Goal: Task Accomplishment & Management: Use online tool/utility

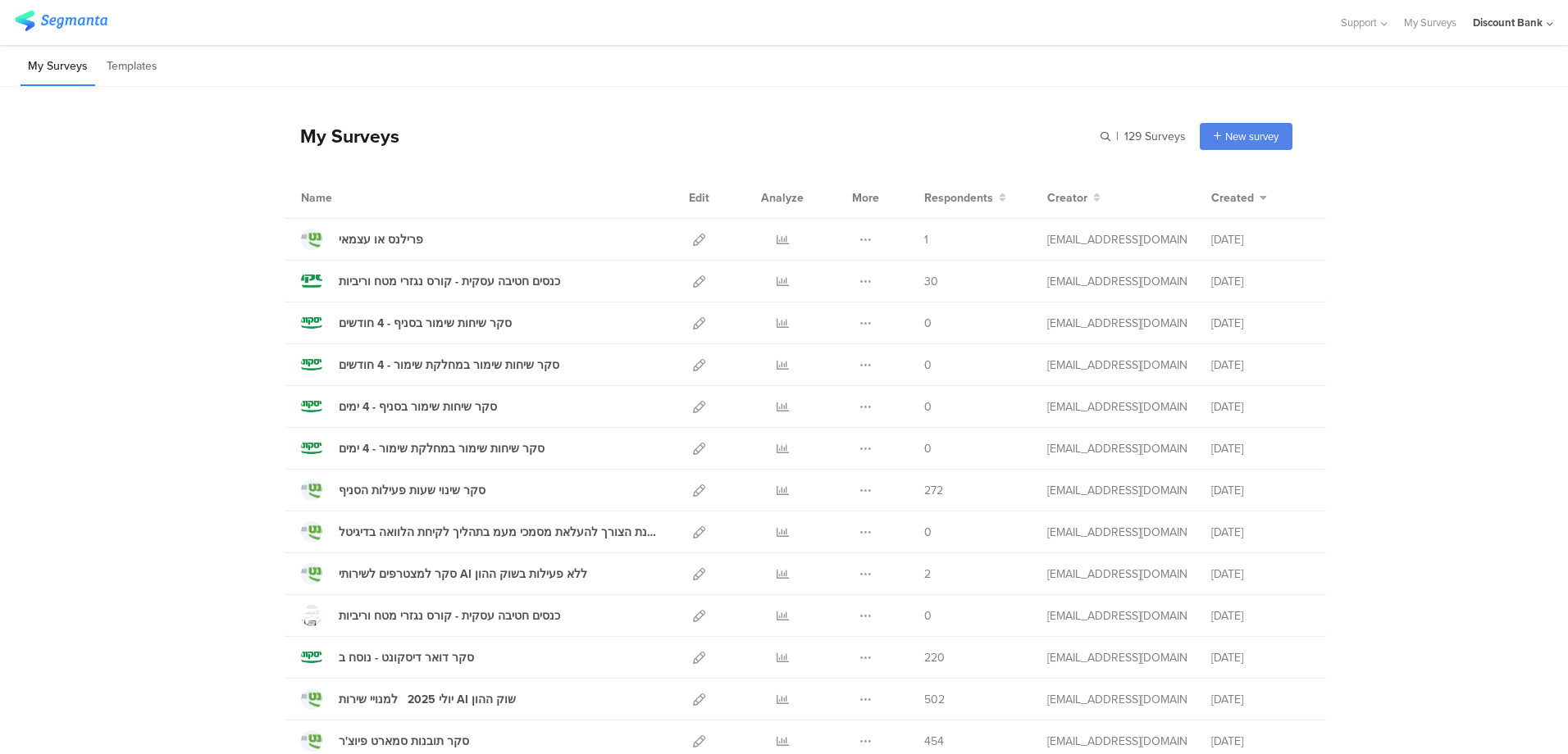
click at [693, 454] on icon at bounding box center [698, 449] width 12 height 12
click at [859, 331] on button at bounding box center [865, 322] width 12 height 41
click at [842, 363] on button "Duplicate" at bounding box center [833, 365] width 90 height 29
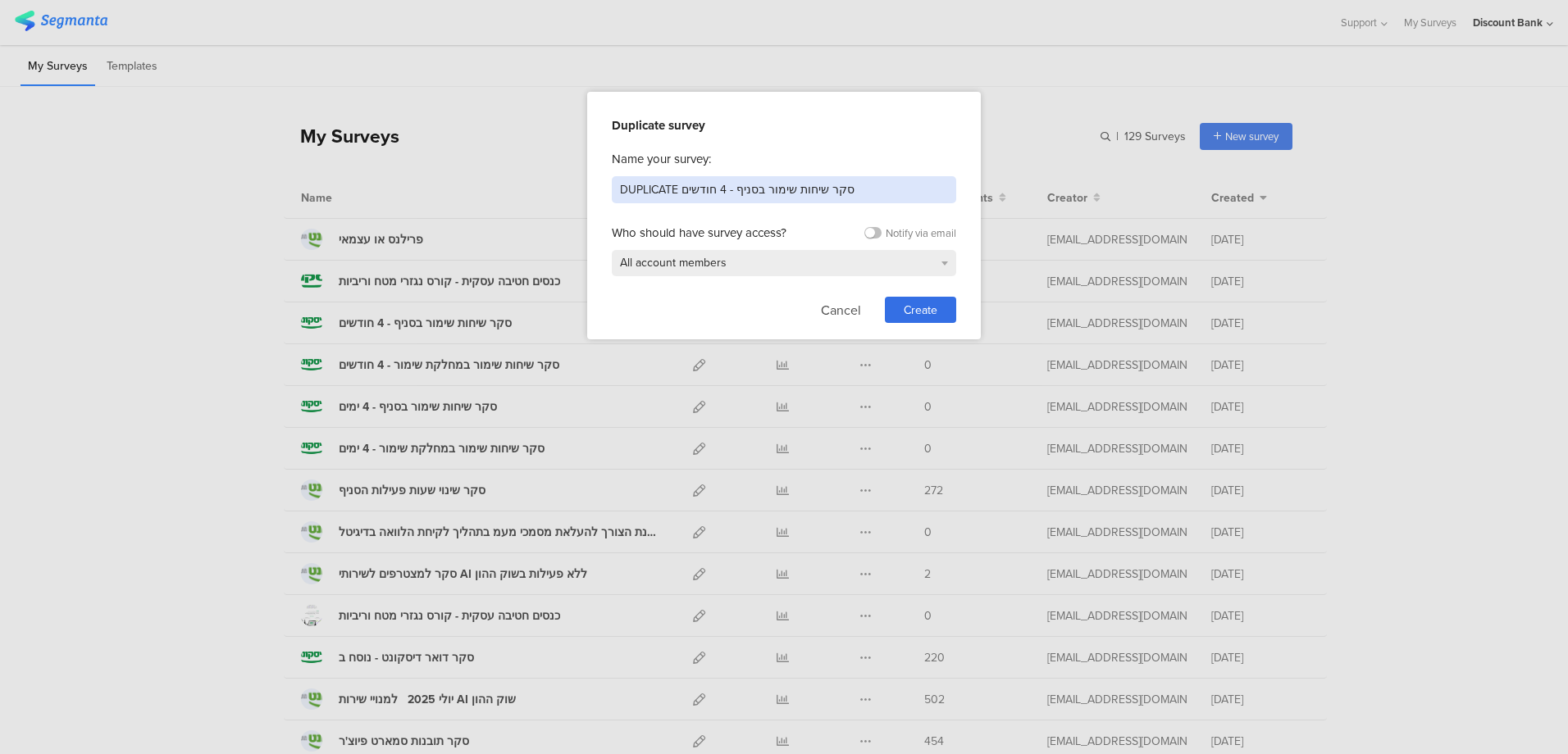
click at [756, 196] on input "DUPLICATE סקר שיחות שימור בסניף - 4 חודשים" at bounding box center [784, 190] width 344 height 27
click at [757, 196] on input "DUPLICATE סקר שיחות שימור בסניף - 4 חודשים" at bounding box center [784, 190] width 344 height 27
click at [758, 196] on input "DUPLICATE סקר שיחות שימור בסניף - 4 חודשים" at bounding box center [784, 190] width 344 height 27
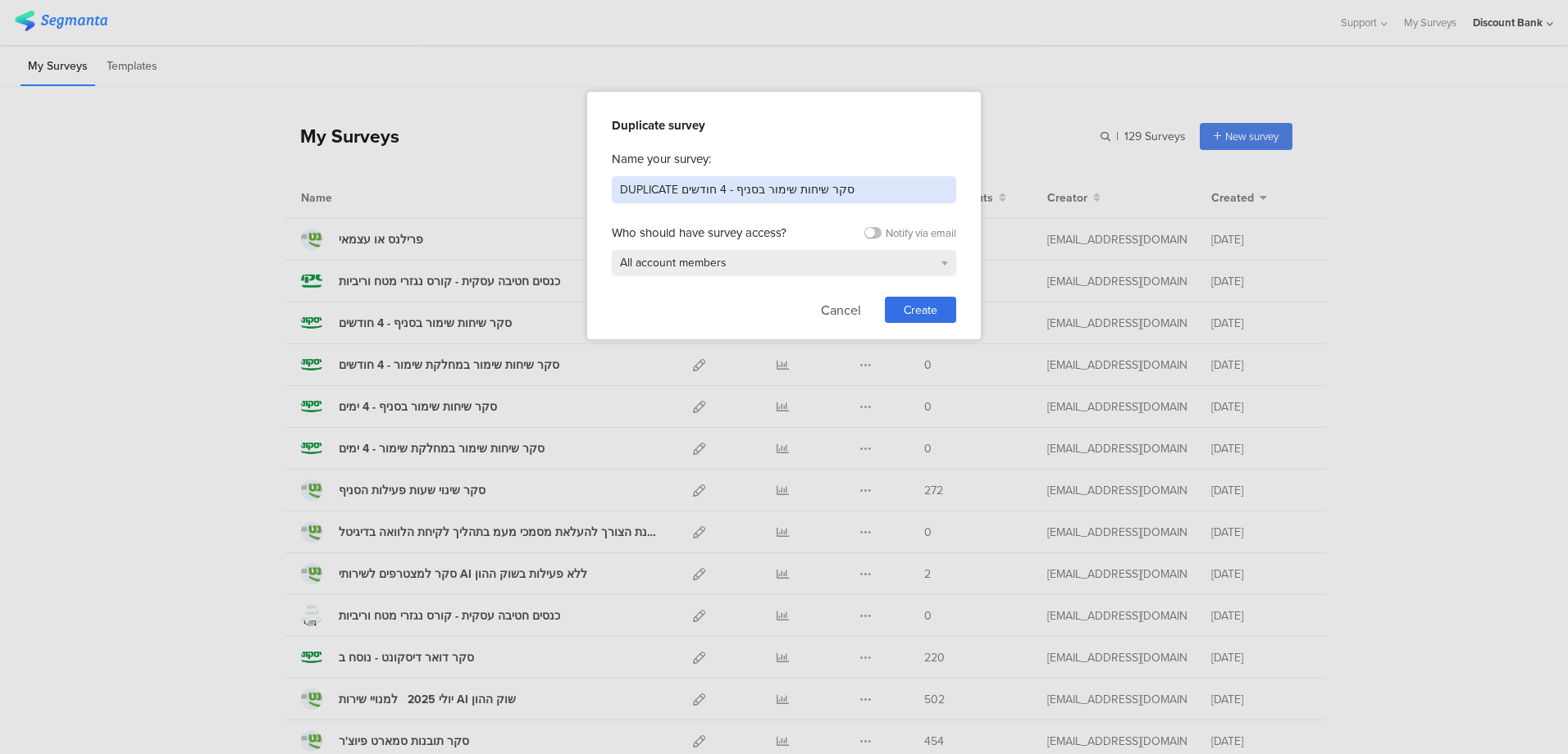
click at [758, 196] on input "DUPLICATE סקר שיחות שימור בסניף - 4 חודשים" at bounding box center [784, 190] width 344 height 27
click at [801, 196] on input "DUPLICATE סקר שיחות שימור בסניף - 4 חודשים" at bounding box center [784, 190] width 344 height 27
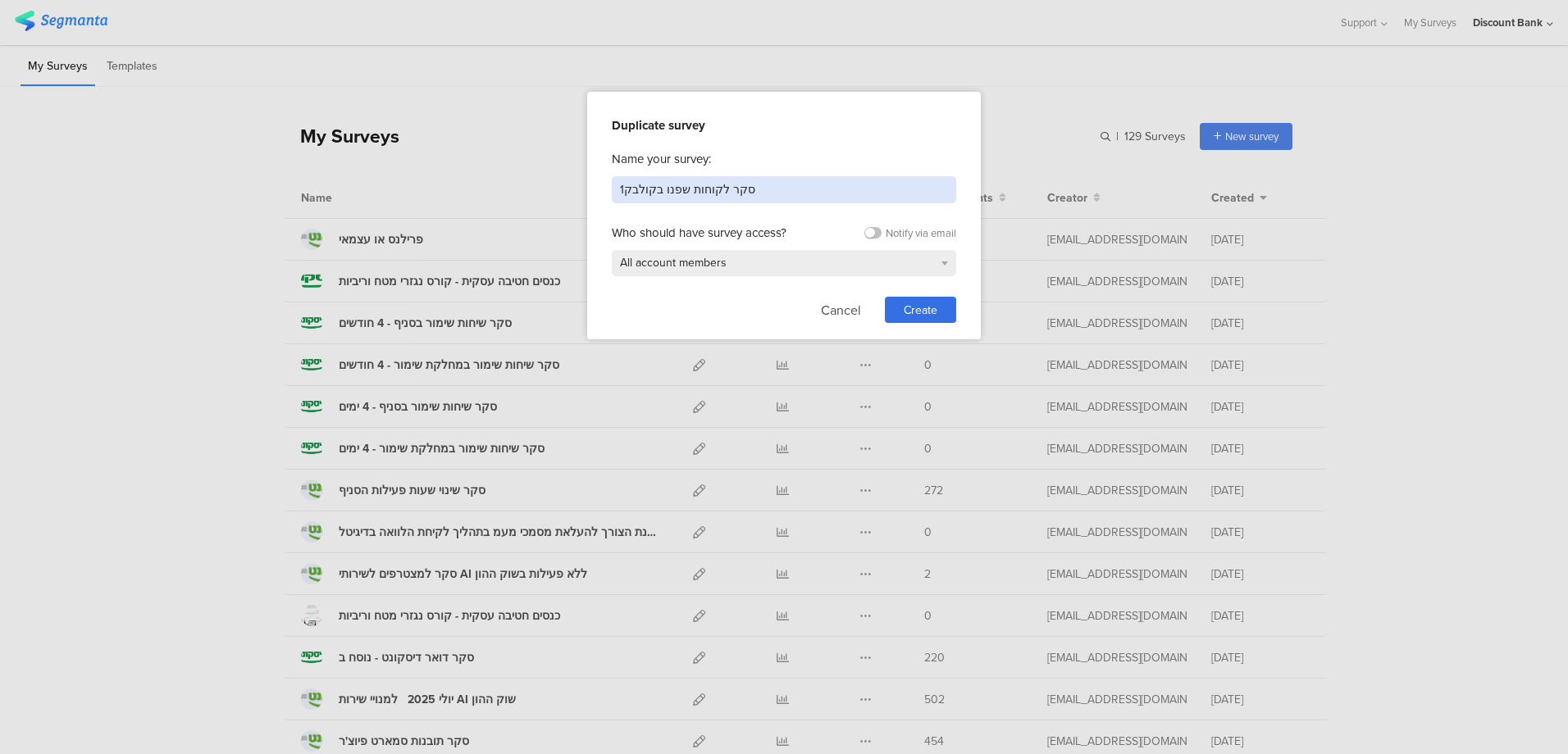
type input "סקר לקוחות שפנו בקולבק1"
click at [929, 304] on span "Create" at bounding box center [921, 310] width 34 height 17
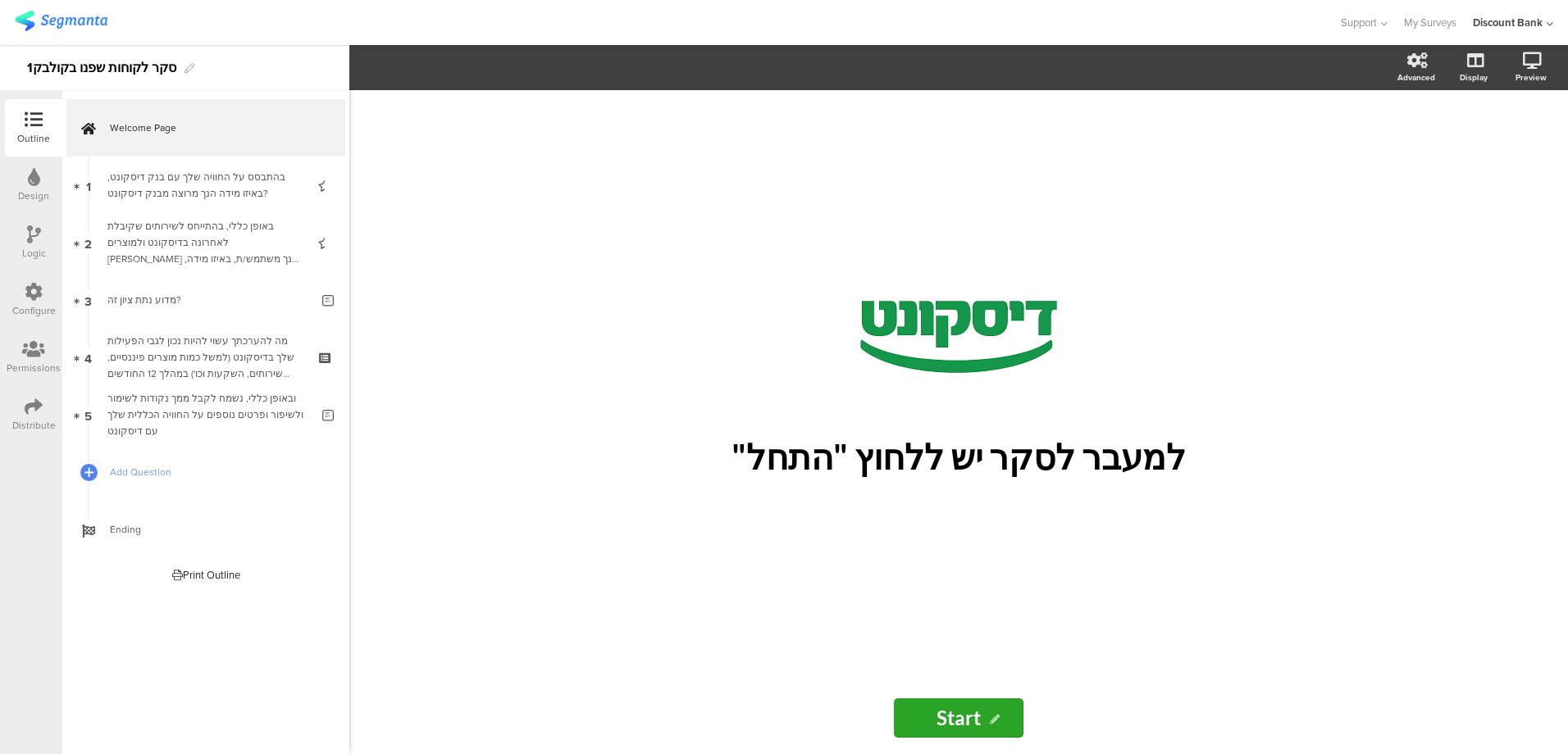
click at [321, 426] on icon at bounding box center [326, 426] width 14 height 15
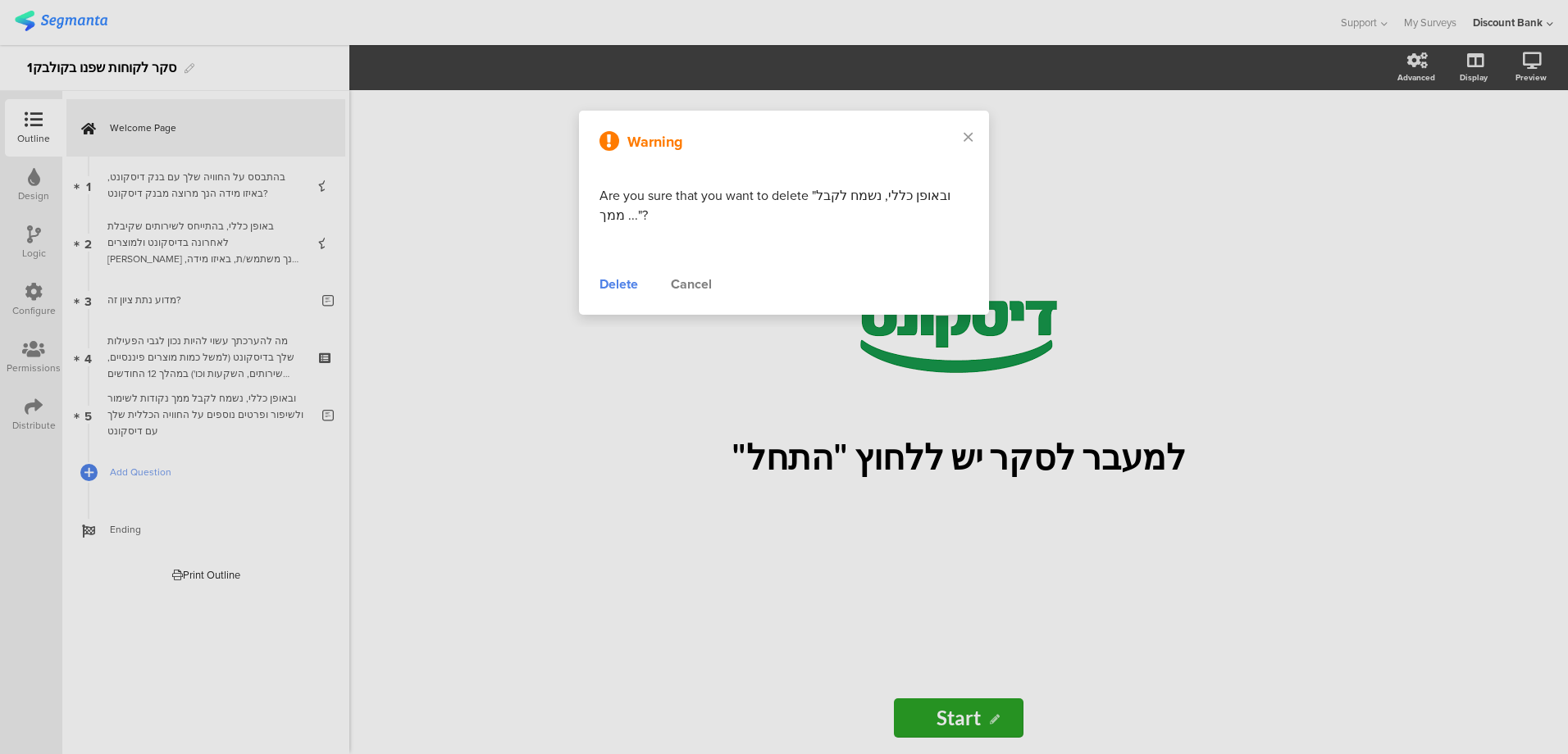
click at [606, 284] on div "Delete" at bounding box center [618, 284] width 39 height 20
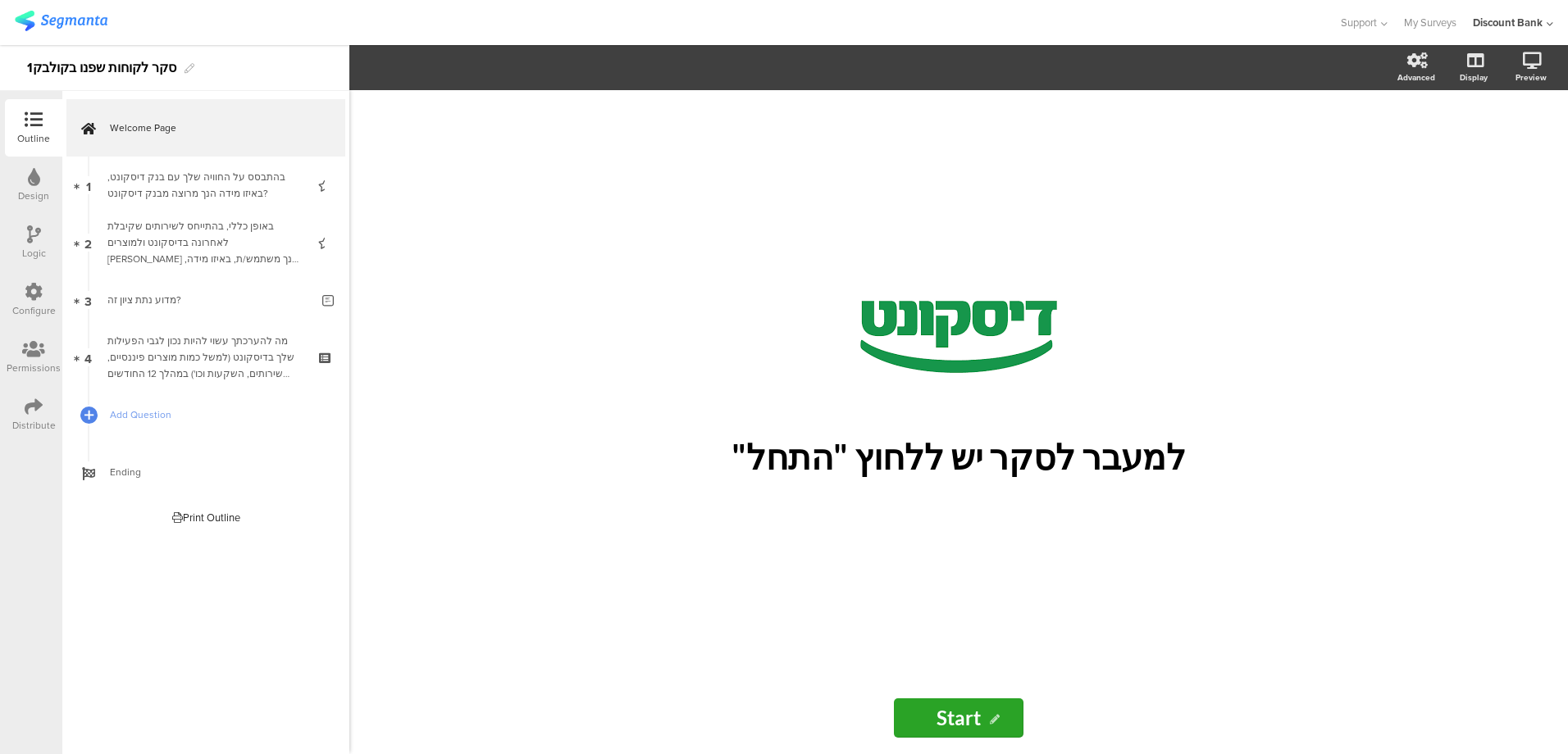
click at [323, 370] on icon at bounding box center [326, 368] width 14 height 15
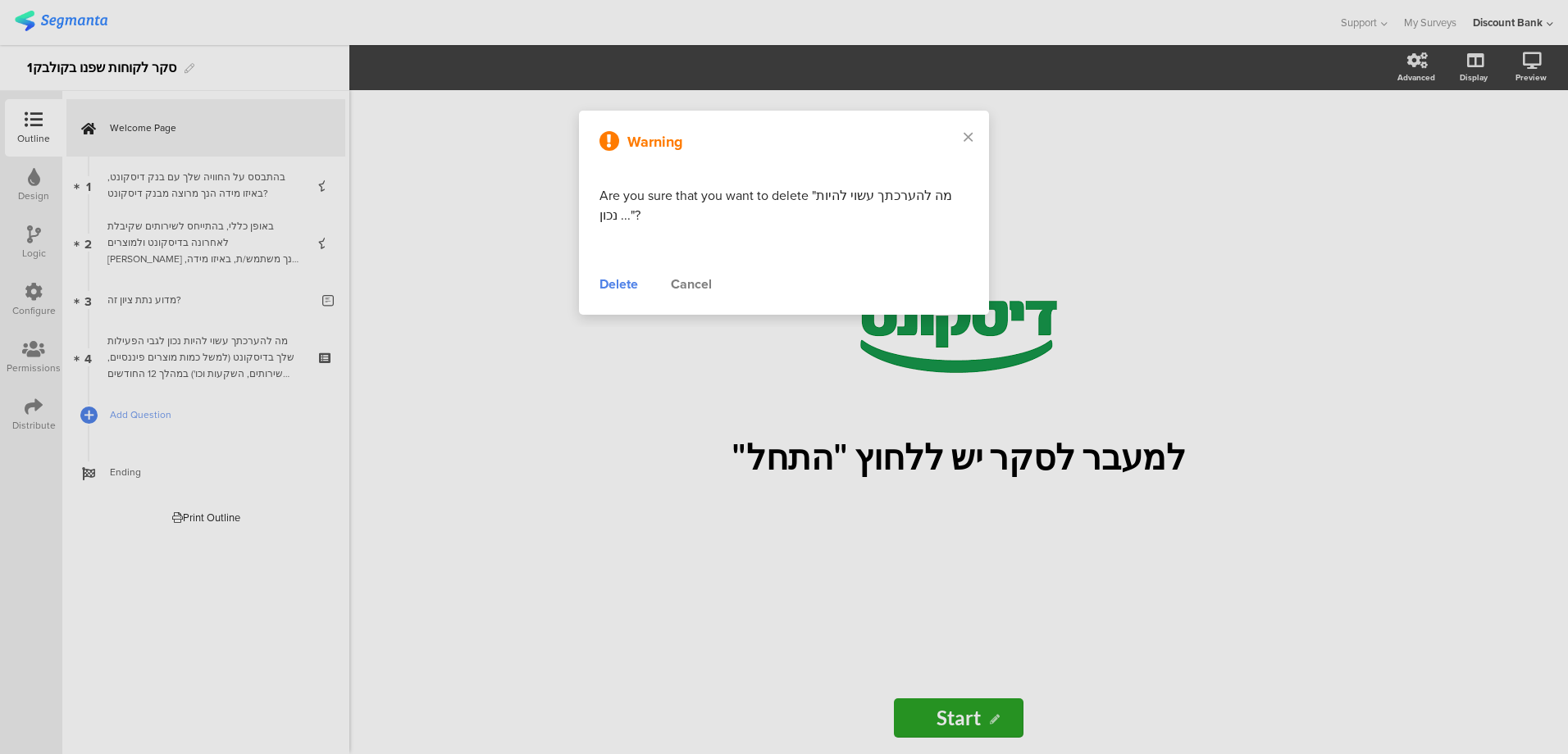
click at [625, 288] on div "Delete" at bounding box center [618, 284] width 39 height 20
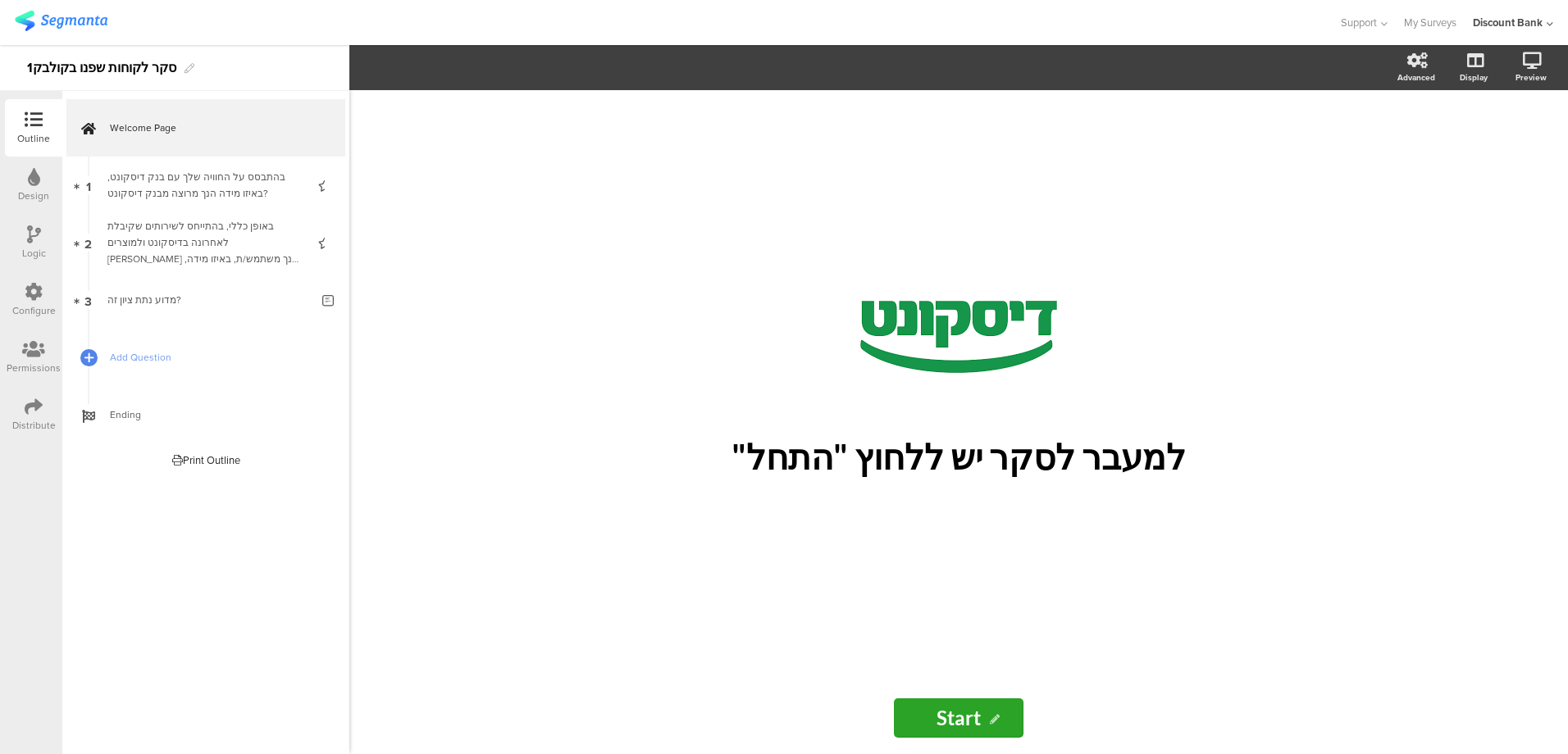
click at [324, 313] on icon at bounding box center [326, 311] width 14 height 15
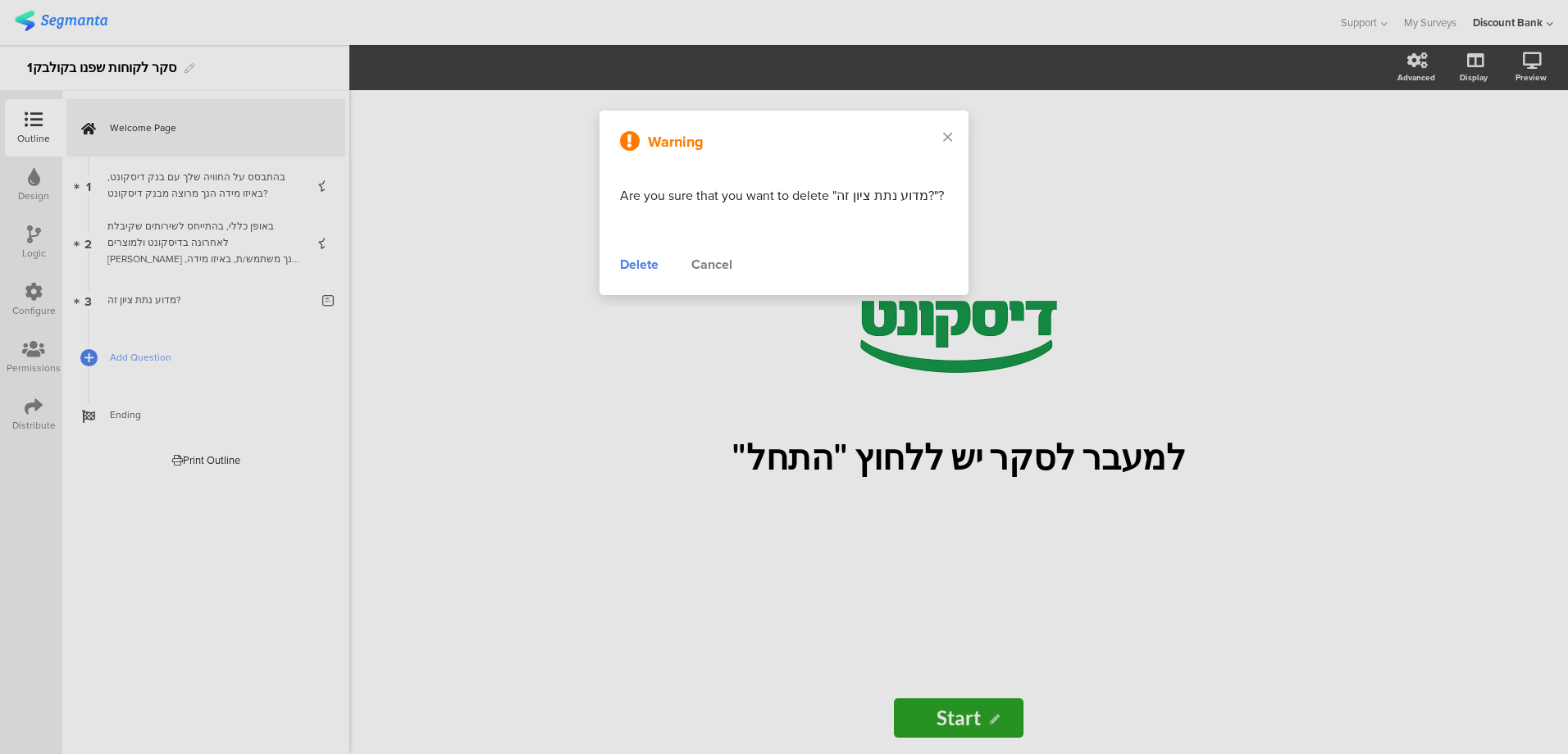
click at [637, 262] on div "Delete" at bounding box center [639, 265] width 39 height 20
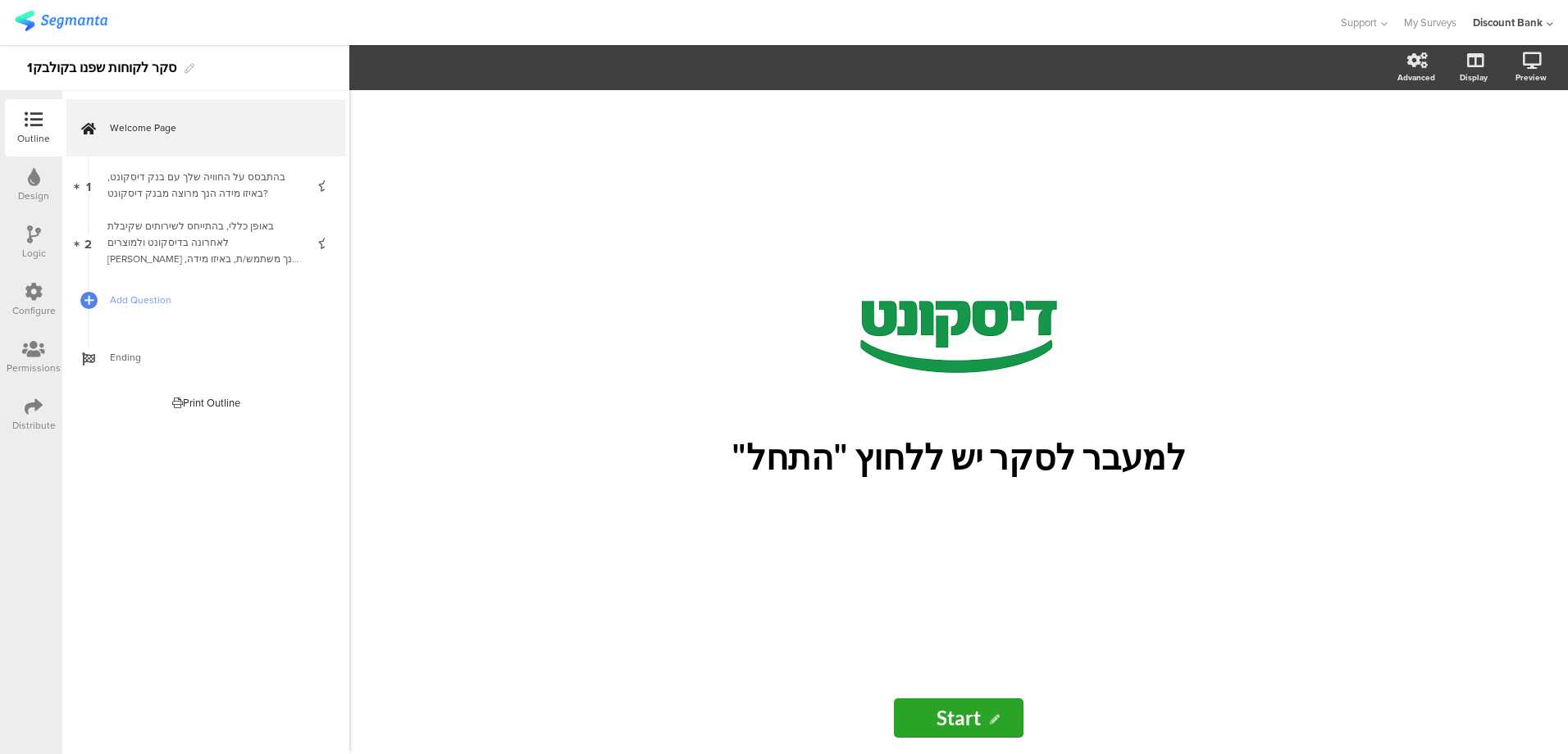
click at [321, 251] on icon at bounding box center [326, 253] width 14 height 15
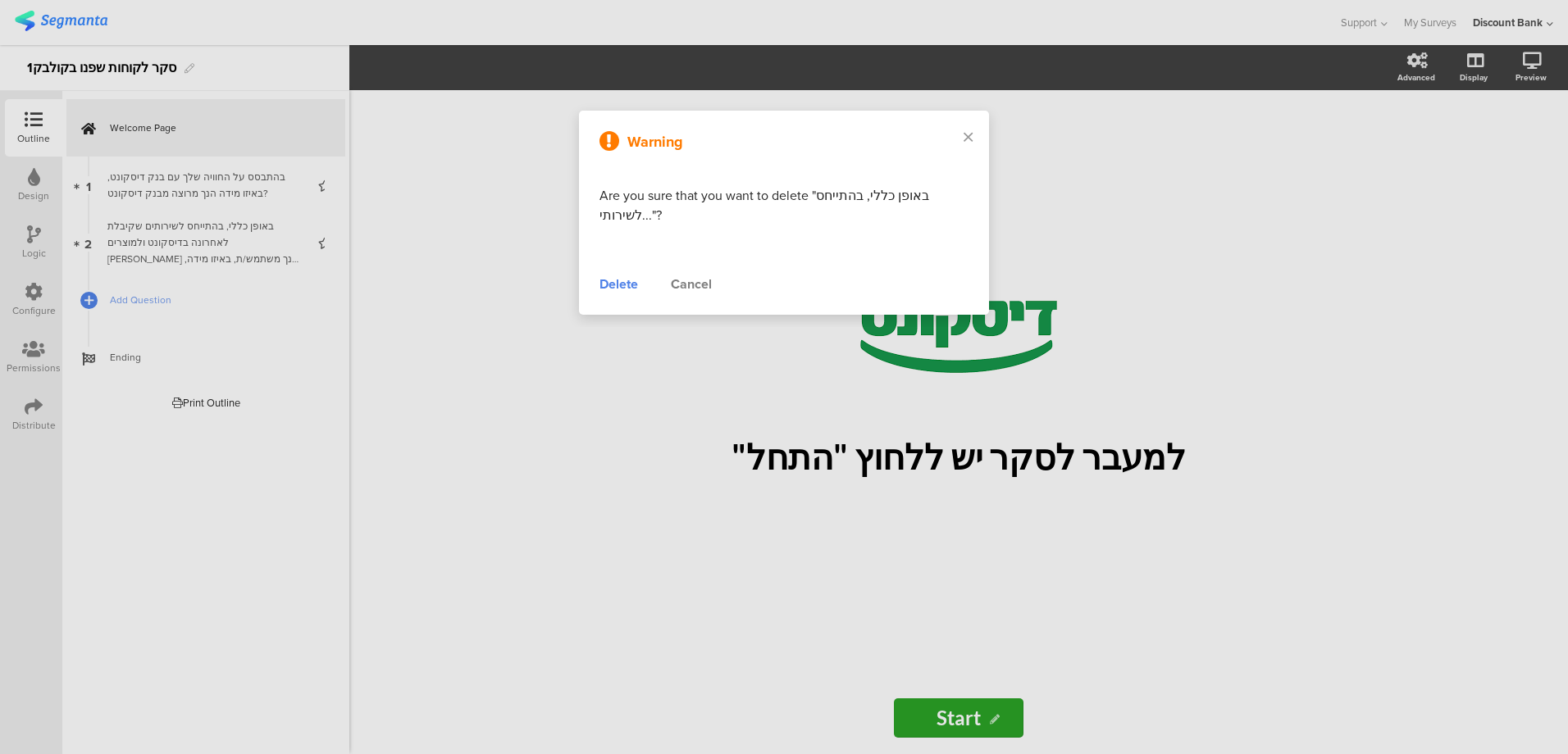
click at [621, 288] on div "Delete" at bounding box center [618, 284] width 39 height 20
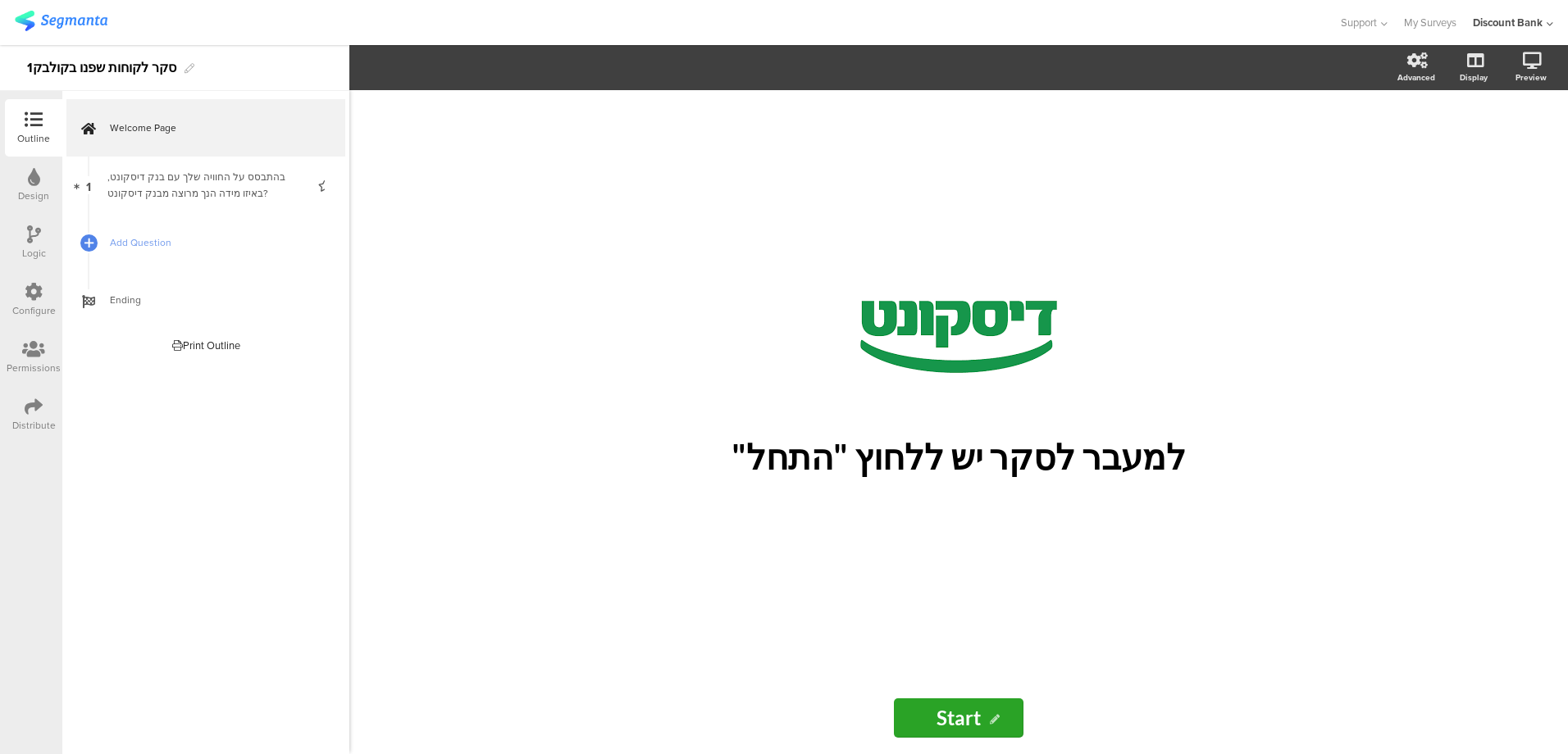
click at [140, 181] on div "בהתבסס על החוויה שלך עם בנק דיסקונט, באיזו מידה הנך מרוצה מבנק דיסקונט?" at bounding box center [205, 185] width 196 height 33
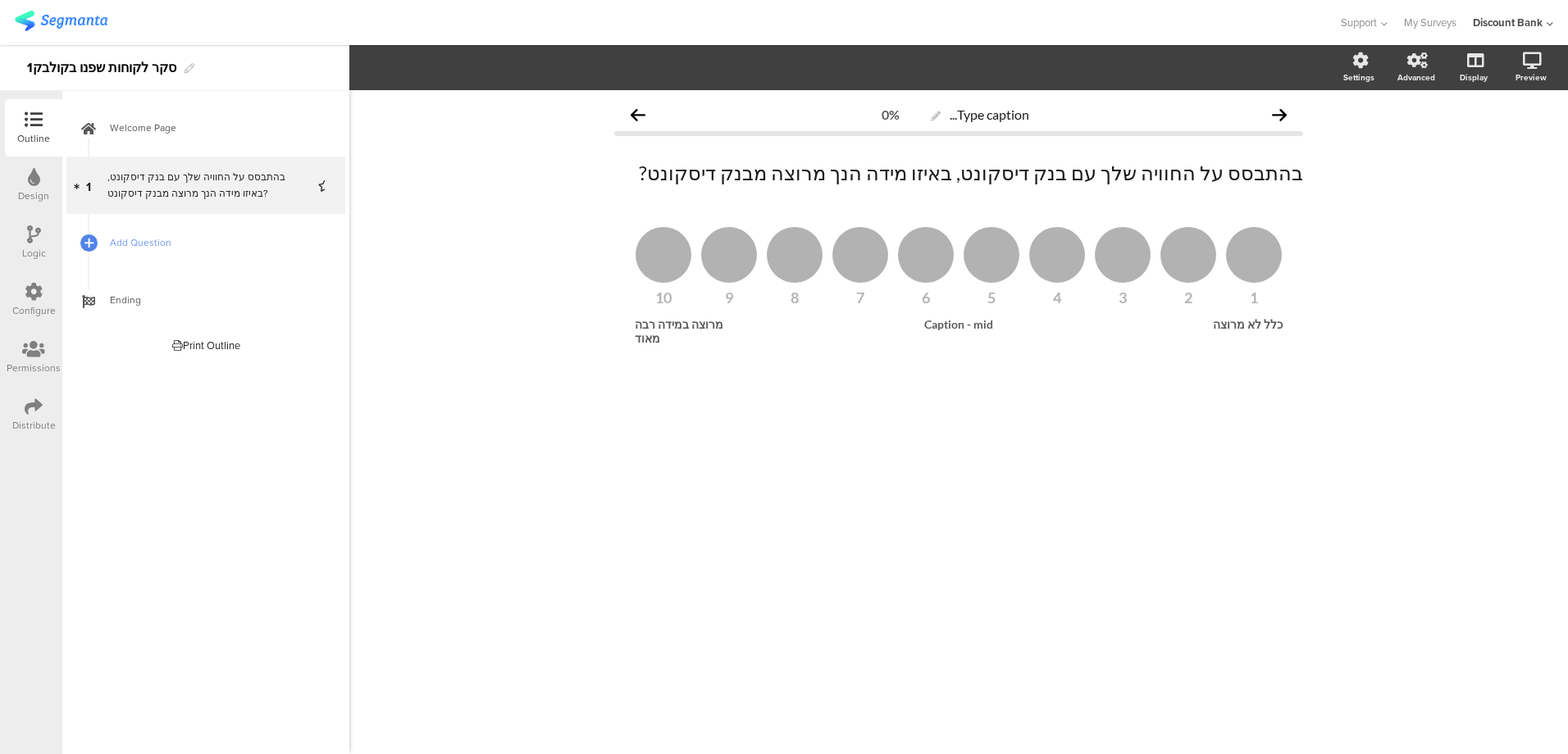
click at [324, 195] on icon at bounding box center [326, 197] width 14 height 15
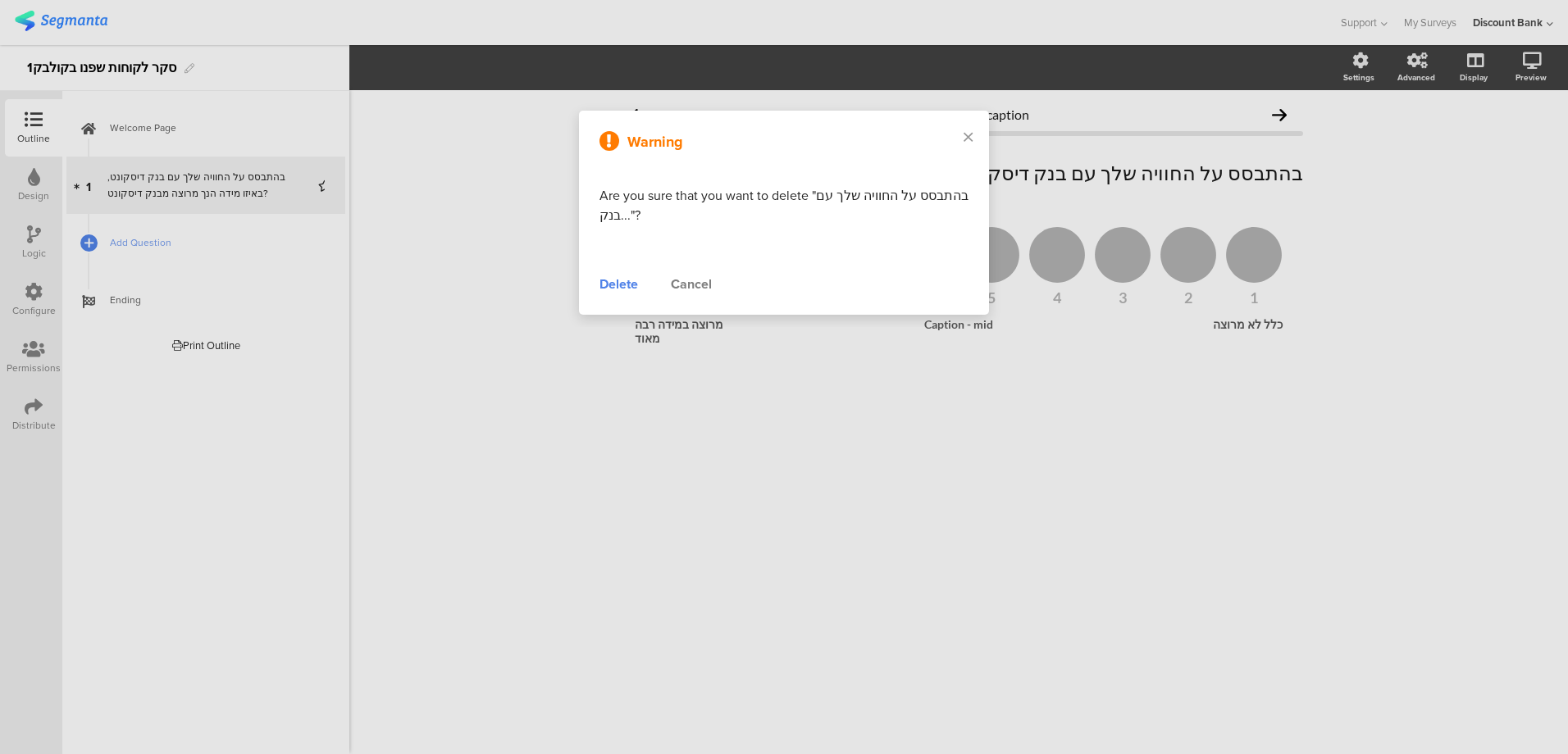
click at [607, 283] on div "Delete" at bounding box center [618, 284] width 39 height 20
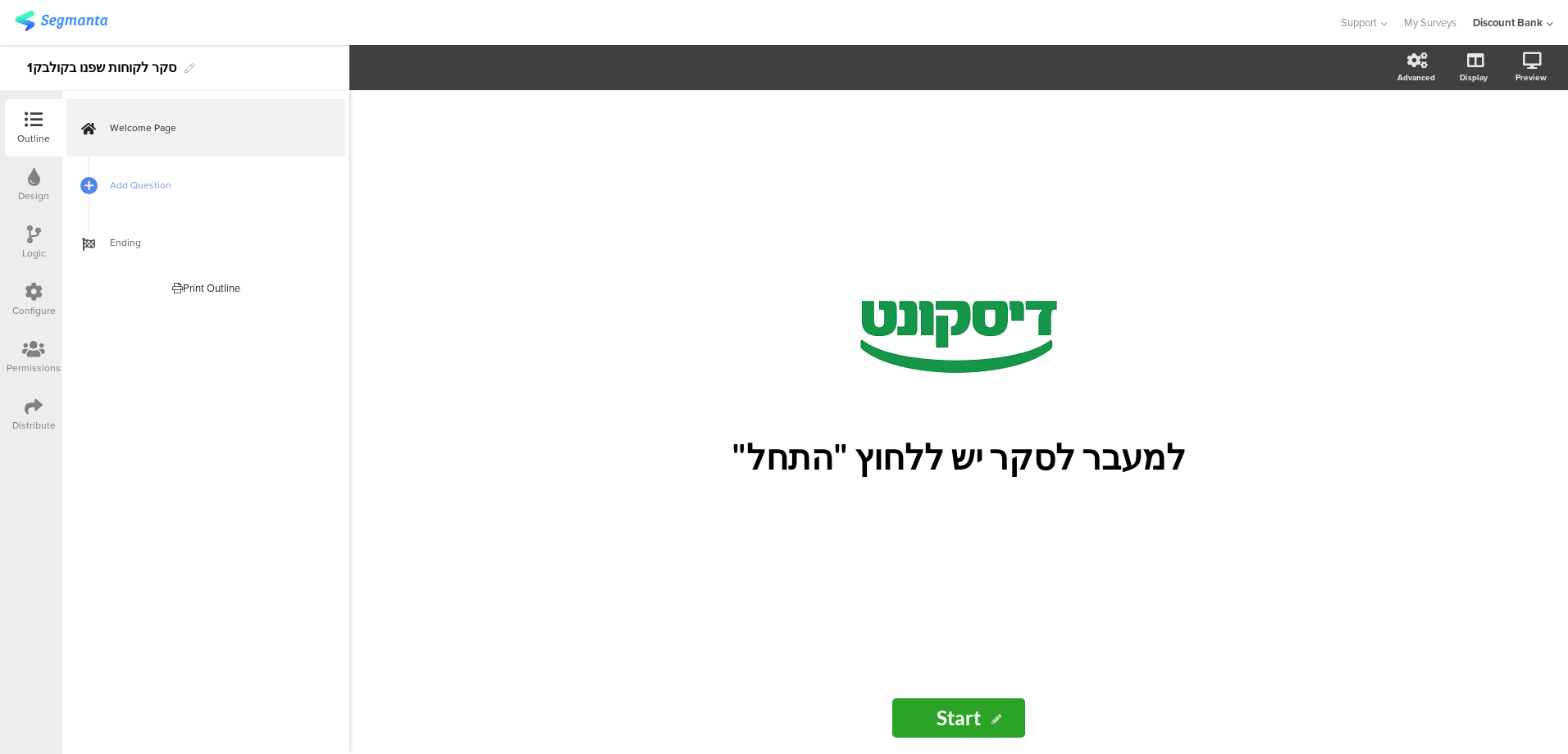
click at [102, 185] on link "Add Question" at bounding box center [205, 185] width 279 height 58
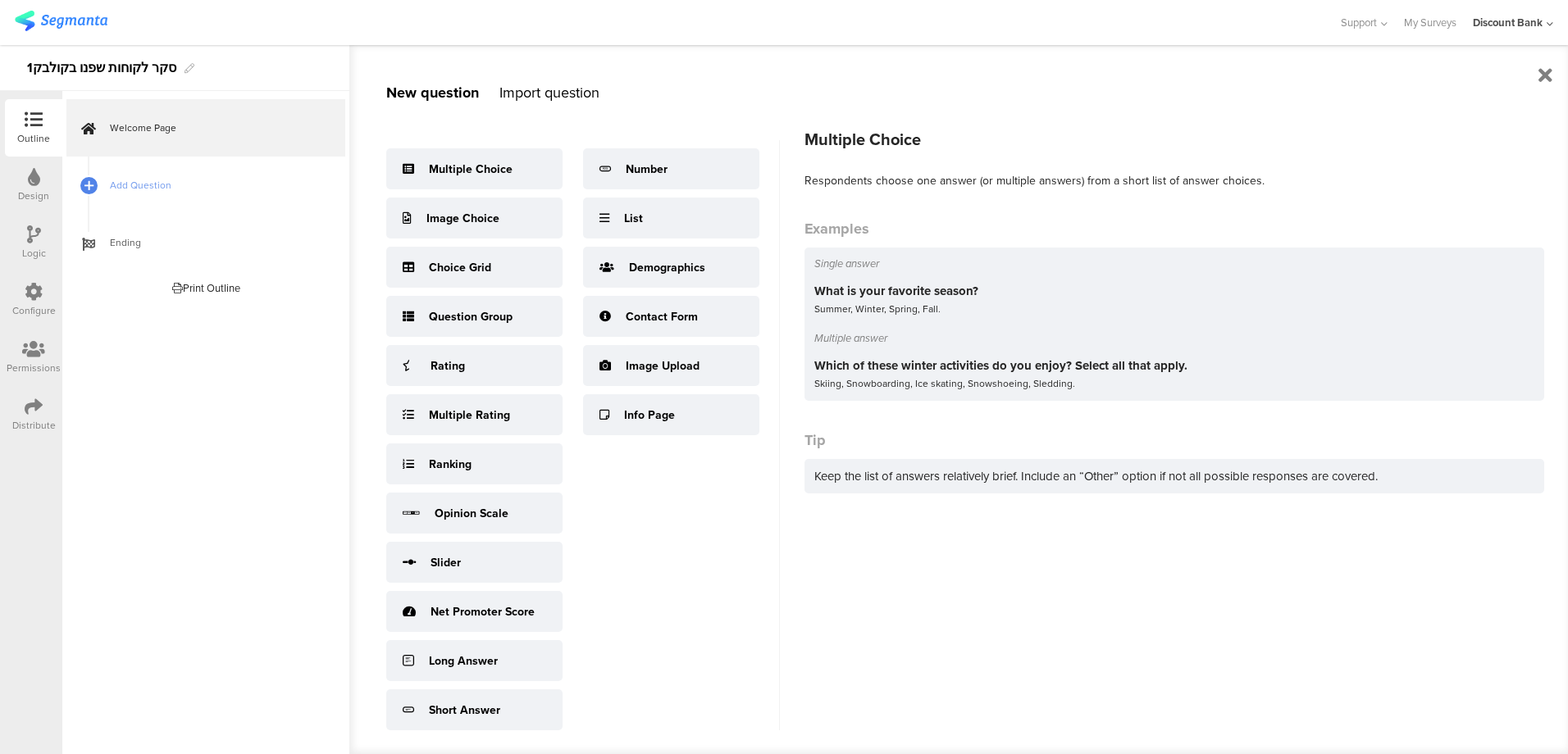
click at [470, 161] on div "Multiple Choice" at bounding box center [471, 169] width 84 height 17
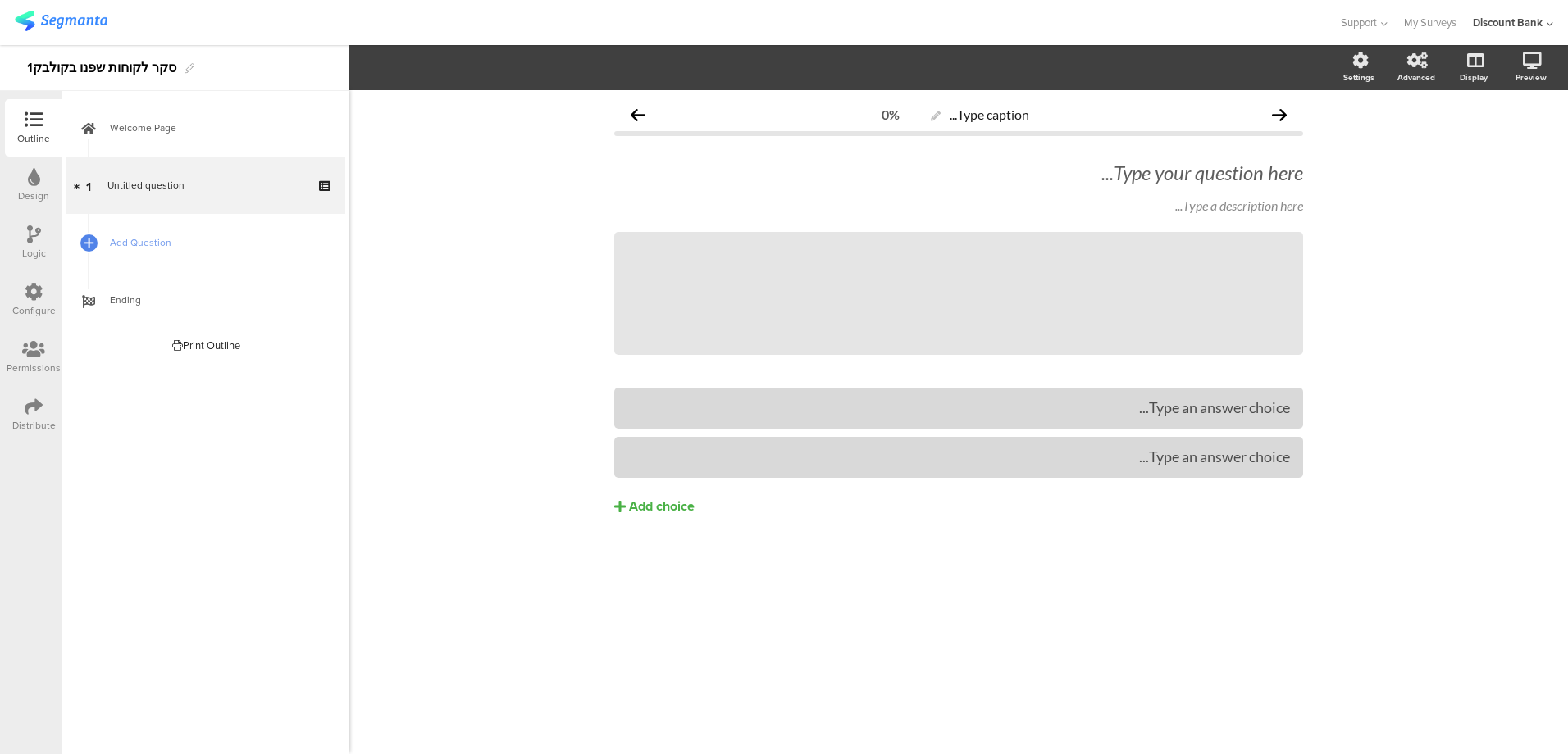
click at [1178, 164] on div "Type your question here..." at bounding box center [958, 173] width 689 height 25
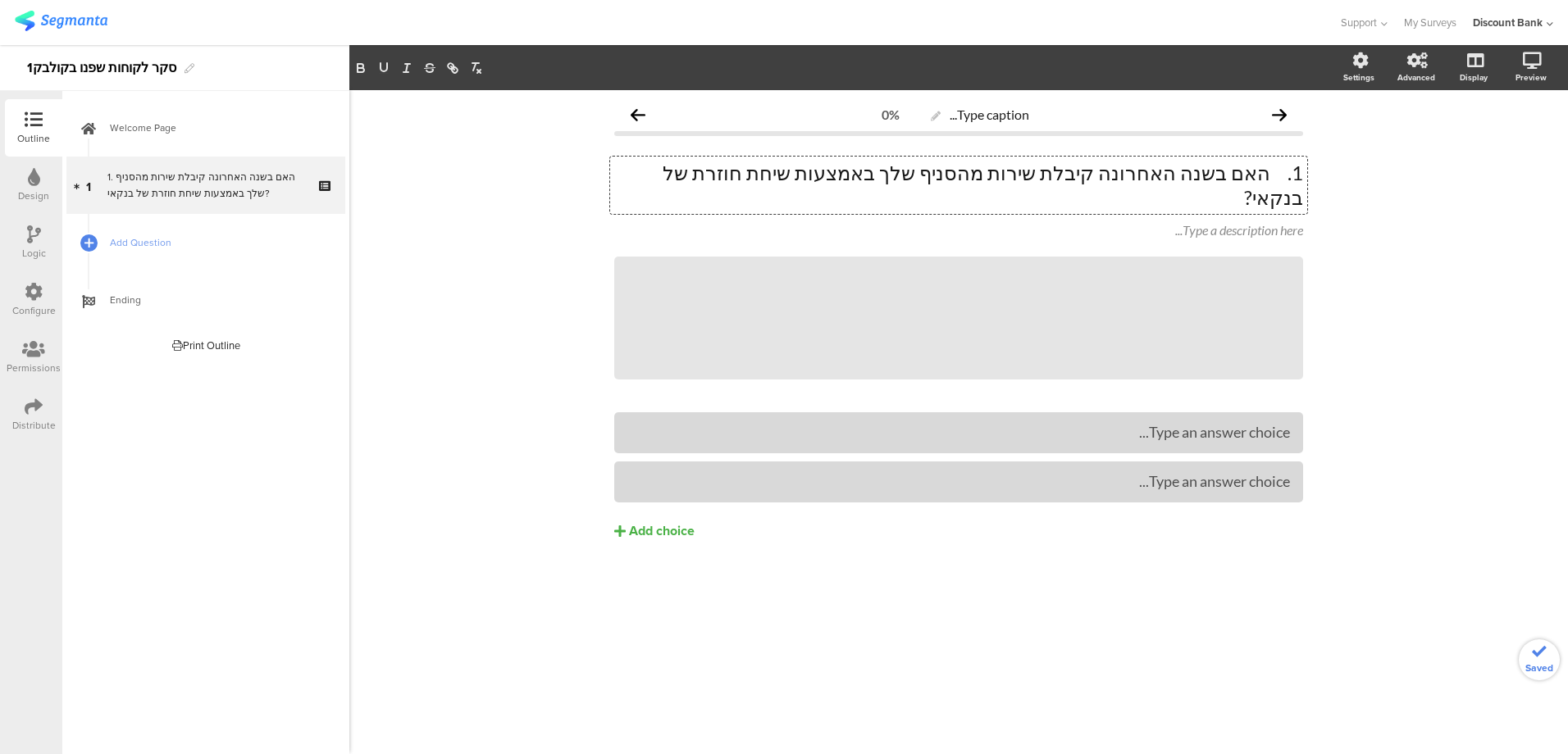
click at [1273, 175] on p "1. האם בשנה האחרונה קיבלת שירות מהסניף שלך באמצעות שיחת חוזרת של בנקאי?" at bounding box center [958, 185] width 689 height 49
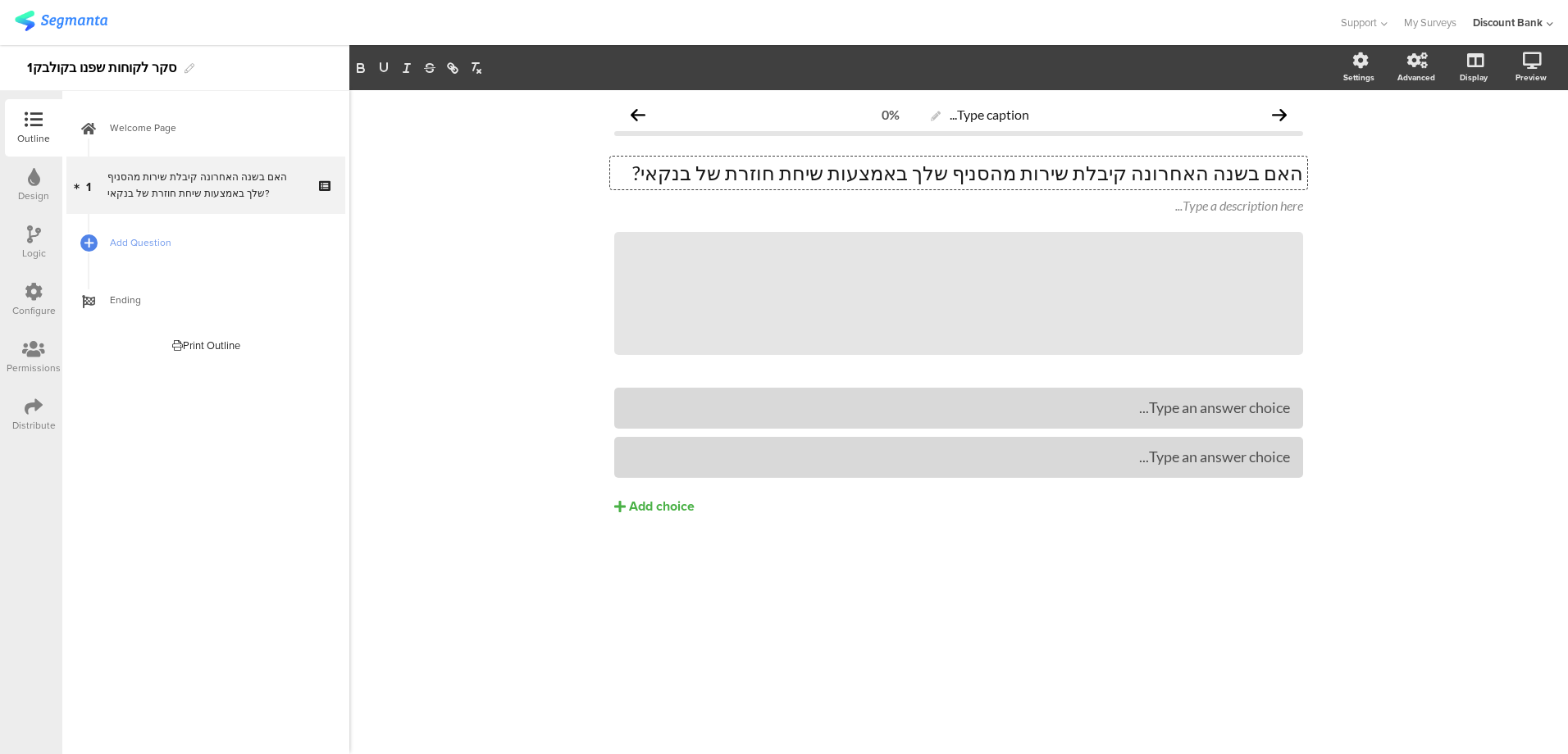
click at [0, 0] on div at bounding box center [0, 0] width 0 height 0
click at [1305, 193] on icon at bounding box center [1308, 194] width 9 height 9
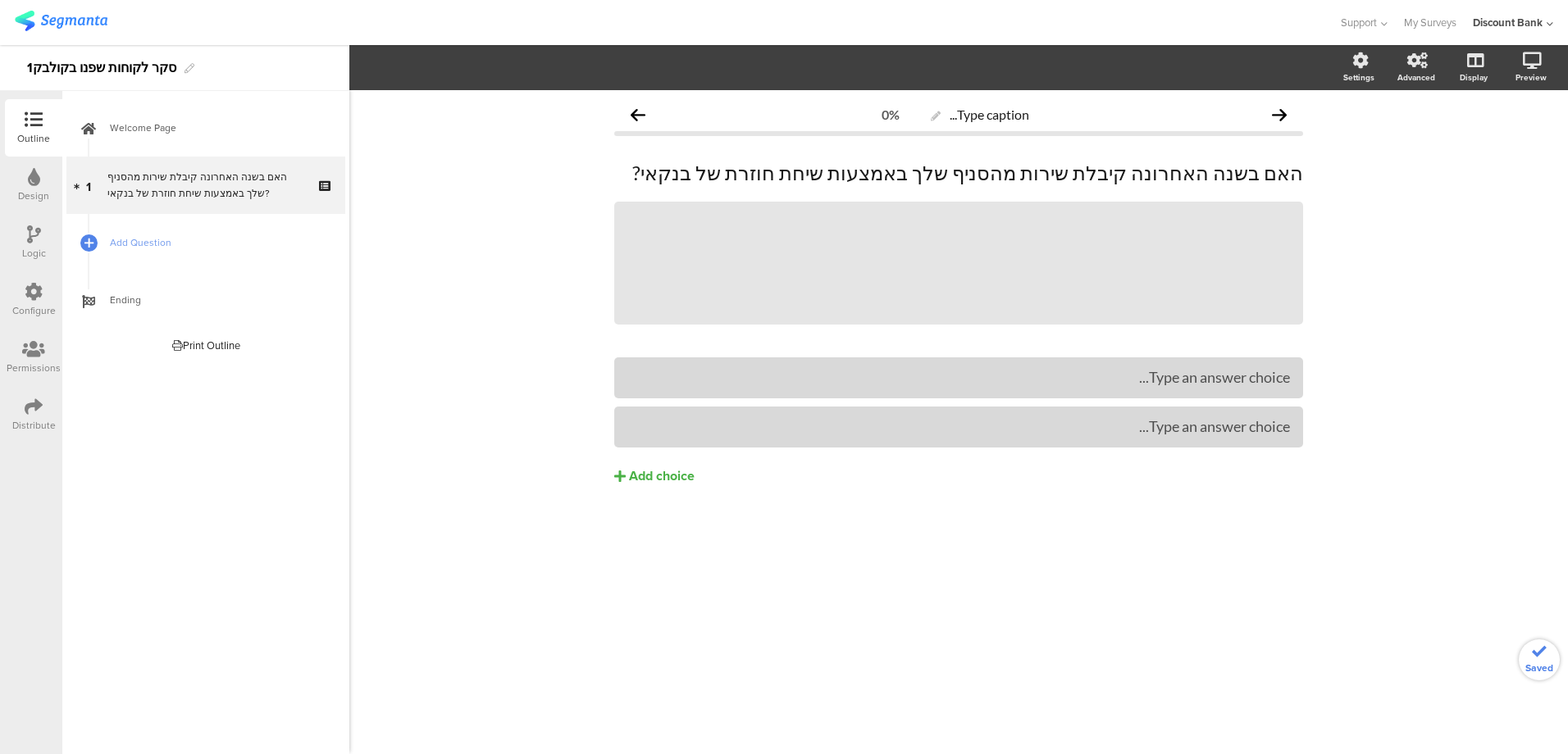
click at [0, 0] on div at bounding box center [0, 0] width 0 height 0
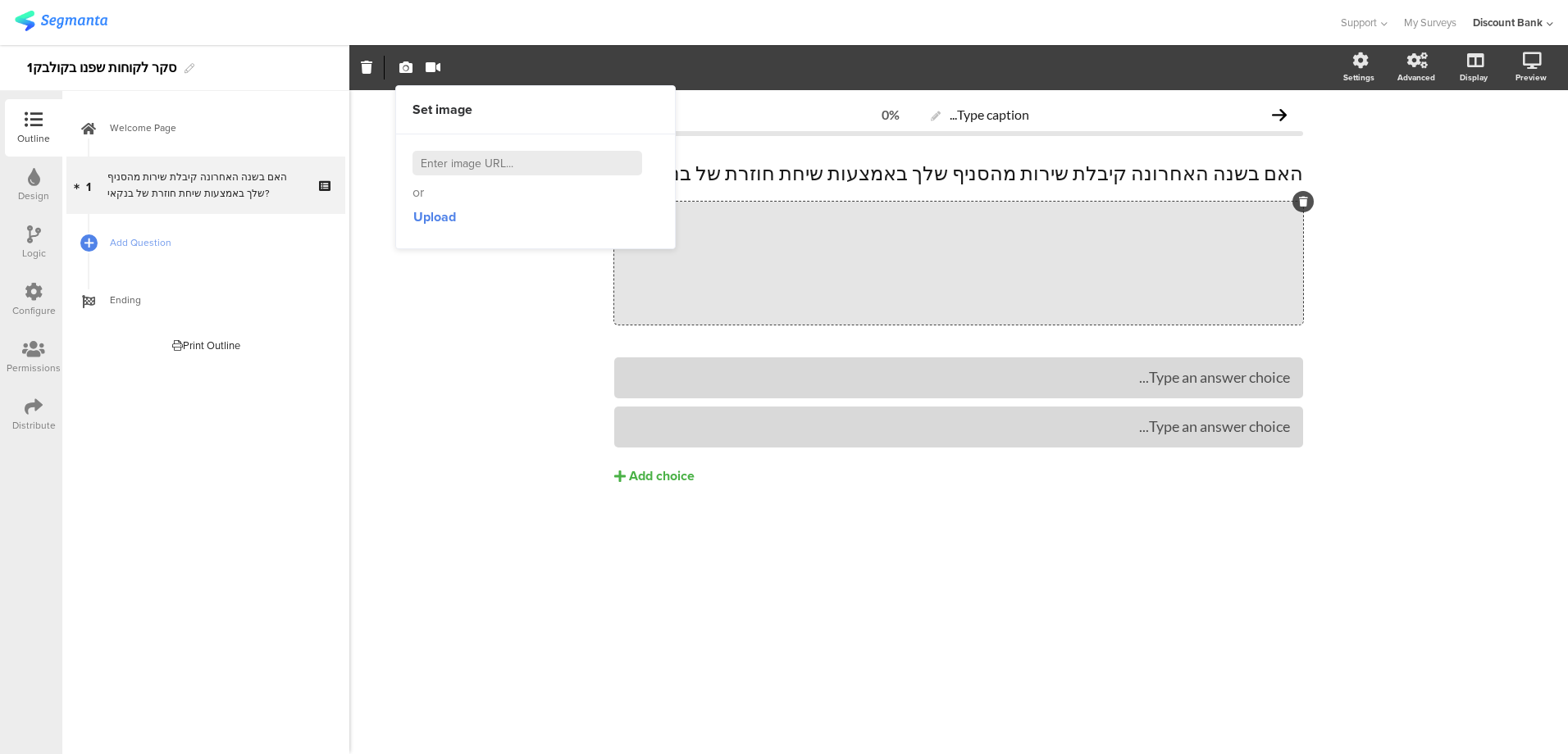
click at [1305, 199] on icon at bounding box center [1304, 201] width 9 height 9
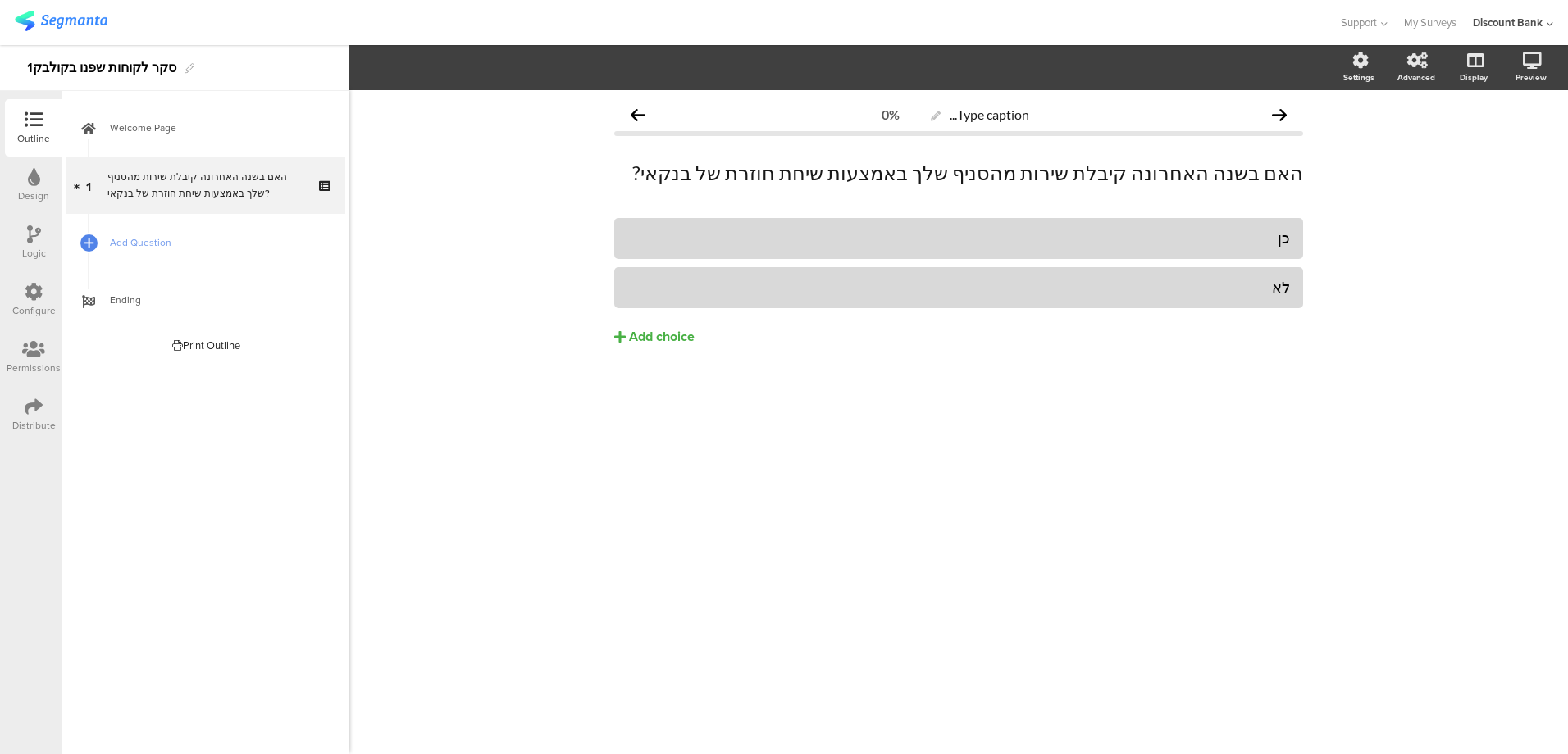
click at [664, 340] on div "Add choice" at bounding box center [662, 337] width 65 height 17
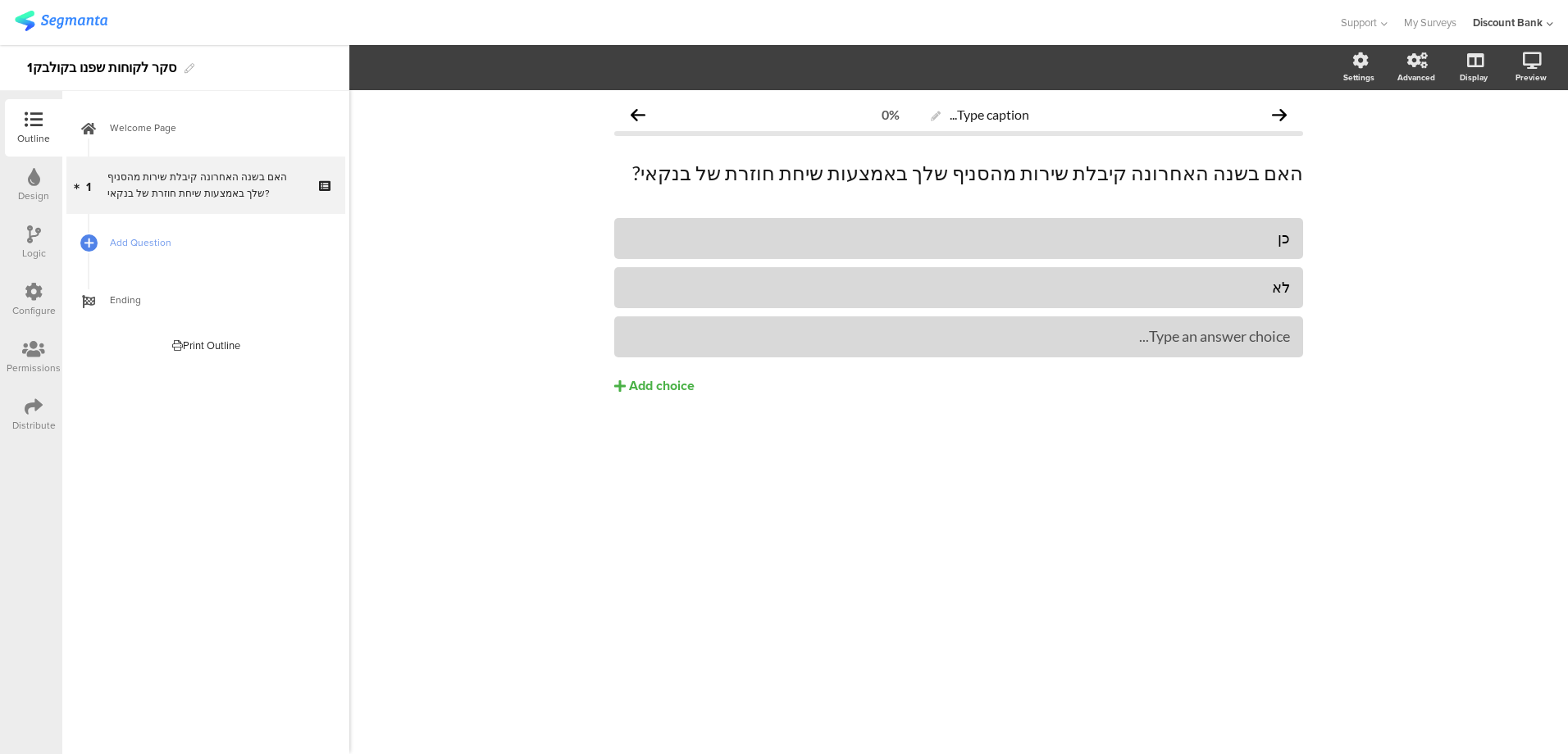
click at [1096, 341] on div "Type an answer choice..." at bounding box center [958, 336] width 663 height 19
click at [129, 244] on span "Add Question" at bounding box center [215, 242] width 210 height 16
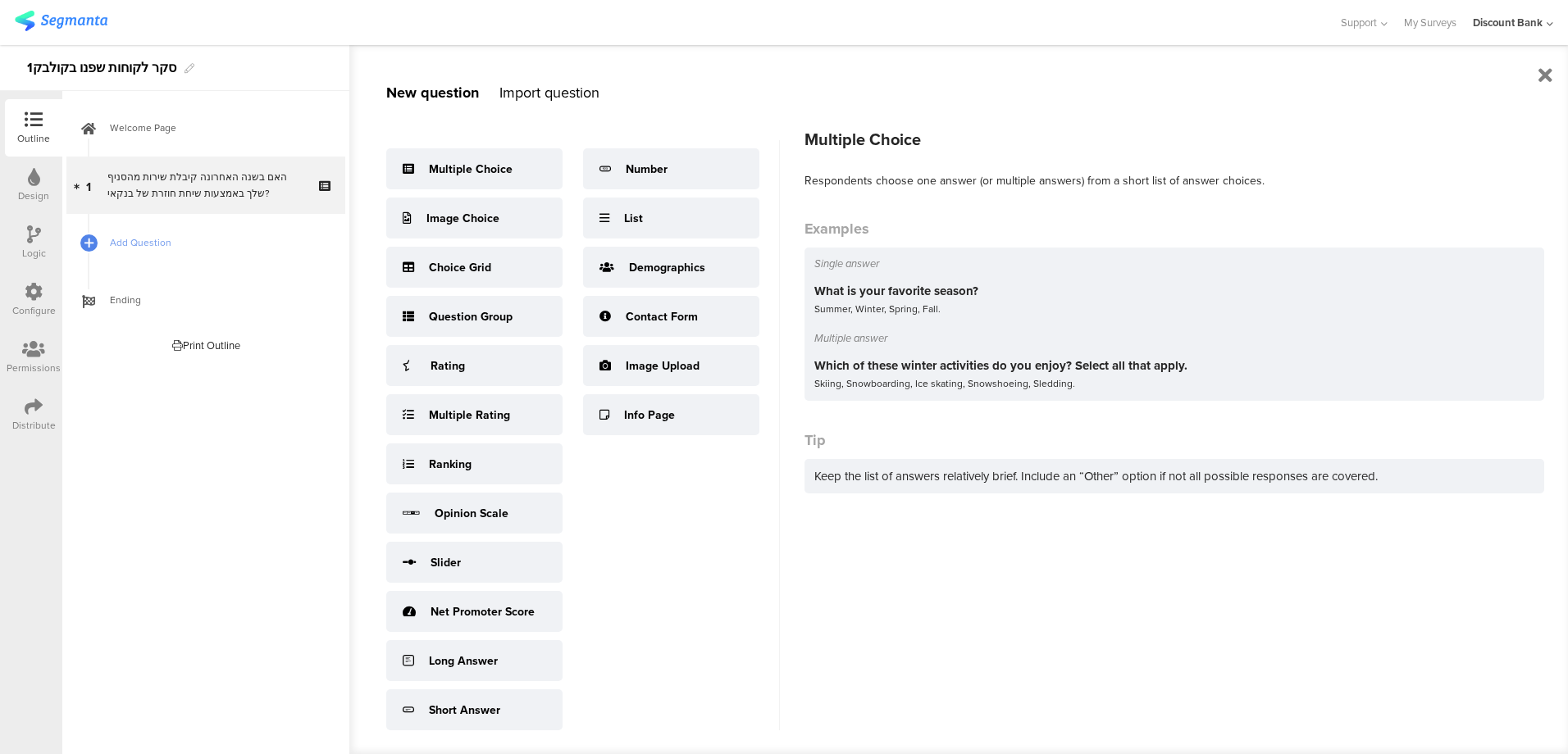
click at [450, 170] on div "Multiple Choice" at bounding box center [471, 169] width 84 height 17
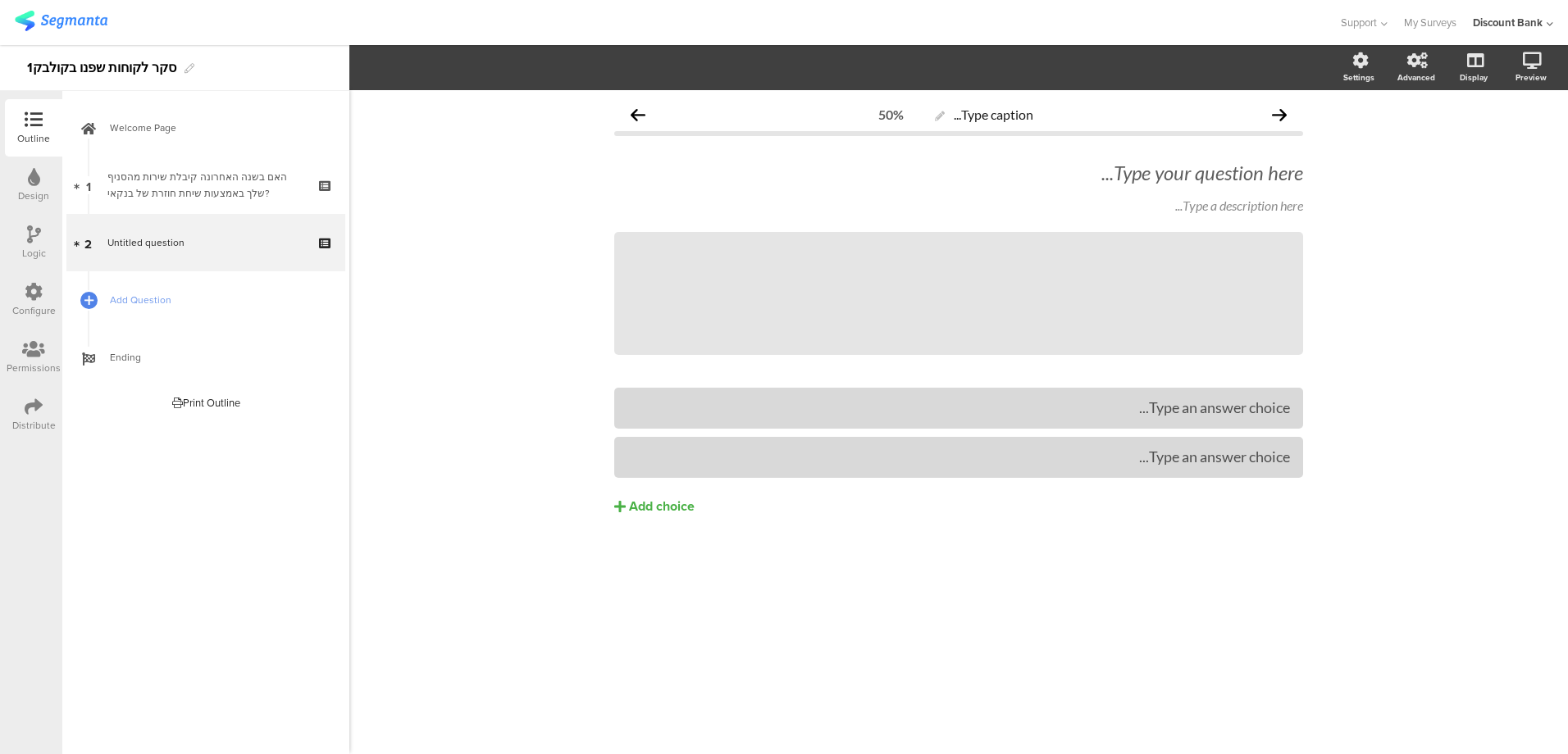
click at [1266, 179] on div "Type your question here..." at bounding box center [958, 173] width 689 height 25
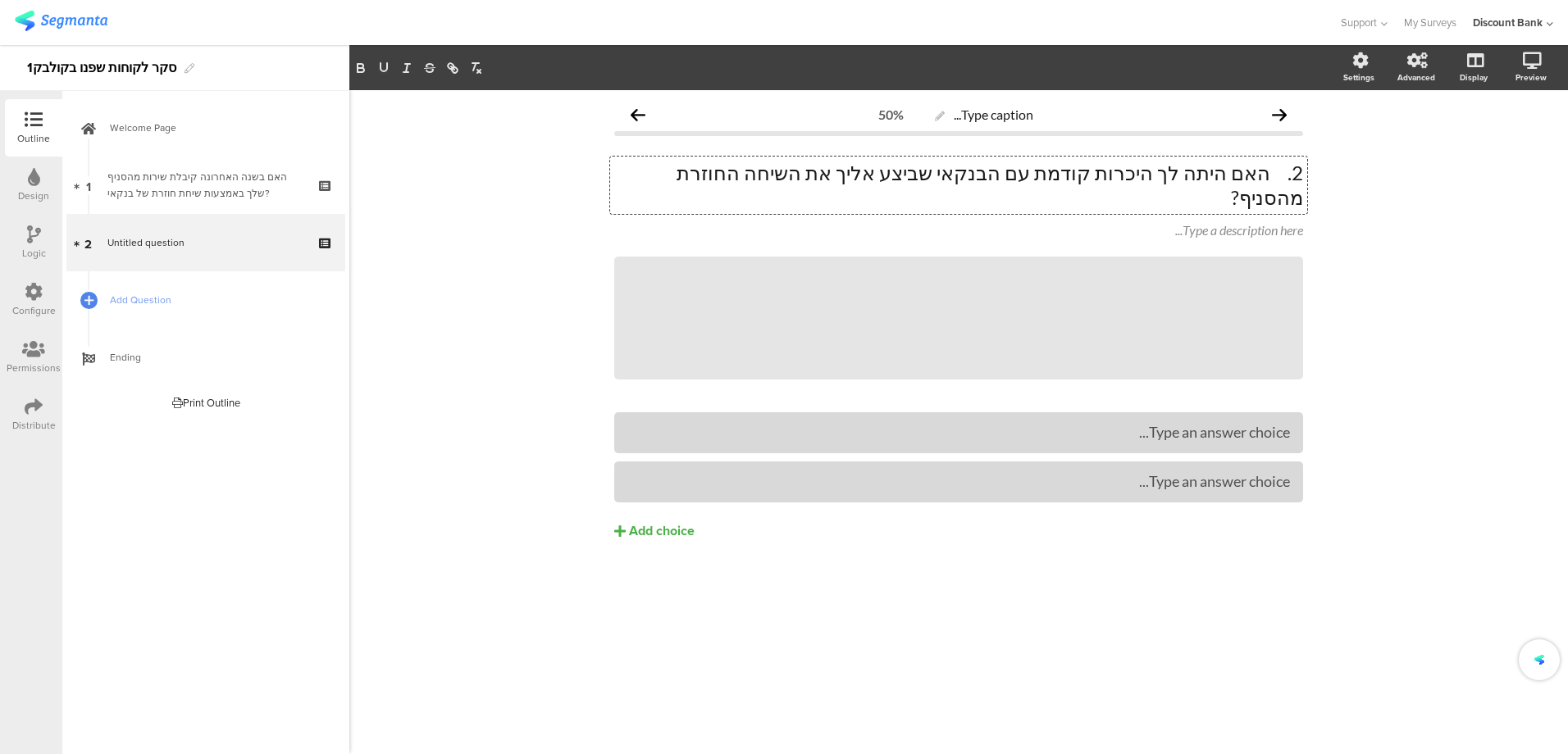
click at [1280, 178] on p "2. האם היתה לך היכרות קודמת עם הבנקאי שביצע אליך את השיחה החוזרת מהסניף?" at bounding box center [958, 185] width 689 height 49
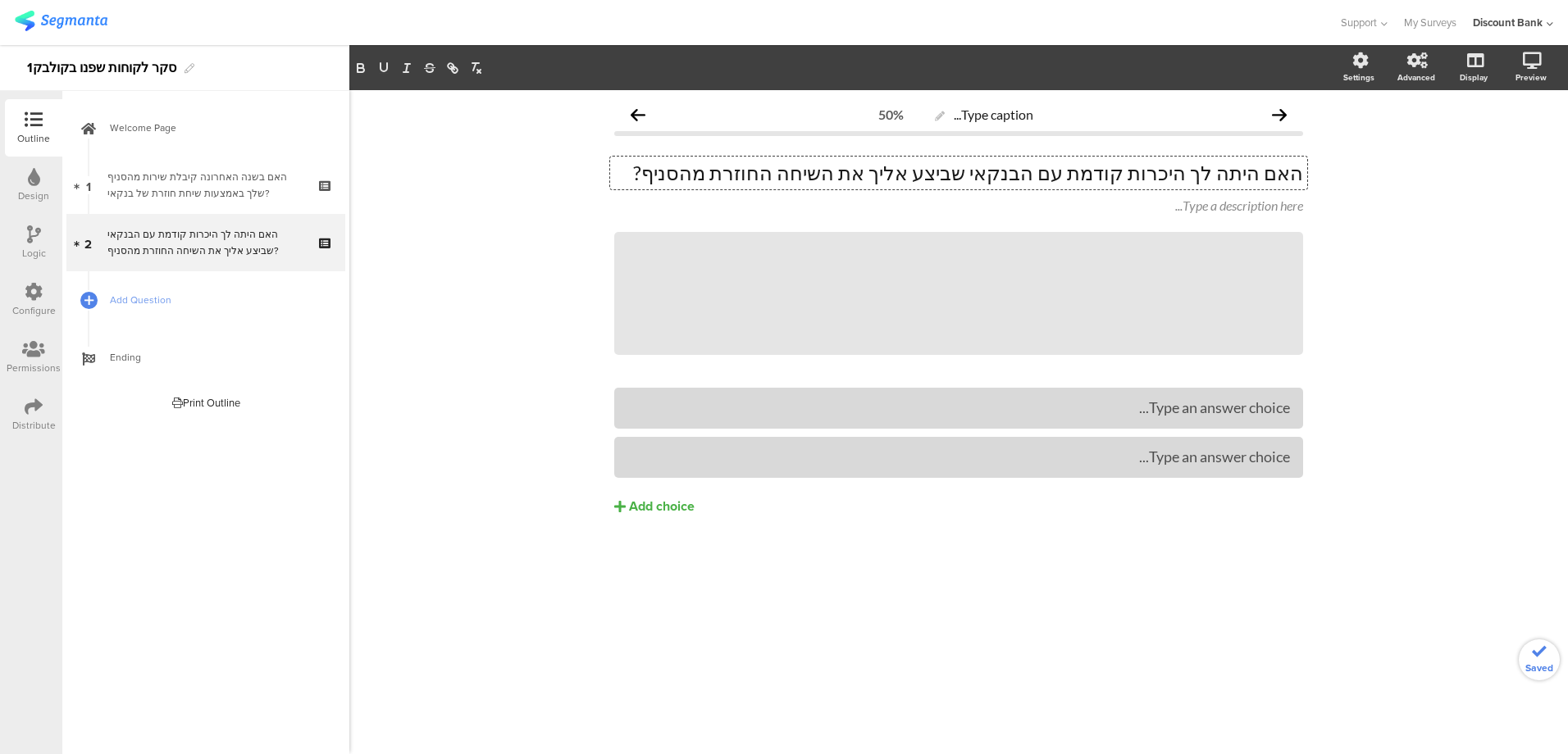
click at [0, 0] on icon at bounding box center [0, 0] width 0 height 0
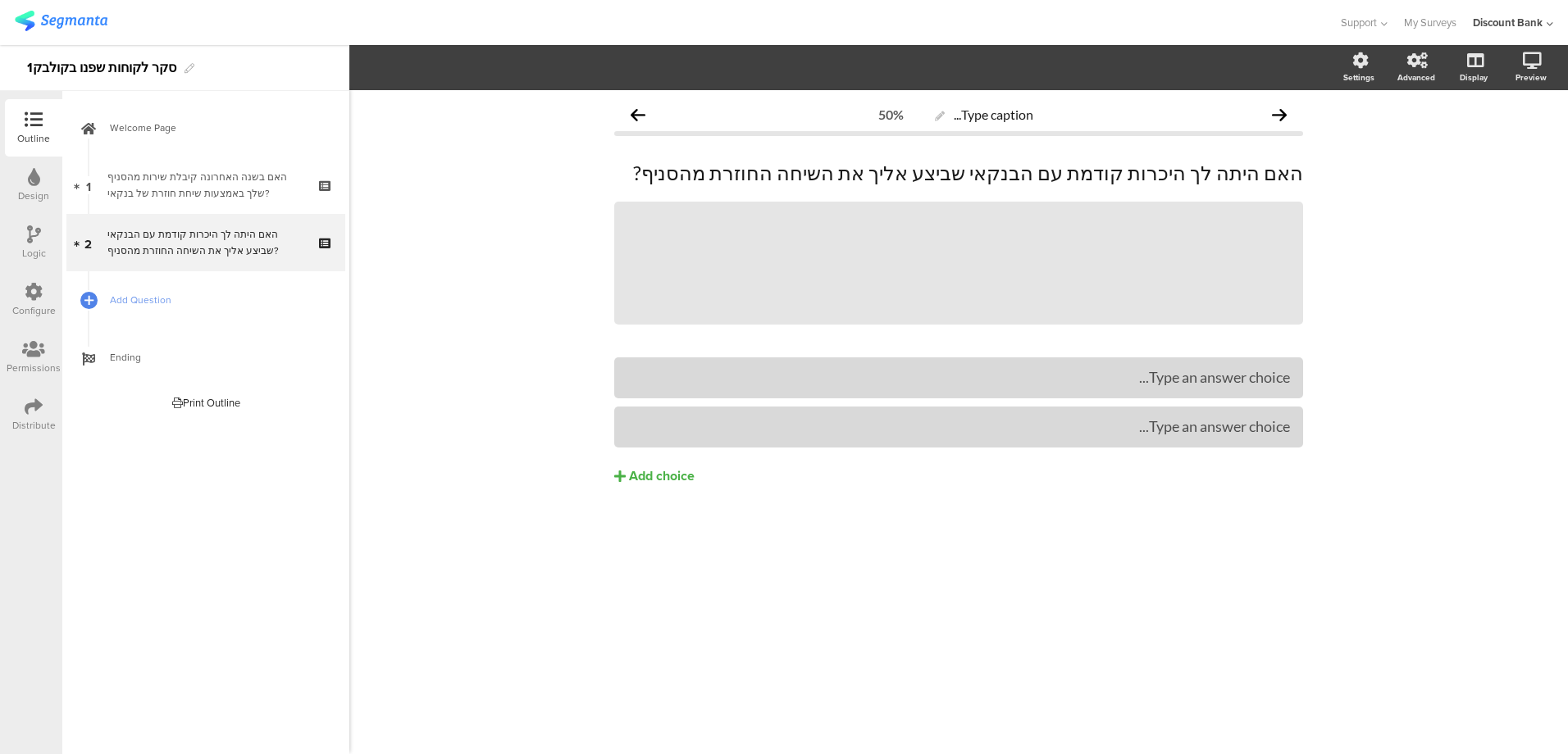
click at [0, 0] on icon at bounding box center [0, 0] width 0 height 0
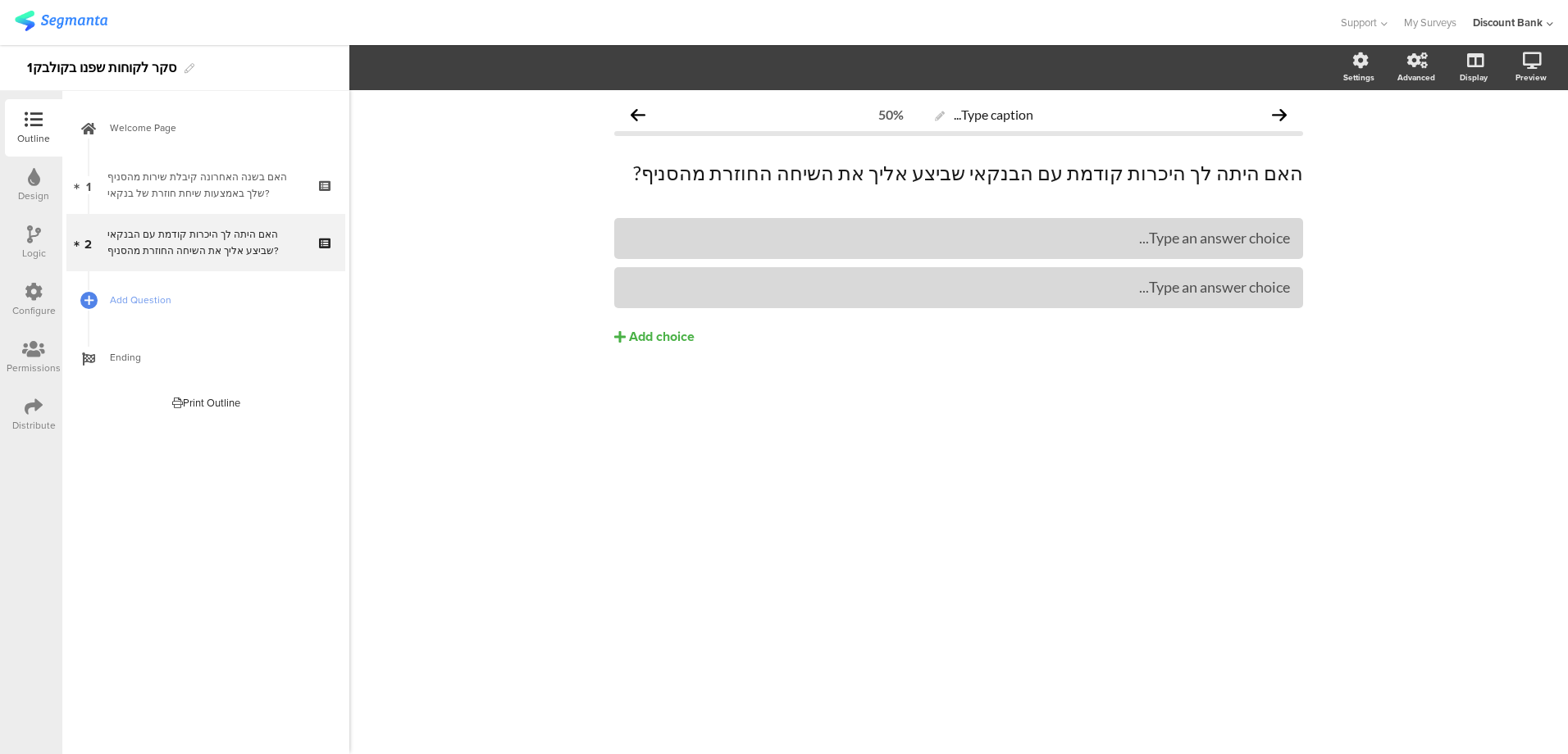
click at [1079, 244] on div "Type an answer choice..." at bounding box center [958, 238] width 663 height 19
click at [651, 334] on div "Add choice" at bounding box center [662, 337] width 65 height 17
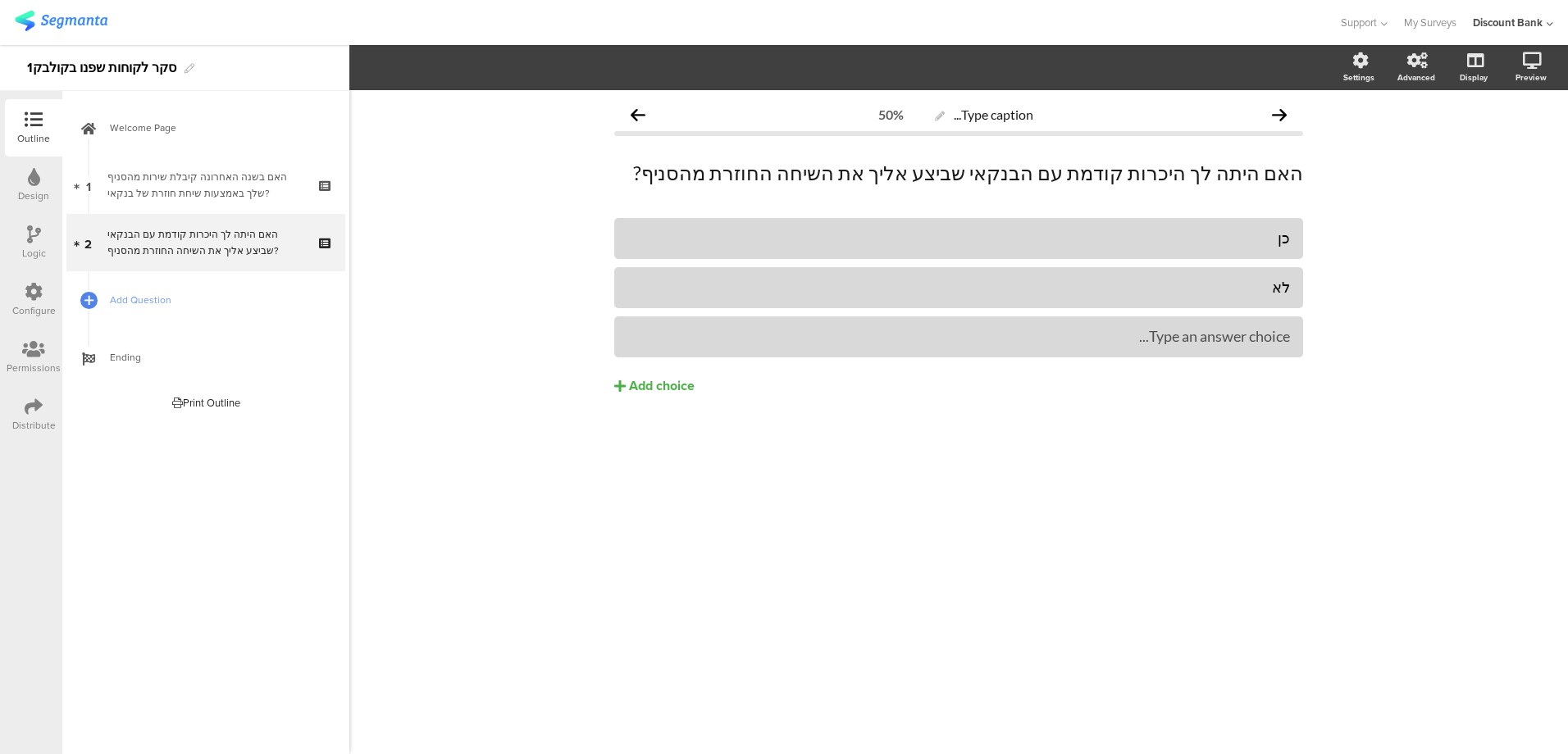
click at [614, 366] on button "Add choice" at bounding box center [958, 386] width 689 height 41
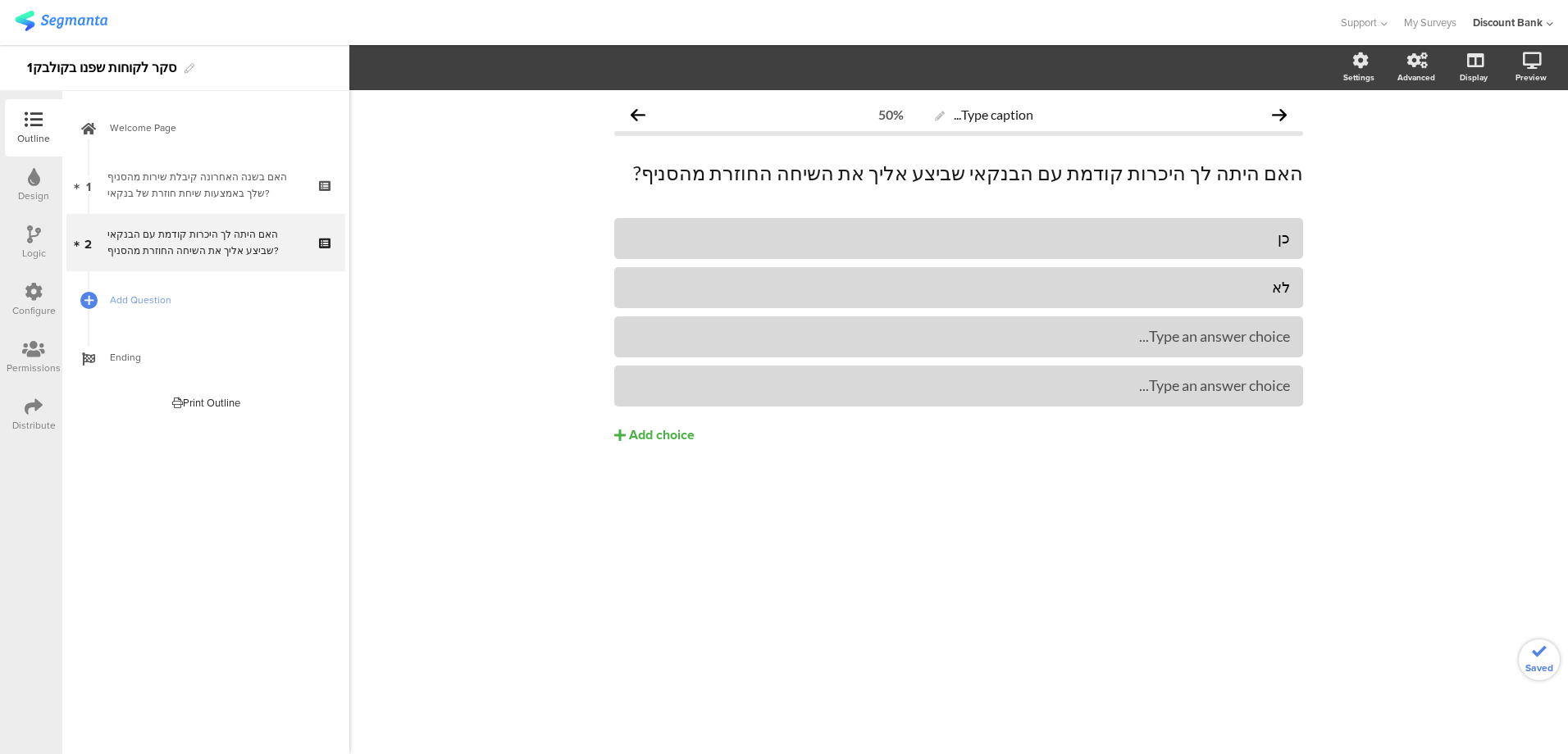
click at [783, 351] on div at bounding box center [958, 336] width 689 height 41
click at [792, 341] on div "Type an answer choice..." at bounding box center [958, 336] width 663 height 19
click at [0, 0] on icon at bounding box center [0, 0] width 0 height 0
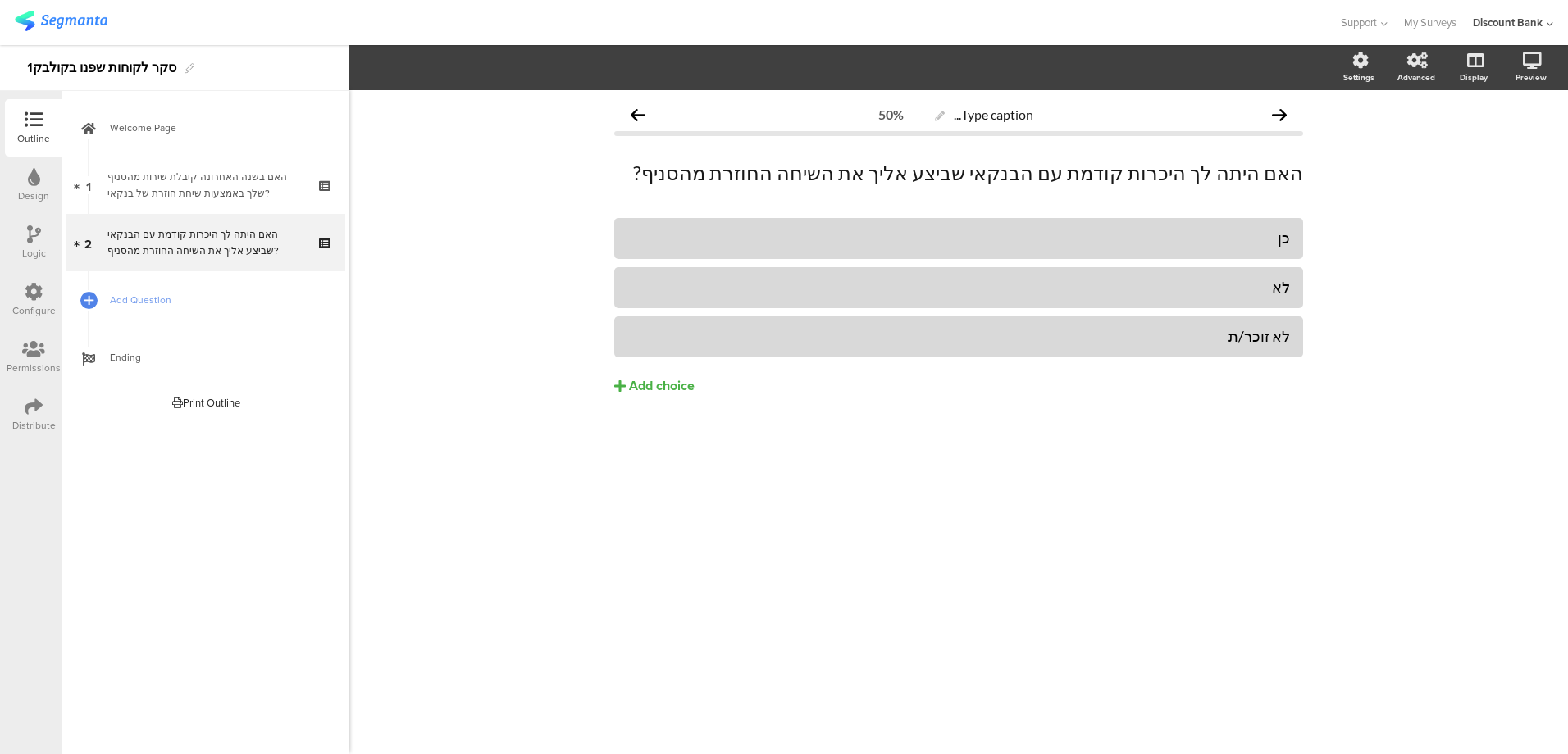
click at [783, 487] on div "Type caption... 50% האם היתה לך היכרות קודמת עם הבנקאי שביצע אליך את השיחה החוז…" at bounding box center [959, 421] width 1219 height 664
click at [123, 300] on span "Add Question" at bounding box center [215, 300] width 210 height 16
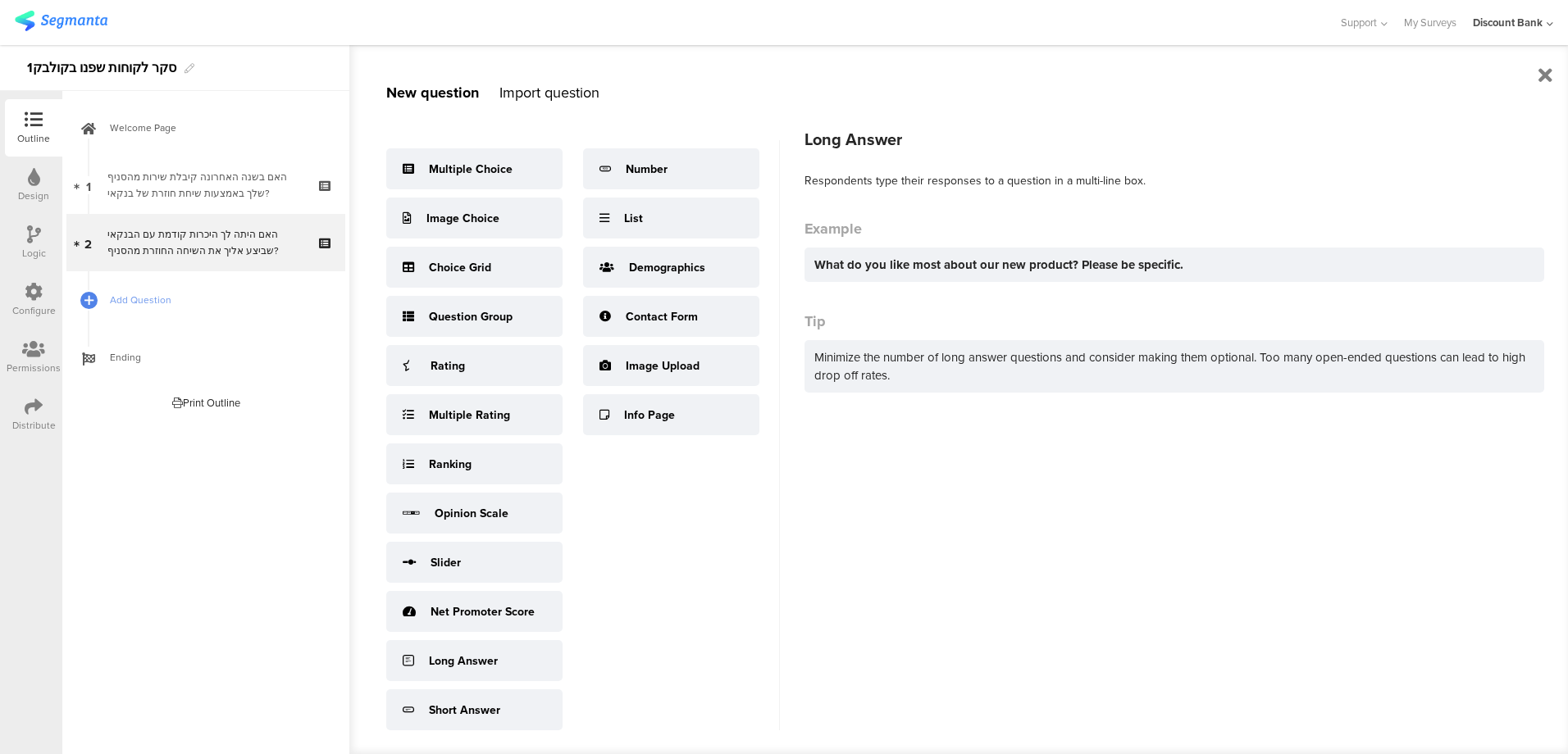
click at [498, 660] on div "Long Answer" at bounding box center [474, 660] width 177 height 41
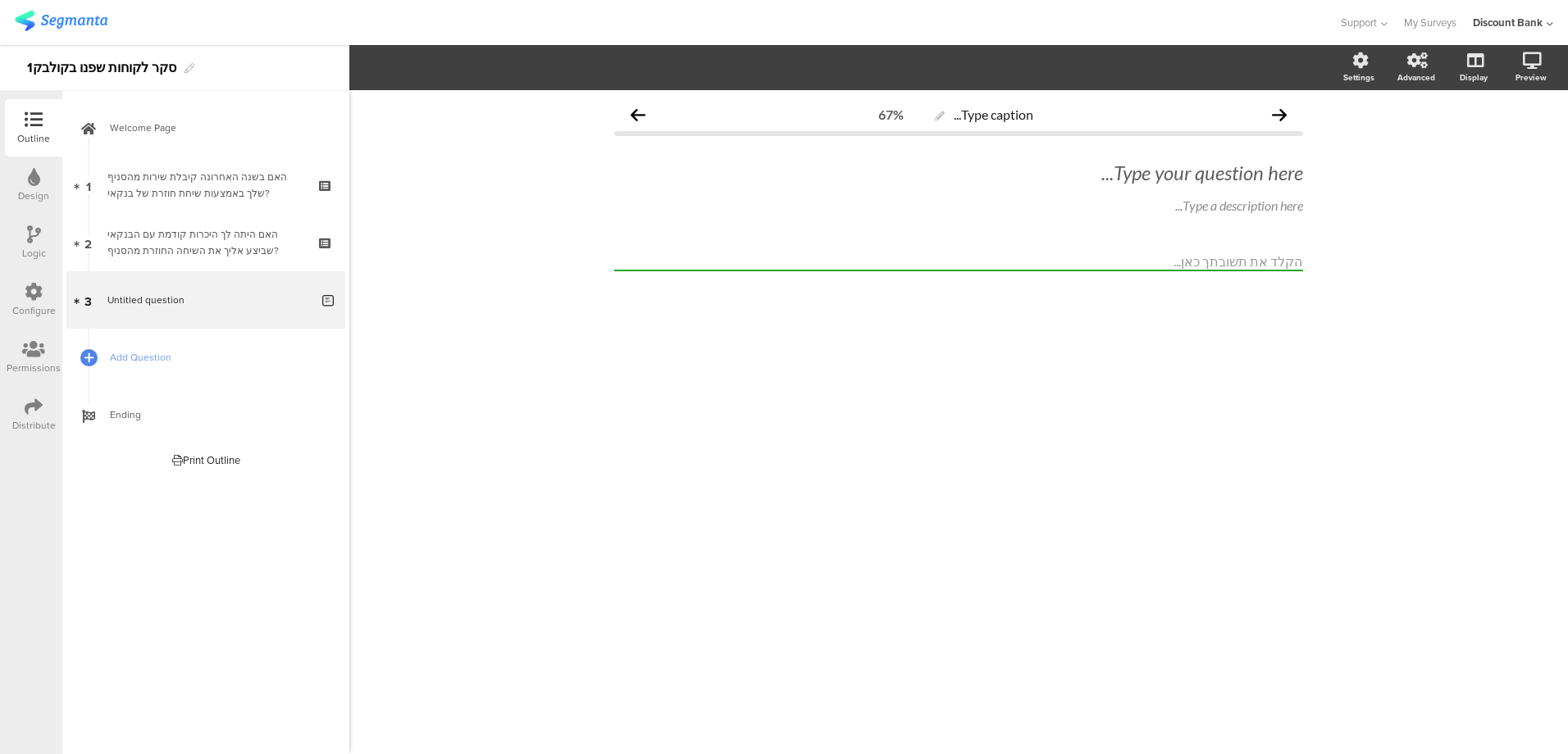
click at [772, 255] on textarea at bounding box center [958, 262] width 689 height 19
click at [1175, 177] on div "Type your question here..." at bounding box center [958, 173] width 689 height 25
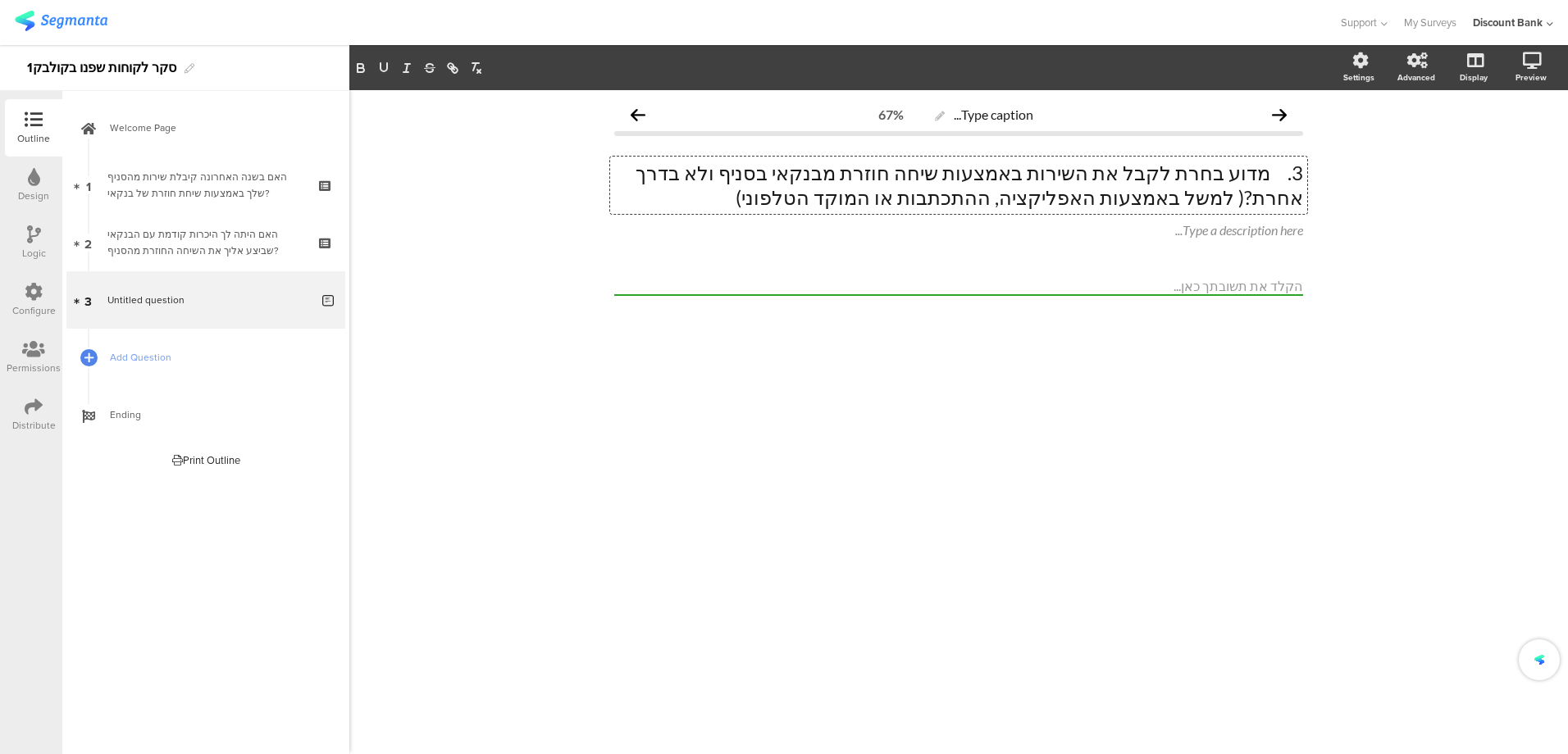
click at [1272, 173] on p "3. מדוע בחרת לקבל את השירות באמצעות שיחה חוזרת מבנקאי בסניף ולא בדרך אחרת?( למש…" at bounding box center [958, 185] width 689 height 49
click at [743, 170] on p "מדוע בחרת לקבל את השירות באמצעות שיחה חוזרת מבנקאי בסניף ולא בדרך אחרת?( למשל ב…" at bounding box center [958, 185] width 689 height 49
click at [753, 169] on p "מדוע בחרת לקבל את השירות באמצעות שיחה חוזרת מבנקאי בסניף ולא בדרך אחרת?(למשל בא…" at bounding box center [958, 185] width 689 height 49
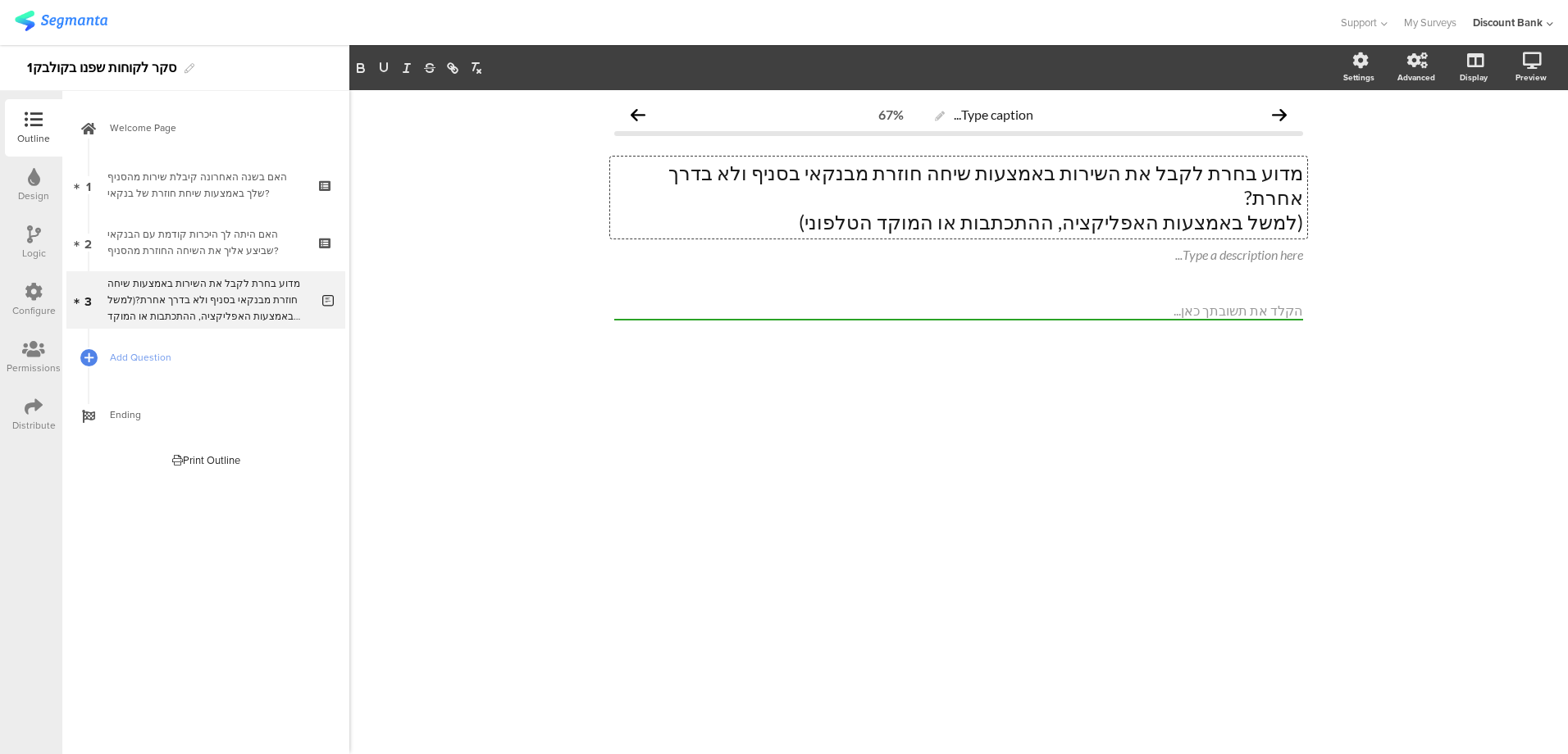
click at [1343, 447] on div "Type caption... 67% מדוע בחרת לקבל את השירות באמצעות שיחה חוזרת מבנקאי בסניף ול…" at bounding box center [959, 421] width 1219 height 664
click at [1305, 238] on icon at bounding box center [1308, 243] width 9 height 9
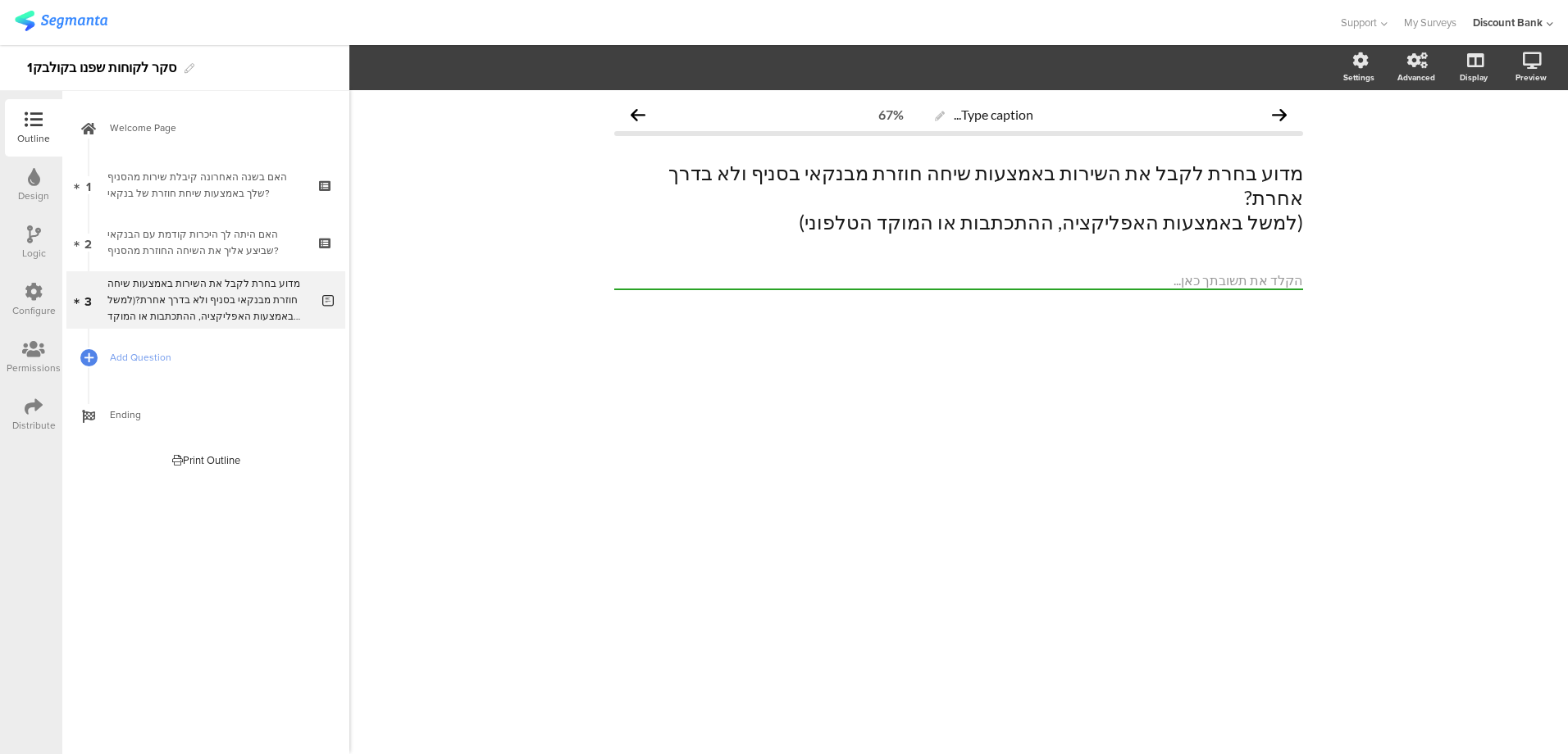
click at [147, 358] on span "Add Question" at bounding box center [215, 357] width 210 height 16
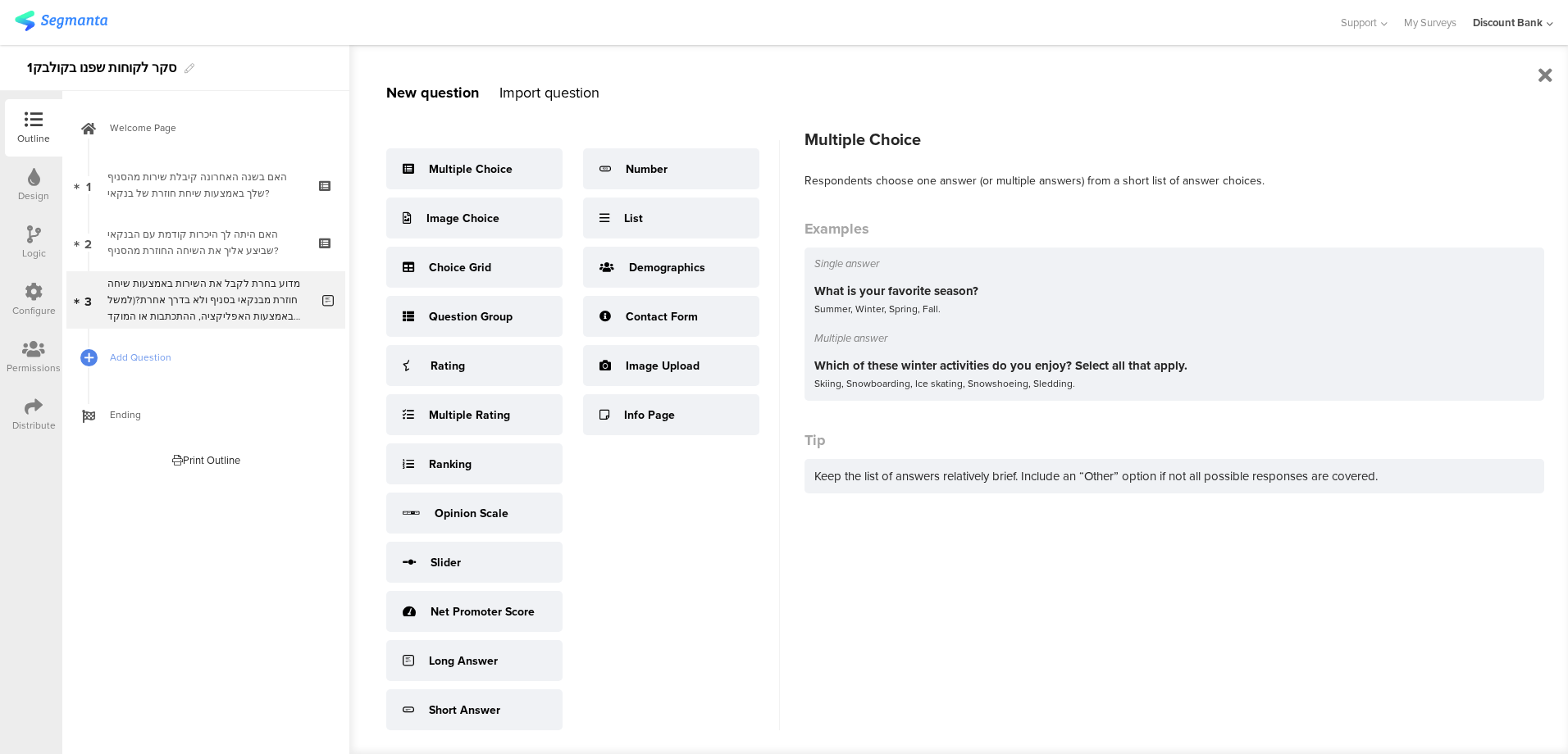
click at [445, 182] on div "Multiple Choice" at bounding box center [474, 168] width 177 height 41
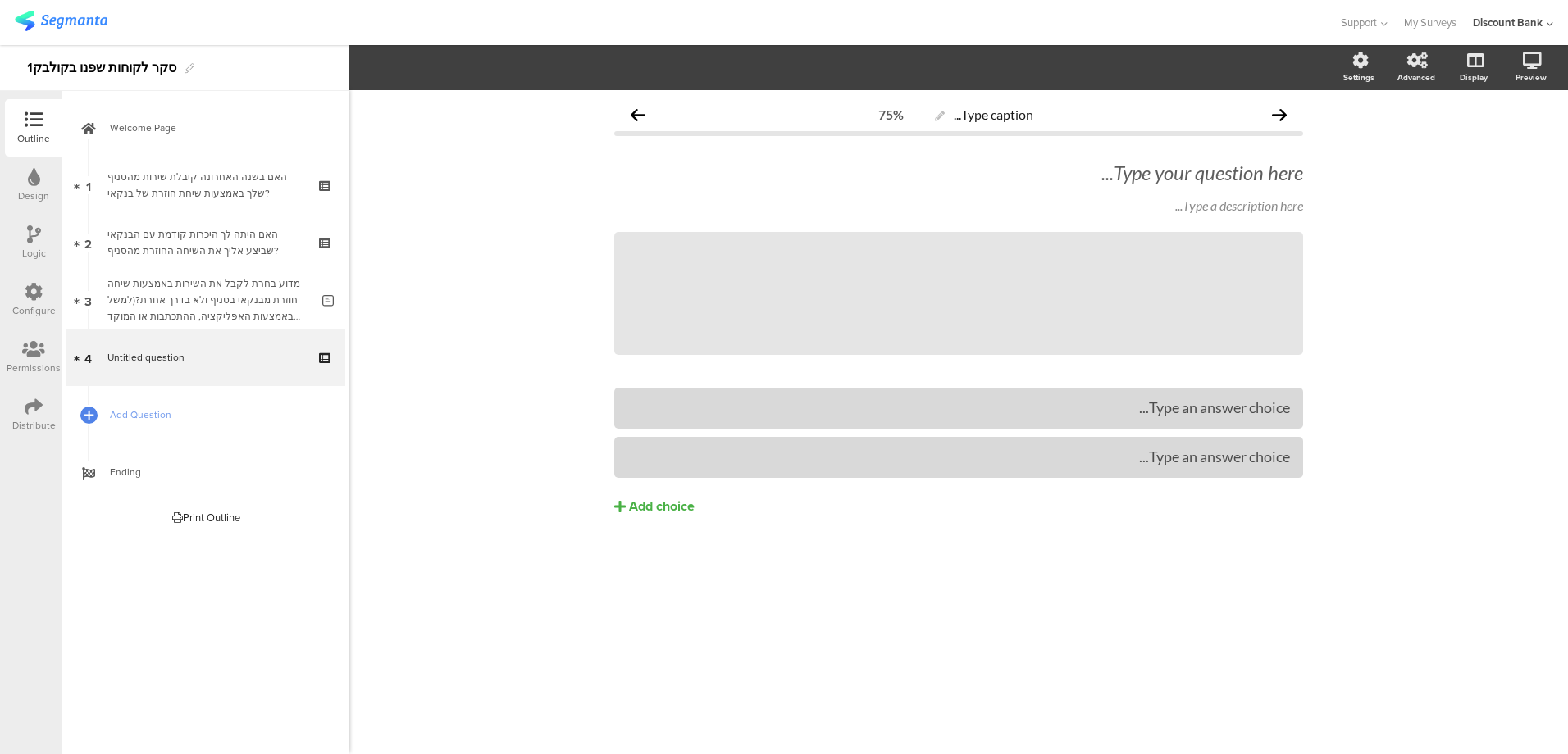
click at [1195, 178] on div "Type your question here..." at bounding box center [958, 173] width 689 height 25
click at [1232, 176] on p at bounding box center [958, 173] width 689 height 25
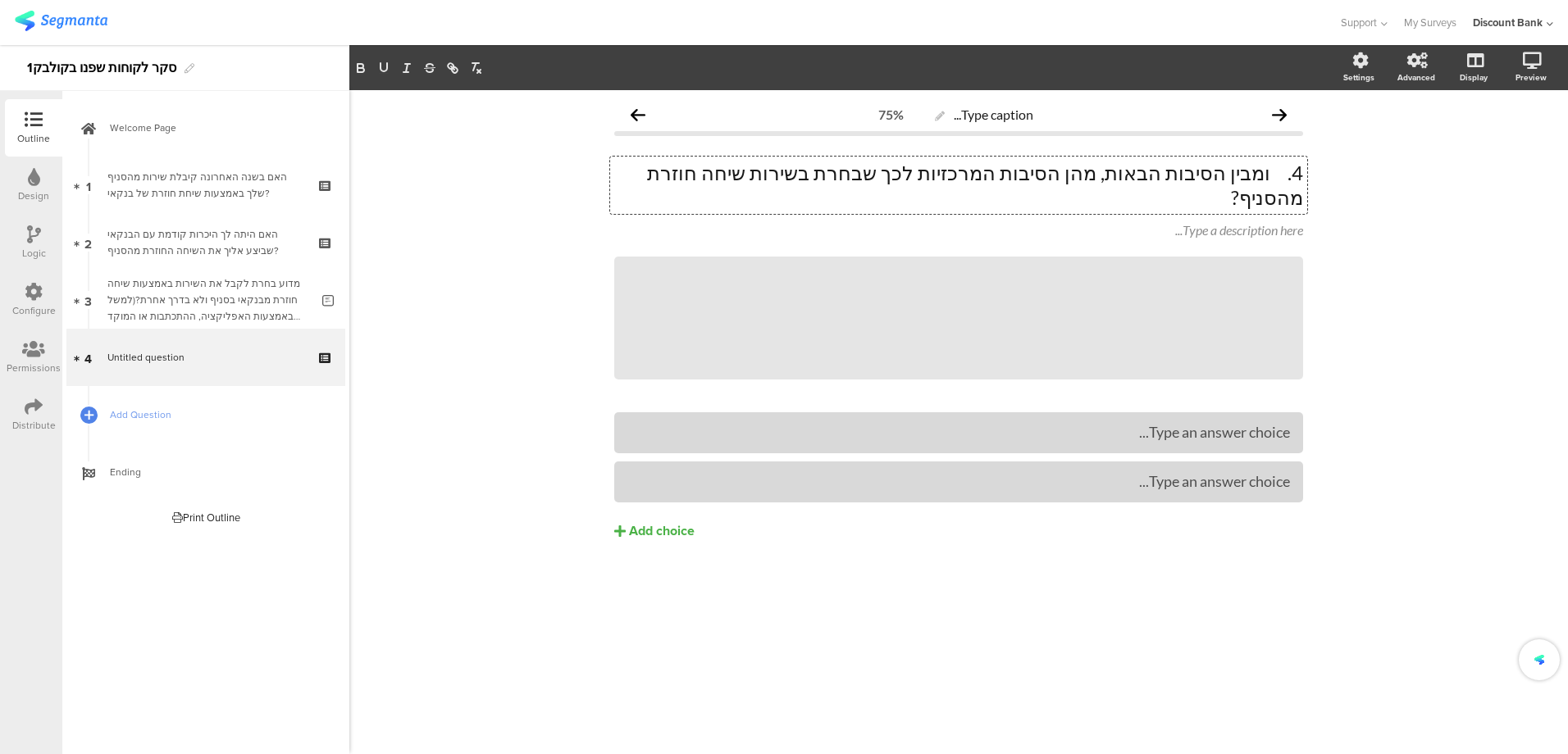
click at [1273, 177] on p "4. ומבין הסיבות הבאות, מהן הסיבות המרכזיות לכך שבחרת בשירות שיחה חוזרת מהסניף?" at bounding box center [958, 185] width 689 height 49
click at [1212, 222] on div "Type a description here..." at bounding box center [958, 230] width 689 height 15
click at [0, 0] on icon at bounding box center [0, 0] width 0 height 0
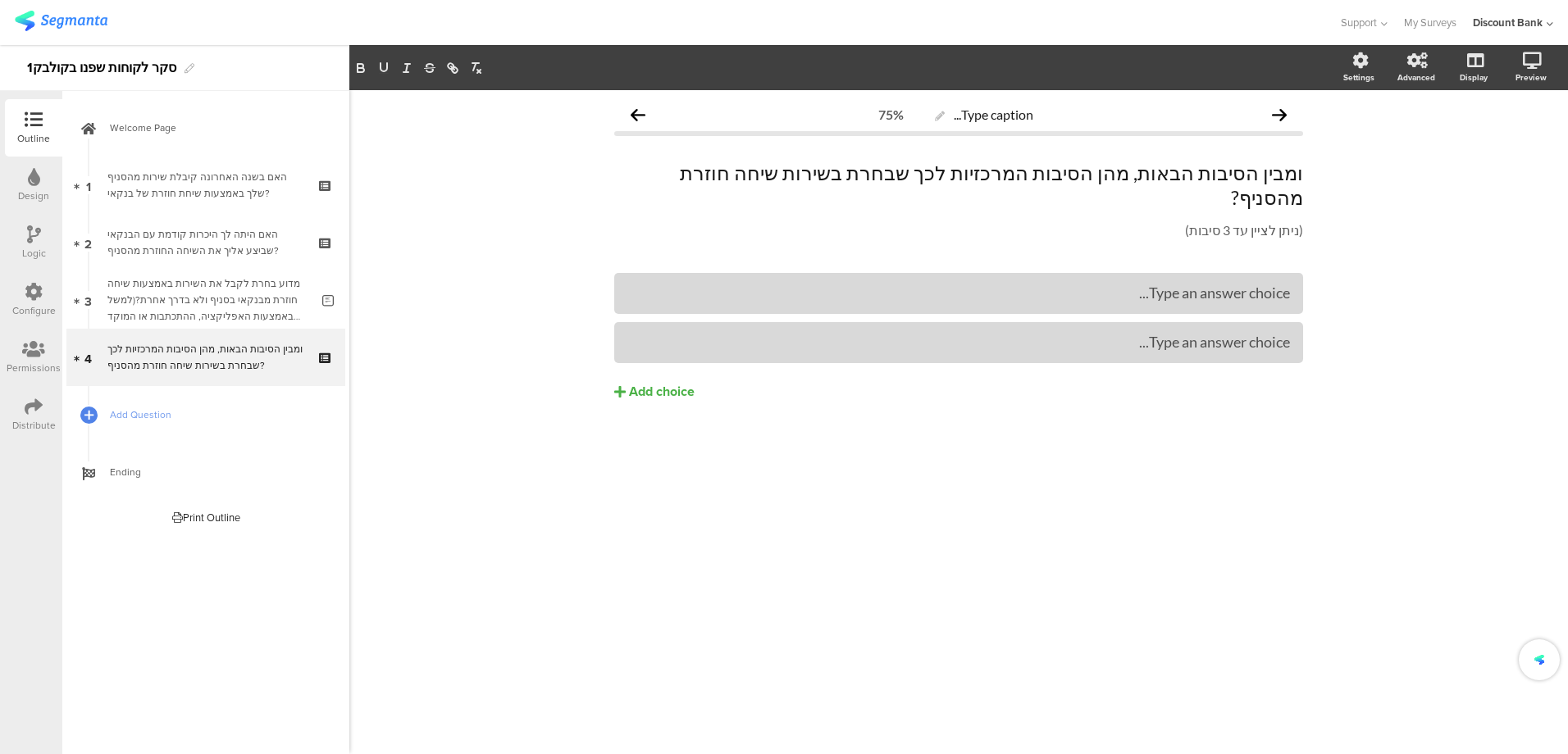
click at [1418, 278] on div "Type caption... 75% ומבין הסיבות הבאות, מהן הסיבות המרכזיות לכך שבחרת בשירות שי…" at bounding box center [959, 421] width 1219 height 664
click at [1127, 283] on div "Type an answer choice..." at bounding box center [958, 293] width 663 height 19
click at [1274, 283] on div "• ניתן היה לטפל בפניה שלי רק באמצעות הסניף" at bounding box center [958, 293] width 663 height 19
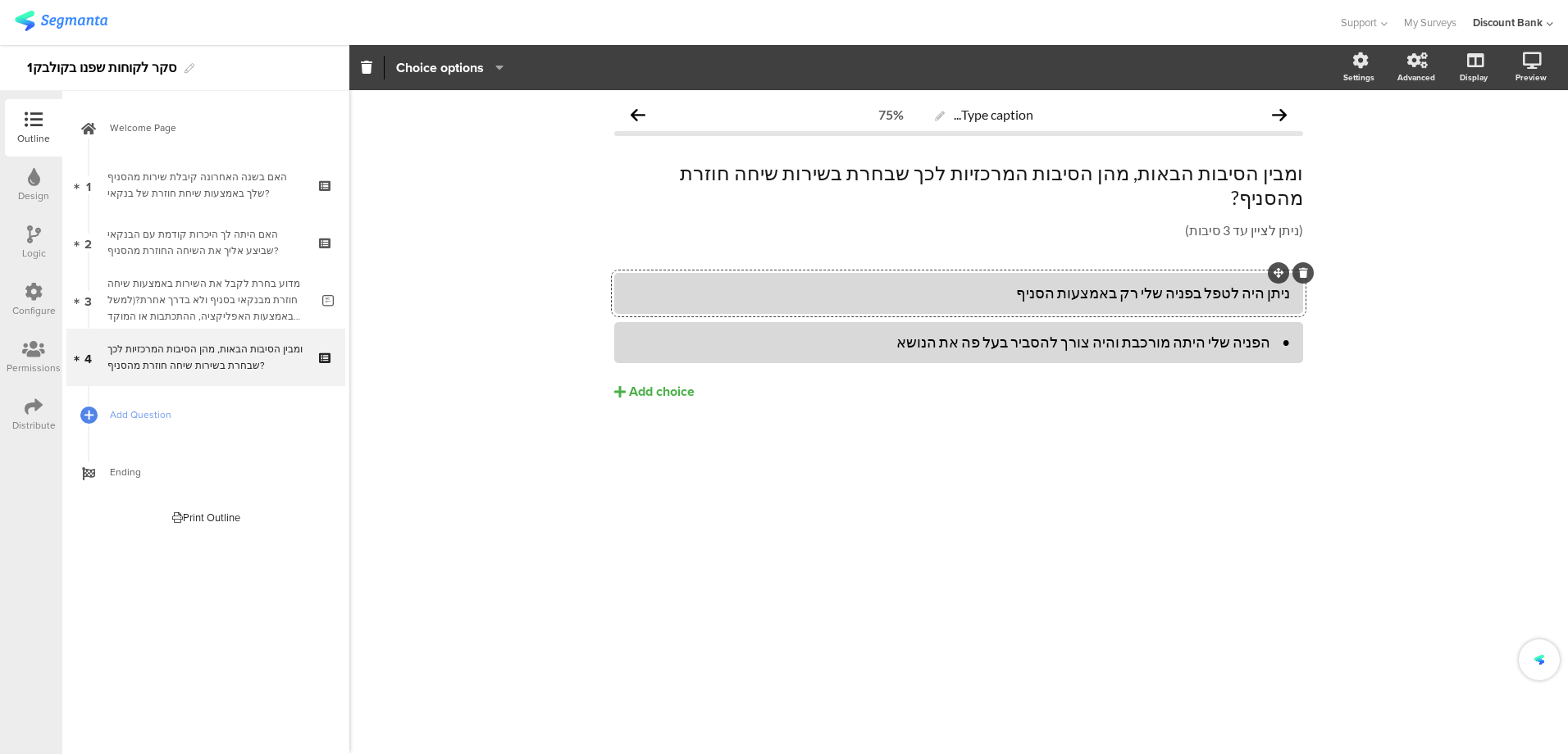
click at [1265, 333] on div "• הפניה שלי היתה מורכבת והיה צורך להסביר בעל פה את הנושא" at bounding box center [958, 342] width 663 height 19
click at [626, 371] on button "Add choice" at bounding box center [958, 391] width 689 height 41
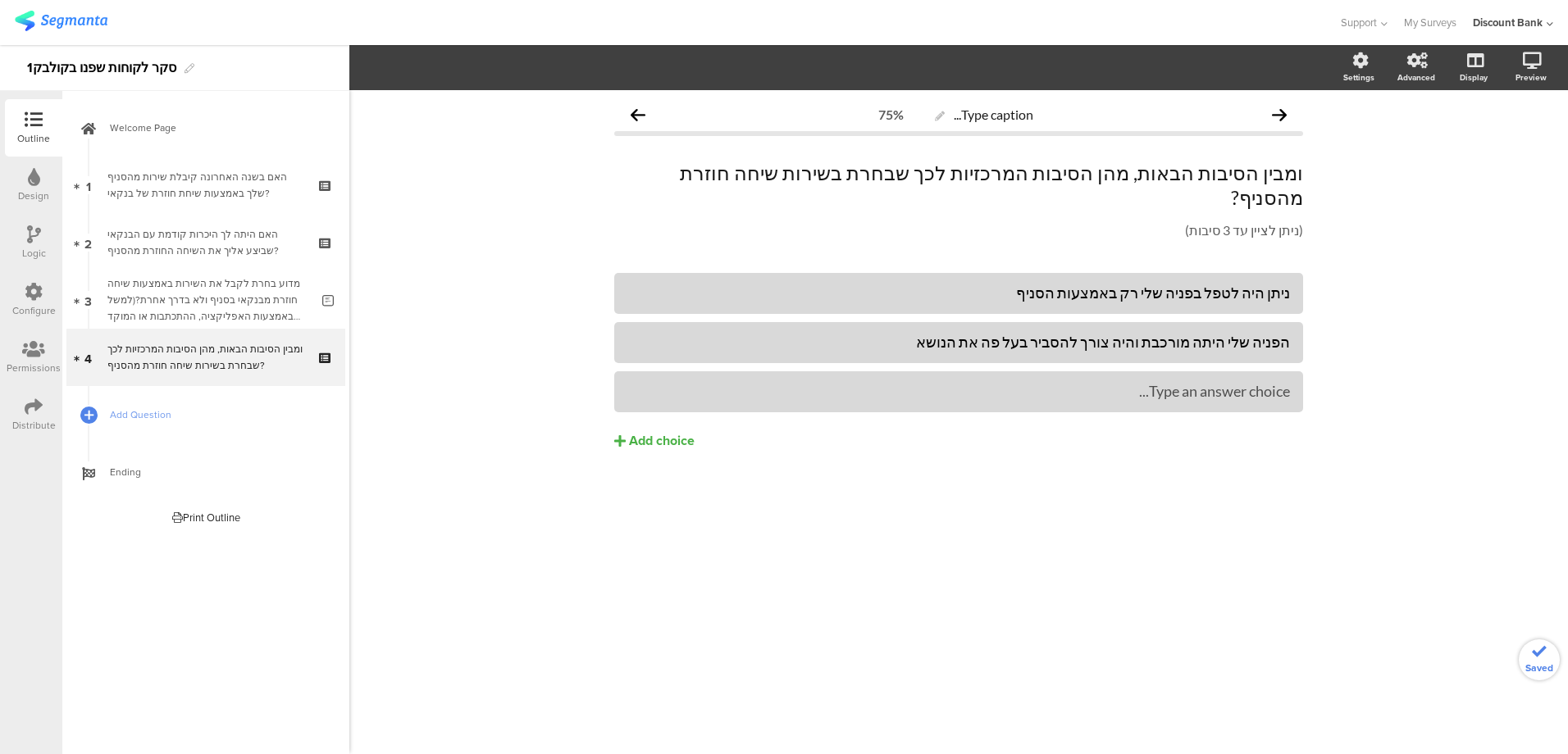
click at [634, 433] on div "Add choice" at bounding box center [662, 441] width 65 height 17
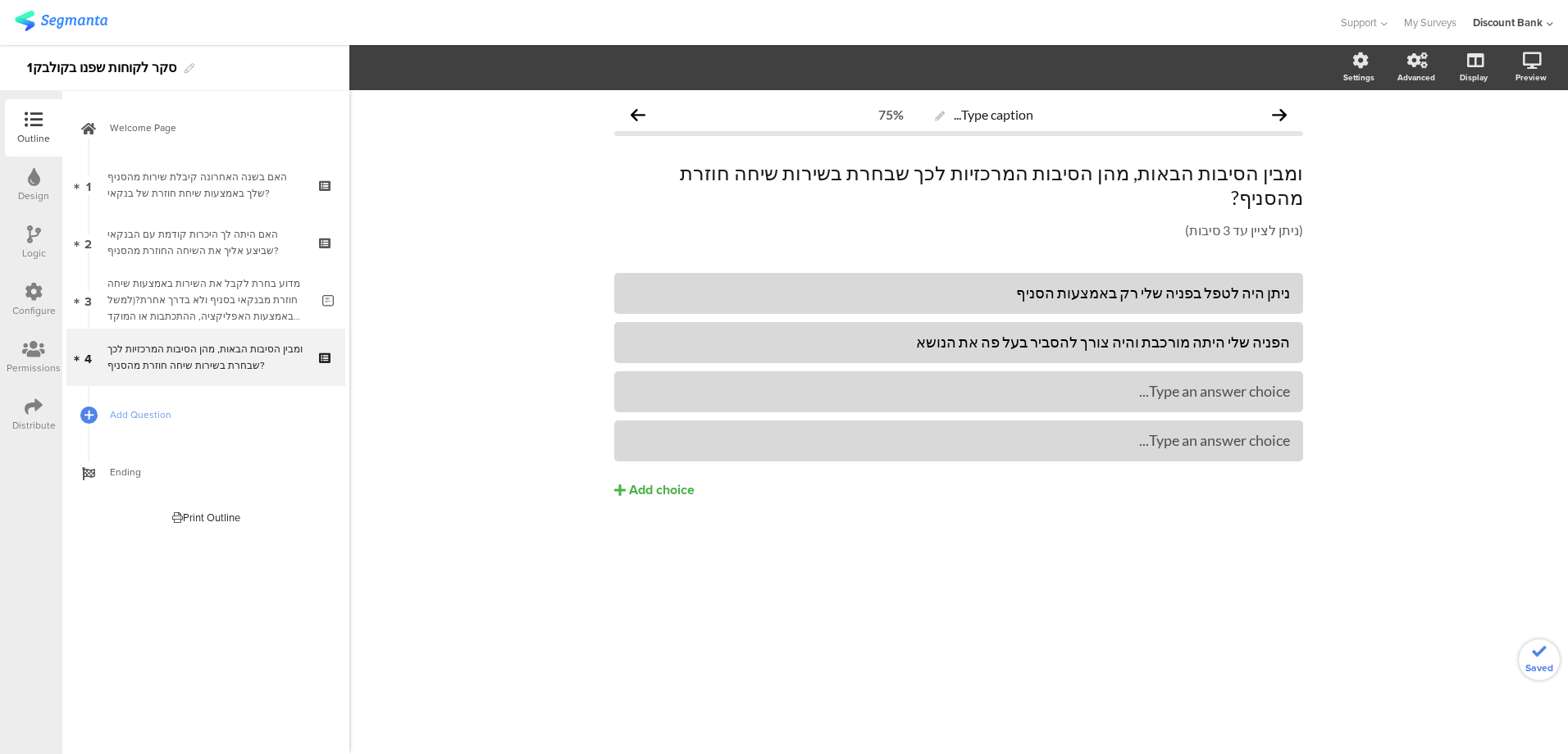
click at [641, 482] on div "Add choice" at bounding box center [662, 490] width 65 height 17
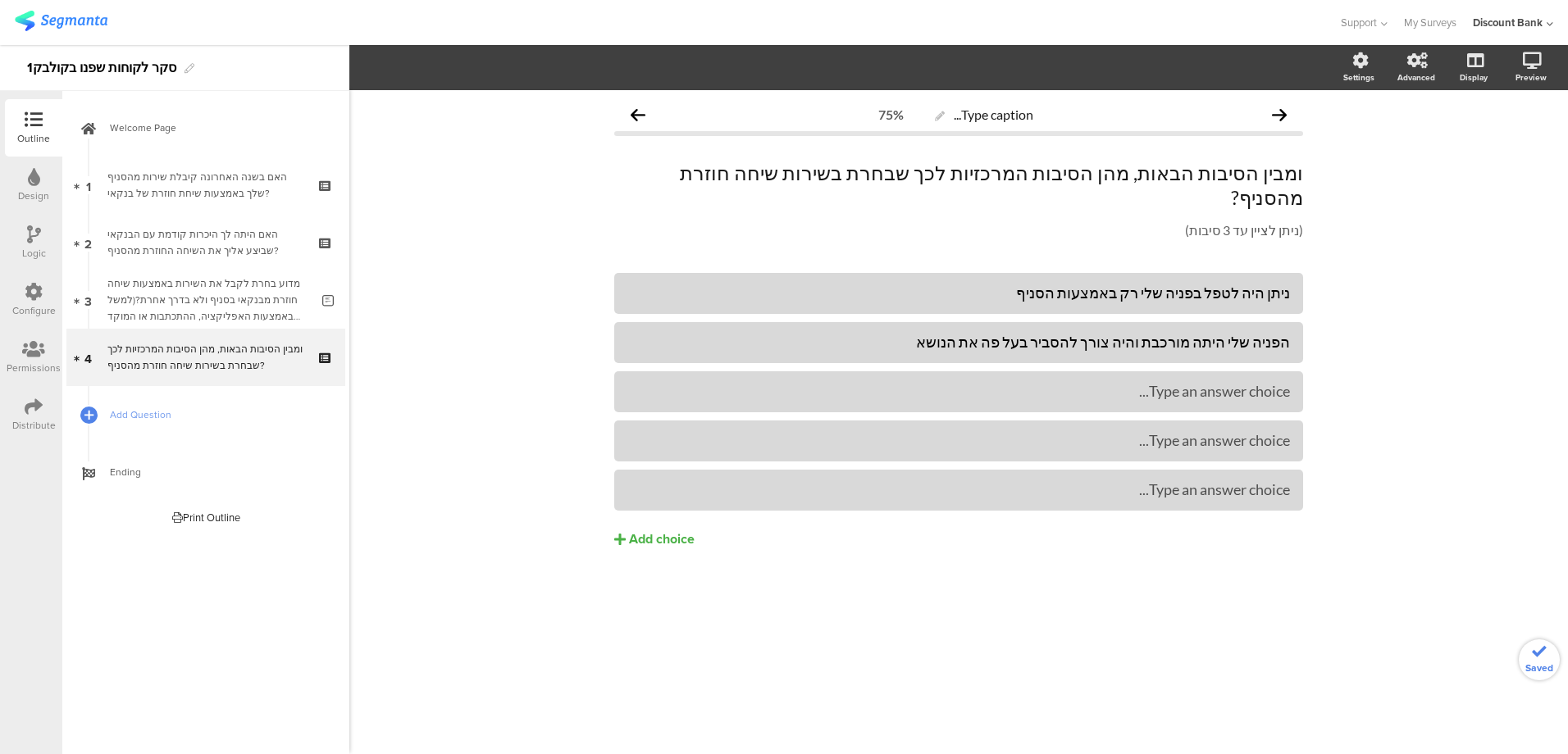
click at [642, 531] on div "Add choice" at bounding box center [662, 540] width 65 height 17
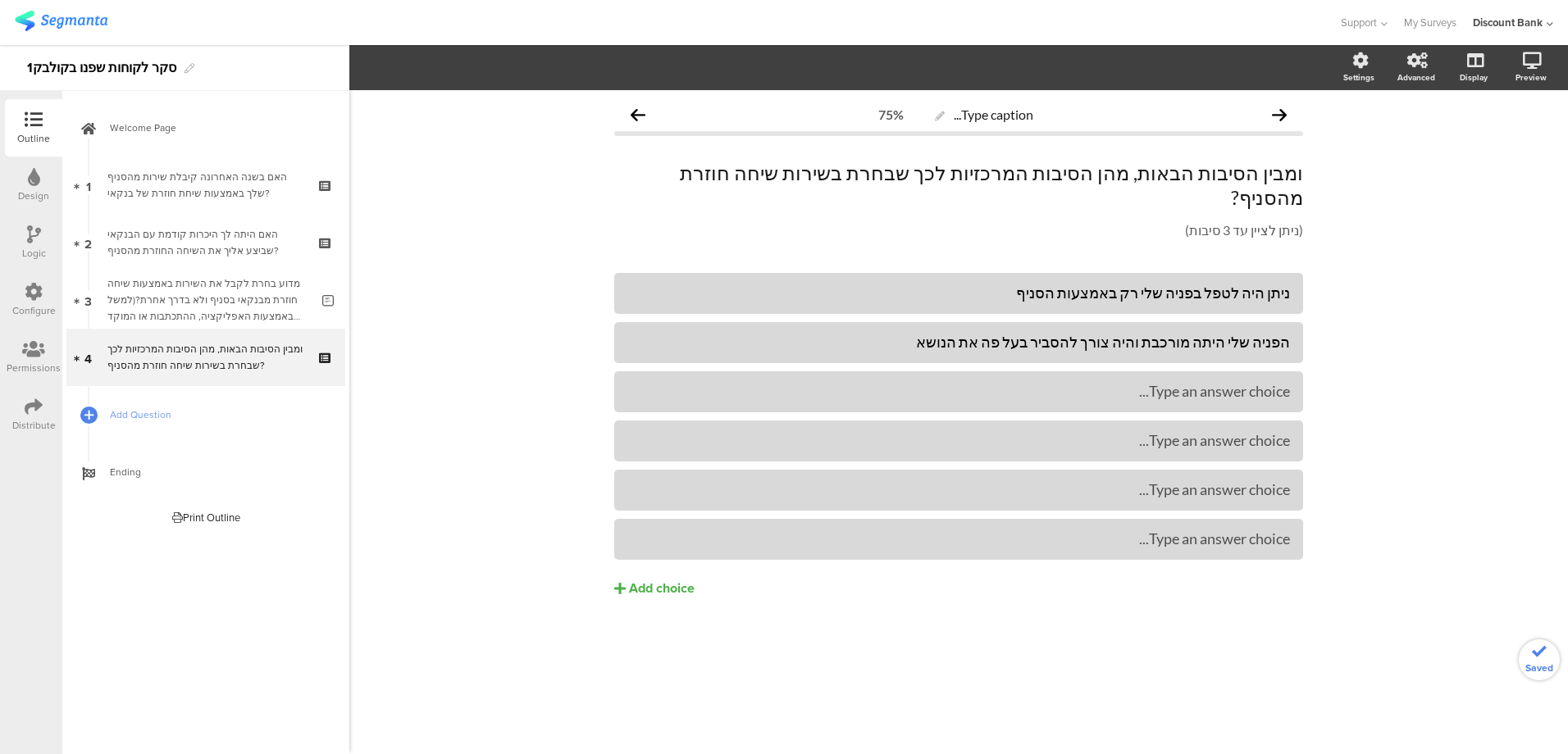
click at [640, 580] on div "Add choice" at bounding box center [662, 589] width 65 height 17
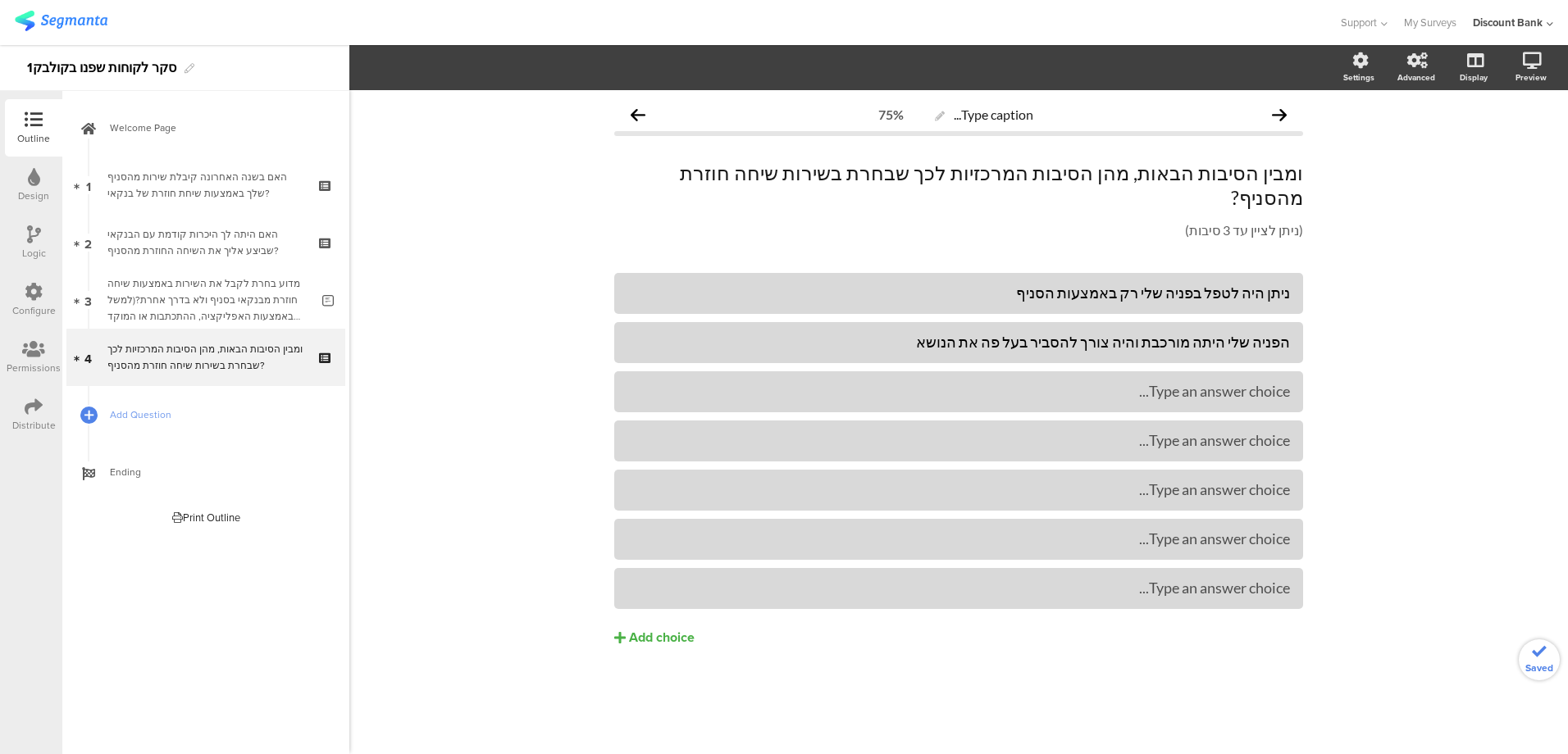
click at [645, 629] on div "Add choice" at bounding box center [662, 638] width 65 height 17
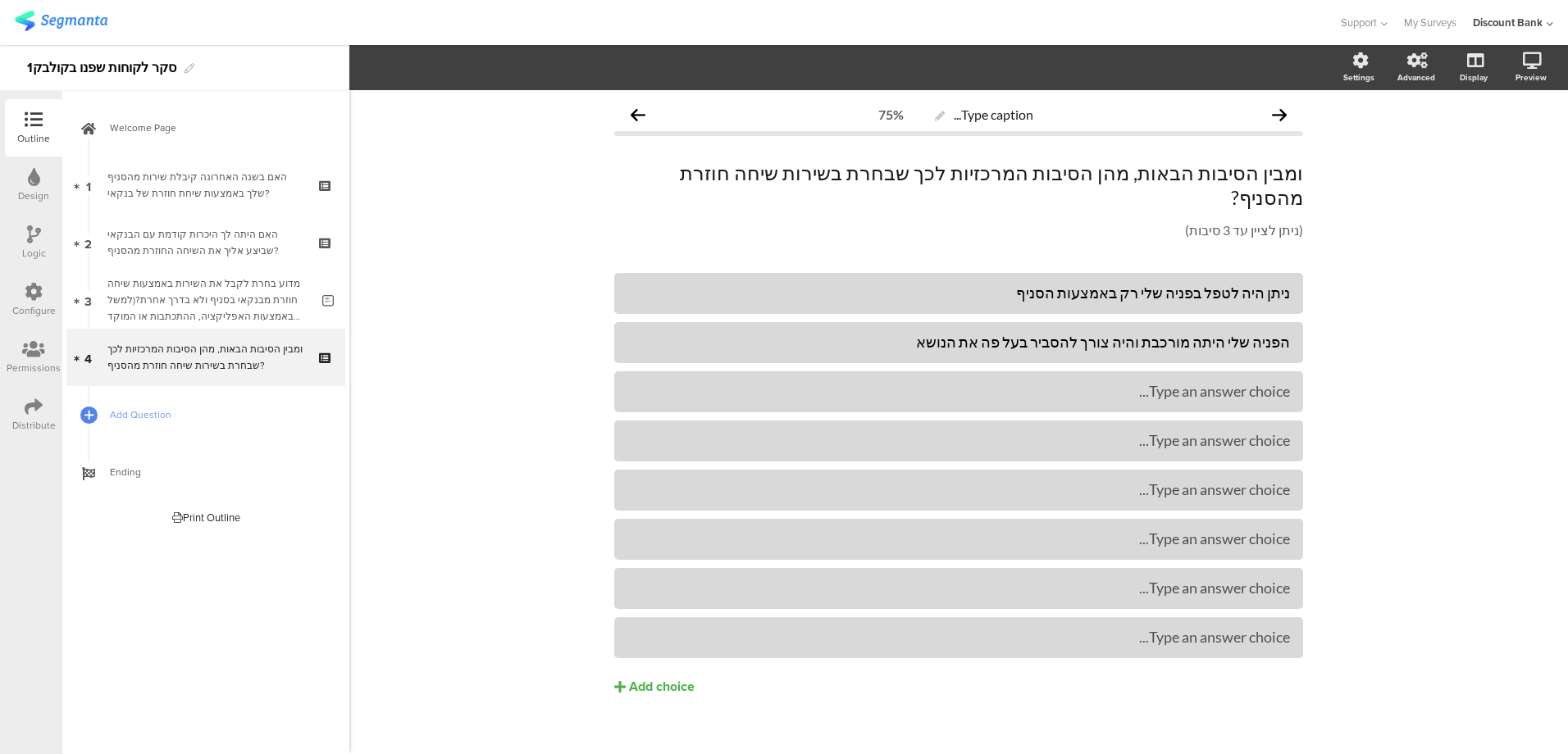
click at [657, 679] on div "Add choice" at bounding box center [662, 688] width 65 height 17
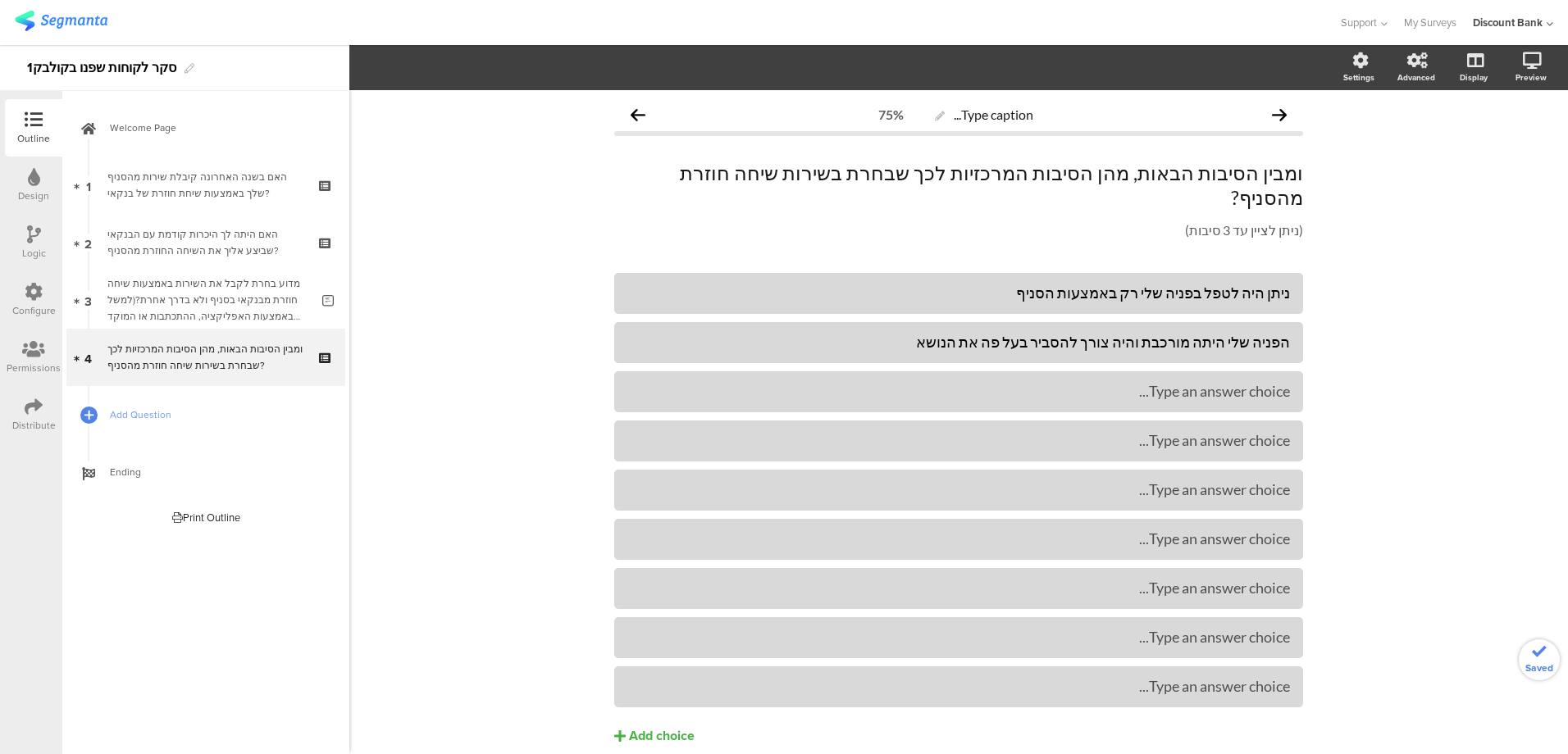
click at [641, 728] on div "Add choice" at bounding box center [662, 737] width 65 height 17
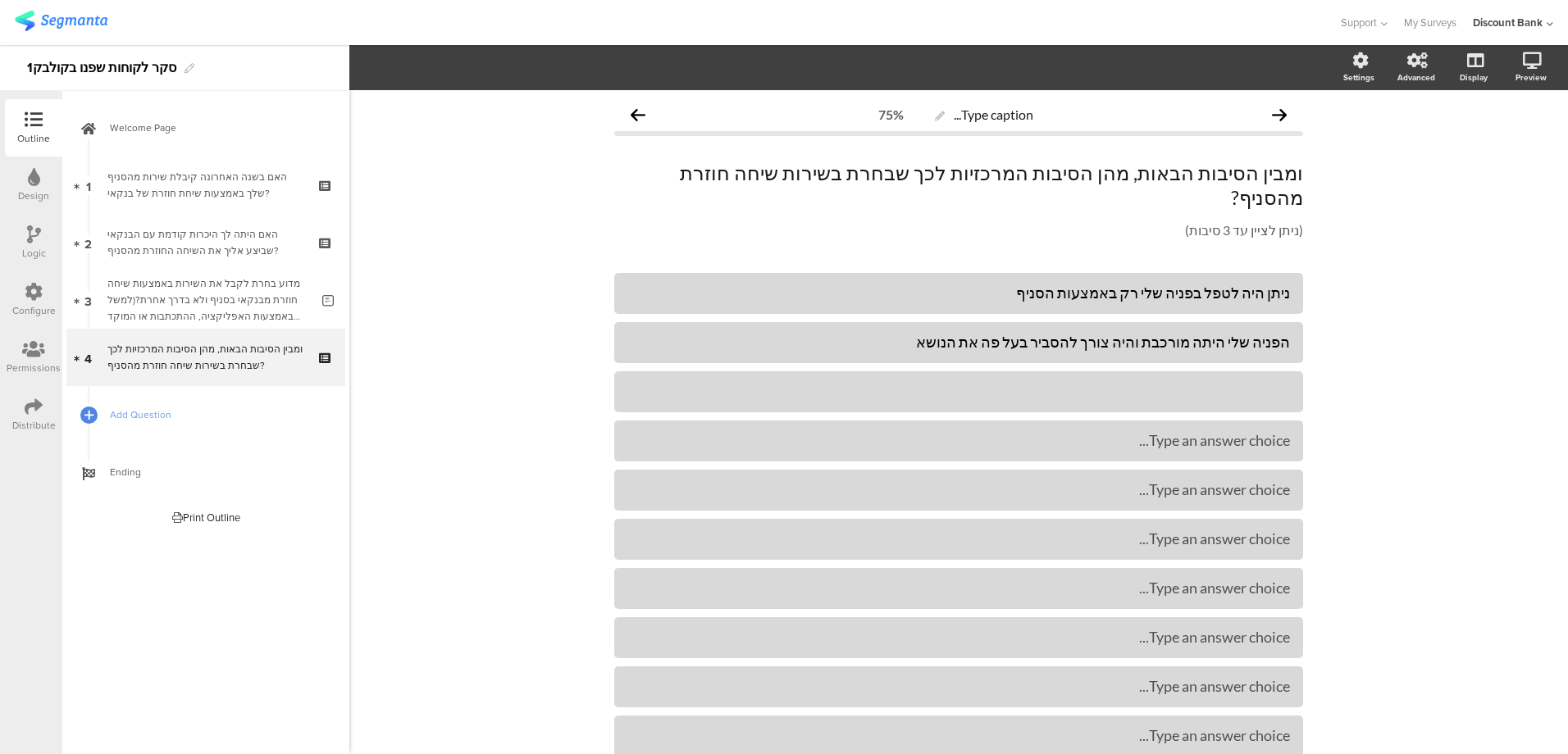
click at [1129, 380] on div at bounding box center [958, 391] width 663 height 27
click at [1162, 378] on div "Type an answer choice..." at bounding box center [958, 391] width 663 height 27
click at [1263, 382] on div "• אני מעדיף לשוחח טלפונית עם גורם אנושי" at bounding box center [958, 391] width 663 height 19
click at [1236, 382] on div "אני מעדיף לשוחח טלפונית עם גורם אנושי" at bounding box center [958, 391] width 663 height 19
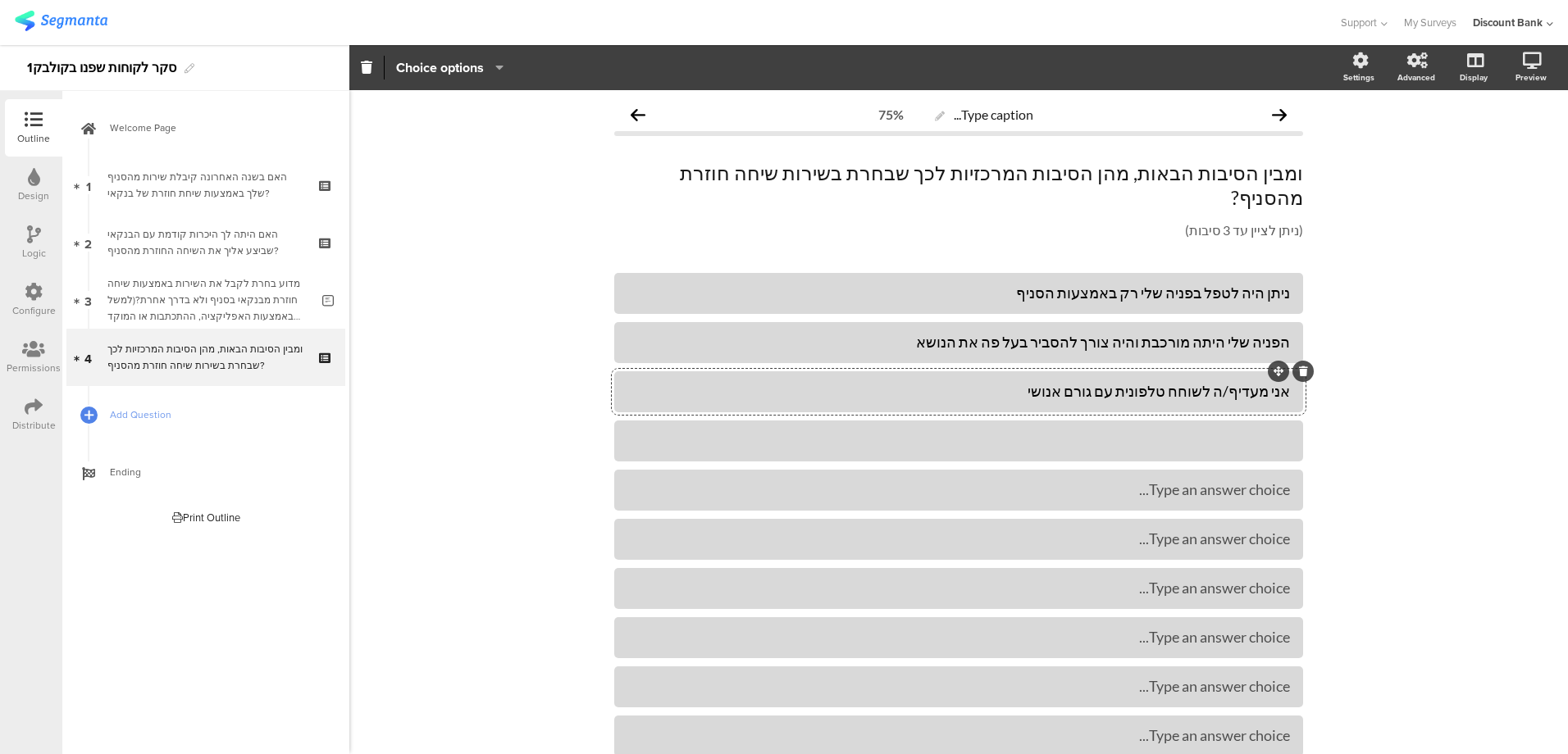
click at [1244, 431] on div at bounding box center [958, 440] width 663 height 19
click at [1262, 431] on div "• חשוב [PERSON_NAME] שהבנקאי שמטפל בי יכיר אותי" at bounding box center [958, 440] width 663 height 19
click at [1132, 476] on div "Type an answer choice..." at bounding box center [958, 489] width 663 height 27
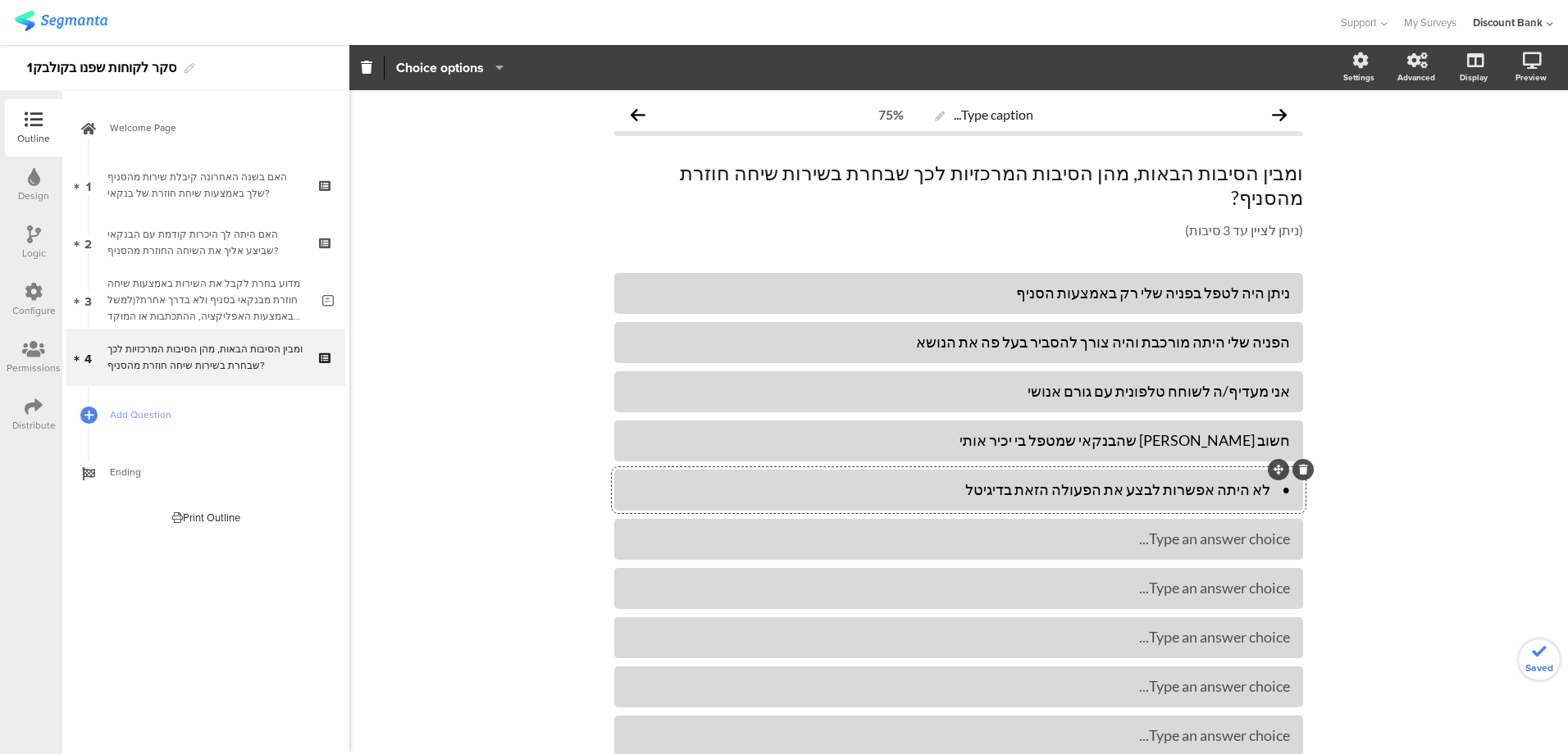
click at [1265, 481] on div "• לא היתה אפשרות לבצע את הפעולה הזאת בדיגיטל" at bounding box center [958, 490] width 663 height 19
click at [1102, 530] on div at bounding box center [958, 540] width 663 height 19
click at [1263, 530] on div "• חשבתי שכך אקבל את הטיפול המהיר ביותר" at bounding box center [958, 540] width 663 height 19
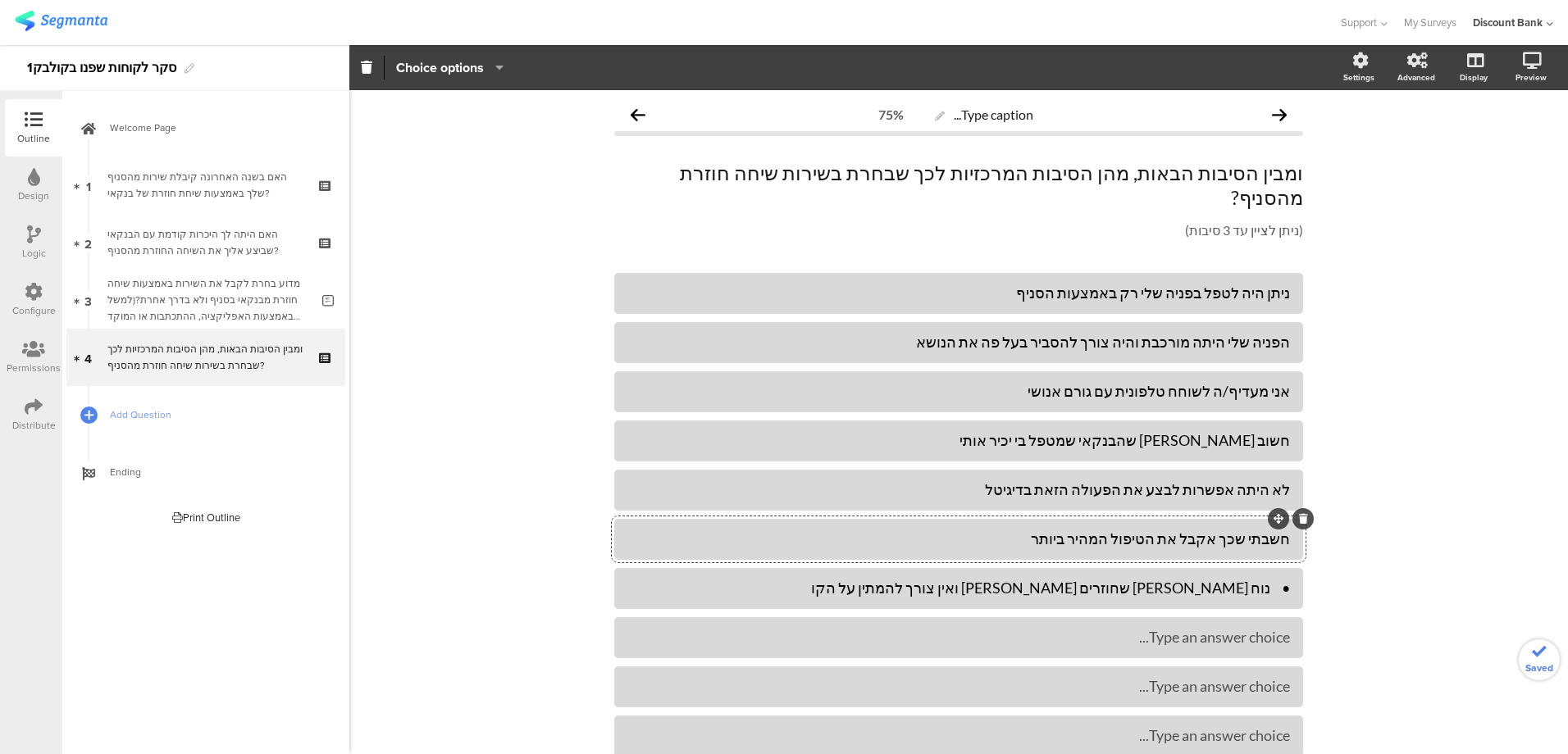
click at [1263, 579] on div "• נוח [PERSON_NAME] שחוזרים [PERSON_NAME] ואין צורך להמתין על הקו" at bounding box center [958, 589] width 663 height 19
click at [1263, 628] on div "• אני לא מכיר אפשרויות אחרות" at bounding box center [958, 638] width 663 height 19
click at [1257, 677] on div "• אני סומך יותר על הבנקאים בסניף מאשר בערוצים אחרים" at bounding box center [958, 687] width 663 height 19
click at [1238, 677] on div "אני סומך יותר על הבנקאים בסניף מאשר בערוצים אחרים" at bounding box center [958, 687] width 663 height 19
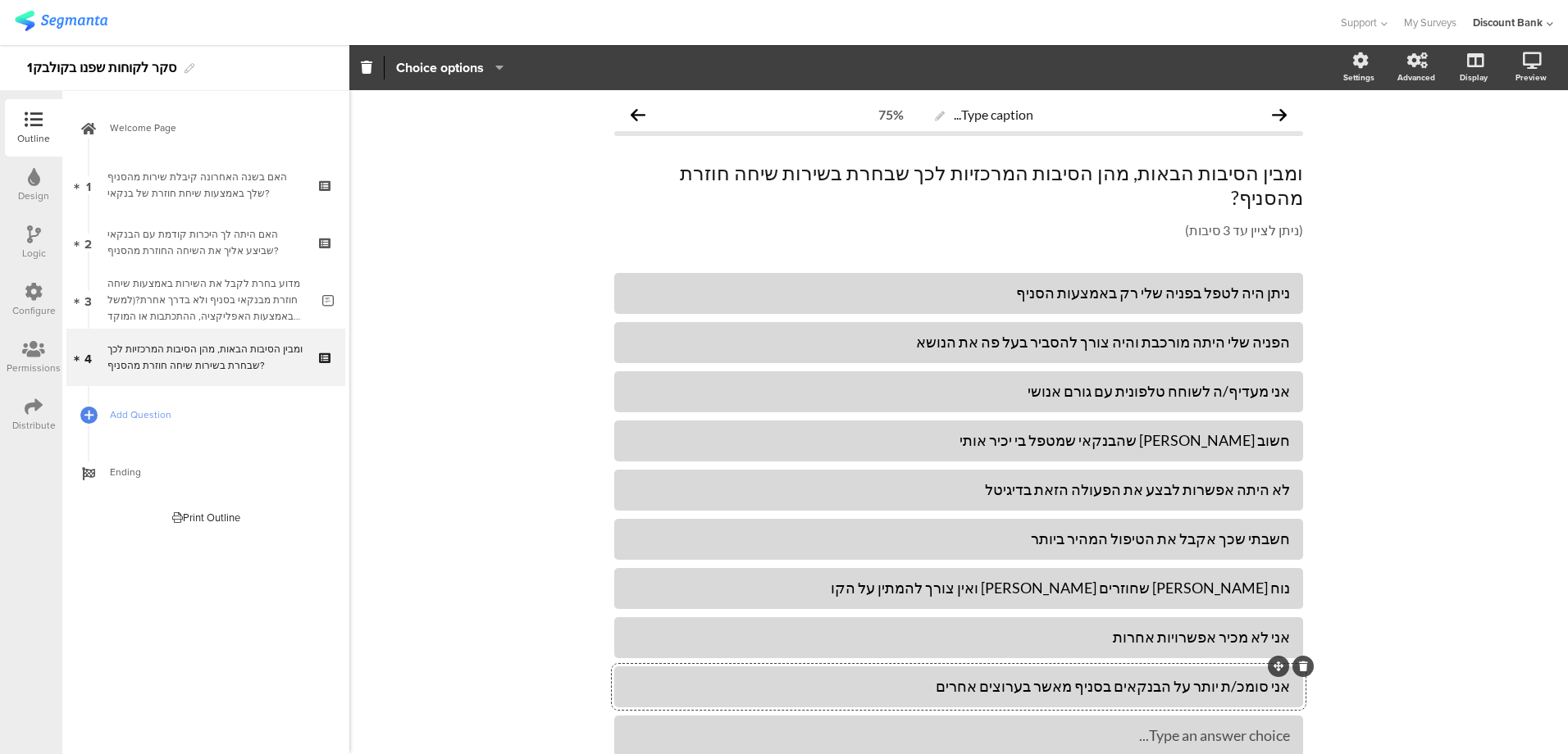
click at [1226, 628] on div "אני לא מכיר אפשרויות אחרות" at bounding box center [958, 638] width 663 height 19
click at [1222, 727] on div at bounding box center [958, 736] width 663 height 19
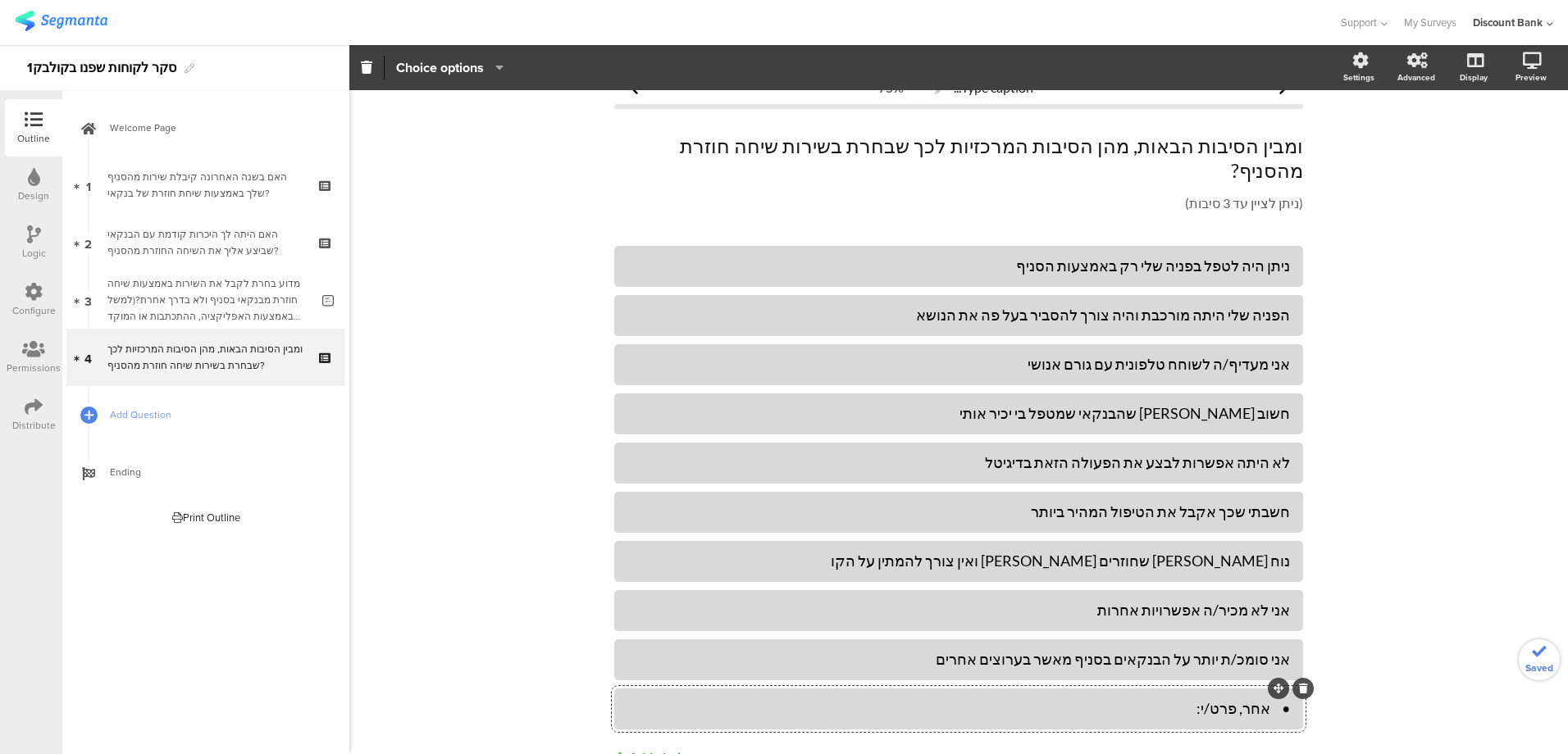
click at [1260, 699] on div "• אחר, פרט/י:" at bounding box center [958, 709] width 663 height 19
click at [1057, 699] on div "אחר, פרט/י:" at bounding box center [958, 709] width 663 height 19
click at [722, 699] on div "אחר, פרט/י:" at bounding box center [958, 709] width 663 height 19
click at [425, 71] on span "Choice options" at bounding box center [439, 68] width 88 height 19
click at [537, 114] on span at bounding box center [540, 111] width 25 height 13
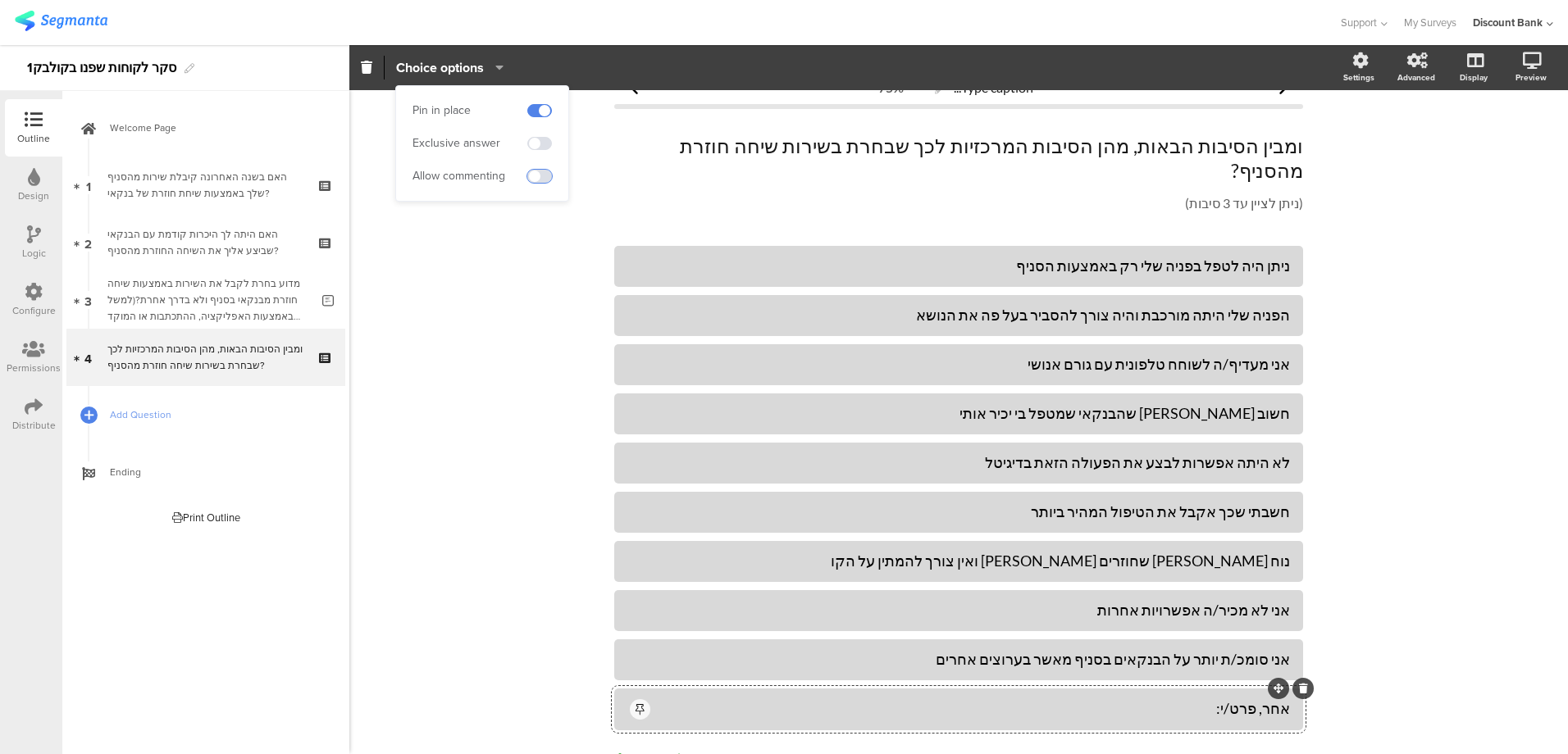
click at [533, 175] on span at bounding box center [540, 177] width 25 height 13
click at [1433, 319] on div "Type caption... 75% ומבין הסיבות הבאות, מהן הסיבות המרכזיות לכך שבחרת בשירות שי…" at bounding box center [959, 454] width 1219 height 782
click at [1360, 284] on div "Type caption... 75% ומבין הסיבות הבאות, מהן הסיבות המרכזיות לכך שבחרת בשירות שי…" at bounding box center [959, 454] width 1219 height 782
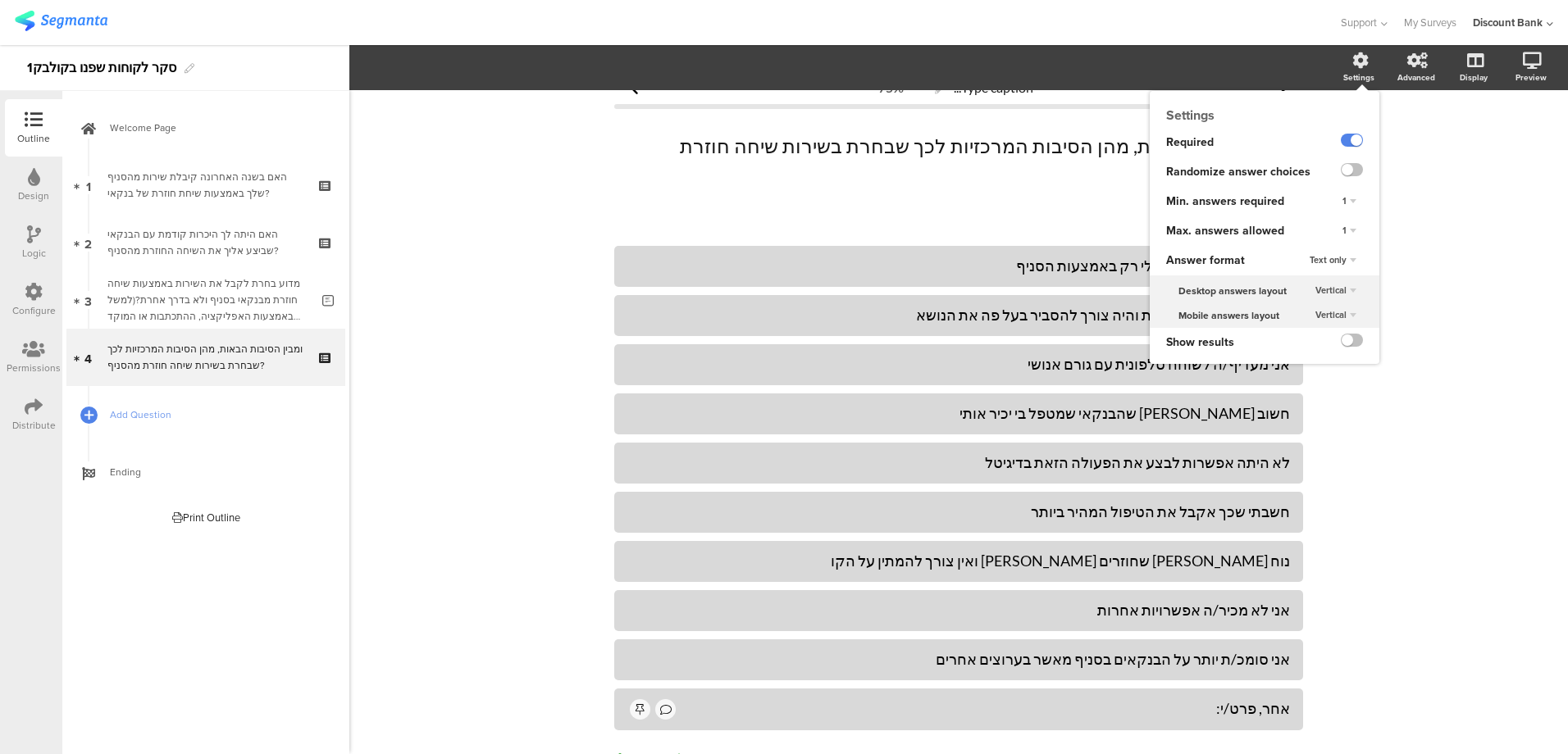
click at [1349, 71] on div "Settings" at bounding box center [1358, 77] width 31 height 12
click at [1341, 173] on label at bounding box center [1352, 170] width 22 height 13
click at [0, 0] on input "checkbox" at bounding box center [0, 0] width 0 height 0
click at [1343, 227] on div "1" at bounding box center [1350, 231] width 27 height 20
click at [1315, 300] on div "3" at bounding box center [1326, 298] width 96 height 17
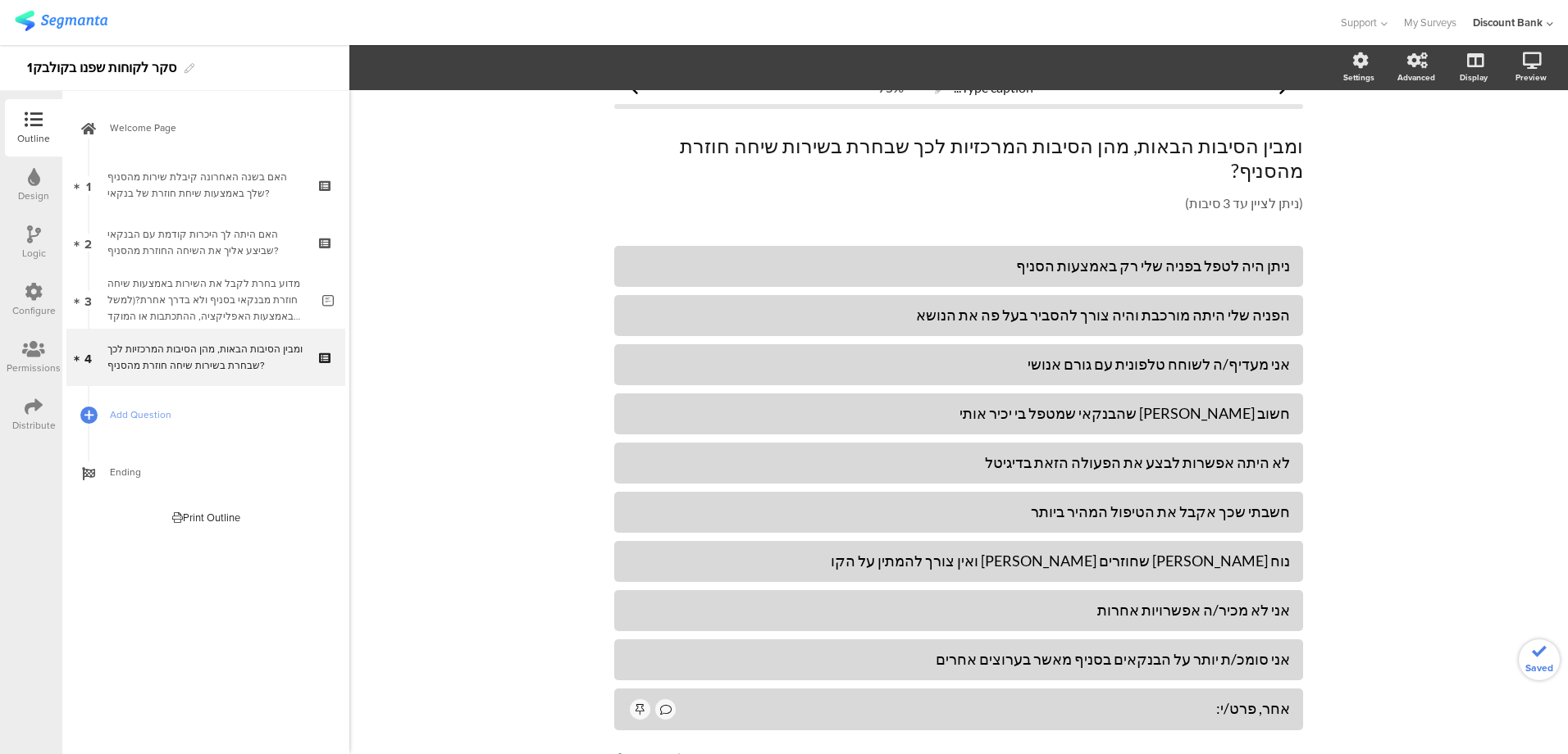
click at [1407, 300] on div "Type caption... 75% ומבין הסיבות הבאות, מהן הסיבות המרכזיות לכך שבחרת בשירות שי…" at bounding box center [959, 454] width 1219 height 782
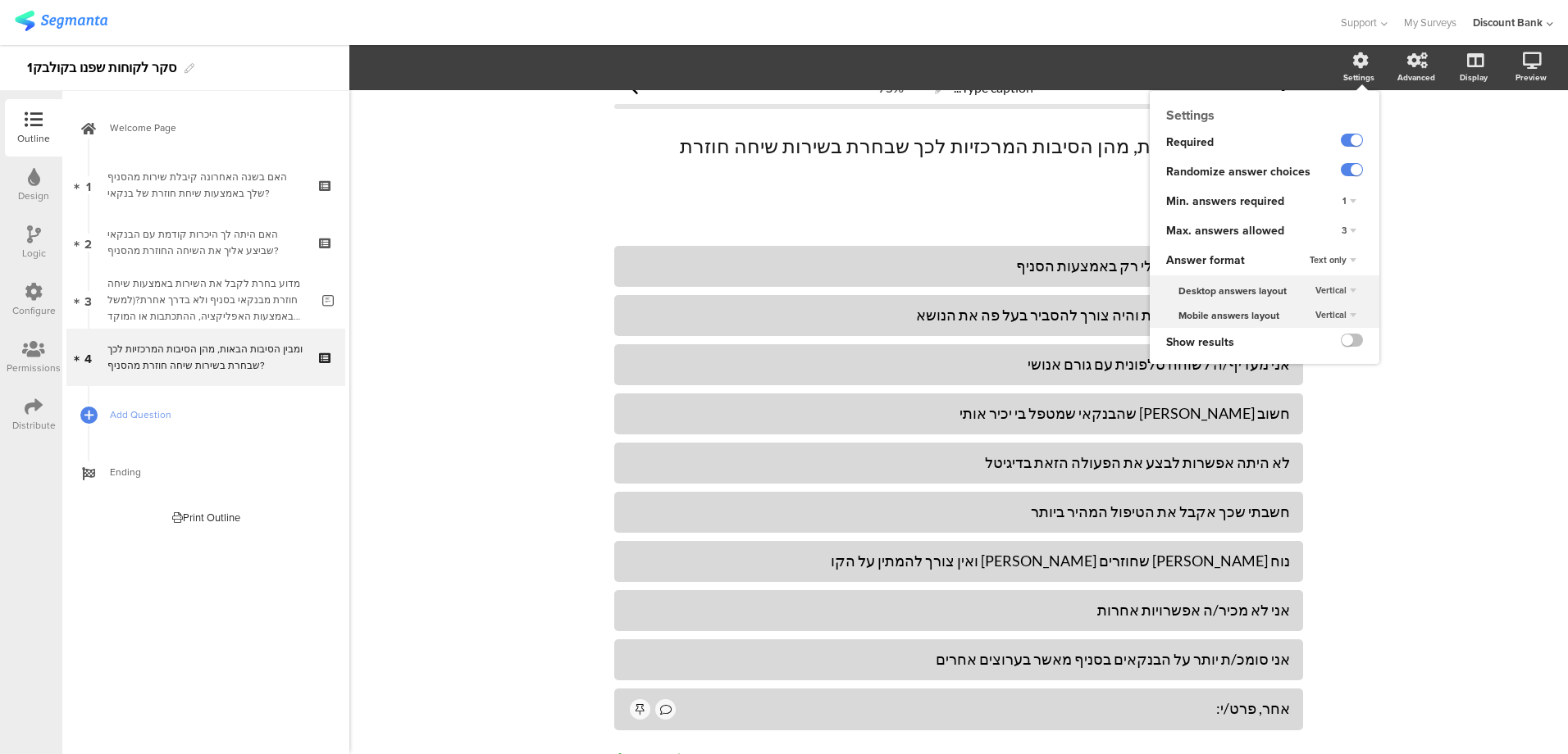
click at [1348, 73] on div "Settings" at bounding box center [1358, 77] width 31 height 12
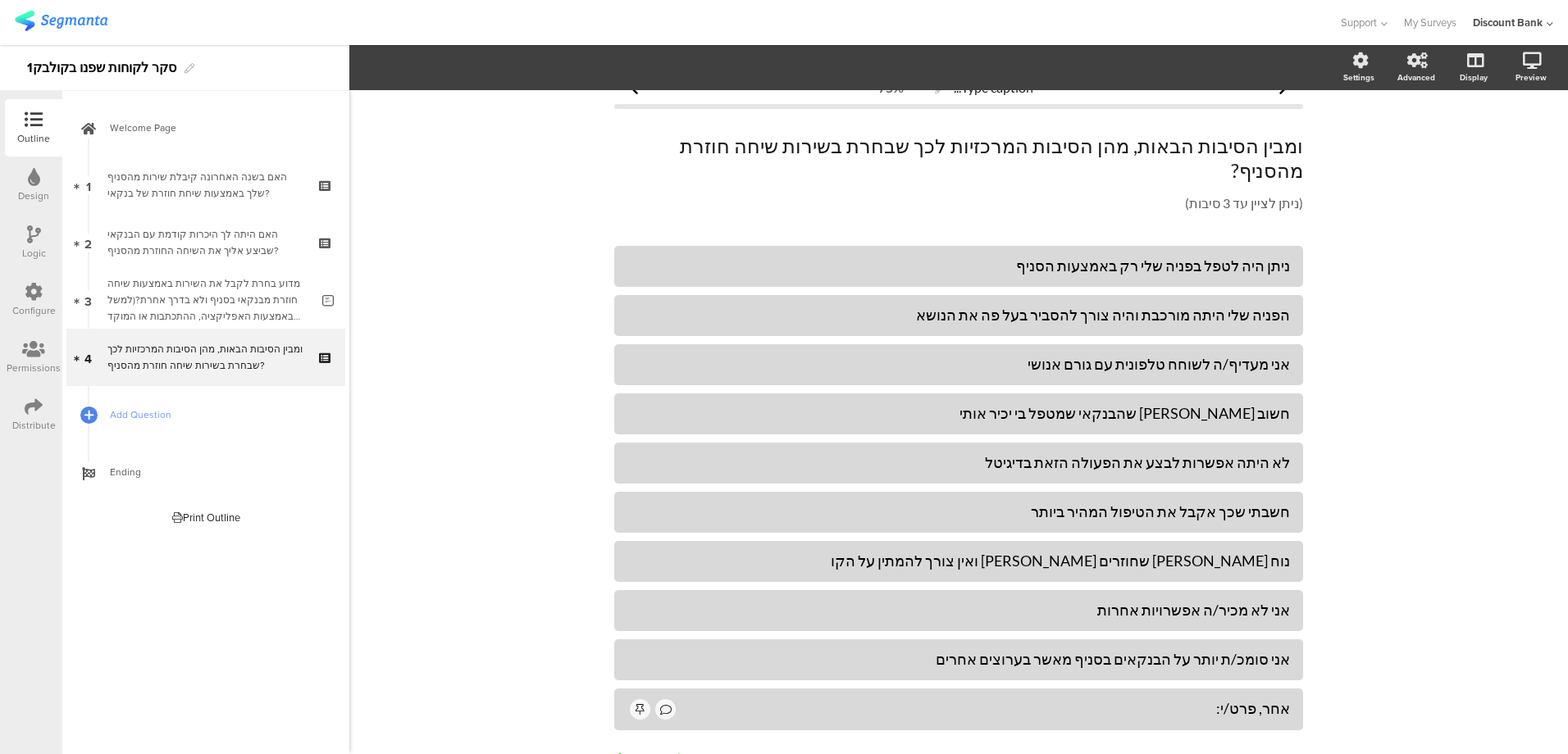
drag, startPoint x: 415, startPoint y: 421, endPoint x: 318, endPoint y: 418, distance: 97.0
click at [415, 422] on div "Type caption... 75% ומבין הסיבות הבאות, מהן הסיבות המרכזיות לכך שבחרת בשירות שי…" at bounding box center [959, 454] width 1219 height 782
click at [123, 423] on link "Add Question" at bounding box center [205, 415] width 279 height 58
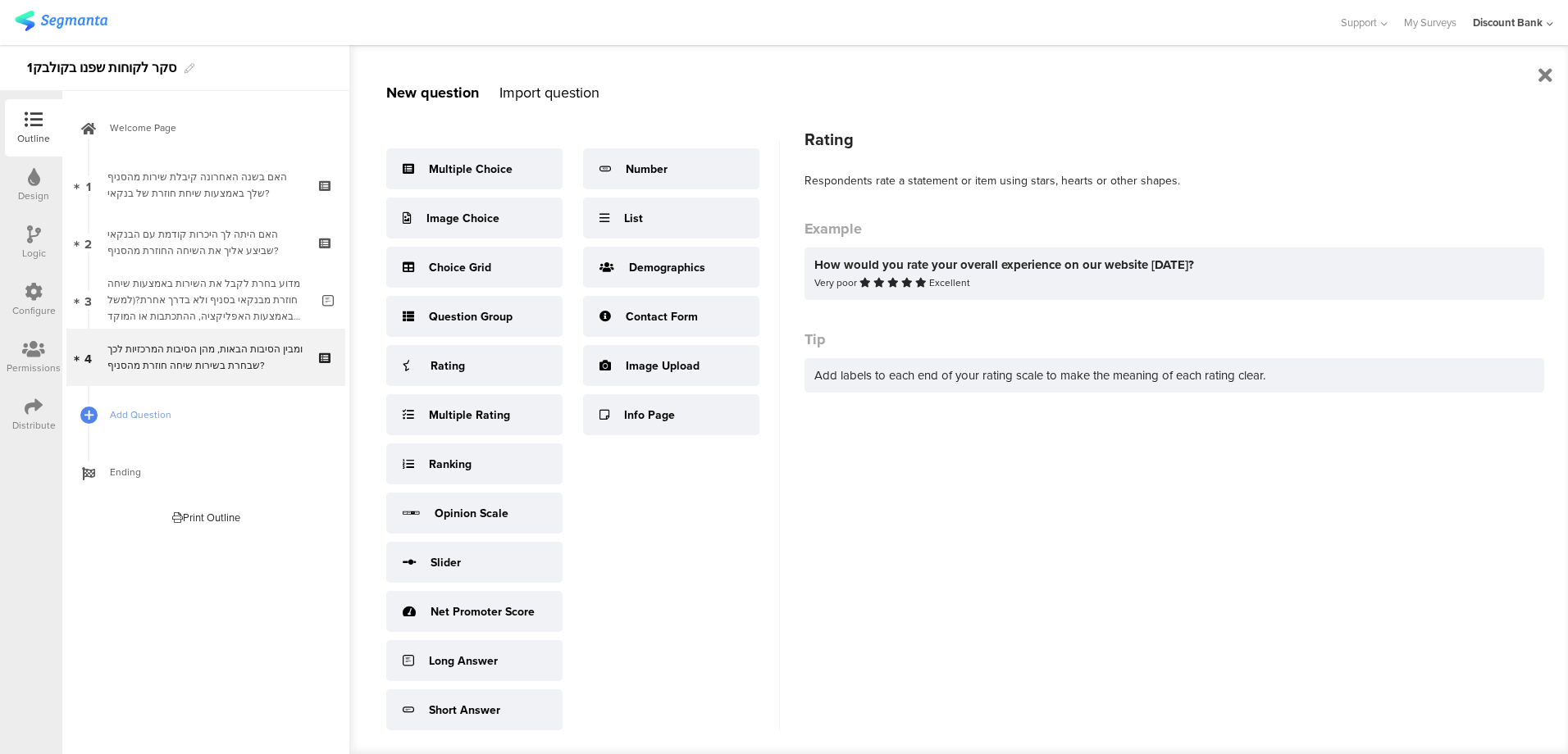
click at [472, 373] on div "Rating" at bounding box center [474, 365] width 177 height 41
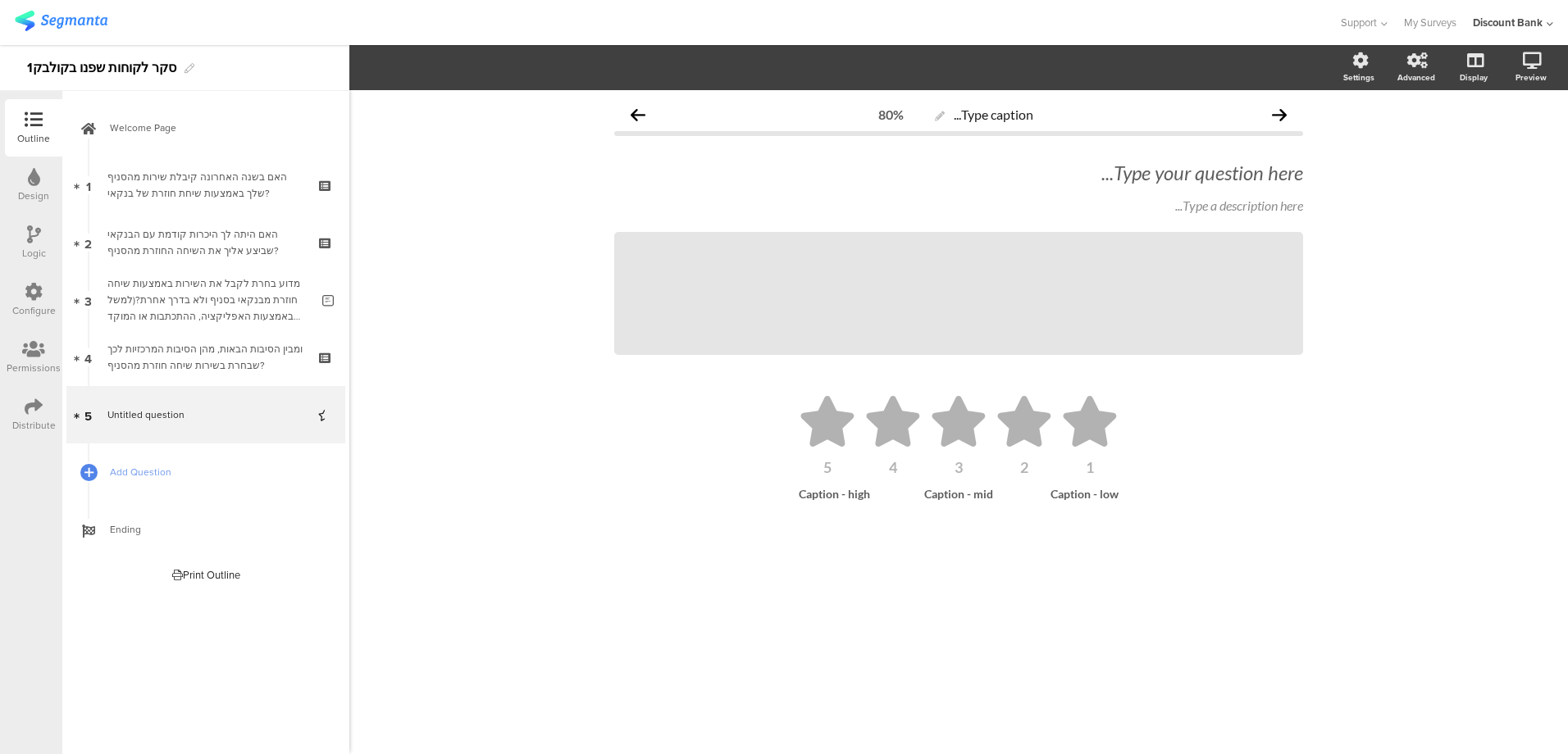
click at [1277, 173] on div "Type your question here..." at bounding box center [958, 173] width 689 height 25
click at [1264, 170] on p at bounding box center [958, 173] width 689 height 25
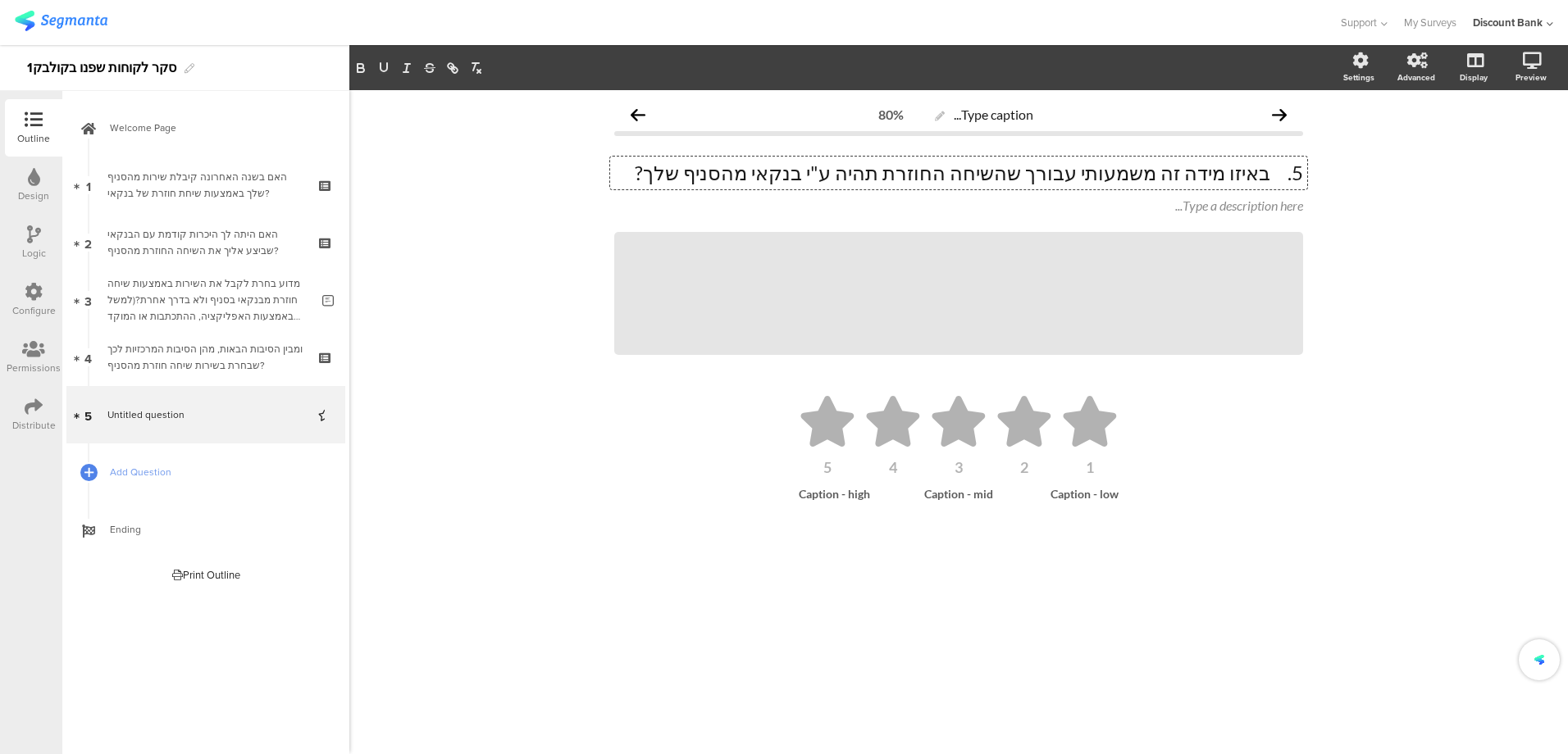
click at [1271, 180] on p "5. באיזו מידה זה משמעותי עבורך שהשיחה החוזרת תהיה ע"י בנקאי מהסניף שלך?" at bounding box center [958, 173] width 689 height 25
click at [0, 0] on icon at bounding box center [0, 0] width 0 height 0
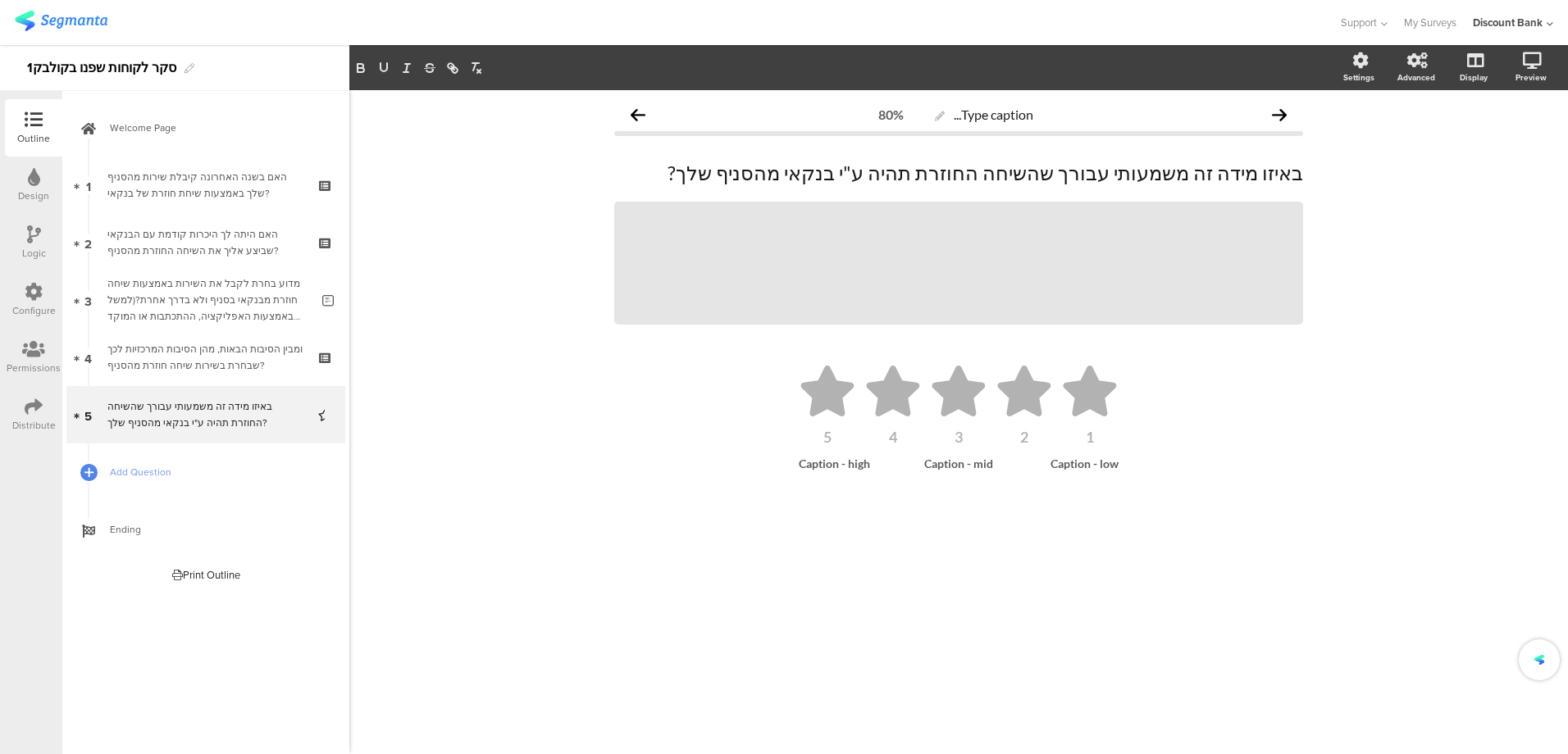
click at [0, 0] on icon at bounding box center [0, 0] width 0 height 0
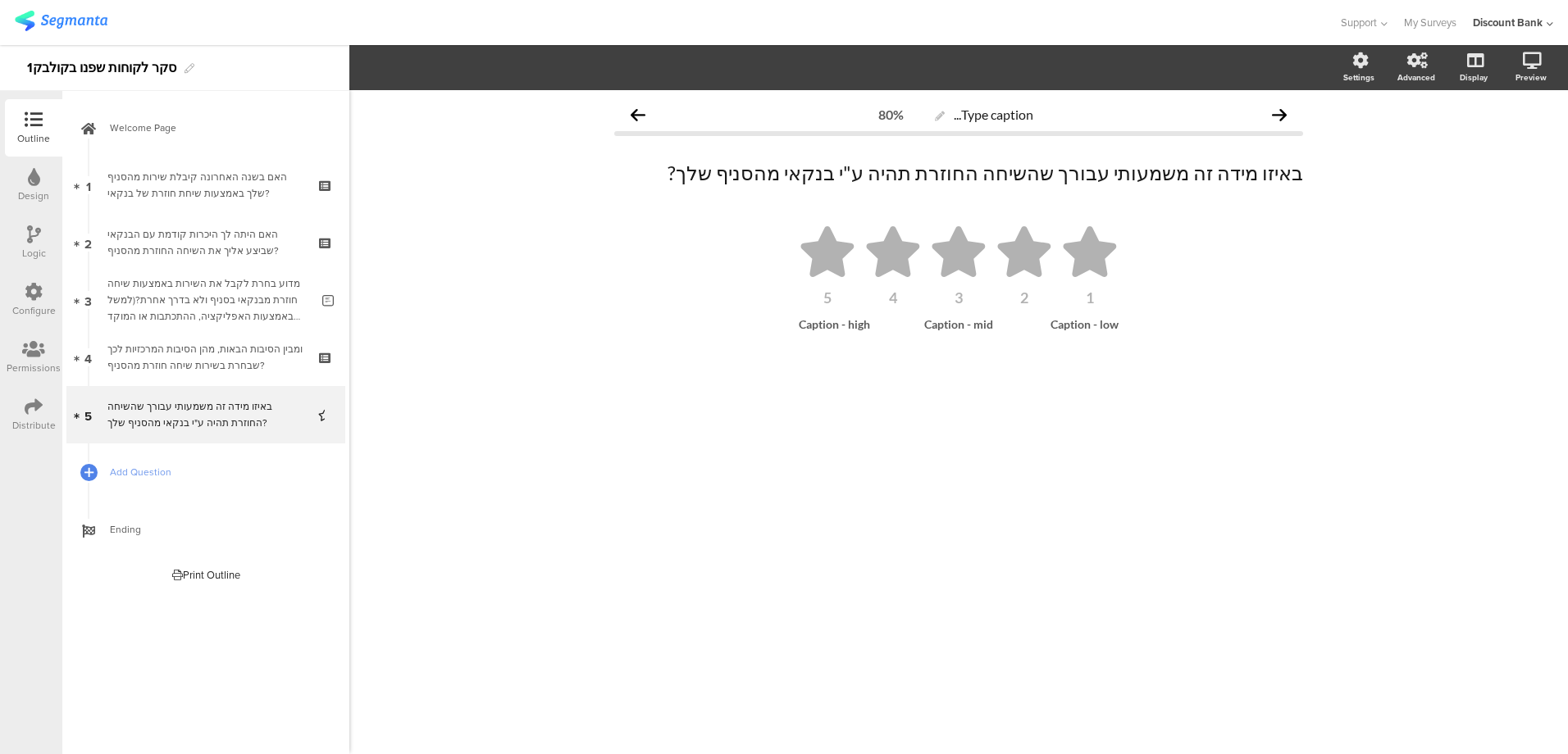
click at [750, 261] on ul "1 2 3 4 5" at bounding box center [958, 266] width 656 height 78
click at [470, 70] on icon "button" at bounding box center [470, 68] width 9 height 13
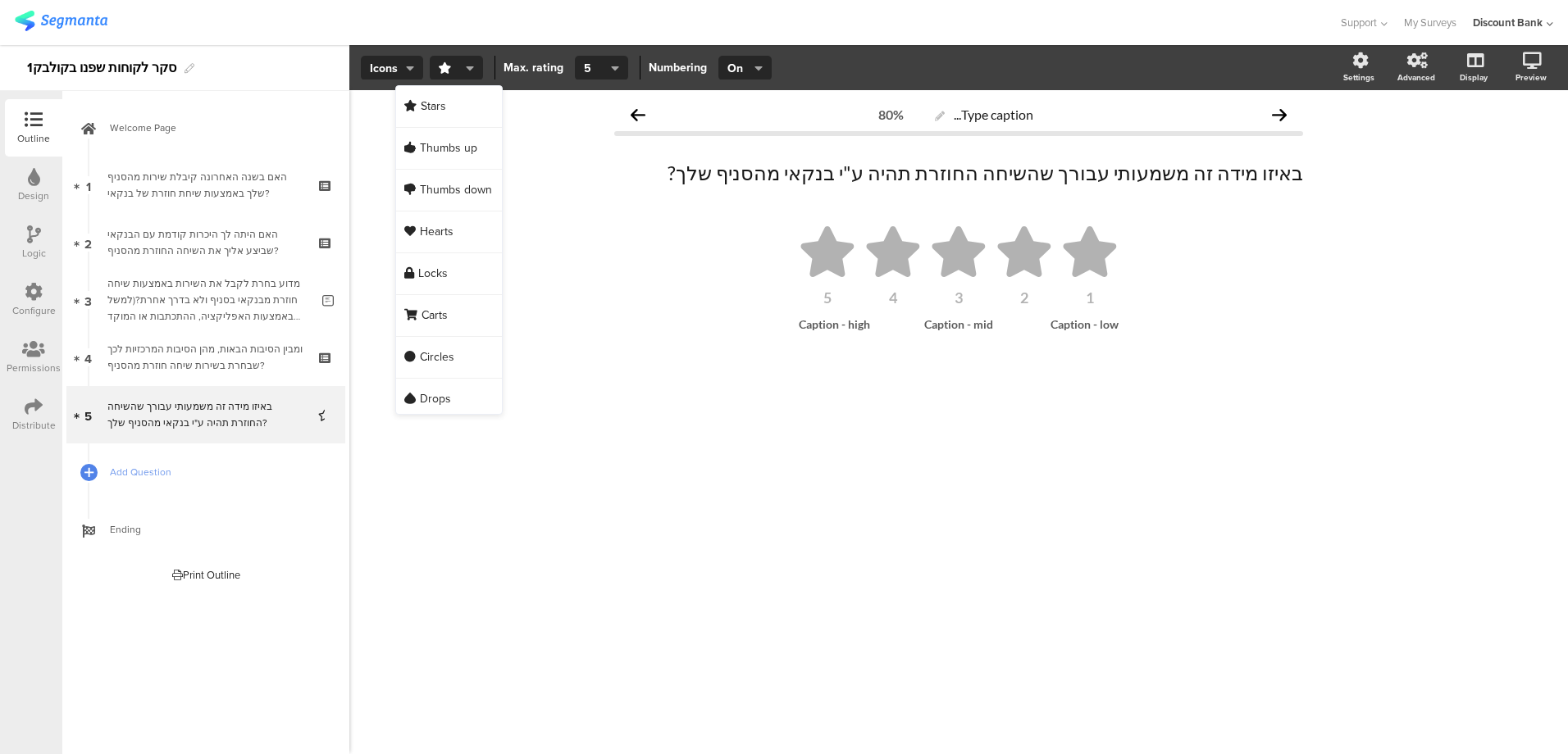
click at [466, 355] on div "Circles" at bounding box center [449, 358] width 106 height 42
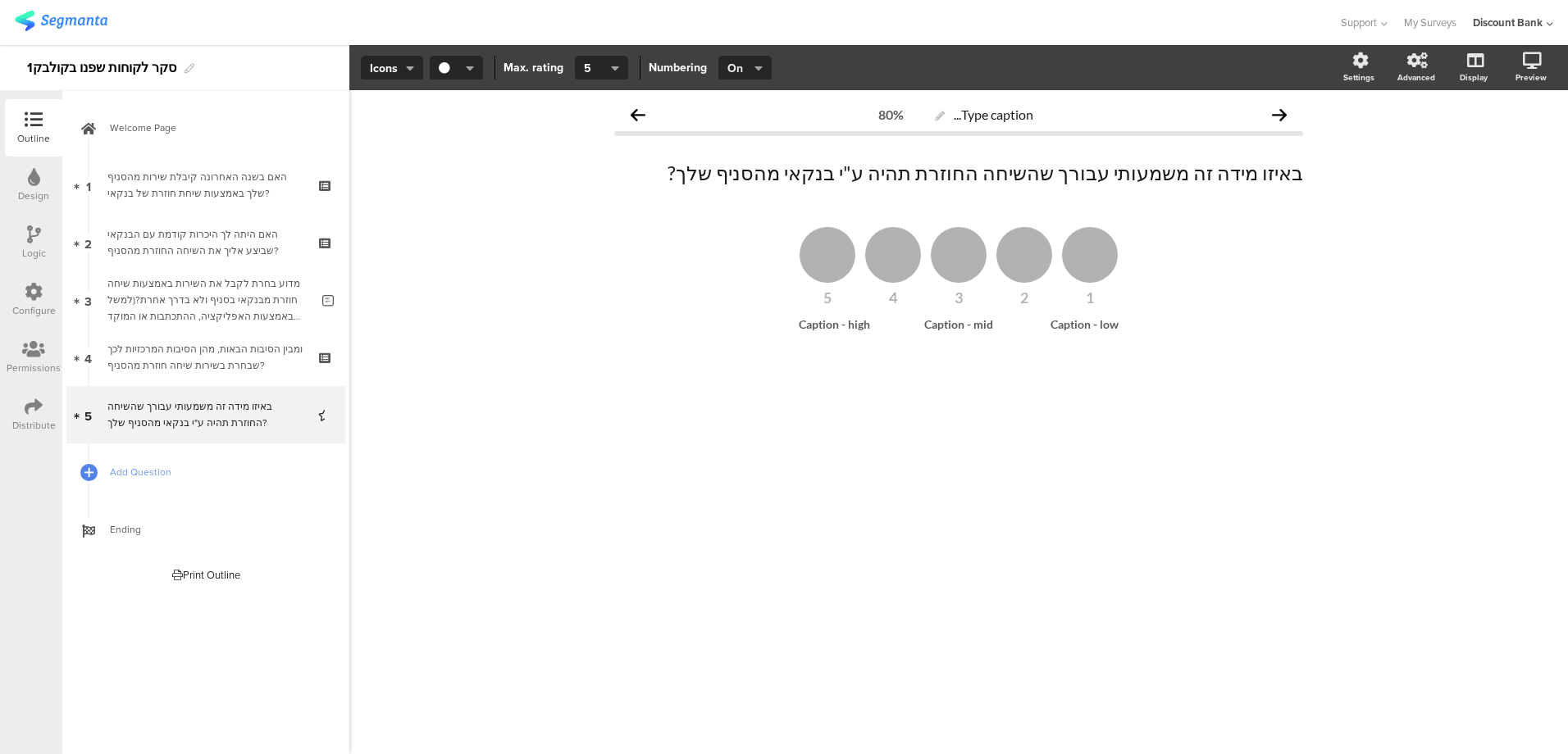
click at [754, 61] on icon "button" at bounding box center [758, 68] width 9 height 13
click at [1249, 300] on ul "1 2 3 4 5" at bounding box center [958, 266] width 656 height 78
click at [1089, 298] on div "1" at bounding box center [1090, 298] width 58 height 15
click at [741, 149] on div "Off" at bounding box center [743, 147] width 82 height 41
click at [758, 62] on icon "button" at bounding box center [758, 68] width 9 height 13
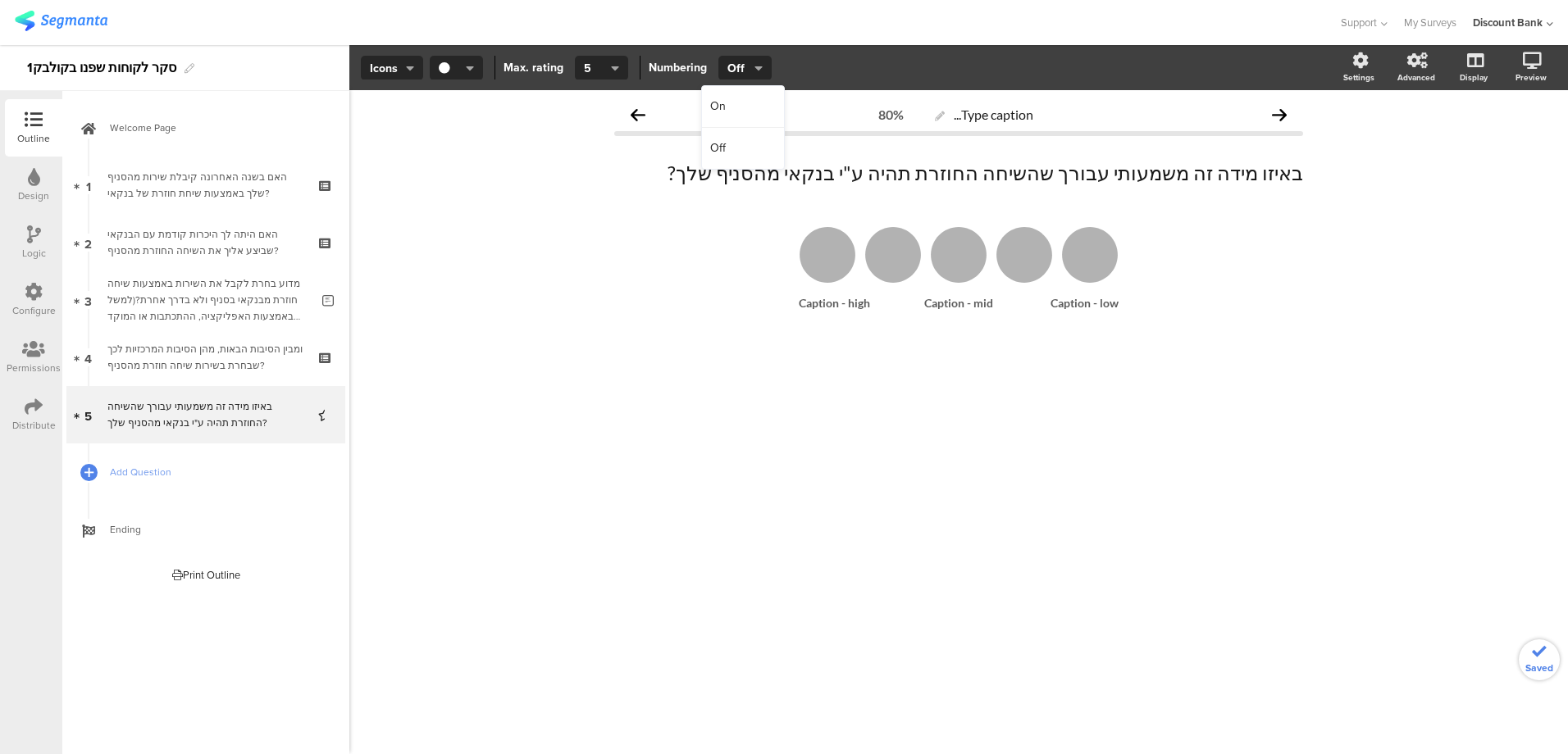
click at [733, 102] on div "On" at bounding box center [743, 107] width 82 height 42
click at [780, 434] on div "Type caption... 80% באיזו מידה זה משמעותי עבורך שהשיחה החוזרת תהיה ע"י בנקאי מה…" at bounding box center [959, 421] width 1219 height 664
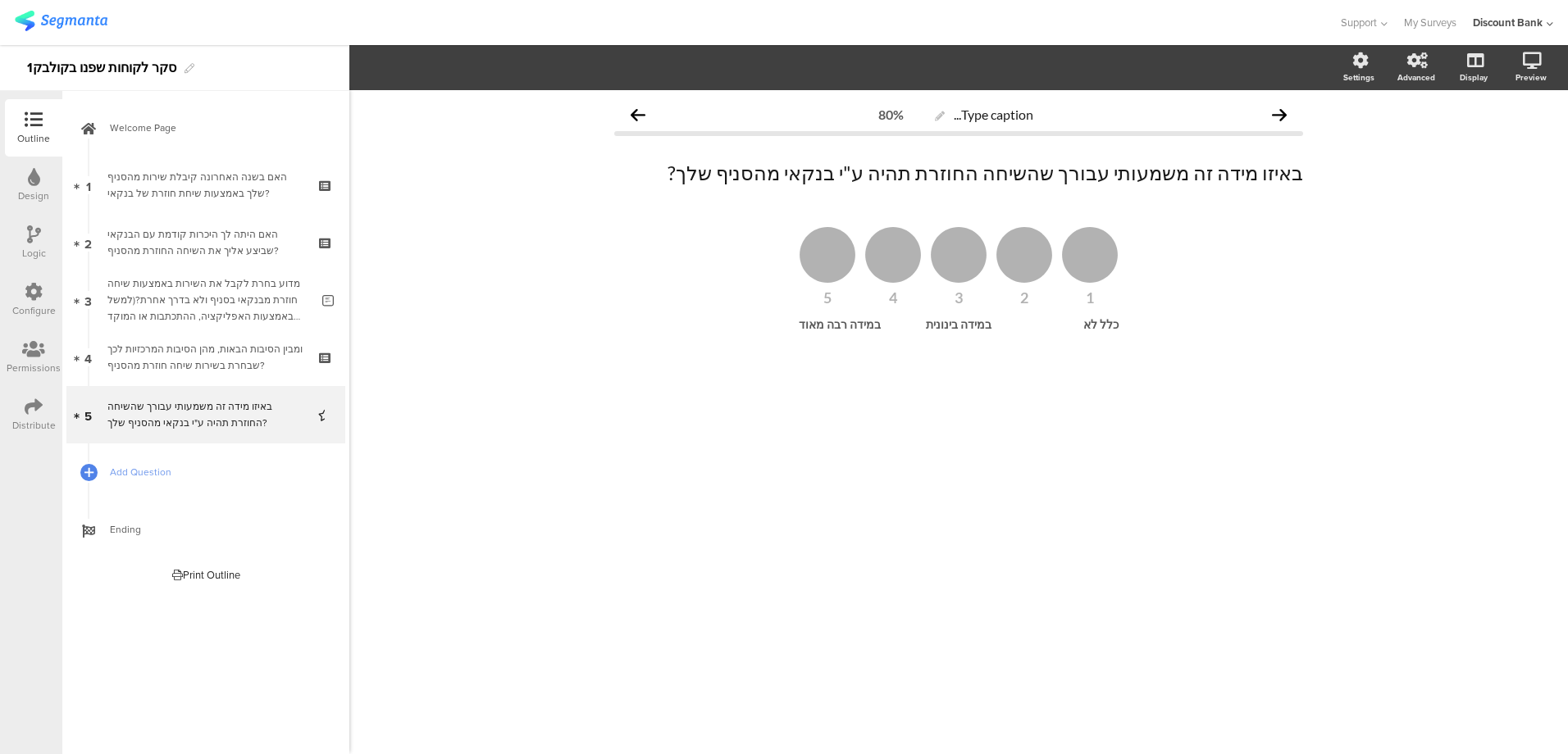
click at [974, 323] on div "במידה בינונית" at bounding box center [959, 324] width 96 height 14
click at [755, 62] on icon "button" at bounding box center [758, 68] width 9 height 13
click at [758, 64] on icon "button" at bounding box center [758, 68] width 9 height 13
click at [393, 72] on span "Icons" at bounding box center [391, 68] width 44 height 17
click at [456, 133] on div "Type caption... 80% באיזו מידה זה משמעותי עבורך שהשיחה החוזרת תהיה ע"י בנקאי מה…" at bounding box center [959, 421] width 1219 height 664
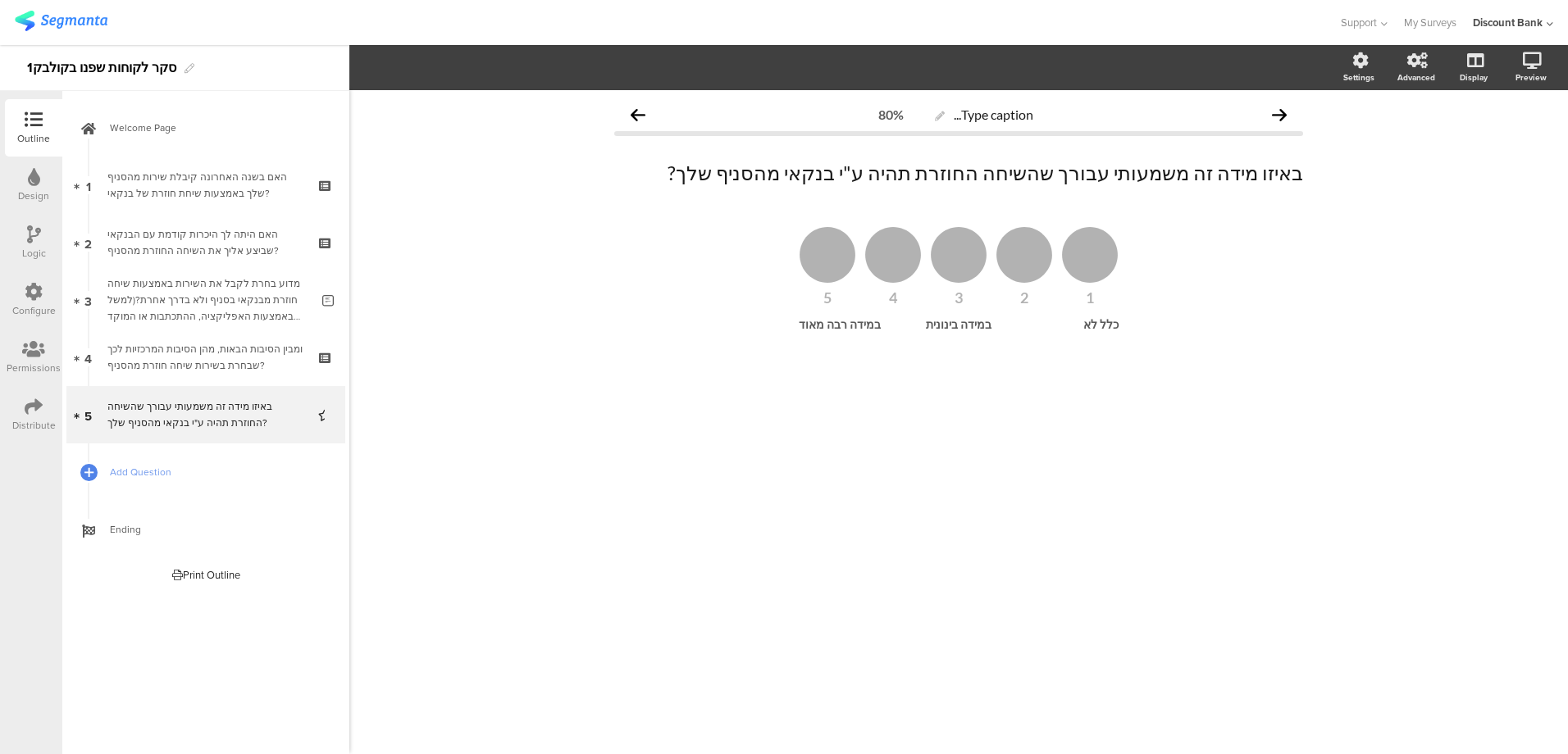
click at [1012, 277] on icon at bounding box center [1024, 254] width 56 height 56
click at [1019, 297] on div "2" at bounding box center [1025, 298] width 58 height 15
click at [1019, 300] on div "2" at bounding box center [1025, 298] width 58 height 15
click at [754, 69] on icon "button" at bounding box center [758, 68] width 9 height 13
click at [862, 354] on div "1 2 3 4 5 כלל לא במידה בינונית במידה רבה מאוד" at bounding box center [958, 303] width 689 height 171
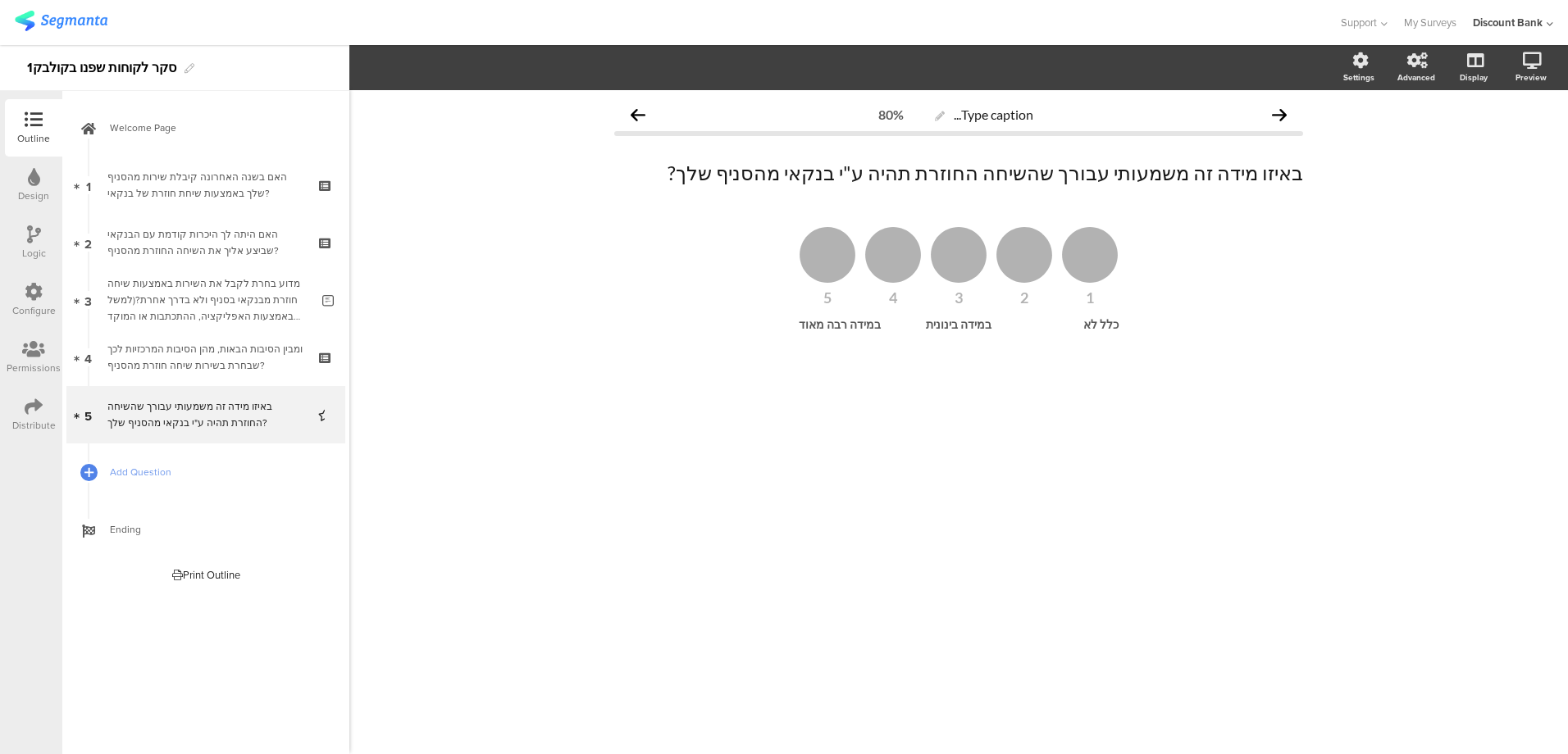
click at [124, 471] on span "Add Question" at bounding box center [215, 471] width 210 height 16
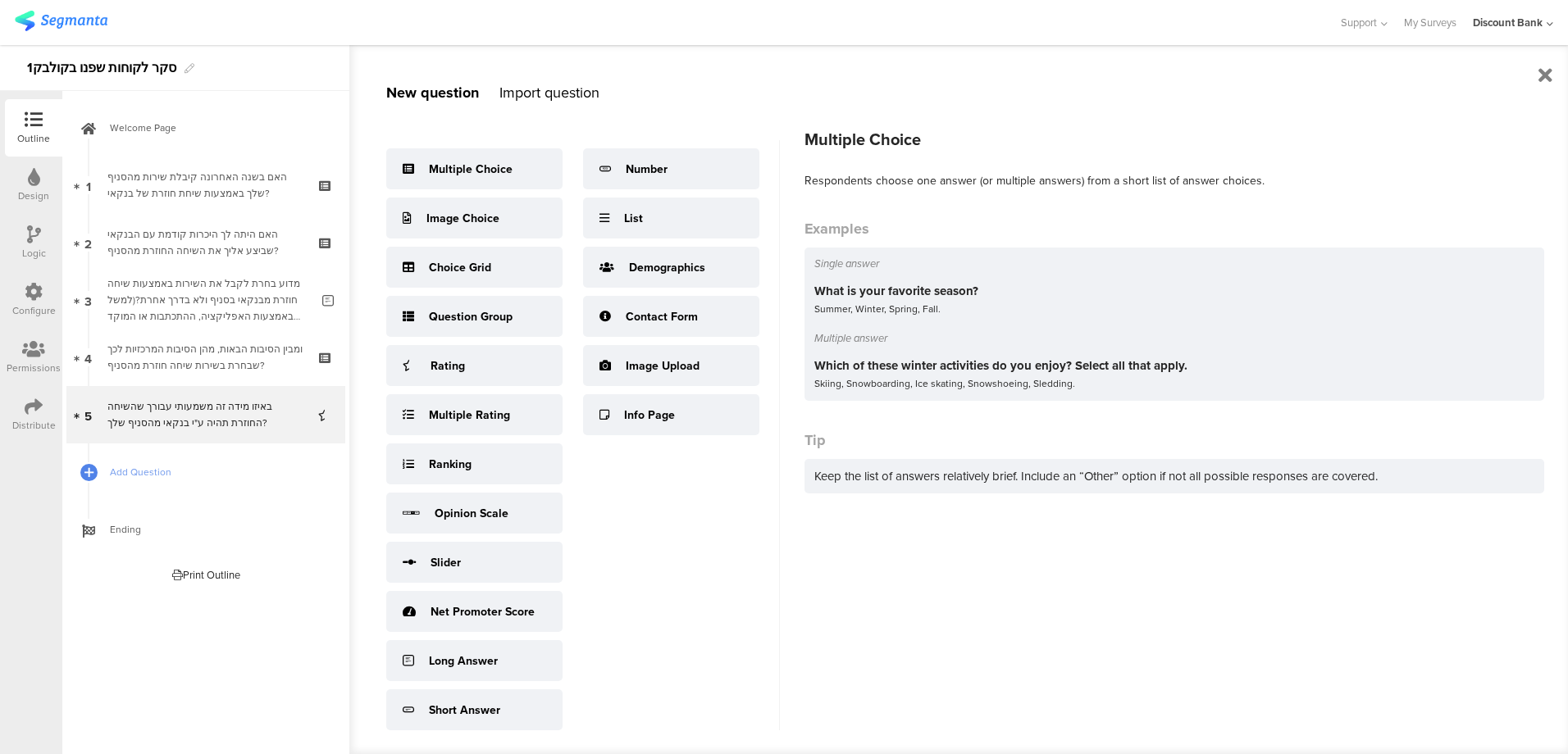
click at [468, 171] on div "Multiple Choice" at bounding box center [471, 169] width 84 height 17
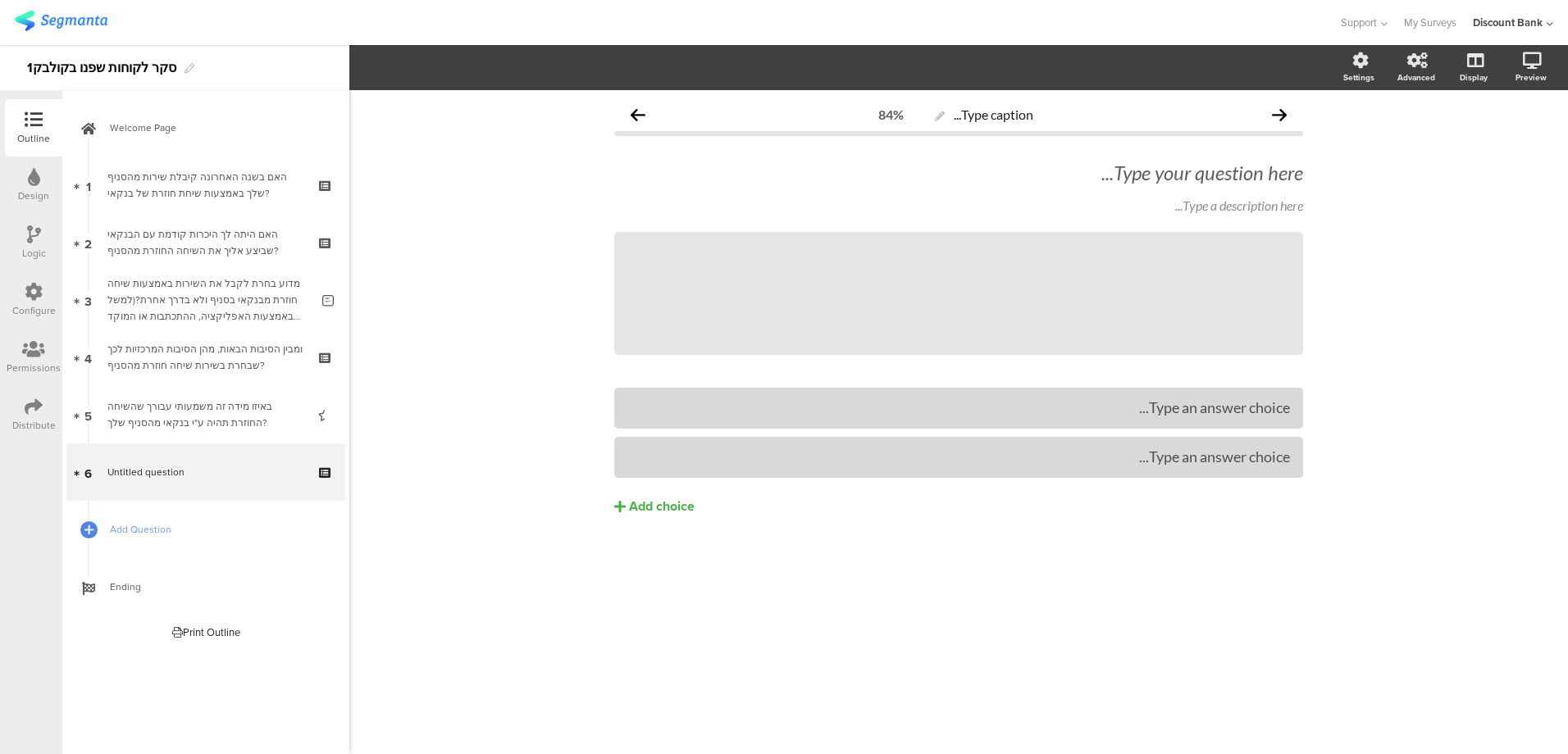
click at [1162, 180] on div "Type your question here..." at bounding box center [958, 173] width 689 height 25
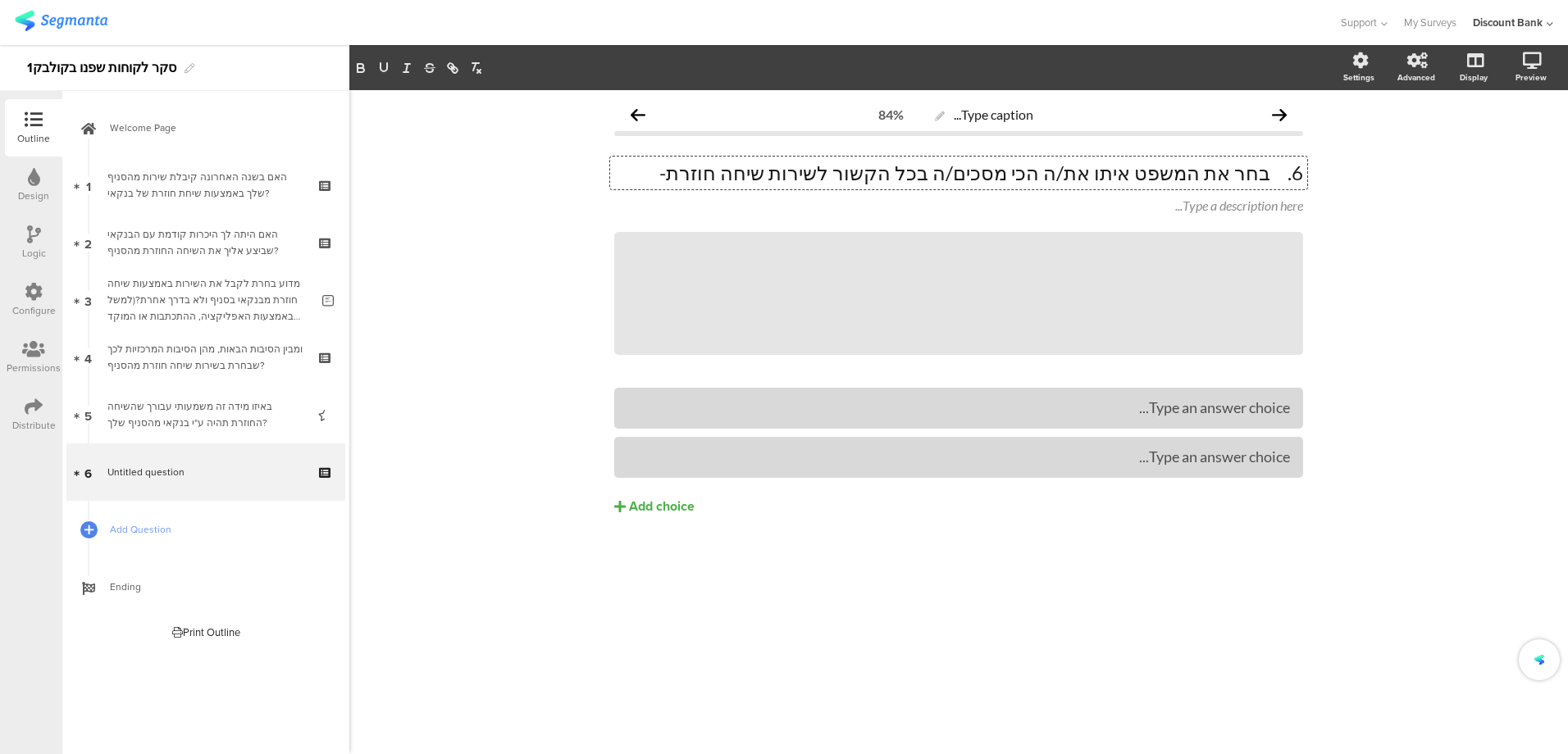
click at [1275, 175] on p "6. בחר את המשפט איתו את/ה הכי מסכים/ה בכל הקשור לשירות שיחה חוזרת-" at bounding box center [958, 173] width 689 height 25
click at [1276, 172] on p "בחר את המשפט איתו את/ה הכי מסכים/ה בכל הקשור לשירות שיחה חוזרת-" at bounding box center [958, 173] width 689 height 25
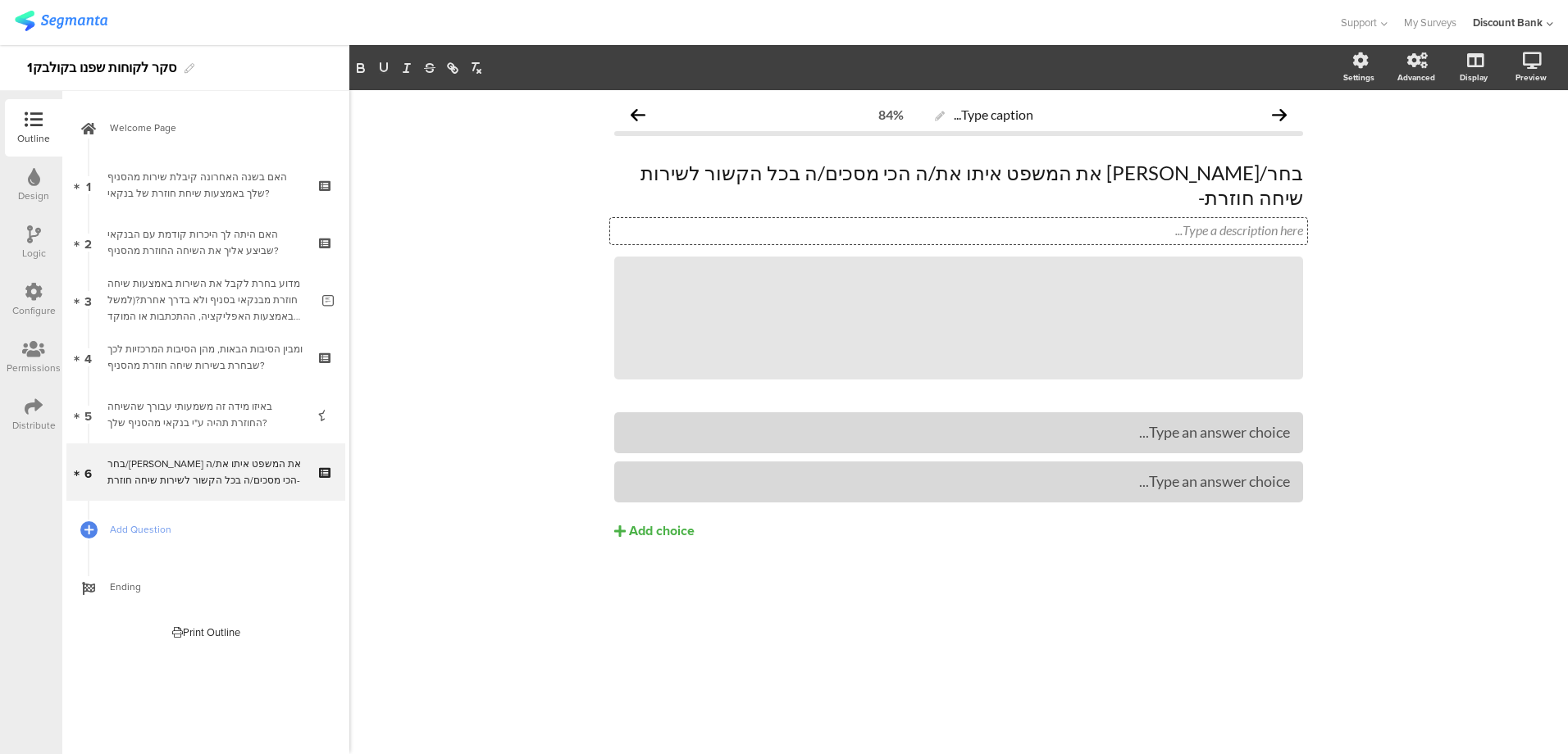
click at [0, 0] on icon at bounding box center [0, 0] width 0 height 0
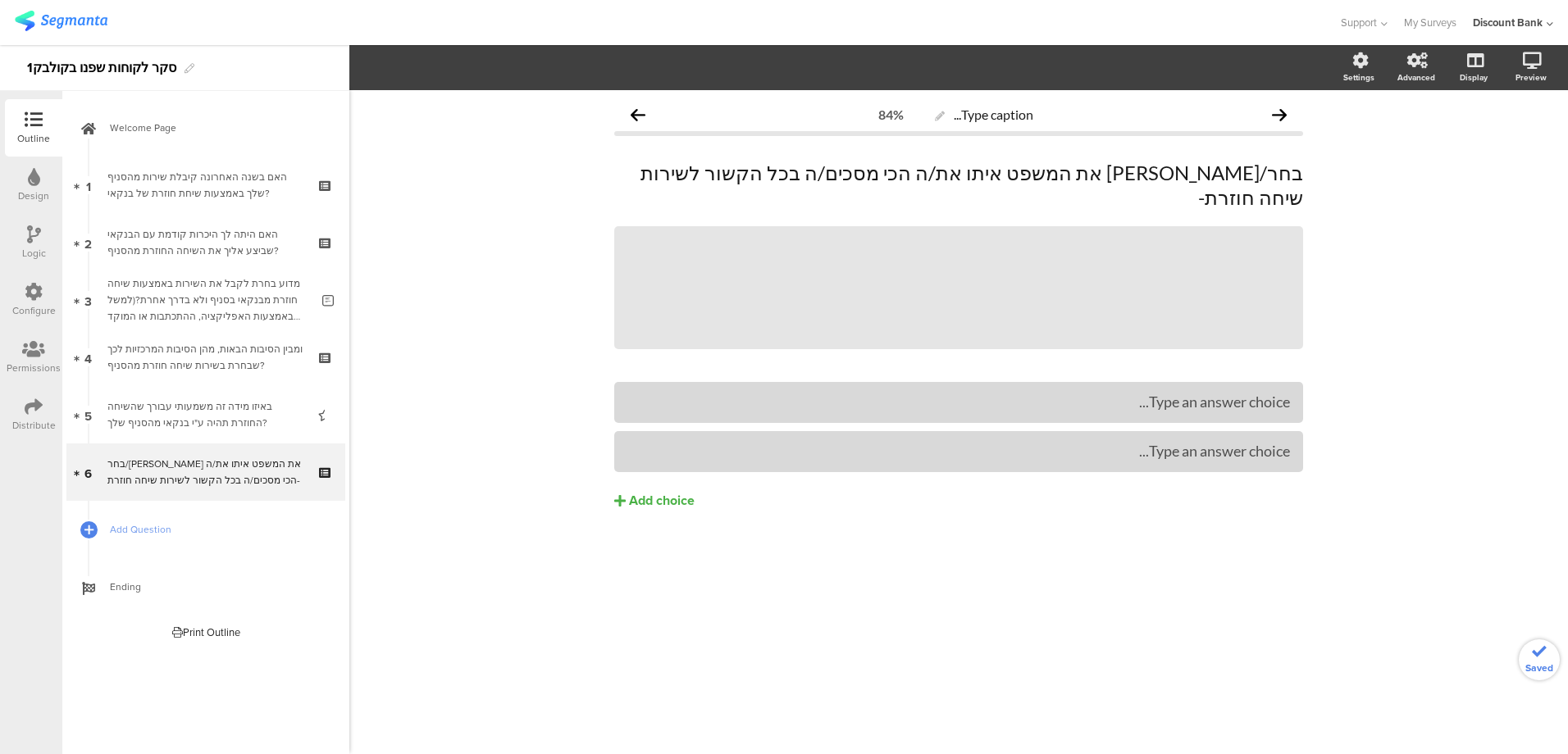
click at [0, 0] on icon at bounding box center [0, 0] width 0 height 0
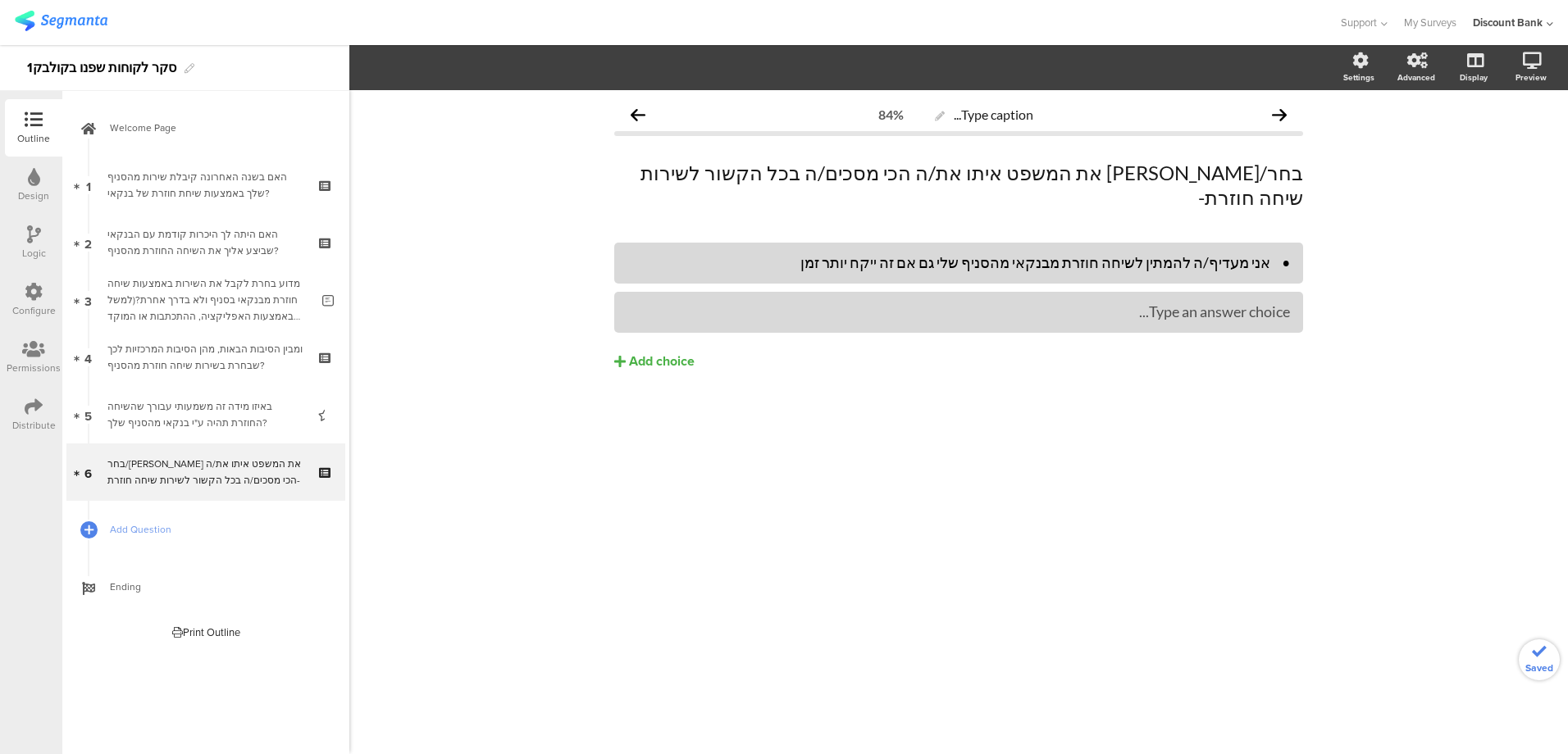
click at [1266, 253] on div "• אני מעדיף/ה להמתין לשיחה חוזרת מבנקאי מהסניף שלי גם אם זה ייקח יותר זמן" at bounding box center [958, 263] width 663 height 19
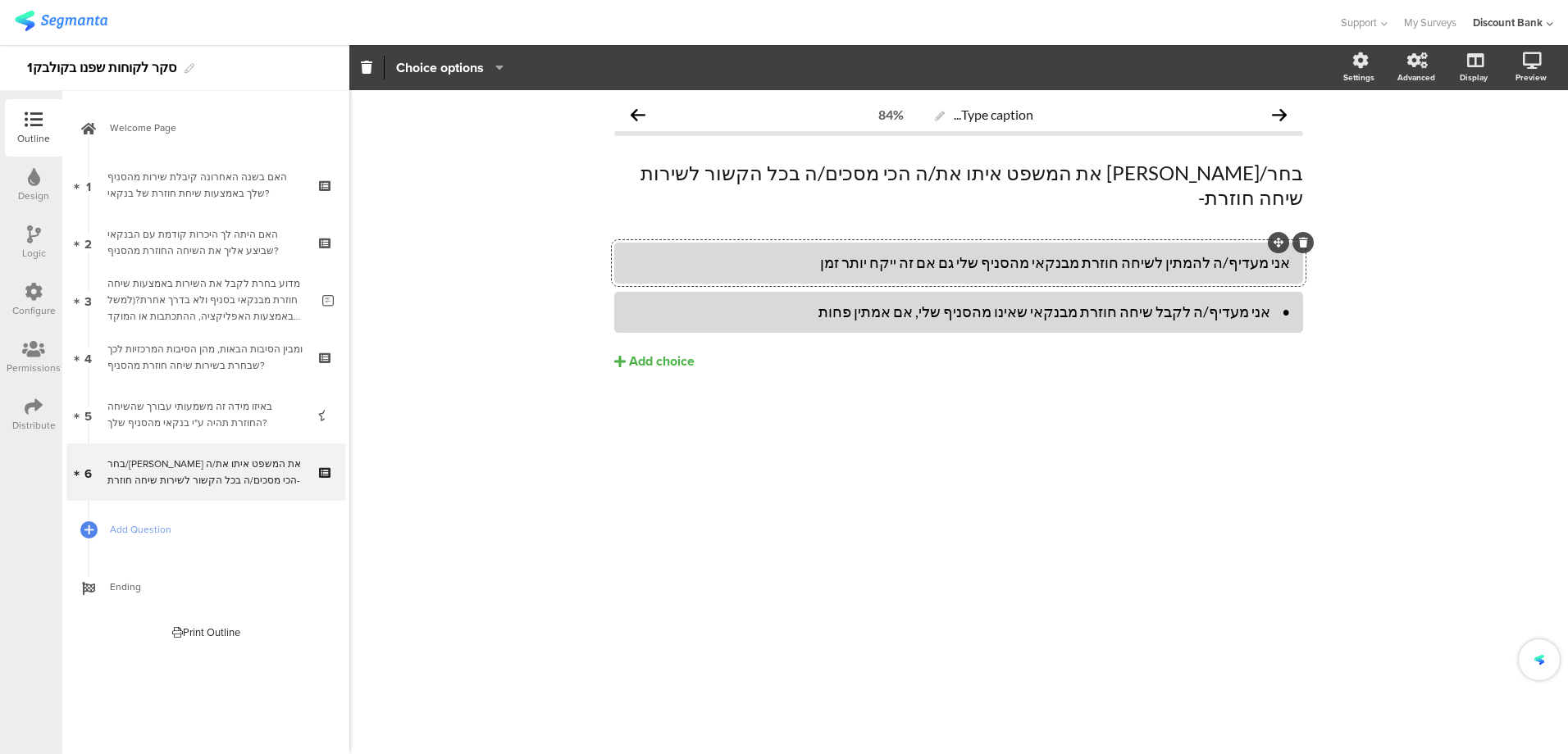
click at [1269, 302] on div "• אני מעדיף/ה לקבל שיחה חוזרת מבנקאי שאינו מהסניף שלי, אם אמתין פחות" at bounding box center [958, 312] width 663 height 19
click at [128, 526] on span "Add Question" at bounding box center [215, 529] width 210 height 16
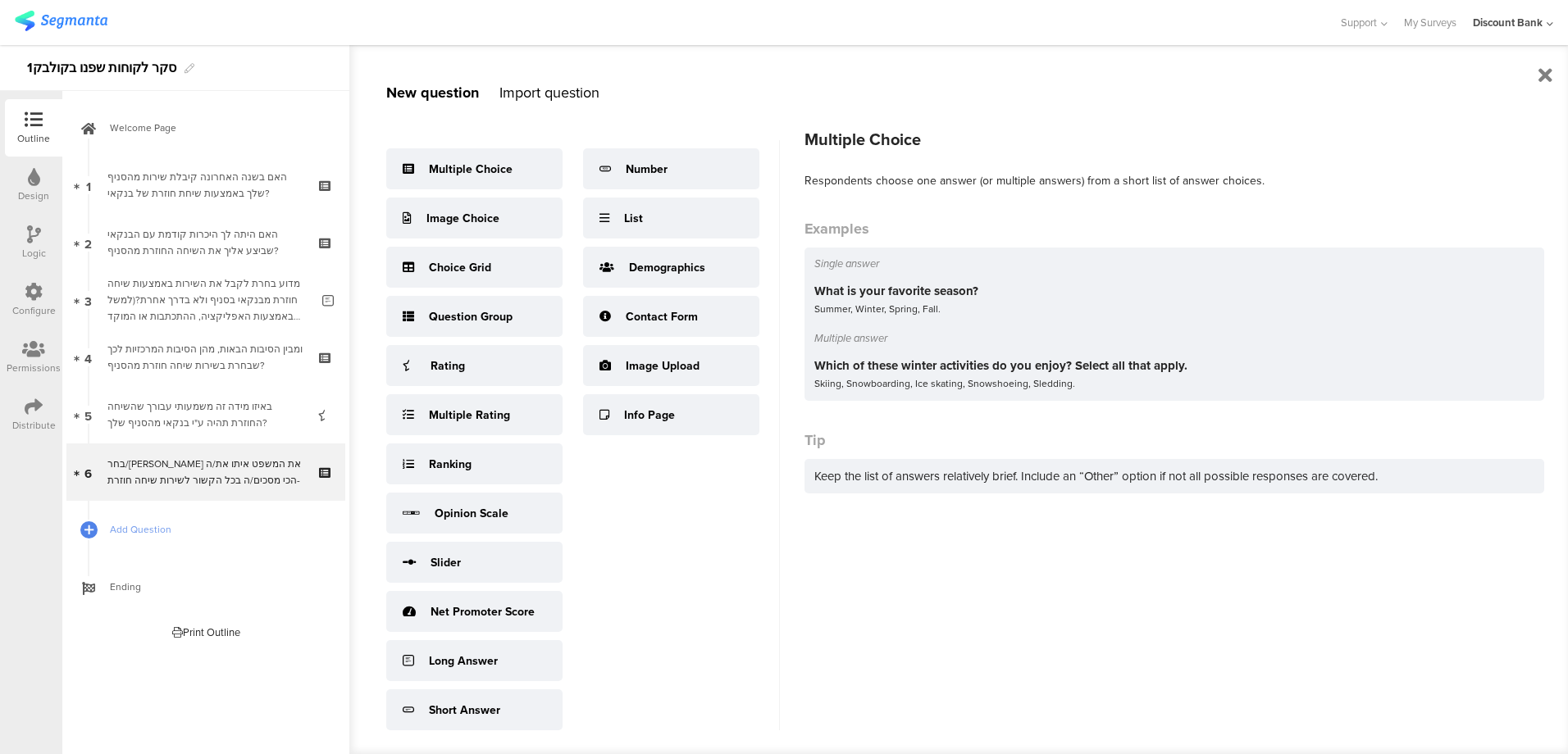
click at [487, 164] on div "Multiple Choice" at bounding box center [471, 169] width 84 height 17
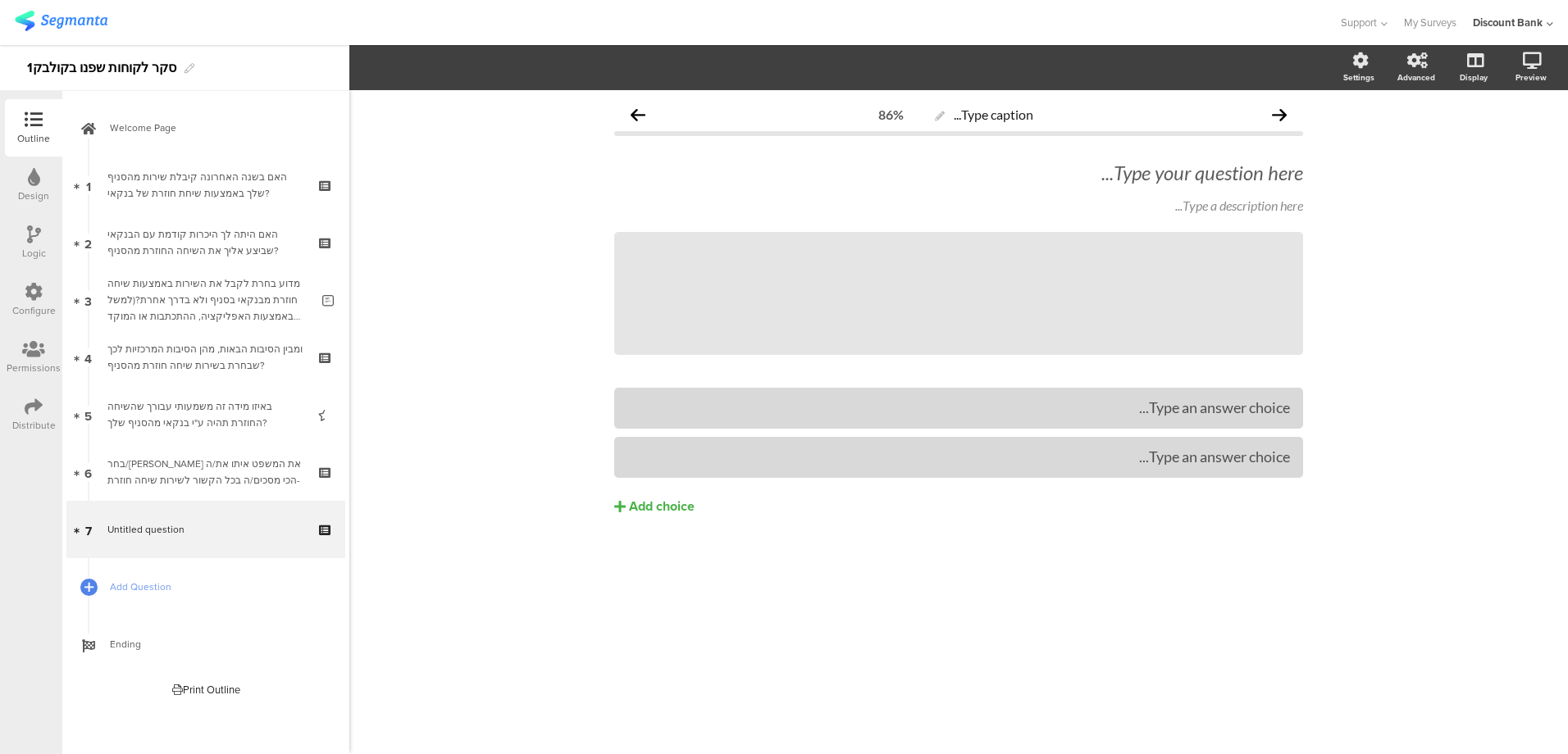
click at [1212, 172] on div "Type your question here..." at bounding box center [958, 173] width 689 height 25
click at [1275, 179] on p "7. באיזה נושא היתה הפניה לבנק באמצעות שיחה חוזרת?" at bounding box center [958, 173] width 689 height 25
click at [1275, 201] on div "Type a description here..." at bounding box center [958, 205] width 689 height 15
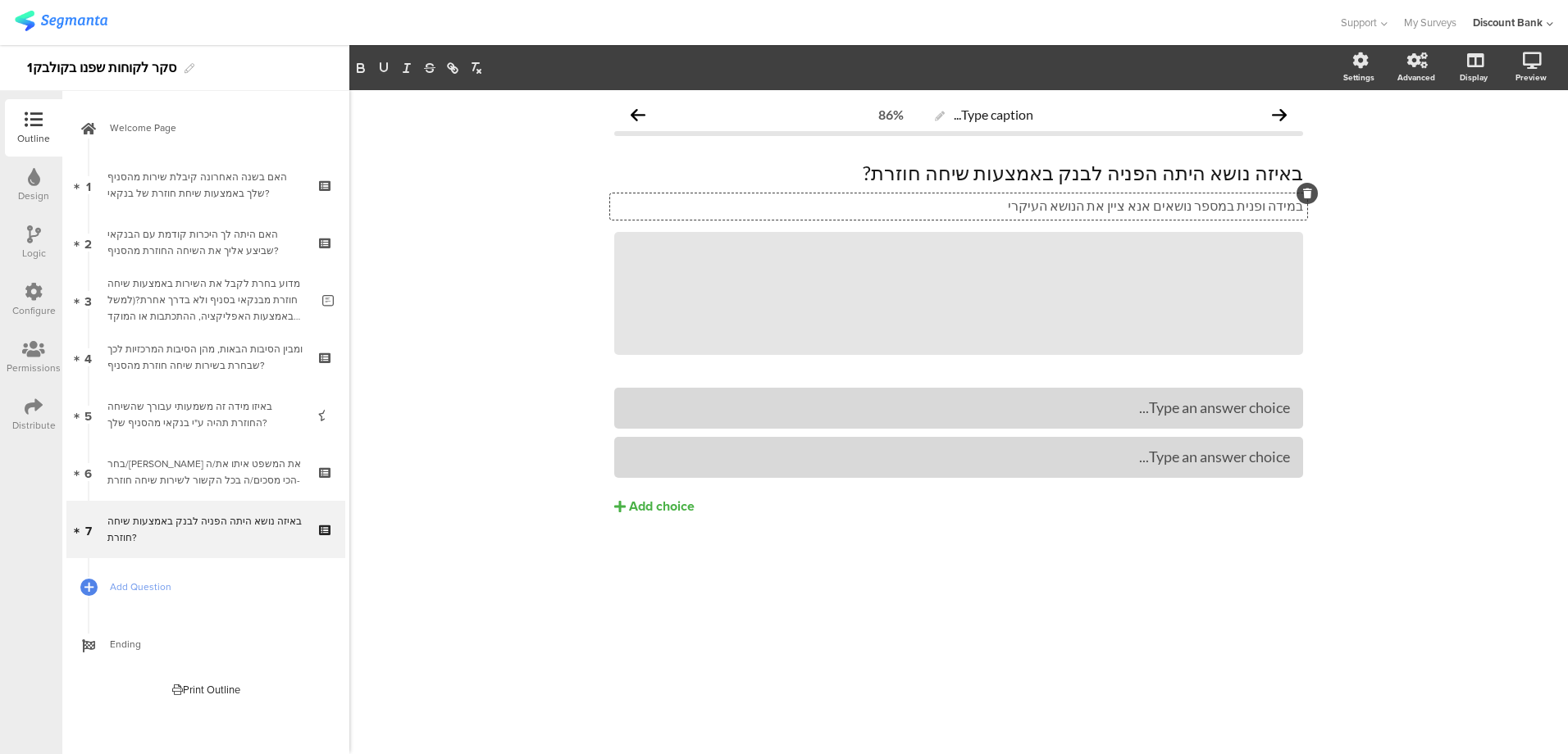
click at [1142, 204] on p "במידה ופנית במספר נושאים אנא ציין את הנושא העיקרי" at bounding box center [958, 205] width 689 height 16
click at [1038, 208] on p "במידה ופנית במספר נושאים אנא ציין/י את הנושא העיקרי" at bounding box center [958, 205] width 689 height 16
drag, startPoint x: 1352, startPoint y: 279, endPoint x: 1372, endPoint y: 201, distance: 80.5
click at [1356, 277] on div "Type caption... 86% באיזה נושא היתה הפניה לבנק באמצעות שיחה חוזרת? באיזה נושא ה…" at bounding box center [959, 421] width 1219 height 664
click at [0, 0] on icon at bounding box center [0, 0] width 0 height 0
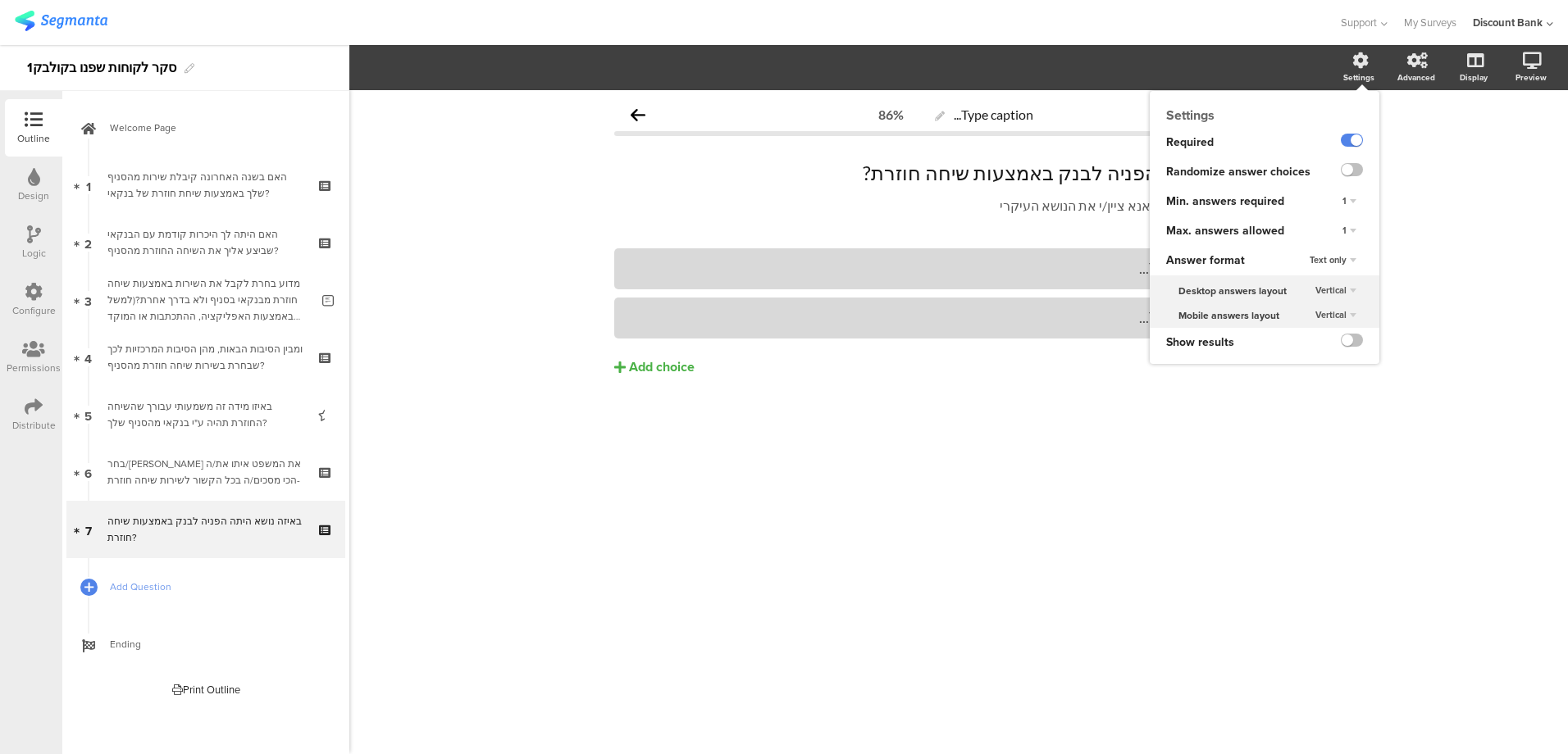
click at [1347, 170] on label at bounding box center [1352, 170] width 22 height 13
click at [0, 0] on input "checkbox" at bounding box center [0, 0] width 0 height 0
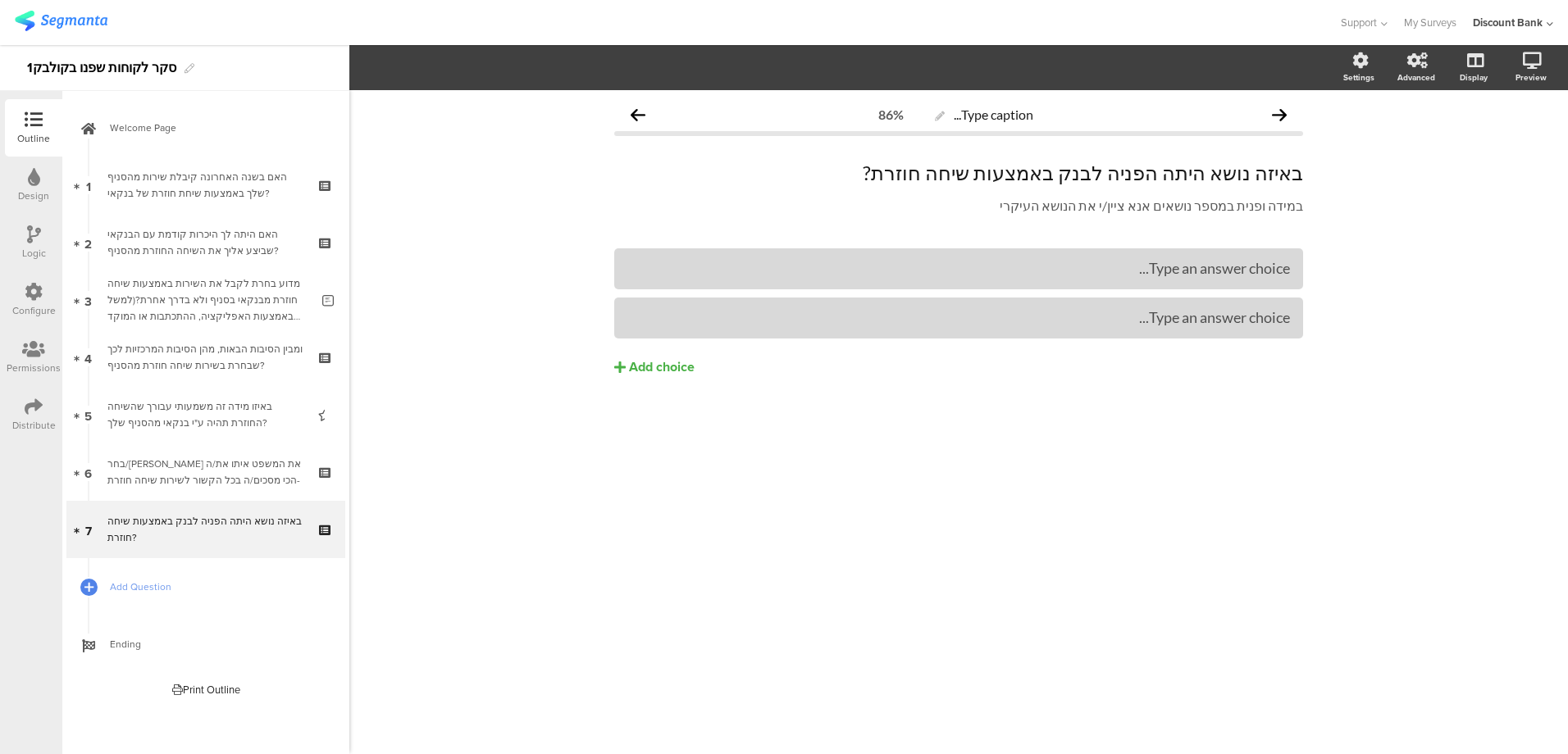
click at [1244, 284] on div at bounding box center [958, 268] width 689 height 41
click at [1265, 277] on div "• העברת כסף [PERSON_NAME] חשבונות" at bounding box center [958, 268] width 663 height 19
click at [1265, 321] on div "• בירור לגבי פיקדונות" at bounding box center [958, 317] width 663 height 19
click at [642, 367] on div "Add choice" at bounding box center [662, 368] width 65 height 17
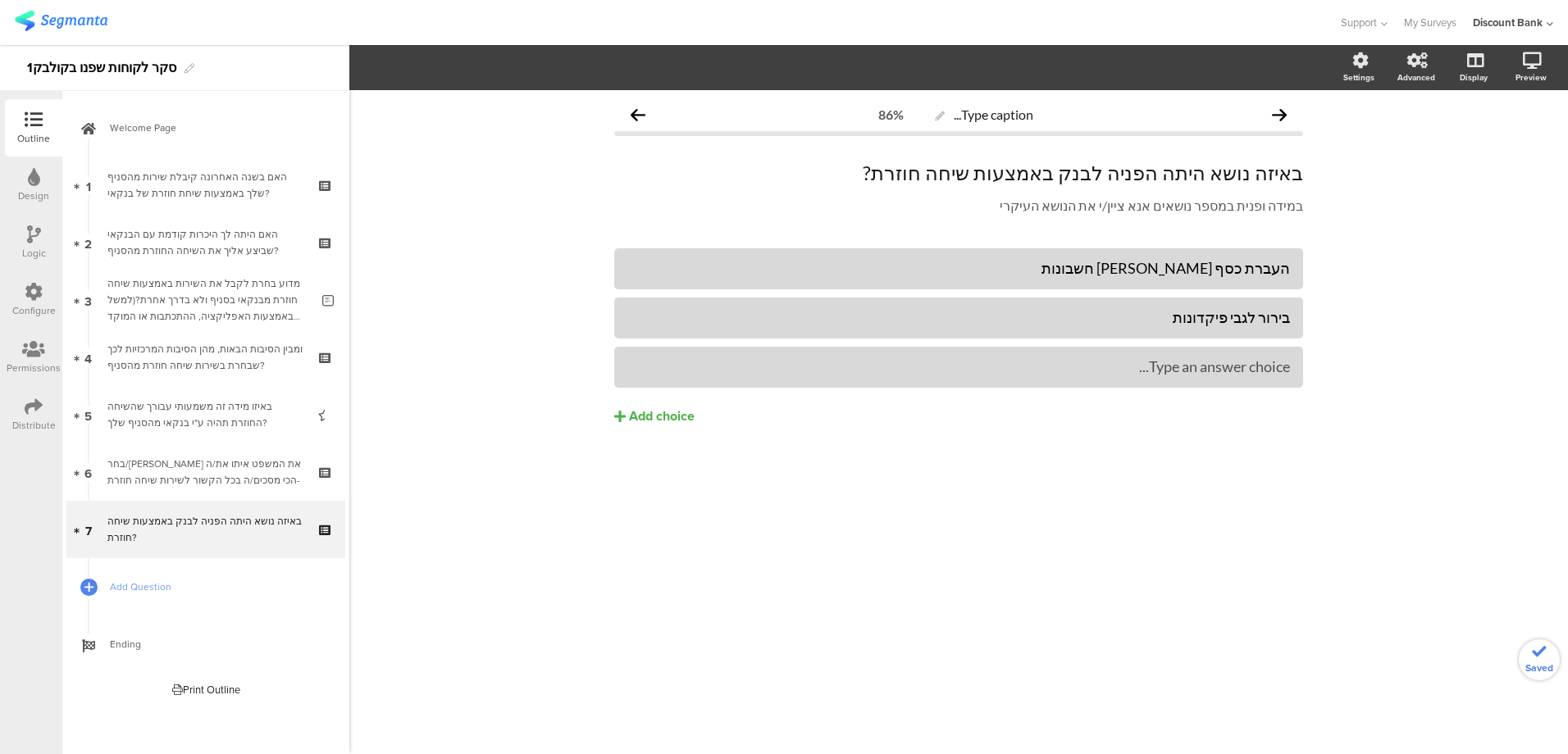
click at [666, 418] on div "Add choice" at bounding box center [662, 417] width 65 height 17
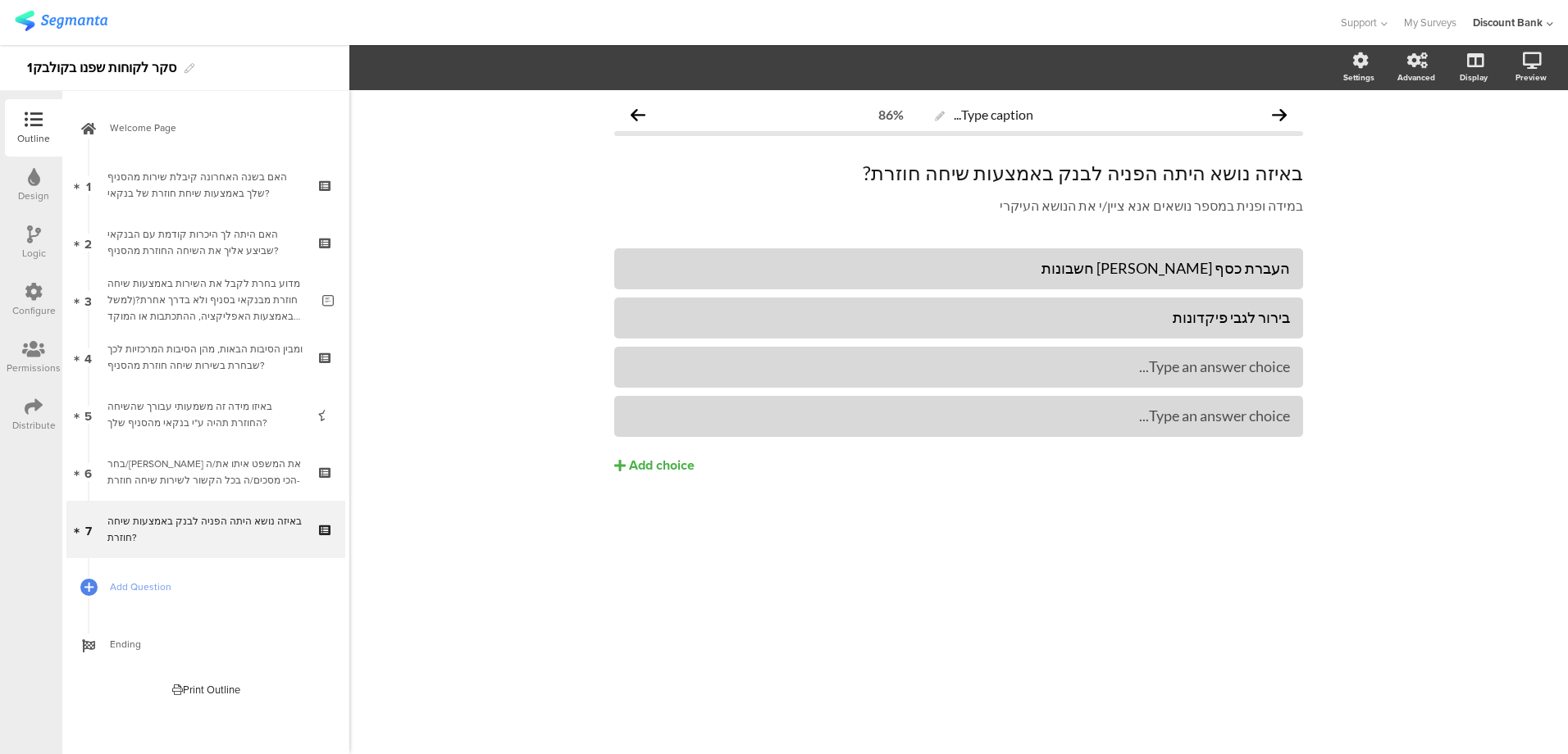
click at [661, 468] on div "Add choice" at bounding box center [662, 466] width 65 height 17
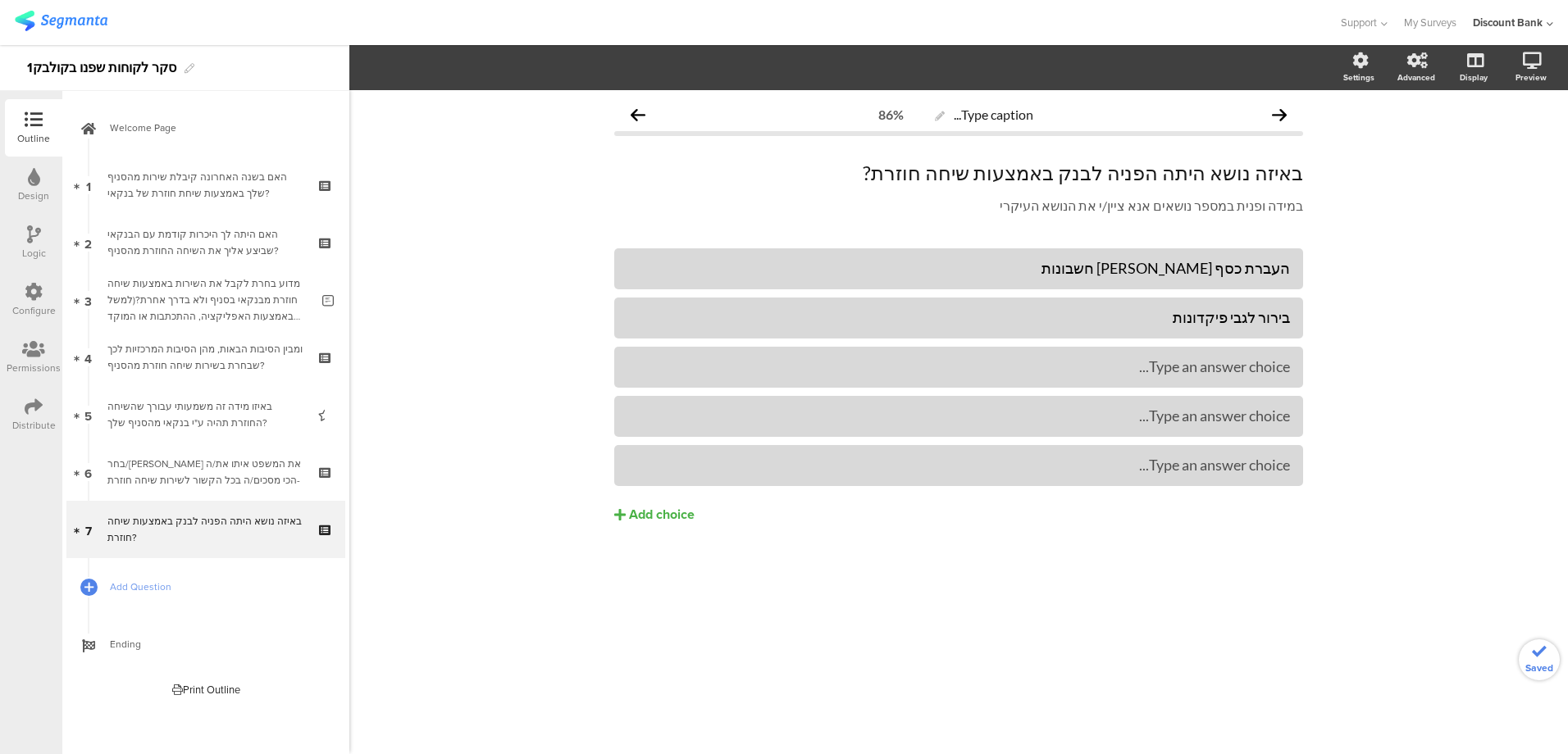
click at [660, 509] on div "Add choice" at bounding box center [662, 515] width 65 height 17
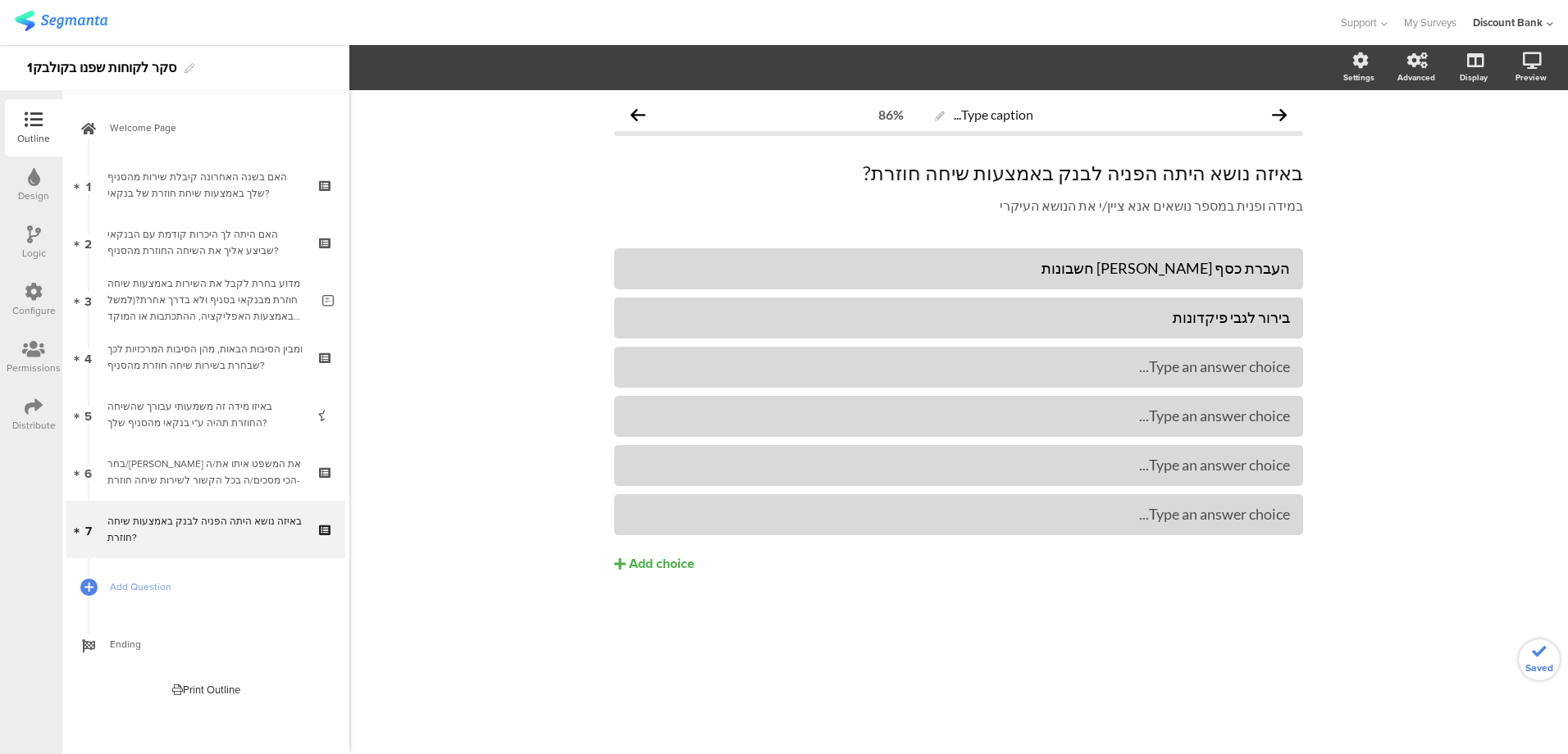
click at [656, 561] on div "Add choice" at bounding box center [662, 564] width 65 height 17
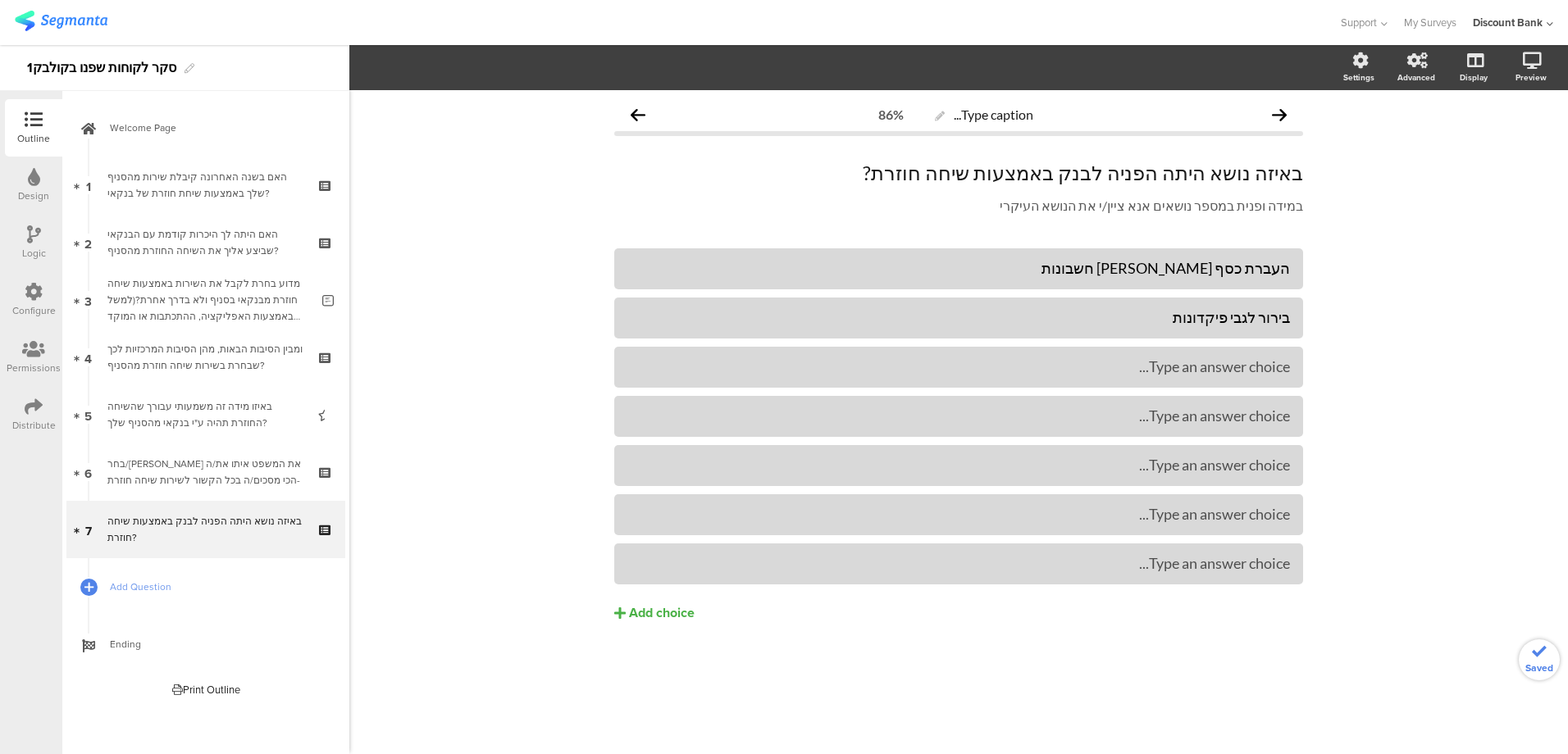
click at [660, 614] on div "Add choice" at bounding box center [662, 613] width 65 height 17
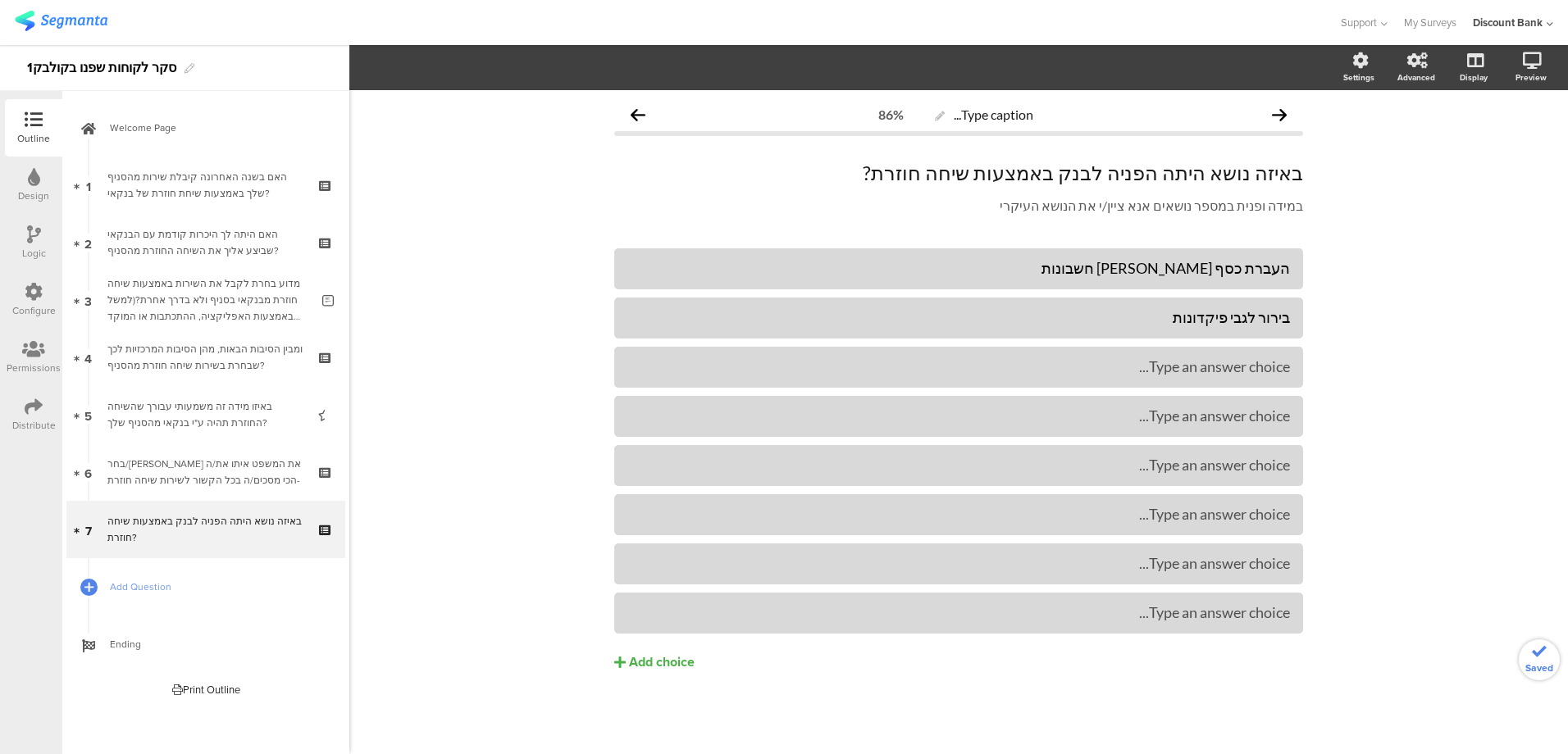
click at [671, 662] on div "Add choice" at bounding box center [662, 663] width 65 height 17
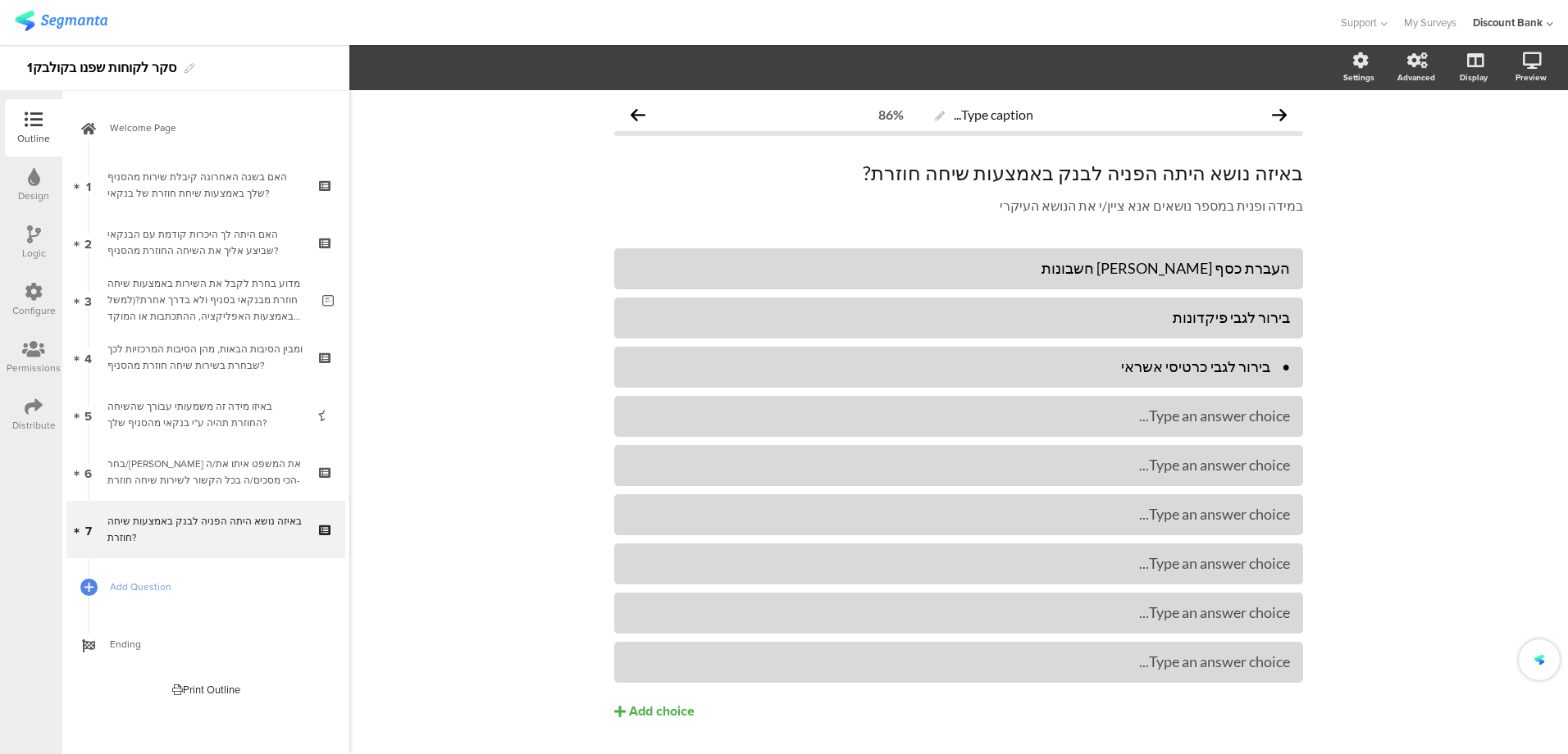
click at [1261, 370] on div "• בירור לגבי כרטיסי אשראי" at bounding box center [958, 367] width 663 height 19
click at [1259, 421] on div "• הגדלת מסגרת (משיכה או אשראי)" at bounding box center [958, 416] width 663 height 19
click at [1263, 469] on div "• פתיחה/ סגירת חשבון" at bounding box center [958, 466] width 663 height 19
click at [1262, 518] on div "• בירורים ופעולות בעובר ושב" at bounding box center [958, 515] width 663 height 19
click at [1263, 570] on div "• בירור לגבי שיקים" at bounding box center [958, 564] width 663 height 19
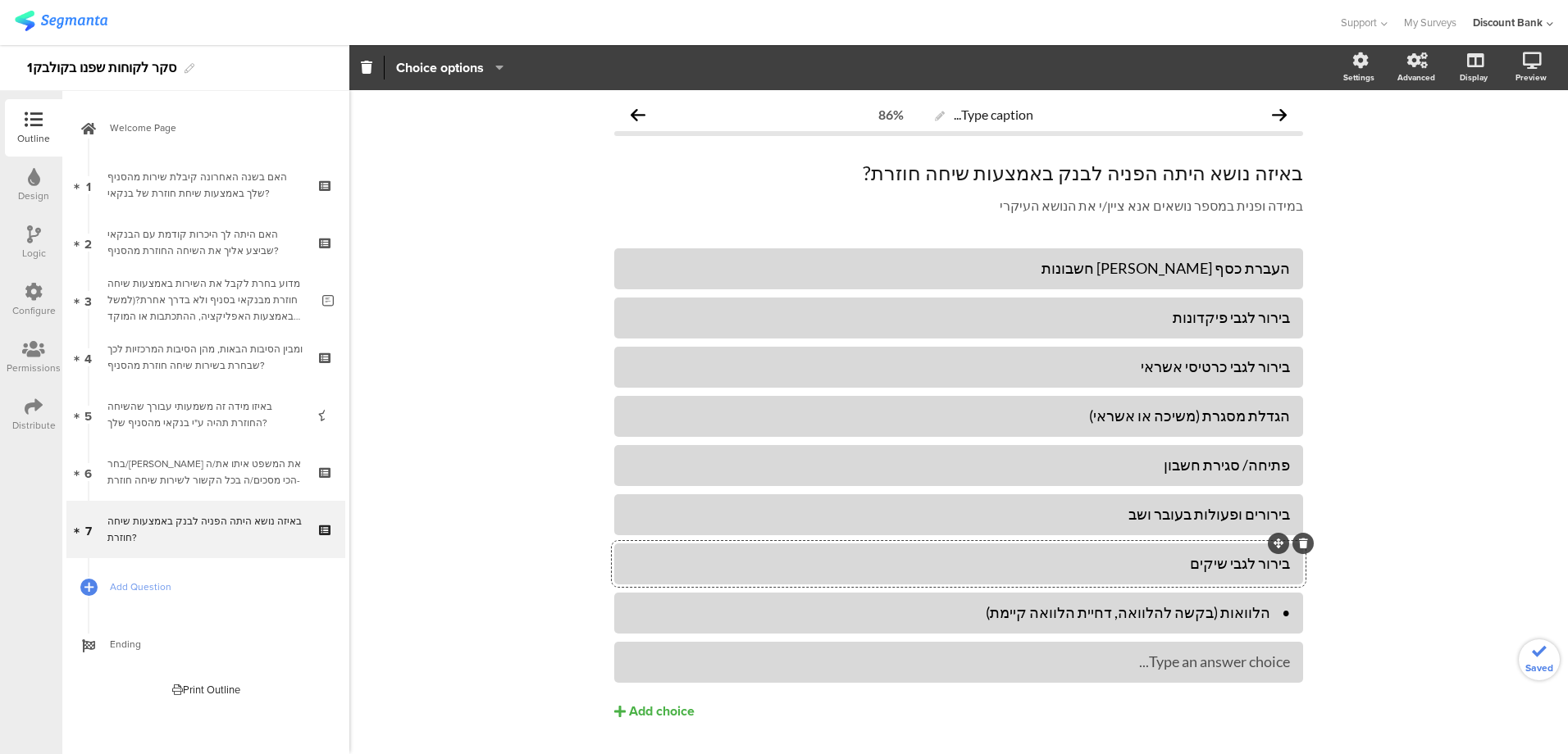
click at [1263, 619] on div "• הלוואות (בקשה להלוואה, דחיית הלוואה קיימת)" at bounding box center [958, 613] width 663 height 19
click at [1266, 662] on div "• אחר, פרט:" at bounding box center [958, 662] width 663 height 19
click at [1236, 655] on div "אחר, פרט:" at bounding box center [958, 662] width 663 height 19
click at [1080, 667] on div "אחר, פרט/י:" at bounding box center [958, 662] width 663 height 19
click at [425, 60] on span "Choice options" at bounding box center [439, 68] width 88 height 19
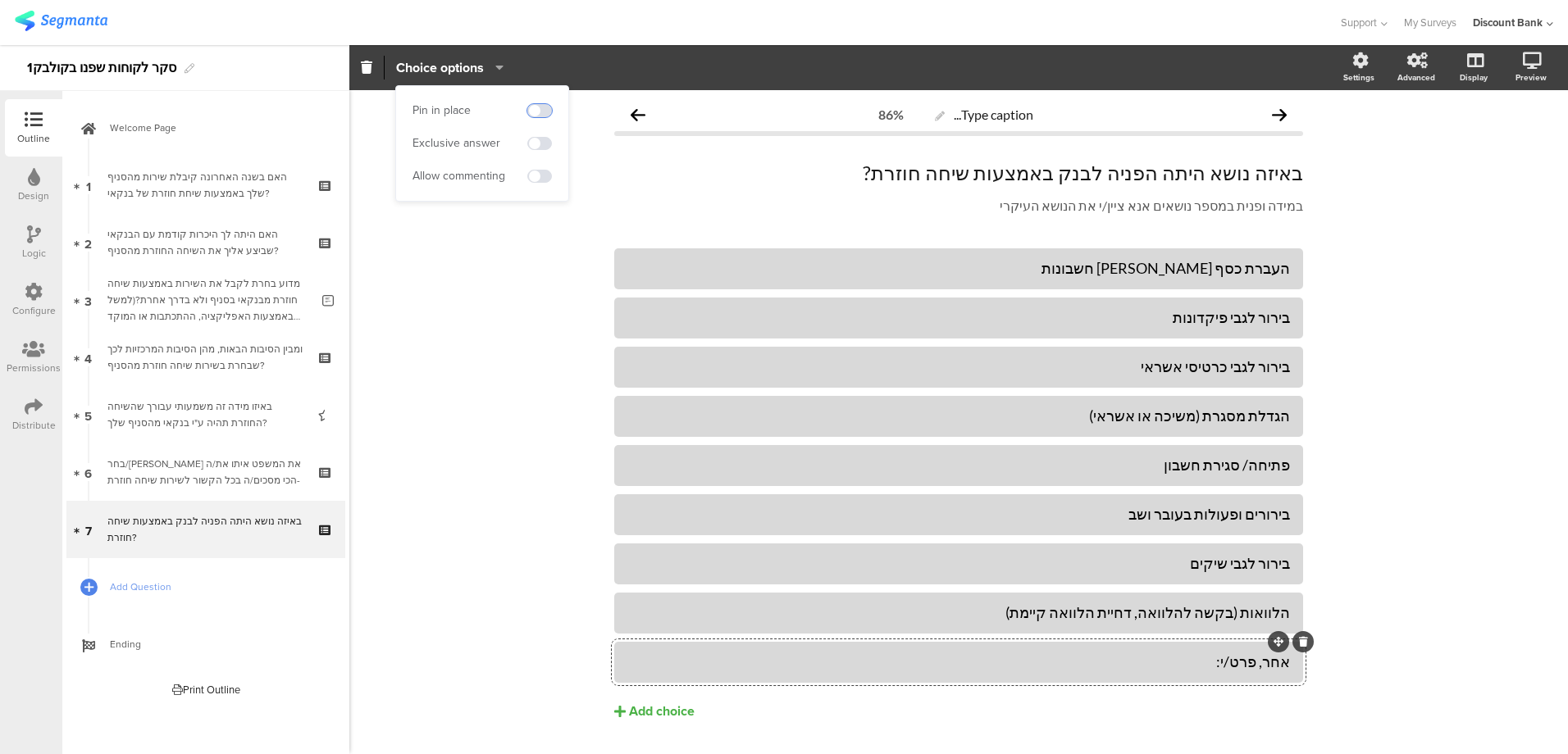
click at [539, 112] on span at bounding box center [540, 111] width 25 height 13
click at [537, 177] on span at bounding box center [540, 177] width 25 height 13
click at [1374, 283] on div "Type caption... 86% באיזה נושא היתה הפניה לבנק באמצעות שיחה חוזרת? באיזה נושא ה…" at bounding box center [959, 444] width 1219 height 709
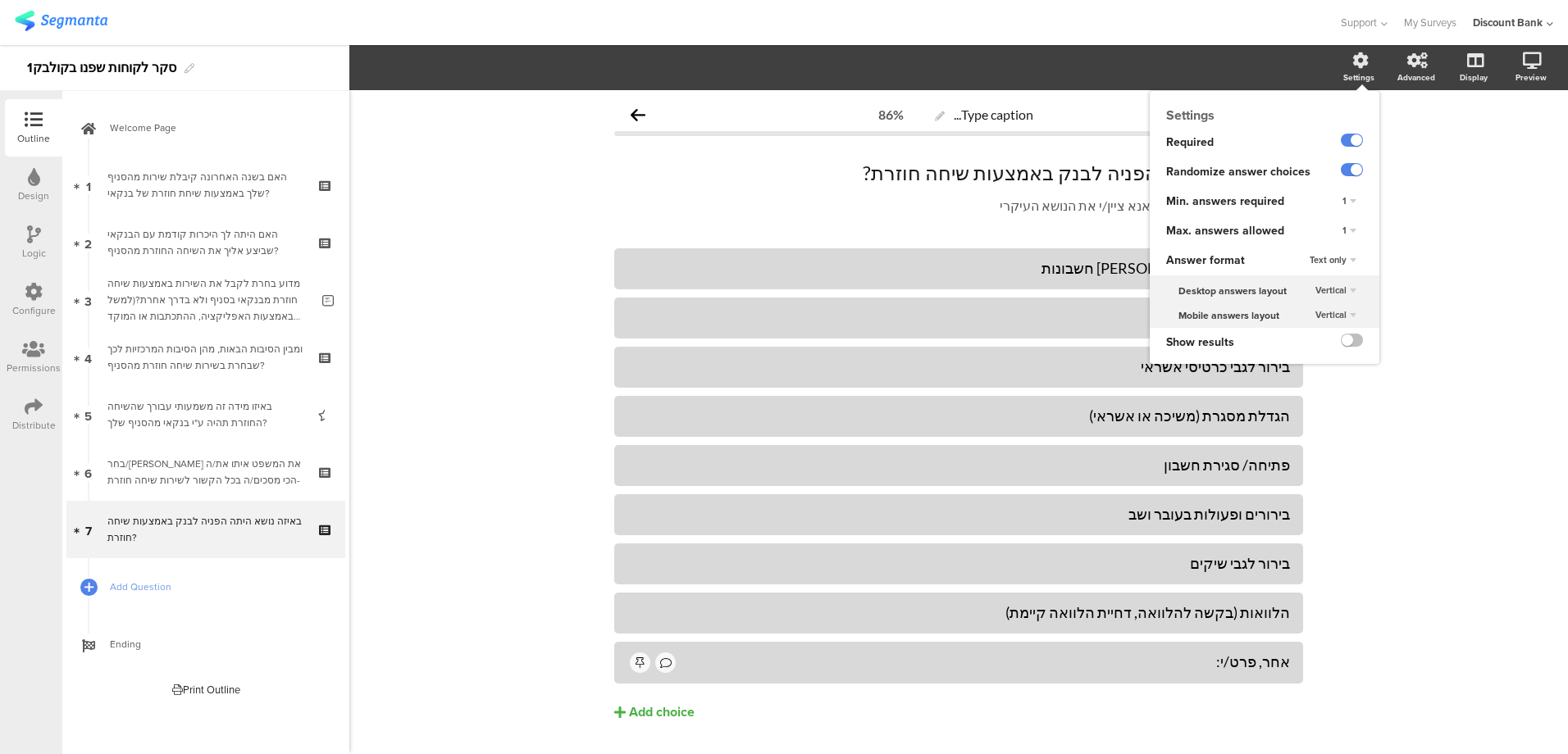
click at [1345, 70] on div "Settings" at bounding box center [1367, 67] width 58 height 41
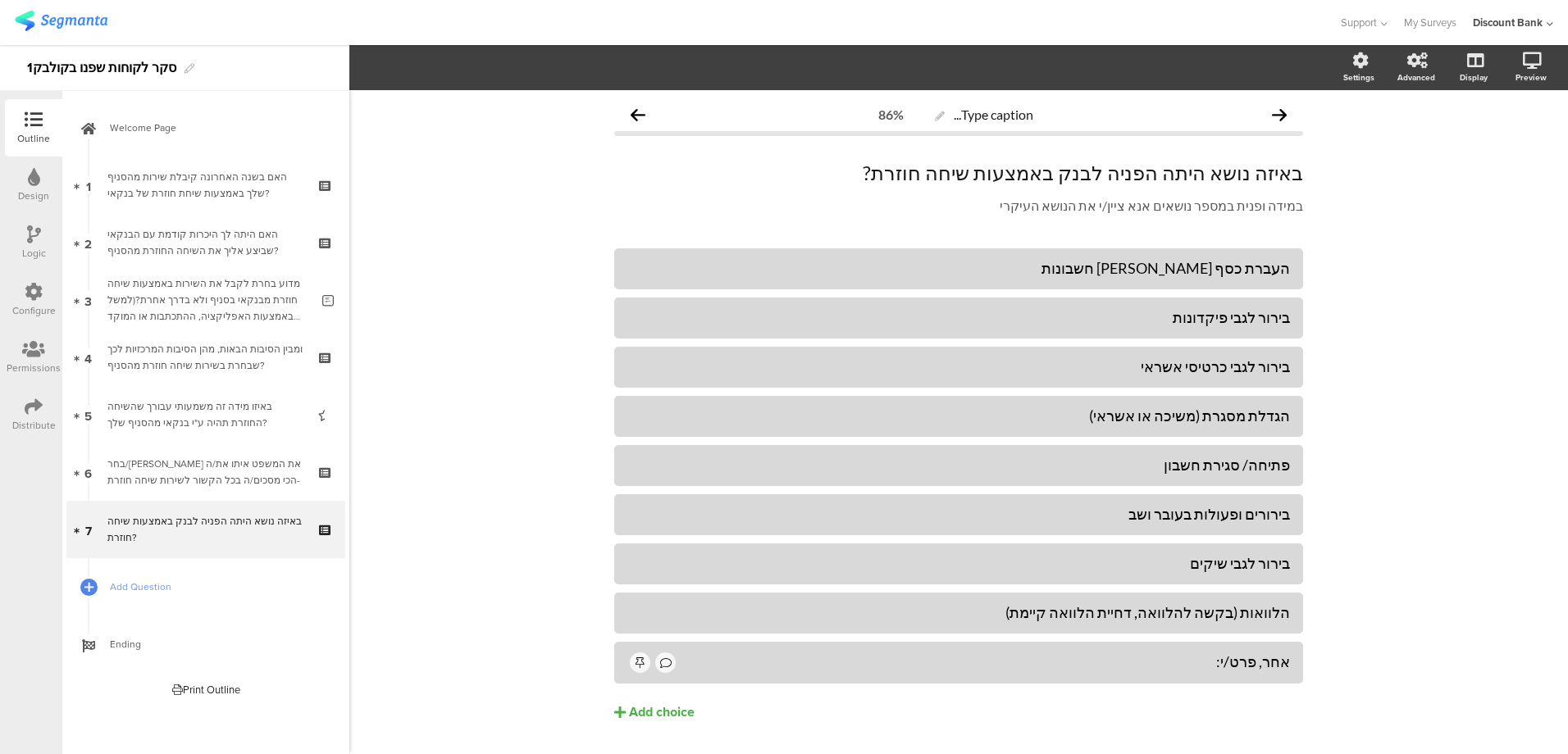
click at [1399, 524] on div "Type caption... 86% באיזה נושא היתה הפניה לבנק באמצעות שיחה חוזרת? באיזה נושא ה…" at bounding box center [959, 444] width 1219 height 709
click at [156, 595] on link "Add Question" at bounding box center [205, 587] width 279 height 58
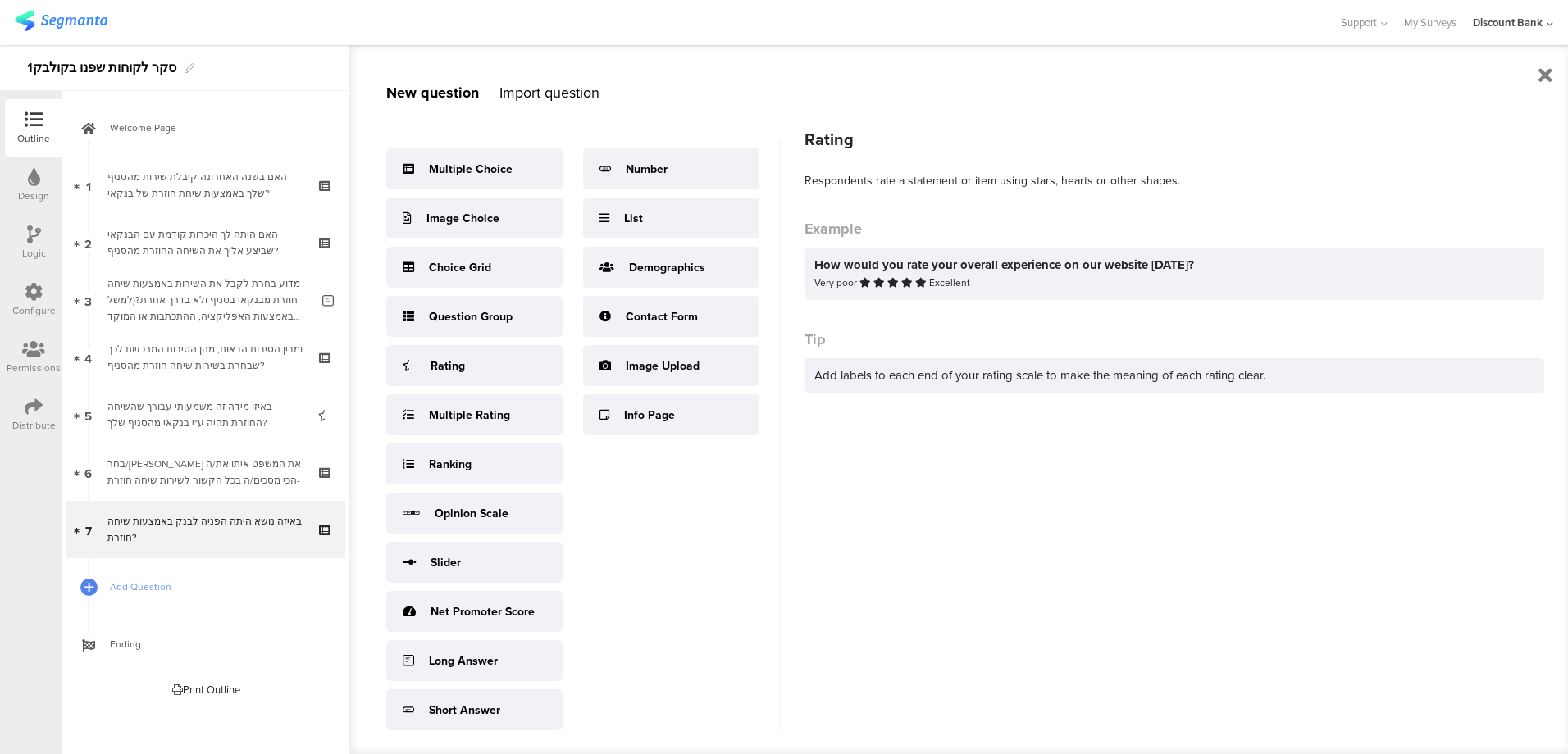
click at [455, 370] on div "Rating" at bounding box center [448, 366] width 34 height 17
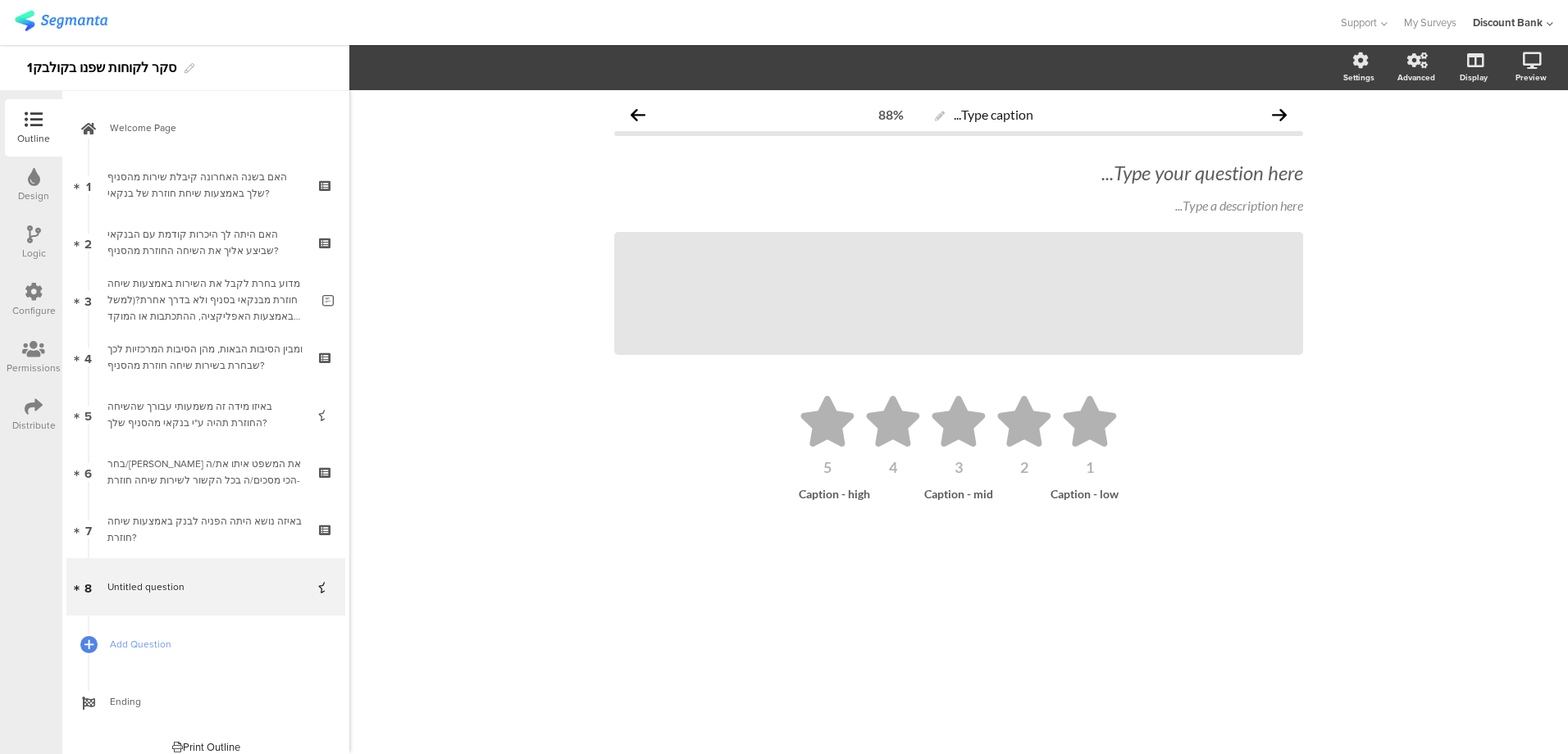
click at [1208, 163] on div "Type your question here..." at bounding box center [958, 173] width 689 height 25
click at [1209, 175] on p at bounding box center [958, 173] width 689 height 25
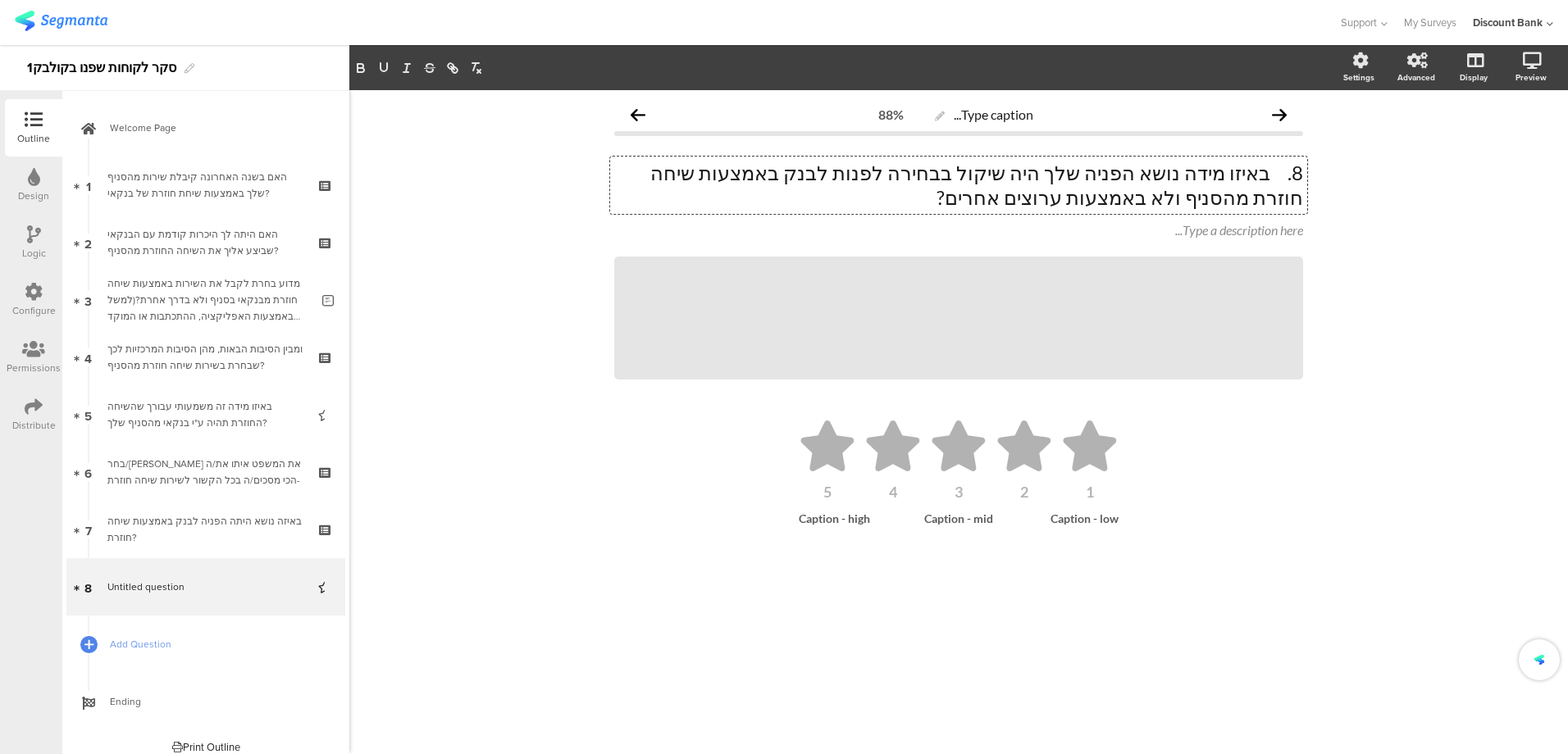
click at [1271, 178] on p "8. באיזו מידה נושא הפניה שלך היה שיקול בבחירה לפנות לבנק באמצעות שיחה חוזרת מהס…" at bounding box center [958, 185] width 689 height 49
click at [0, 0] on icon at bounding box center [0, 0] width 0 height 0
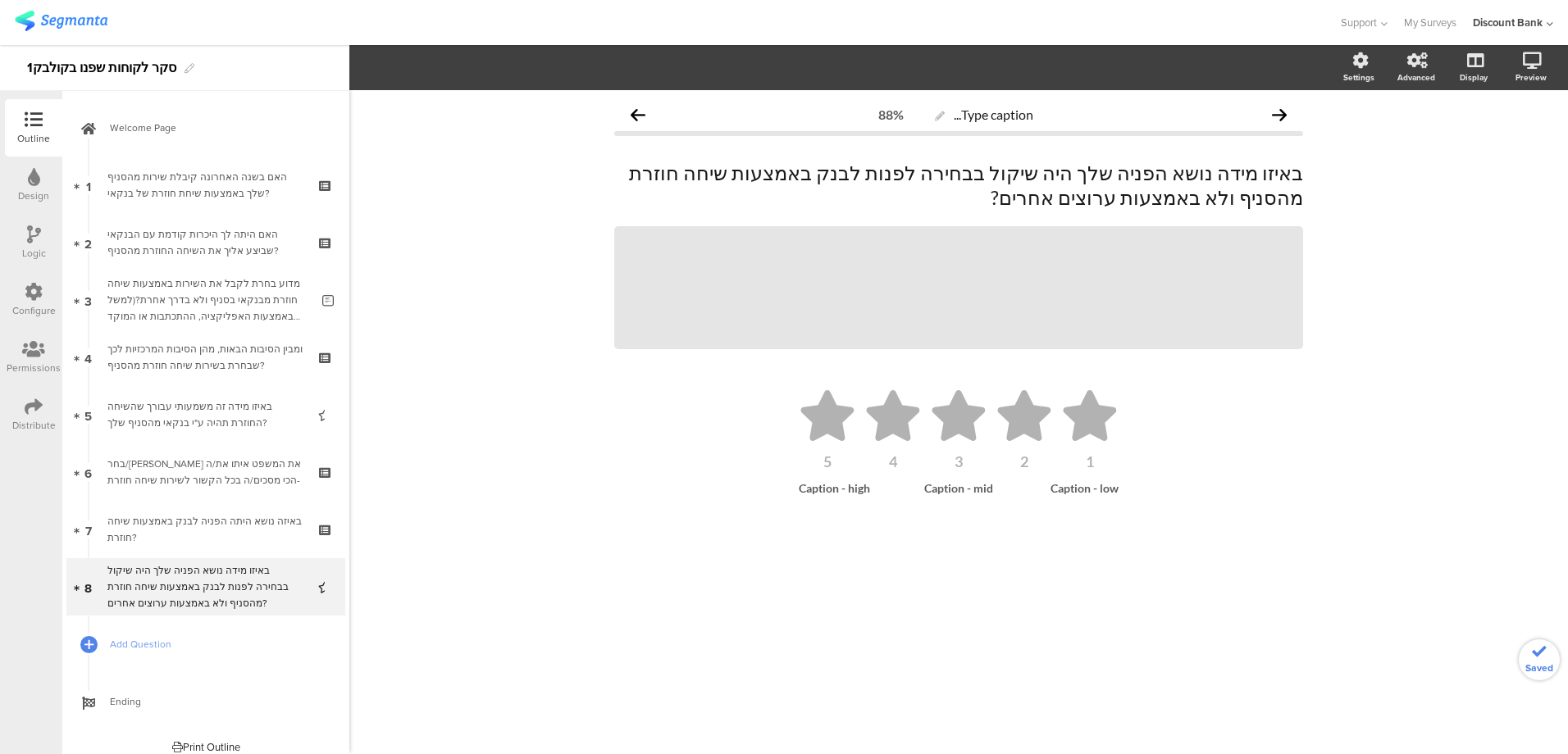
click at [0, 0] on icon at bounding box center [0, 0] width 0 height 0
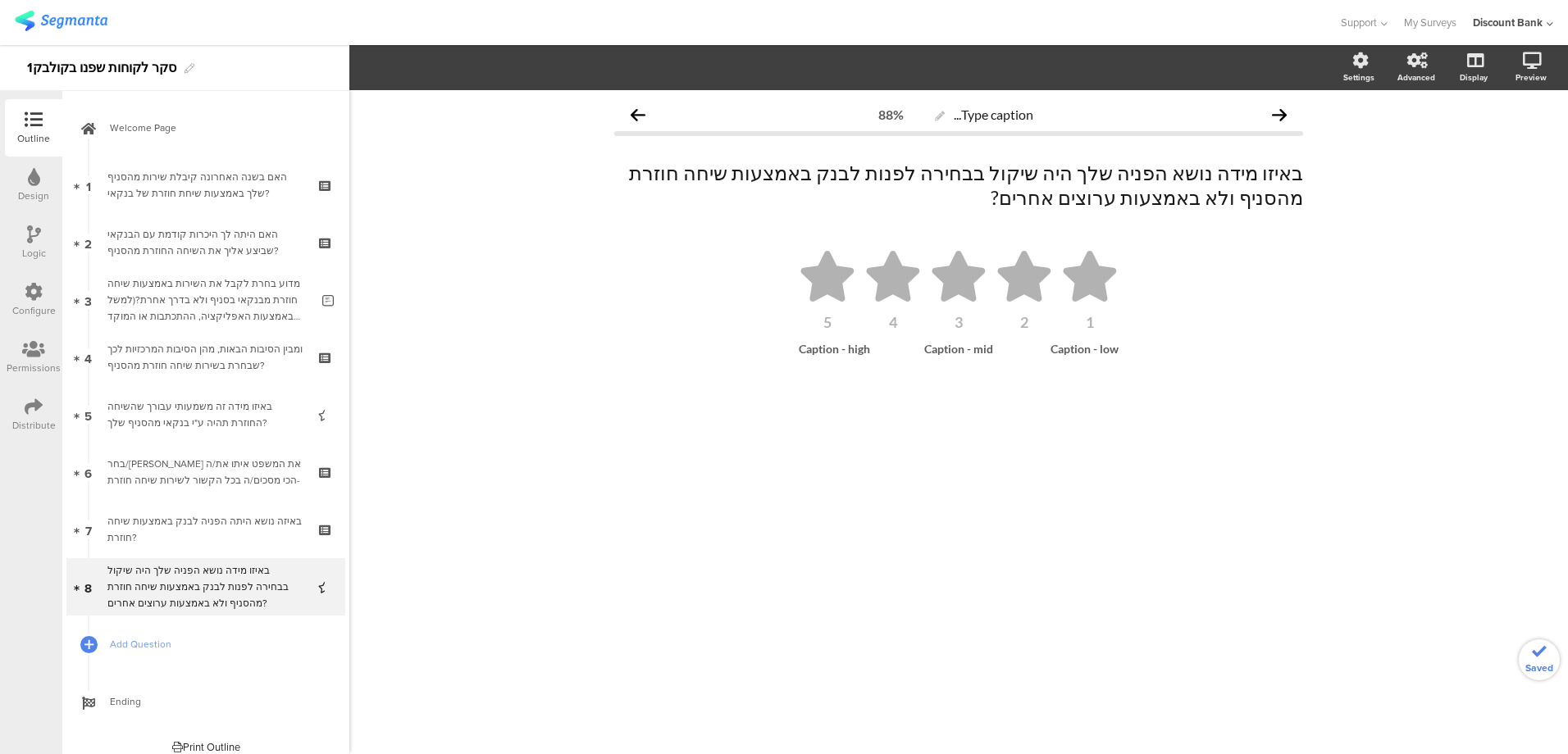
click at [694, 277] on ul "1 2 3 4 5" at bounding box center [958, 290] width 656 height 78
click at [446, 66] on icon "button" at bounding box center [444, 68] width 12 height 17
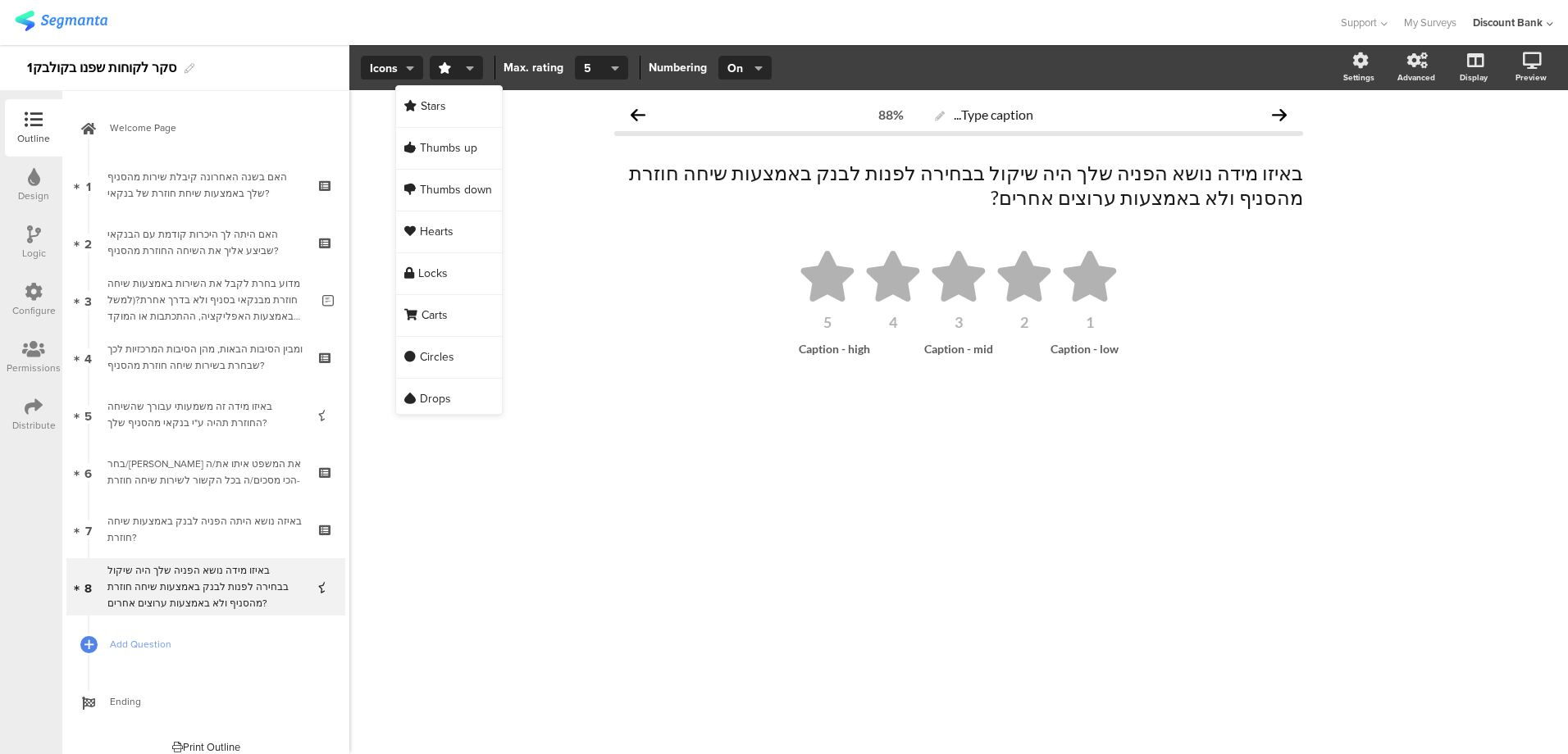
click at [439, 358] on span "Circles" at bounding box center [437, 357] width 34 height 16
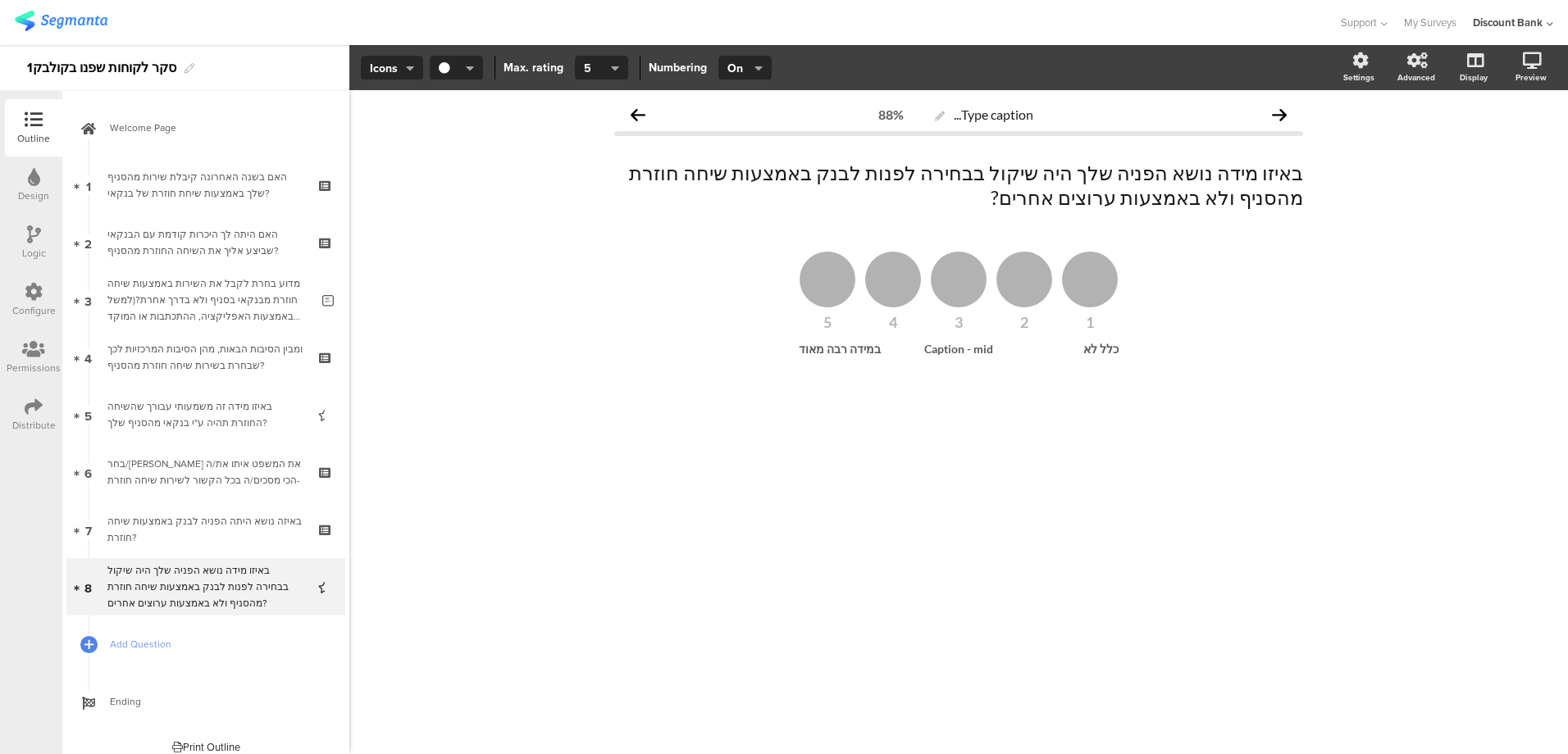
click at [1024, 463] on div "Type caption... 88% באיזו מידה נושא הפניה שלך היה שיקול בבחירה לפנות לבנק באמצע…" at bounding box center [959, 421] width 1219 height 664
click at [120, 642] on span "Add Question" at bounding box center [215, 643] width 210 height 16
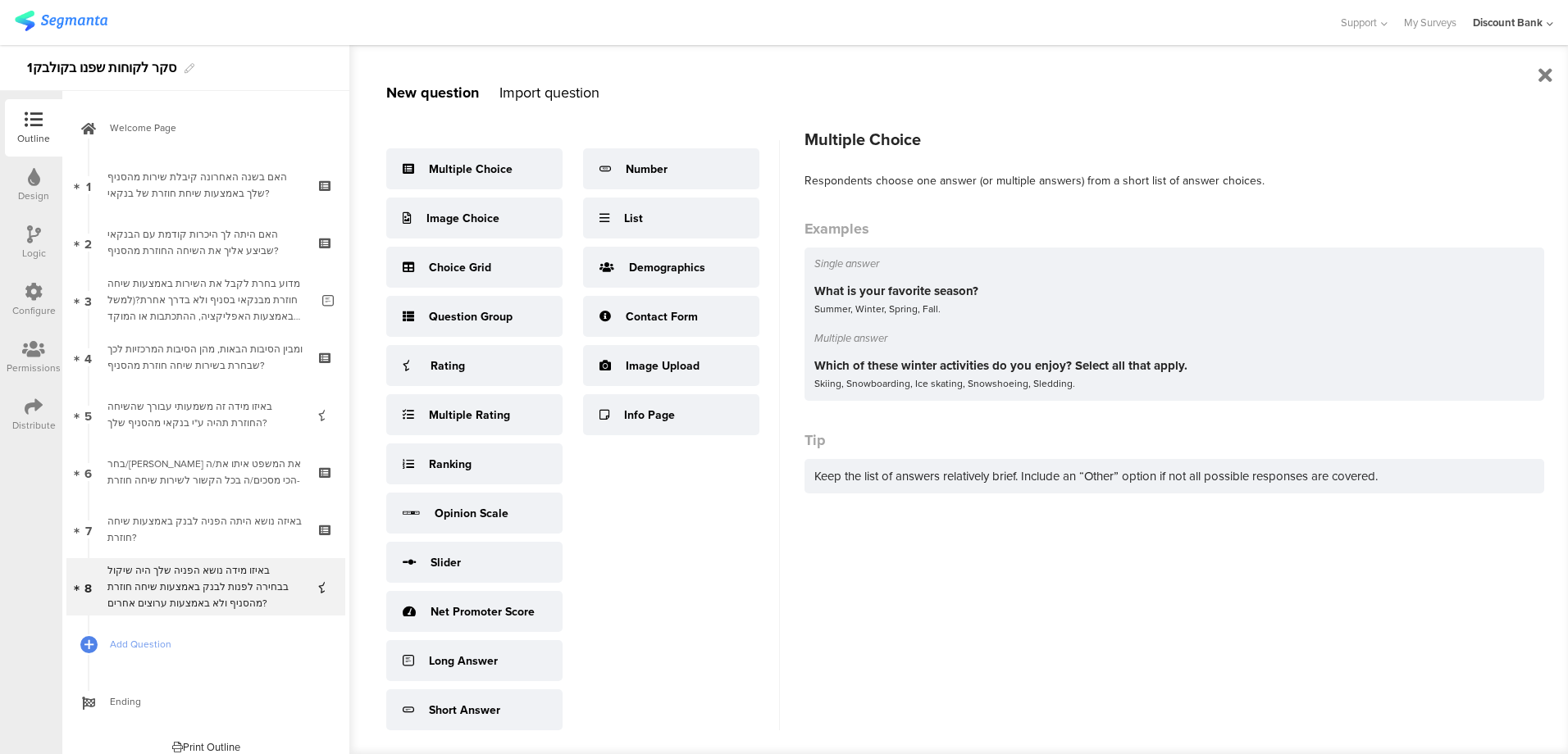
click at [490, 179] on div "Multiple Choice" at bounding box center [474, 168] width 177 height 41
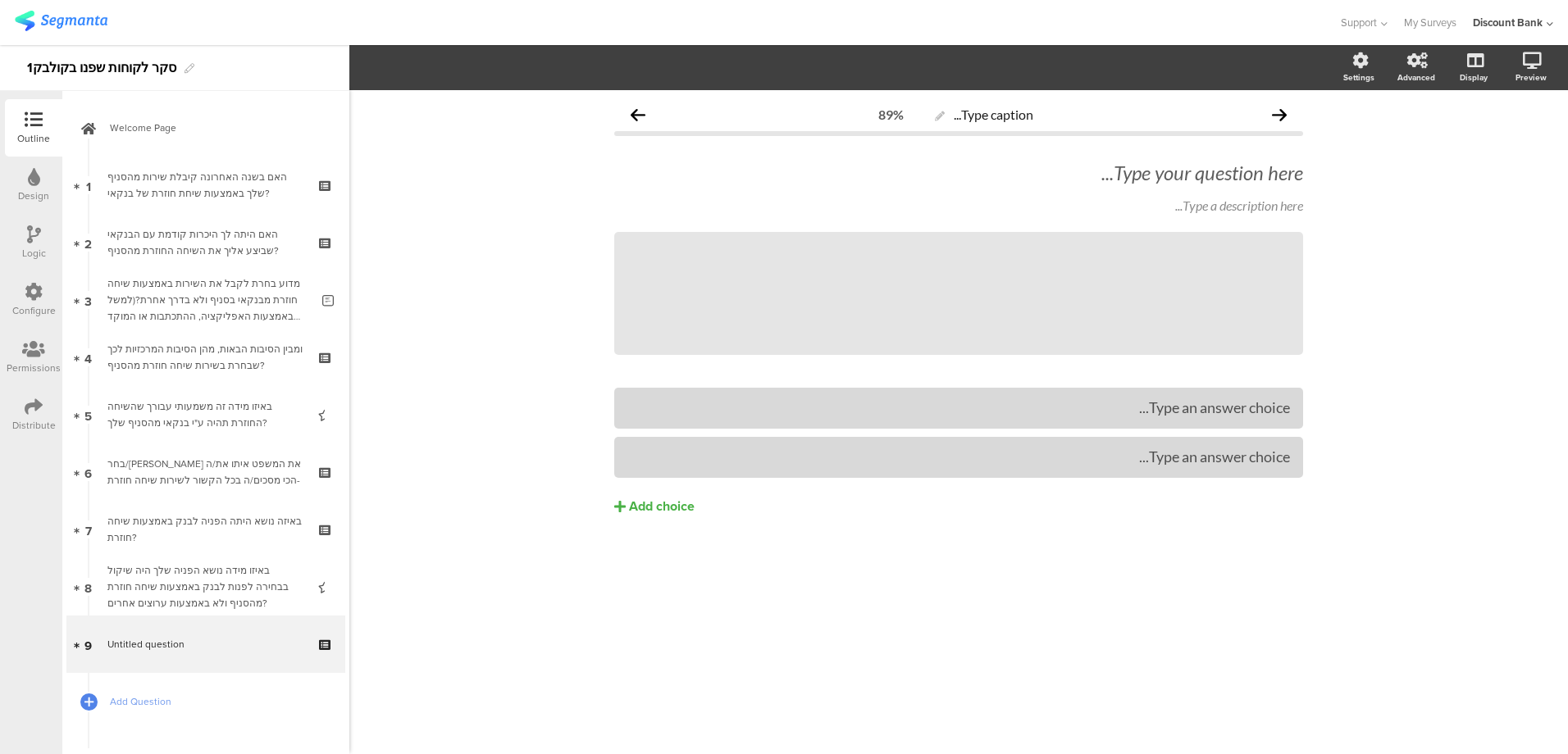
click at [1282, 177] on div "Type your question here..." at bounding box center [958, 173] width 689 height 25
click at [1276, 175] on p "9. כיצד בדרך כלל את/ה מעדיפה לקבל שירות מדיסקונט?" at bounding box center [958, 173] width 689 height 25
click at [1293, 207] on div "Type a description here..." at bounding box center [958, 205] width 689 height 15
click at [0, 0] on icon at bounding box center [0, 0] width 0 height 0
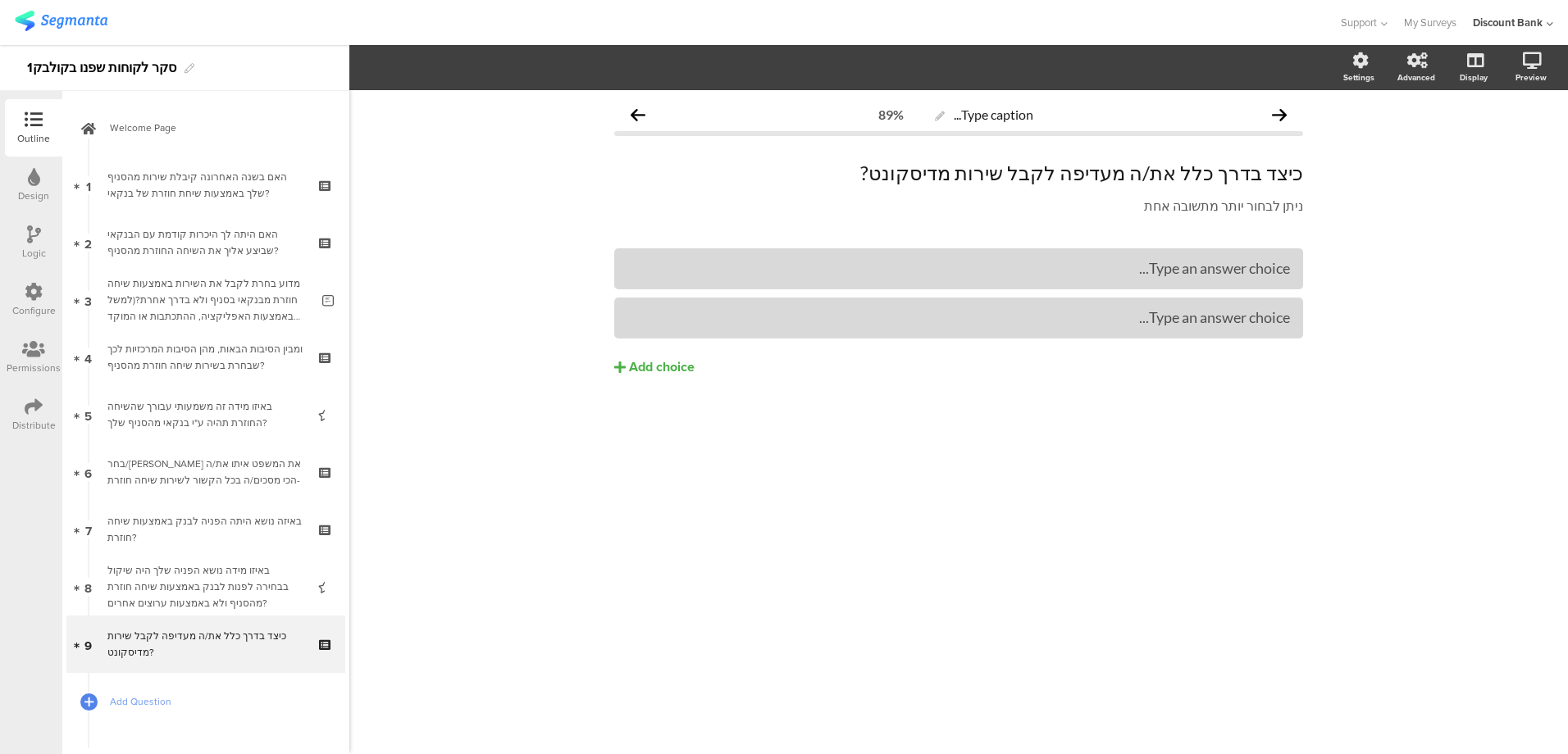
click at [655, 363] on div "Add choice" at bounding box center [662, 368] width 65 height 17
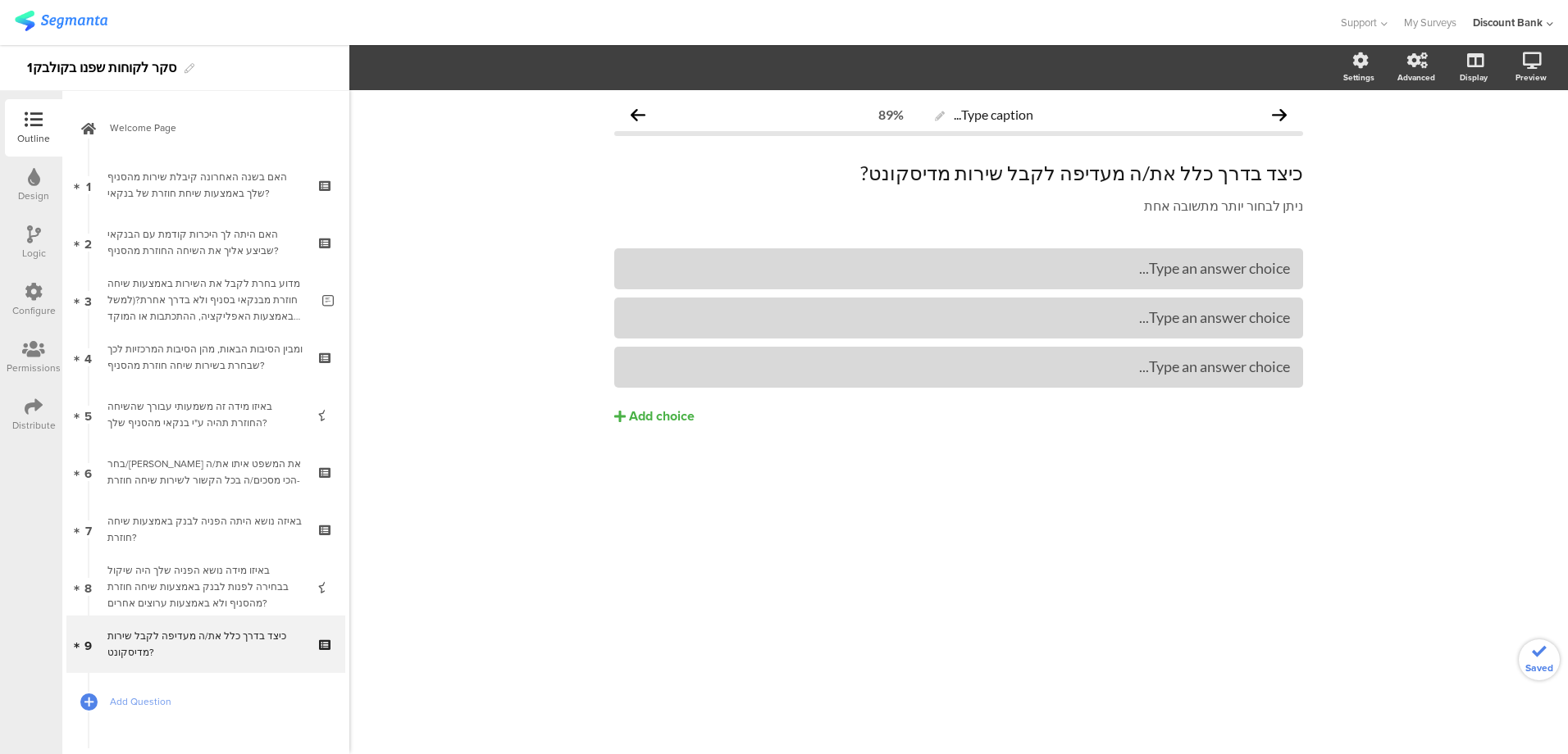
click at [648, 419] on div "Add choice" at bounding box center [662, 417] width 65 height 17
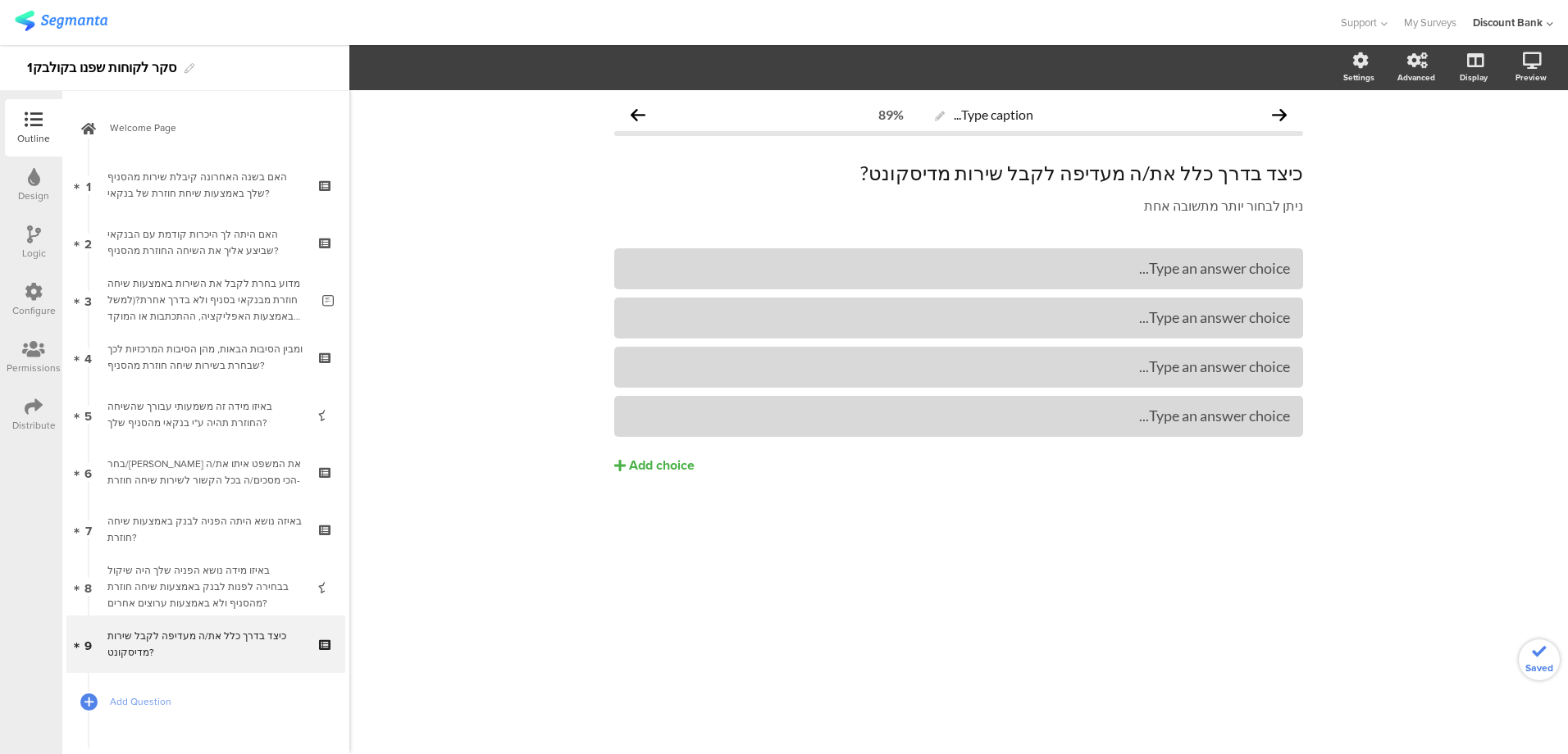
click at [651, 458] on div "Add choice" at bounding box center [662, 466] width 65 height 17
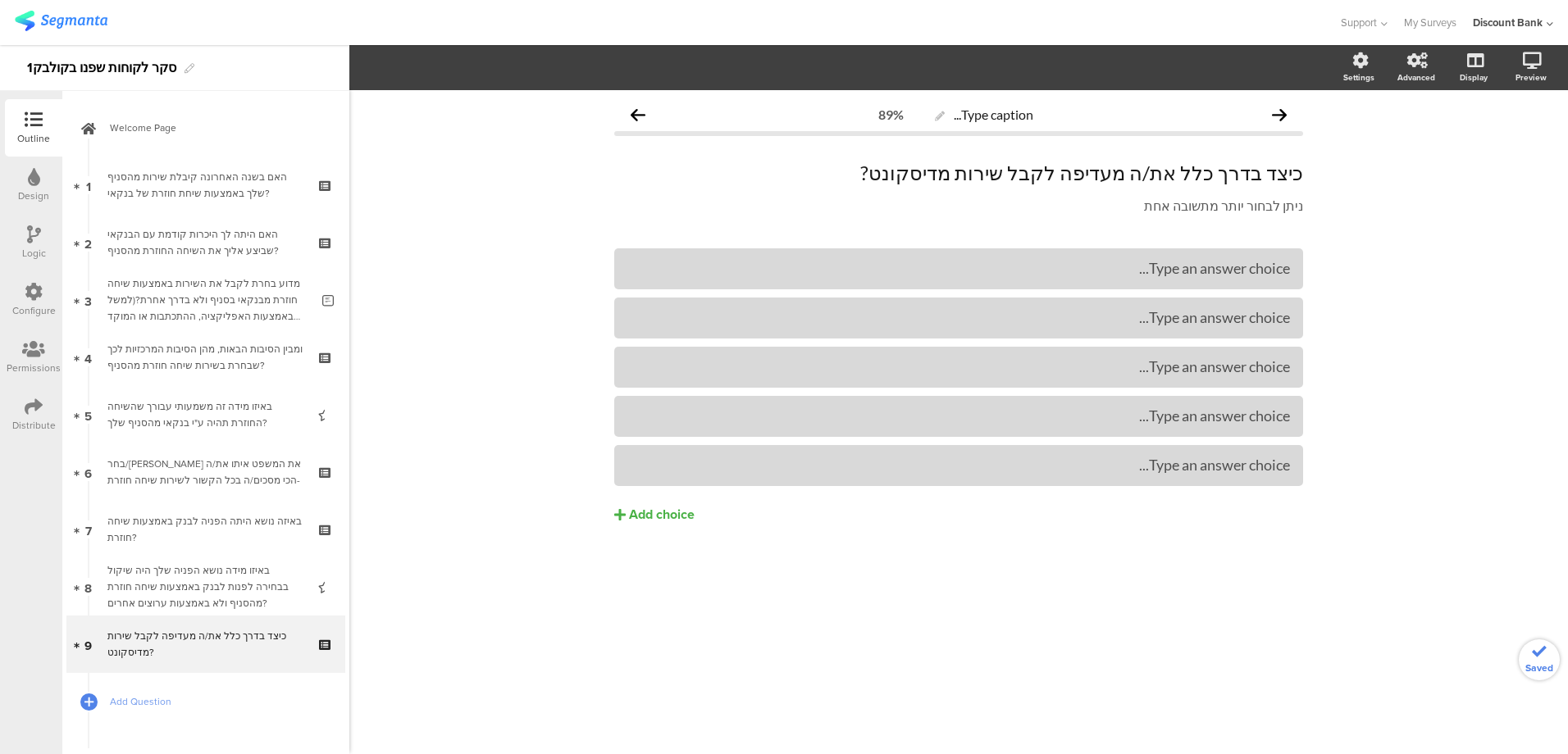
click at [655, 511] on div "Add choice" at bounding box center [662, 515] width 65 height 17
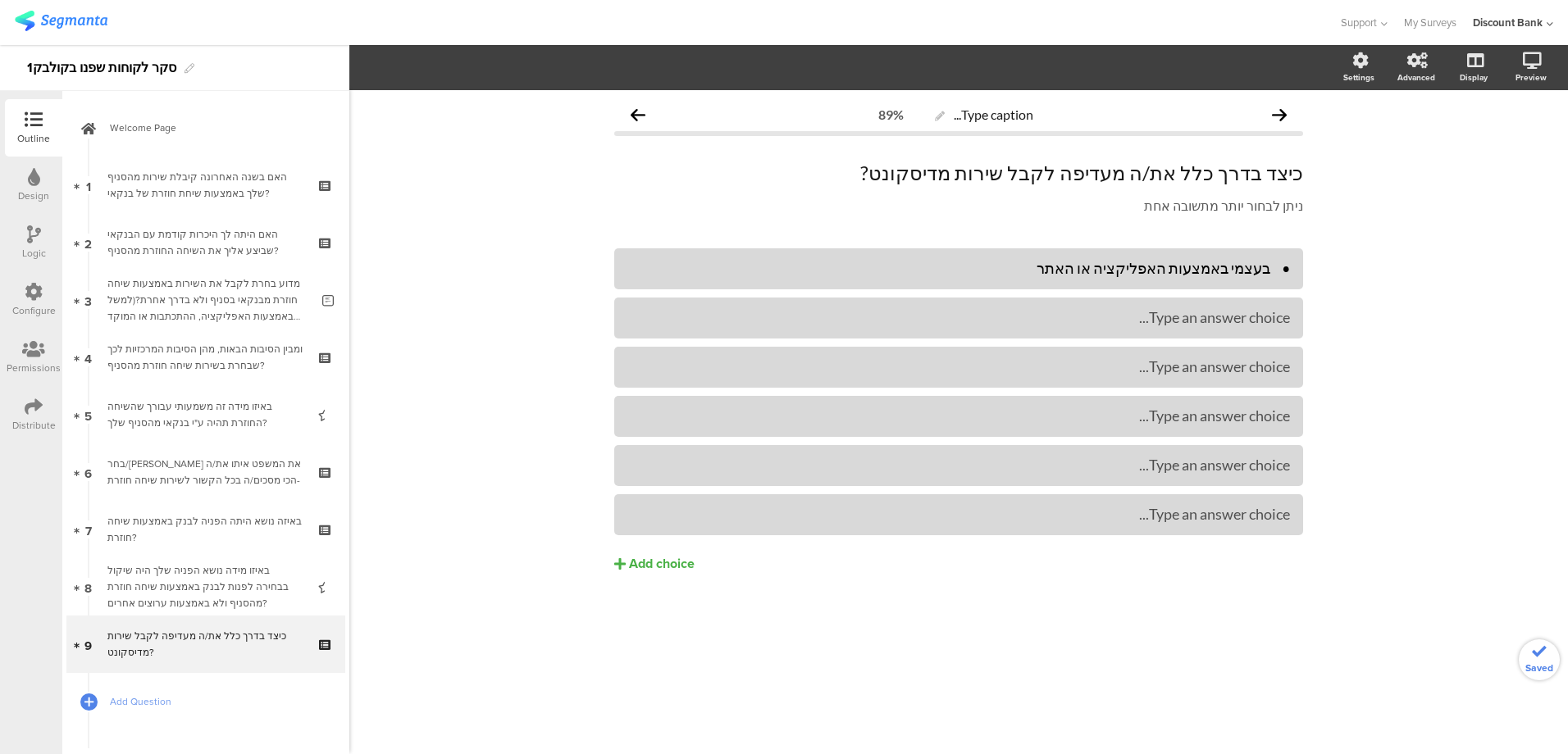
click at [1263, 270] on div "• בעצמי באמצעות האפליקציה או האתר" at bounding box center [958, 268] width 663 height 19
click at [1266, 268] on div "• בעצמי באמצעות האפליקציה או האתר" at bounding box center [958, 268] width 663 height 19
click at [1269, 320] on div "• באמצעות התכתבות עם בנקאי" at bounding box center [958, 317] width 663 height 19
click at [1269, 364] on div "• באמצעות המוקד הטלפוני" at bounding box center [958, 367] width 663 height 19
click at [1266, 422] on div "• באמצעות שיחה חוזרת מהסניף" at bounding box center [958, 416] width 663 height 19
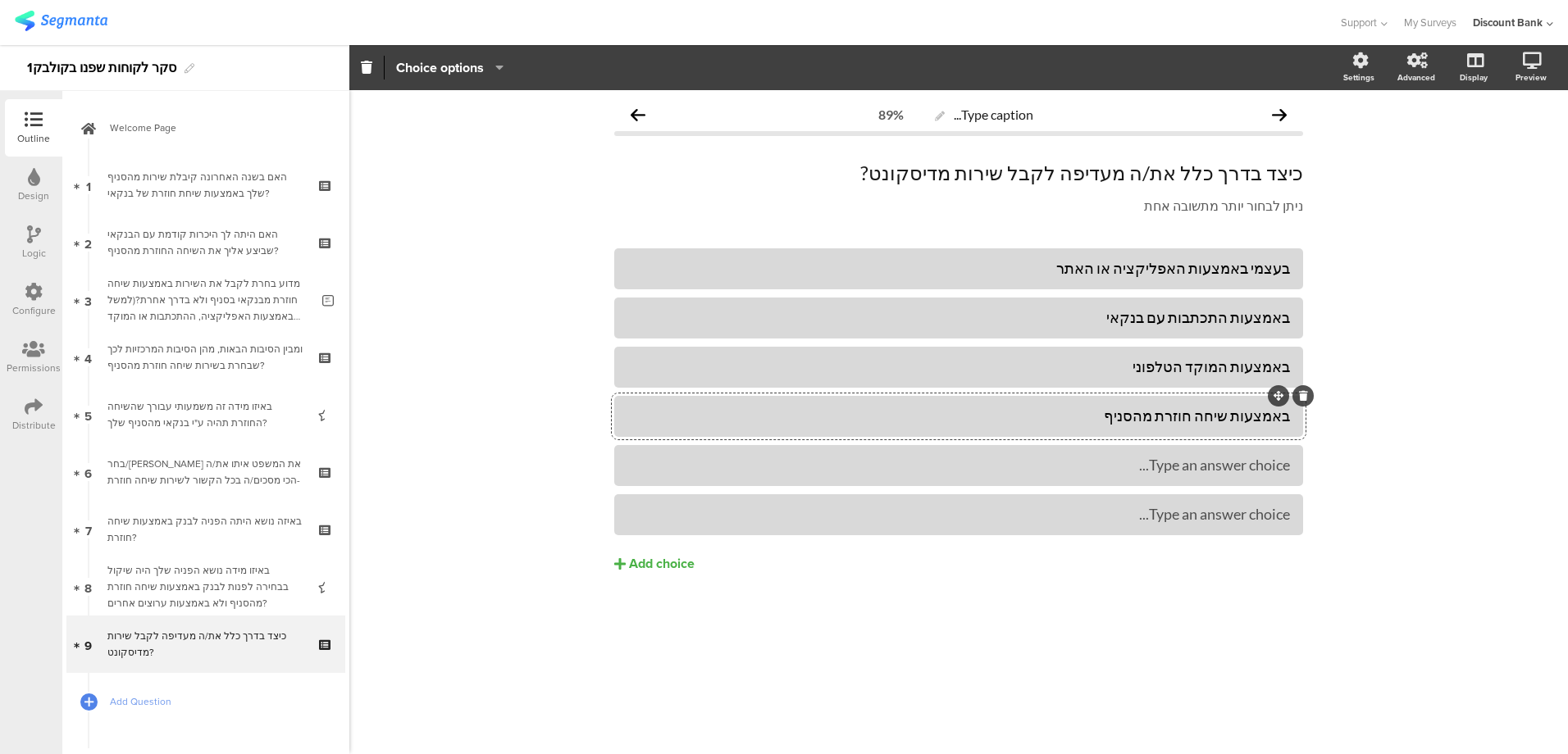
click at [1148, 478] on div "Type an answer choice..." at bounding box center [958, 465] width 663 height 27
click at [1269, 468] on div "• באמצעות ביקור בסניף" at bounding box center [958, 466] width 663 height 19
click at [1268, 519] on div "• באמצעות הכספומט" at bounding box center [958, 515] width 663 height 19
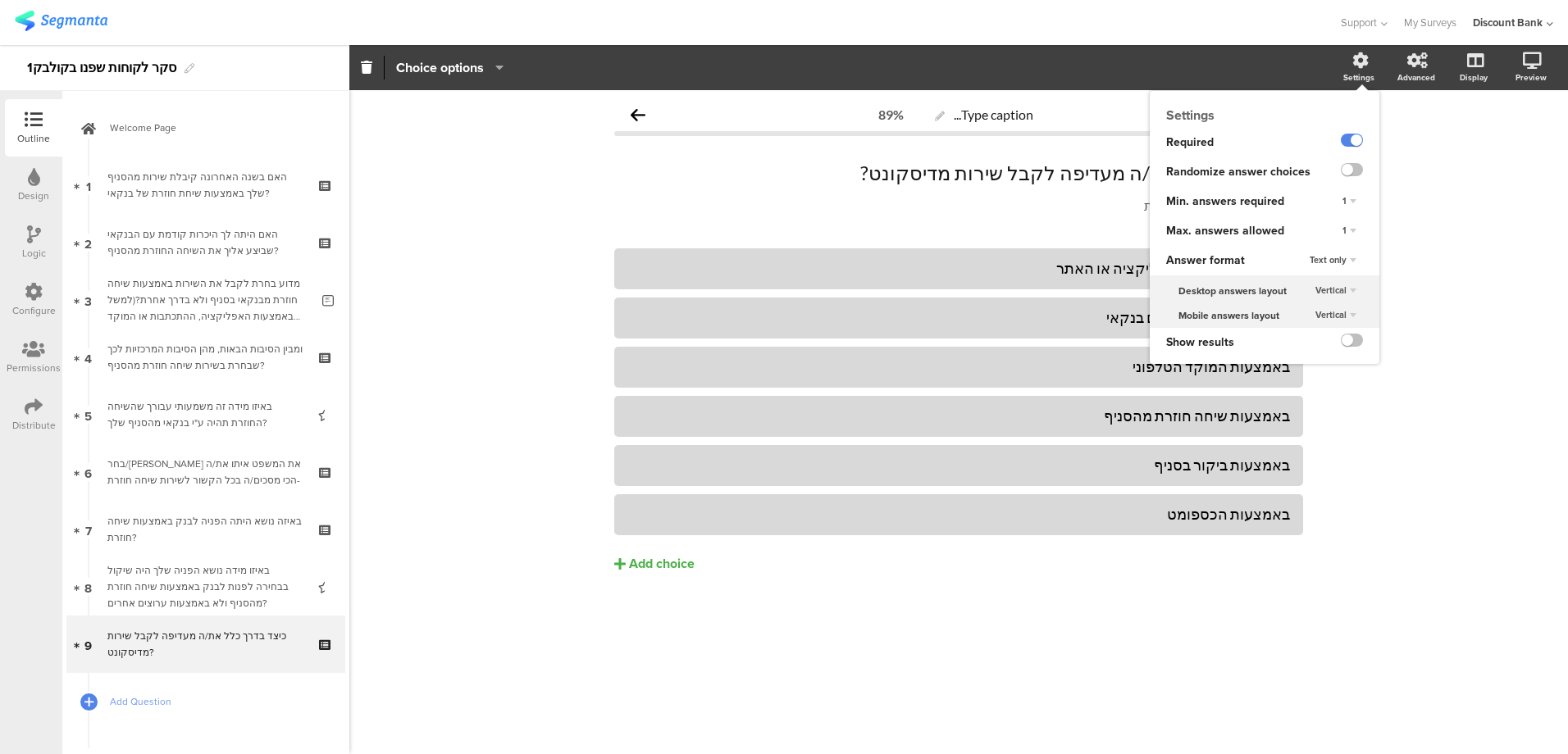
click at [1350, 174] on label at bounding box center [1352, 170] width 22 height 13
click at [0, 0] on input "checkbox" at bounding box center [0, 0] width 0 height 0
click at [1348, 232] on div "1" at bounding box center [1350, 231] width 27 height 20
click at [1315, 340] on div "5" at bounding box center [1326, 333] width 96 height 17
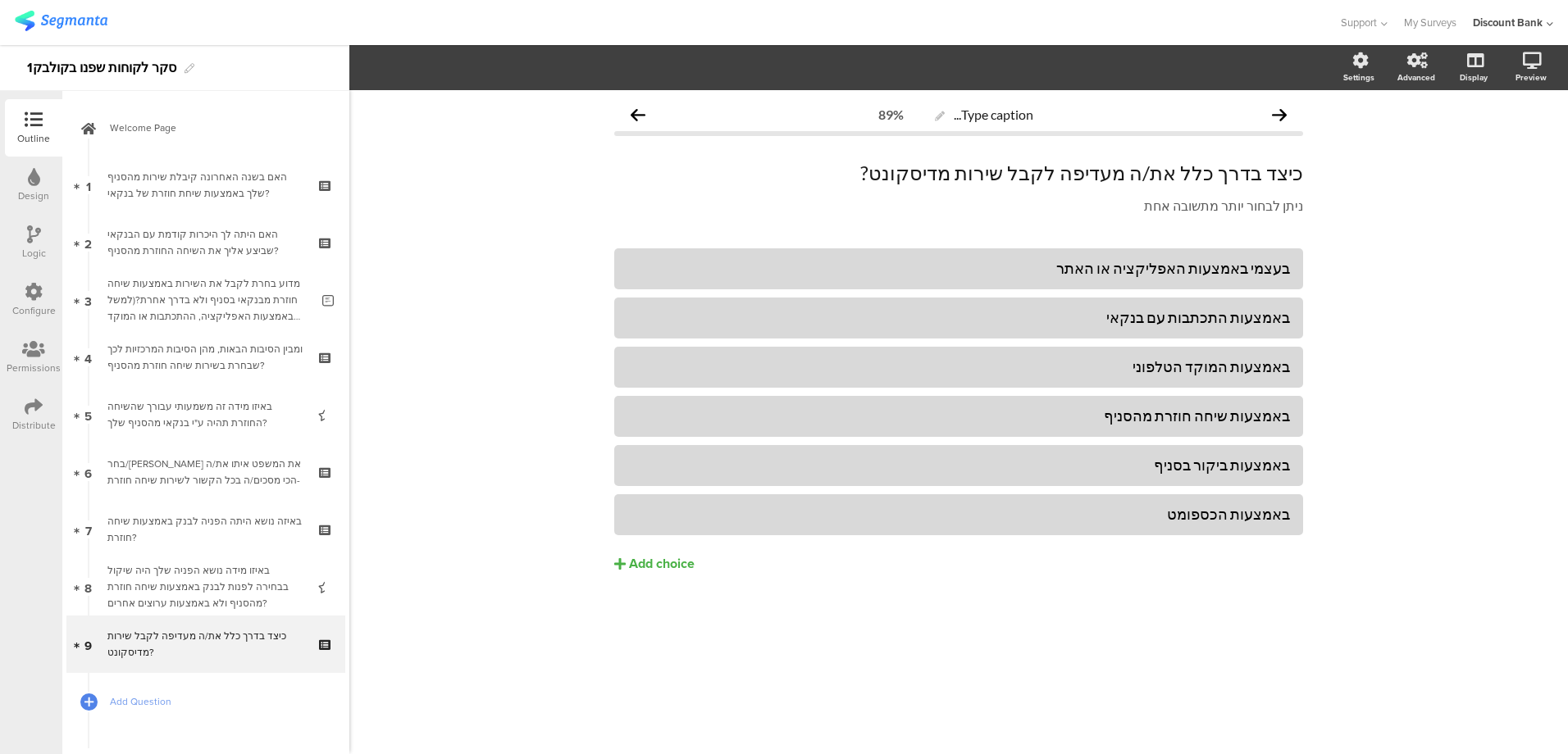
click at [1424, 227] on div "Type caption... 89% כיצד בדרך כלל את/ה מעדיפה לקבל שירות מדיסקונט? כיצד בדרך כל…" at bounding box center [959, 421] width 1219 height 664
click at [1185, 633] on div "בעצמי באמצעות האפליקציה או האתר באמצעות התכתבות עם בנקאי באמצעות המוקד הטלפוני" at bounding box center [958, 445] width 689 height 394
click at [204, 196] on div "האם בשנה האחרונה קיבלת שירות מהסניף שלך באמצעות שיחת חוזרת של בנקאי?" at bounding box center [205, 185] width 196 height 33
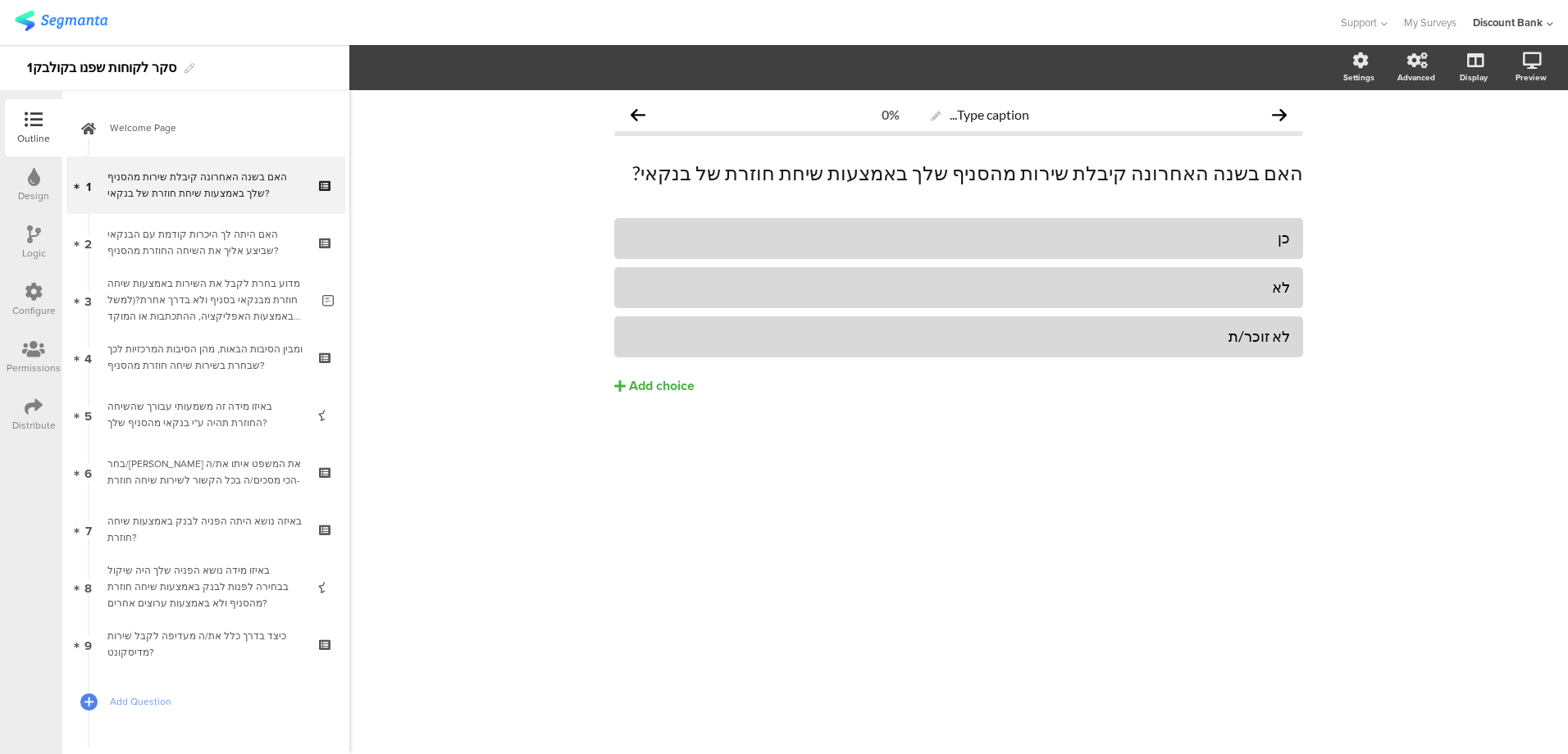
click at [34, 224] on div "Logic" at bounding box center [33, 242] width 58 height 58
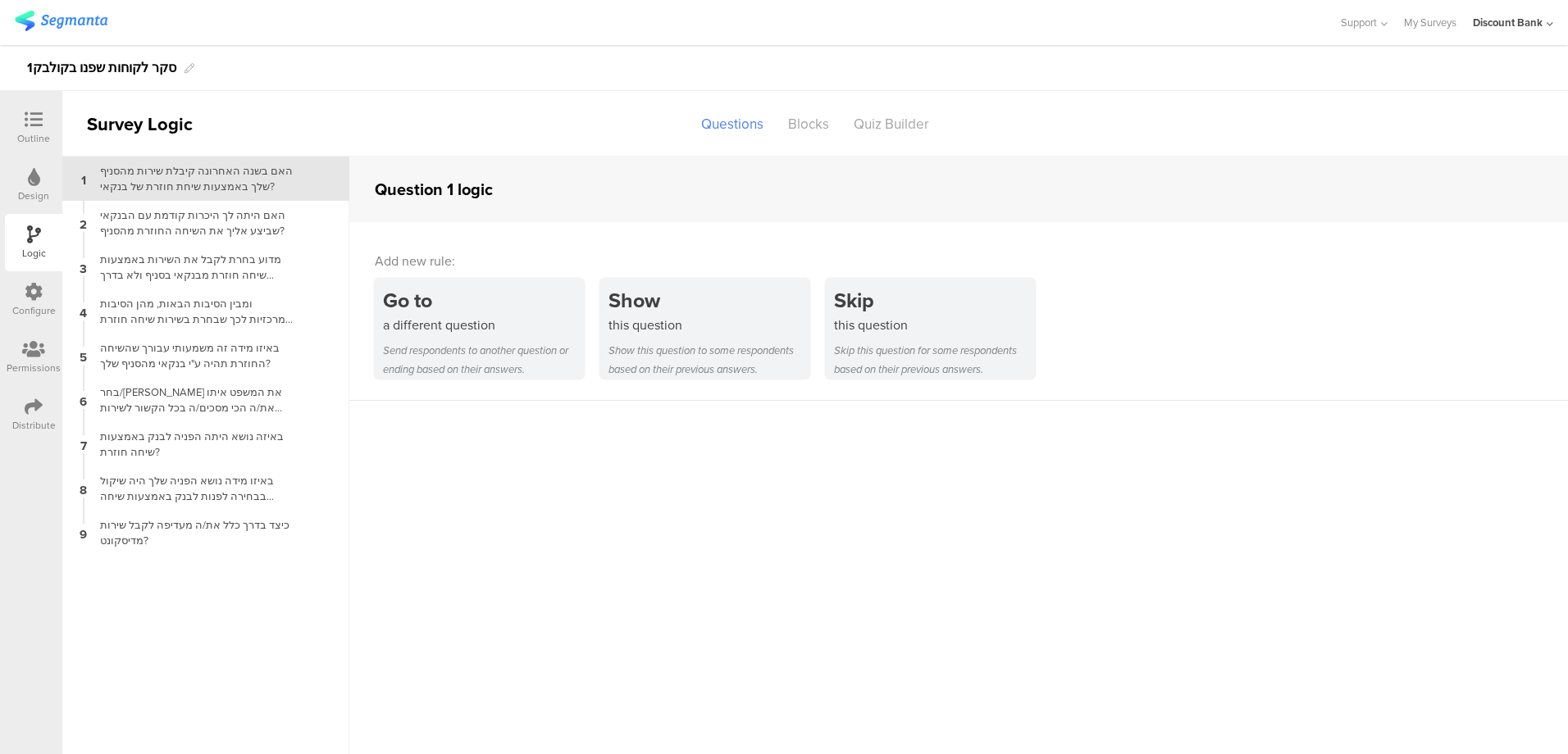
click at [438, 332] on div "a different question" at bounding box center [483, 325] width 201 height 19
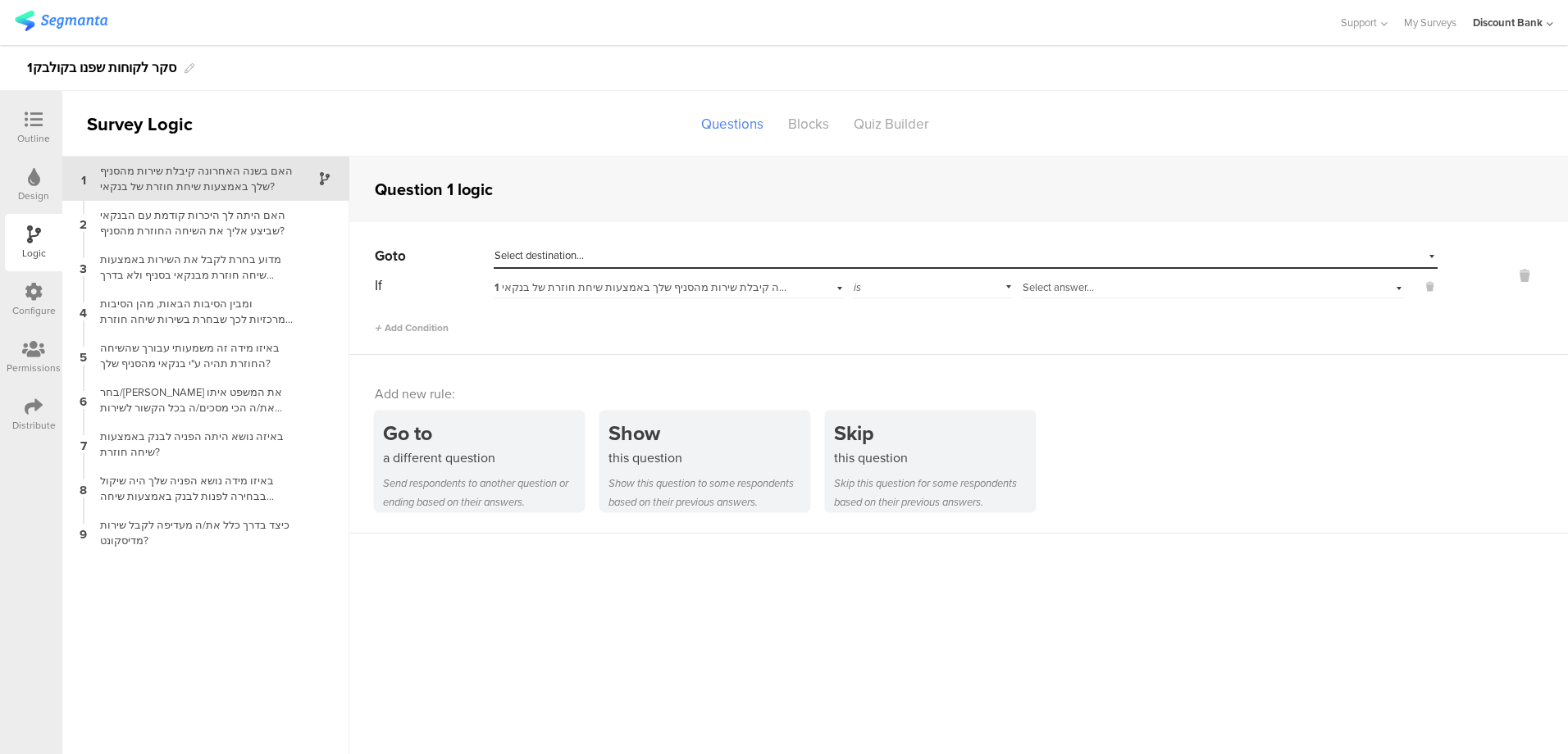
click at [541, 251] on span "Select destination..." at bounding box center [539, 255] width 90 height 15
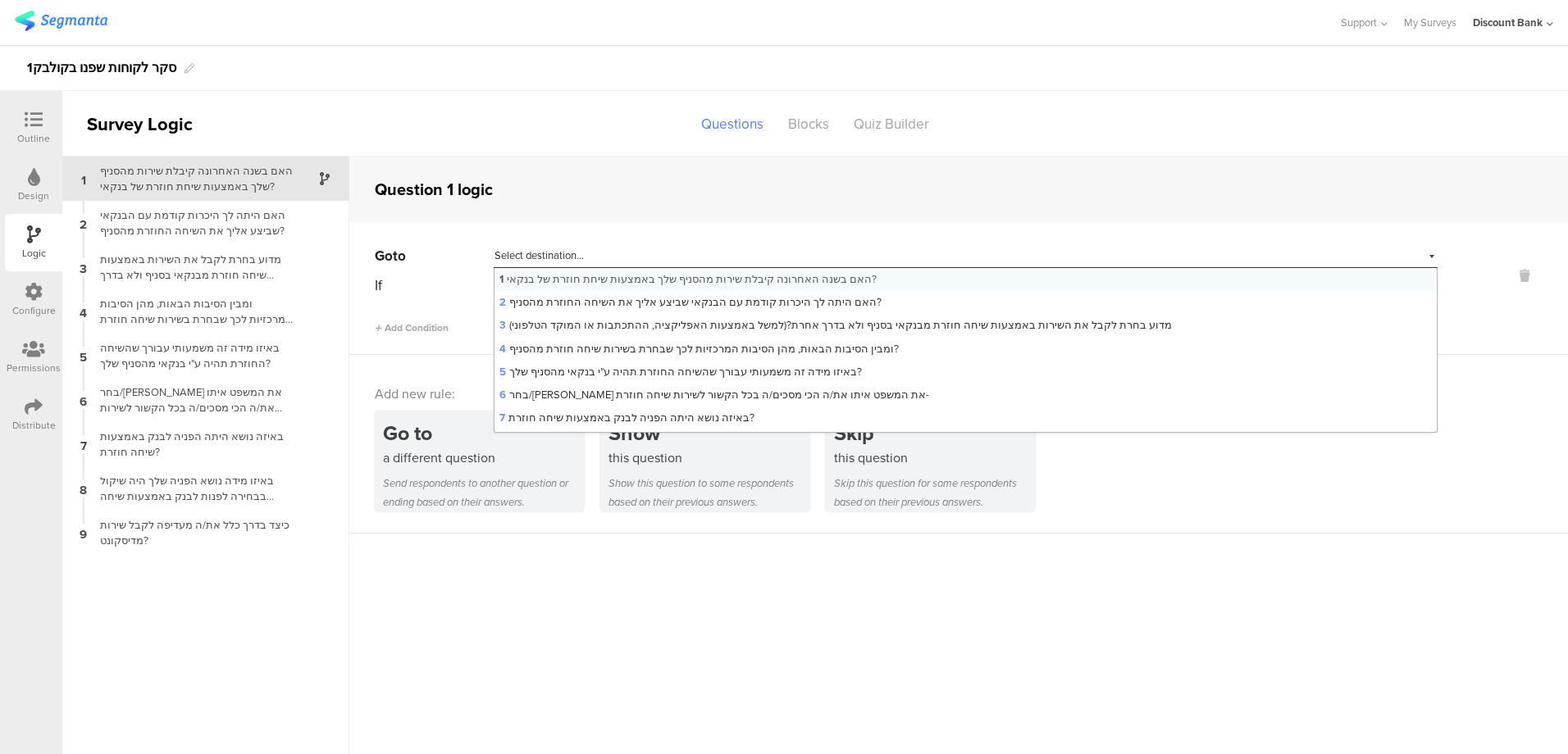
scroll to position [65, 0]
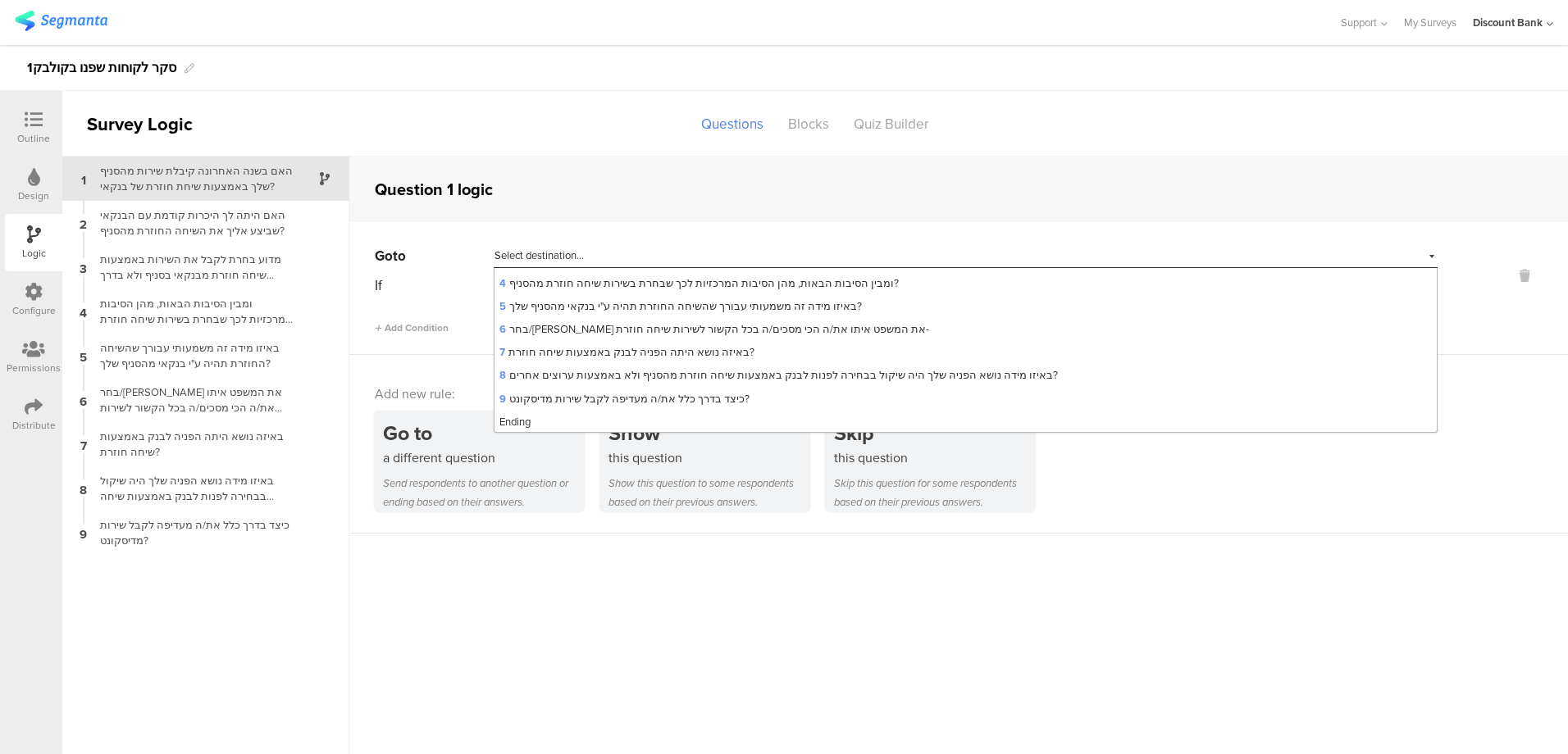
click at [537, 425] on div "Ending" at bounding box center [965, 422] width 942 height 23
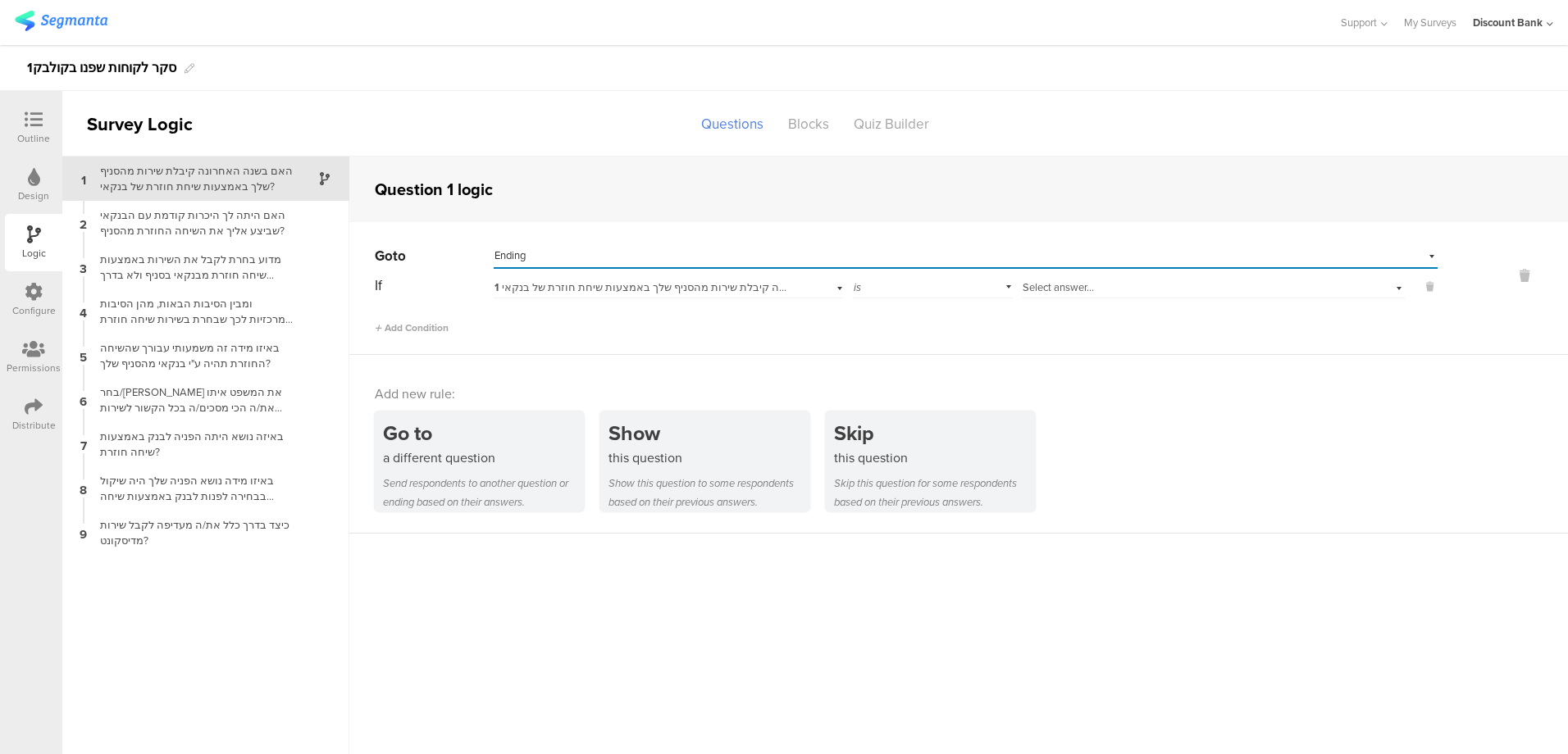
click at [1098, 288] on div "Select answer..." at bounding box center [1185, 288] width 325 height 15
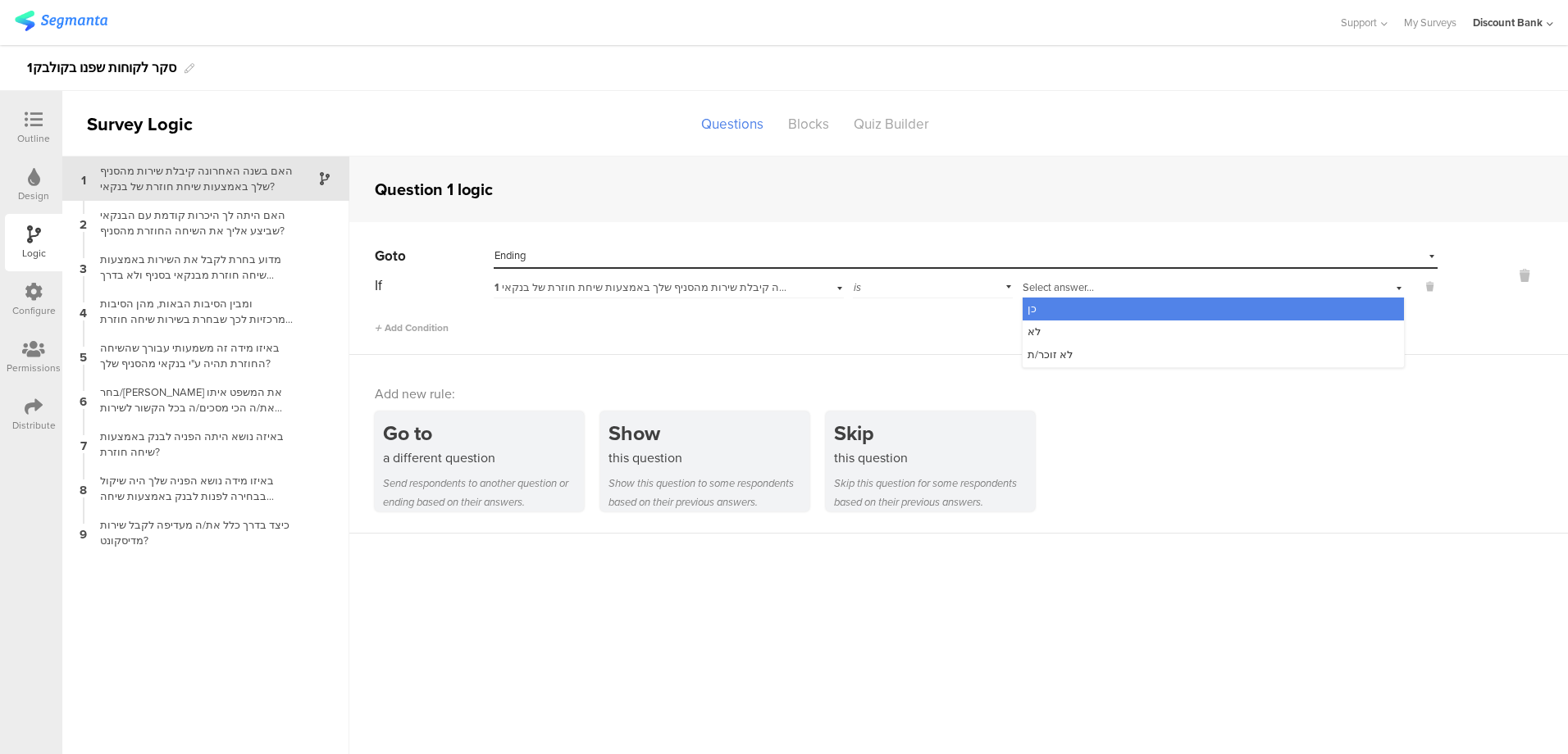
click at [1048, 333] on div "לא" at bounding box center [1214, 332] width 382 height 23
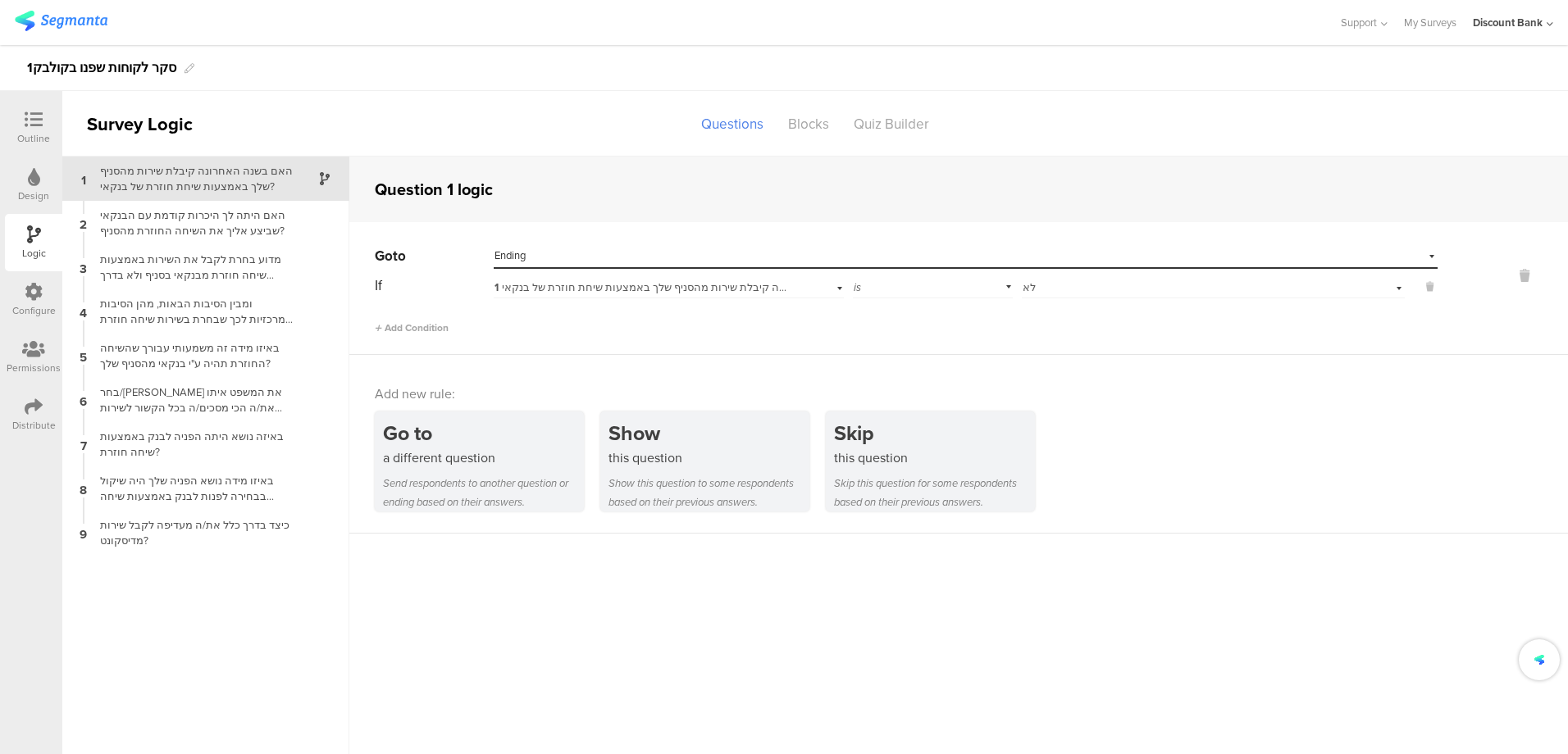
click at [412, 327] on span "Add Condition" at bounding box center [412, 328] width 74 height 15
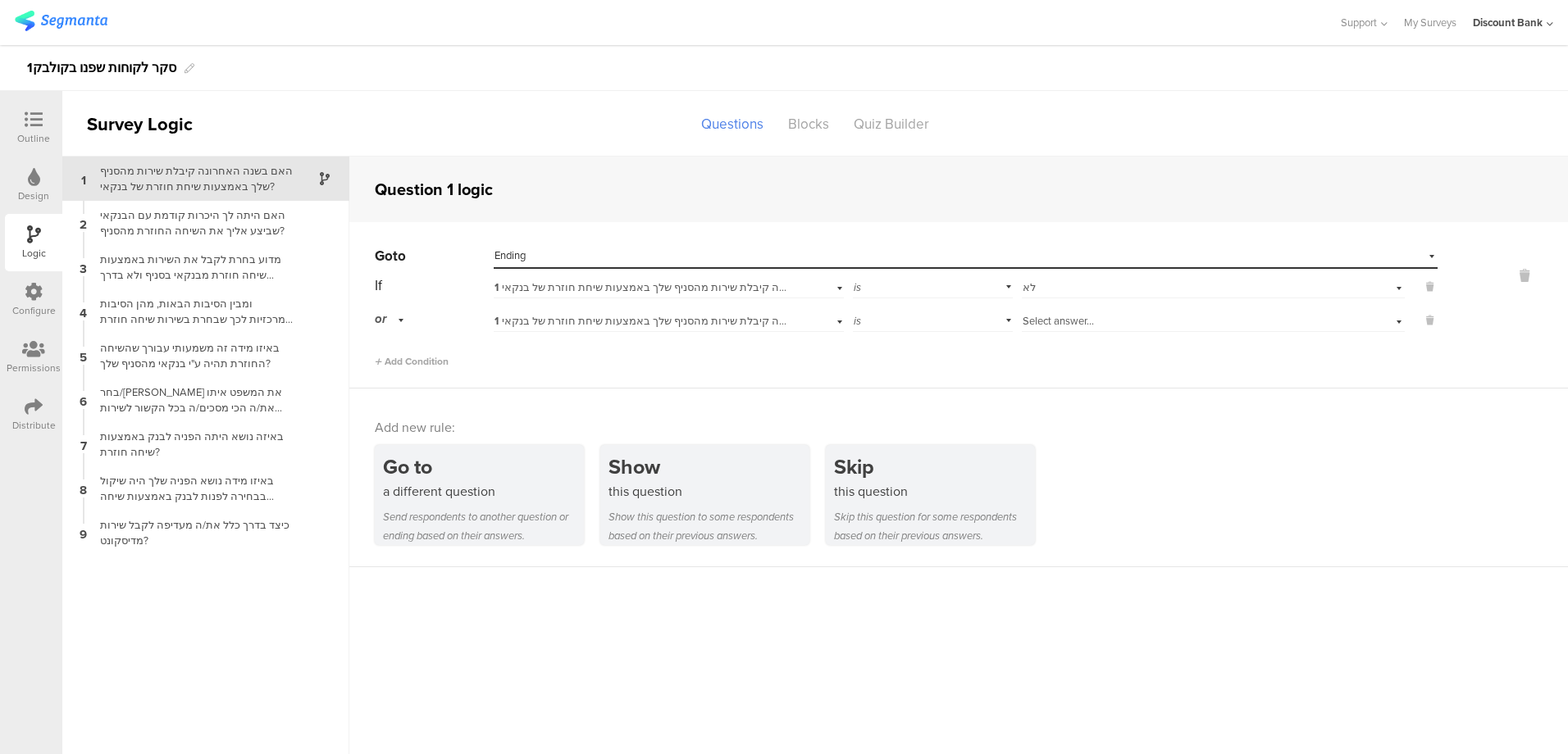
click at [1131, 321] on div "Select answer..." at bounding box center [1185, 321] width 325 height 15
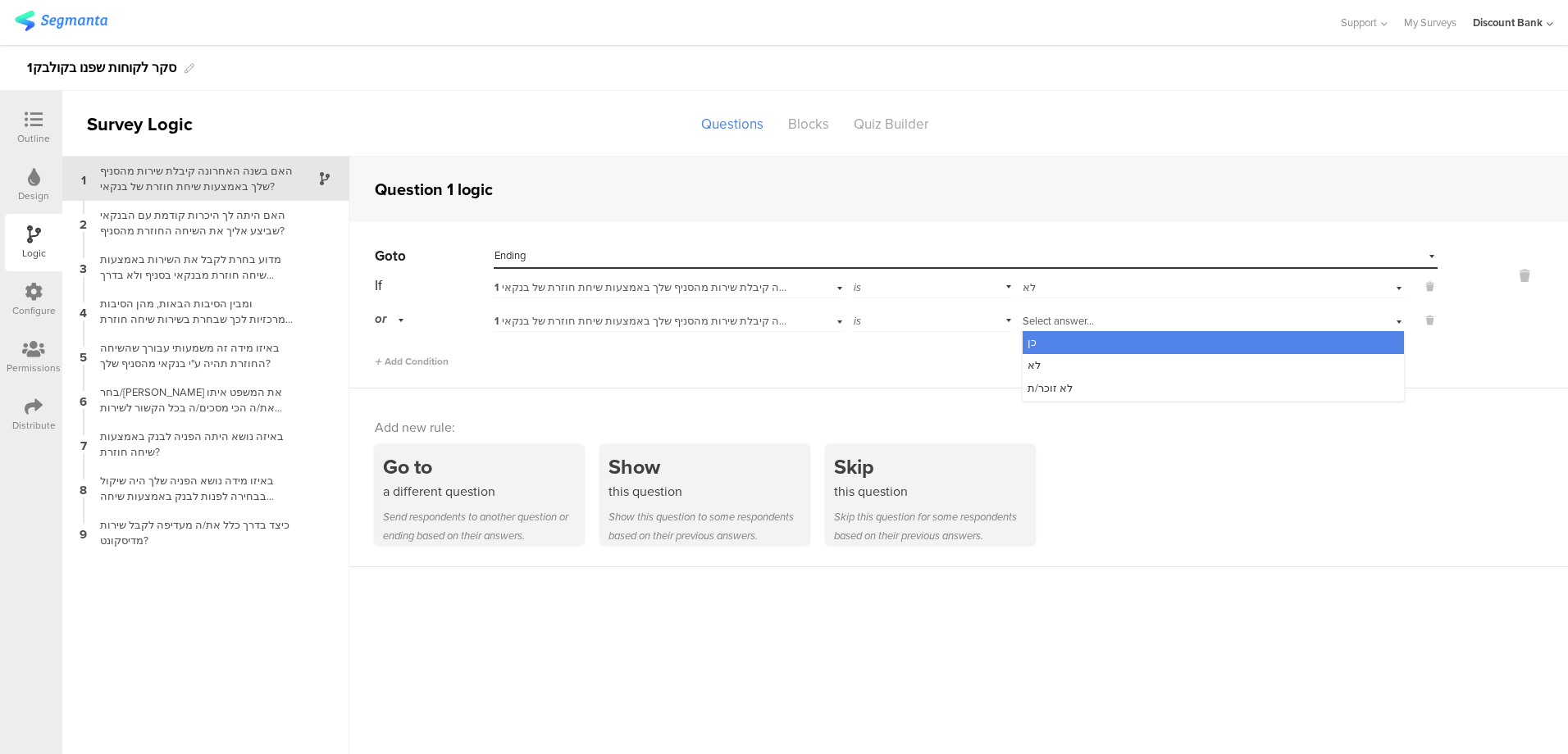
click at [1090, 392] on div "לא זוכר/ת" at bounding box center [1214, 388] width 382 height 23
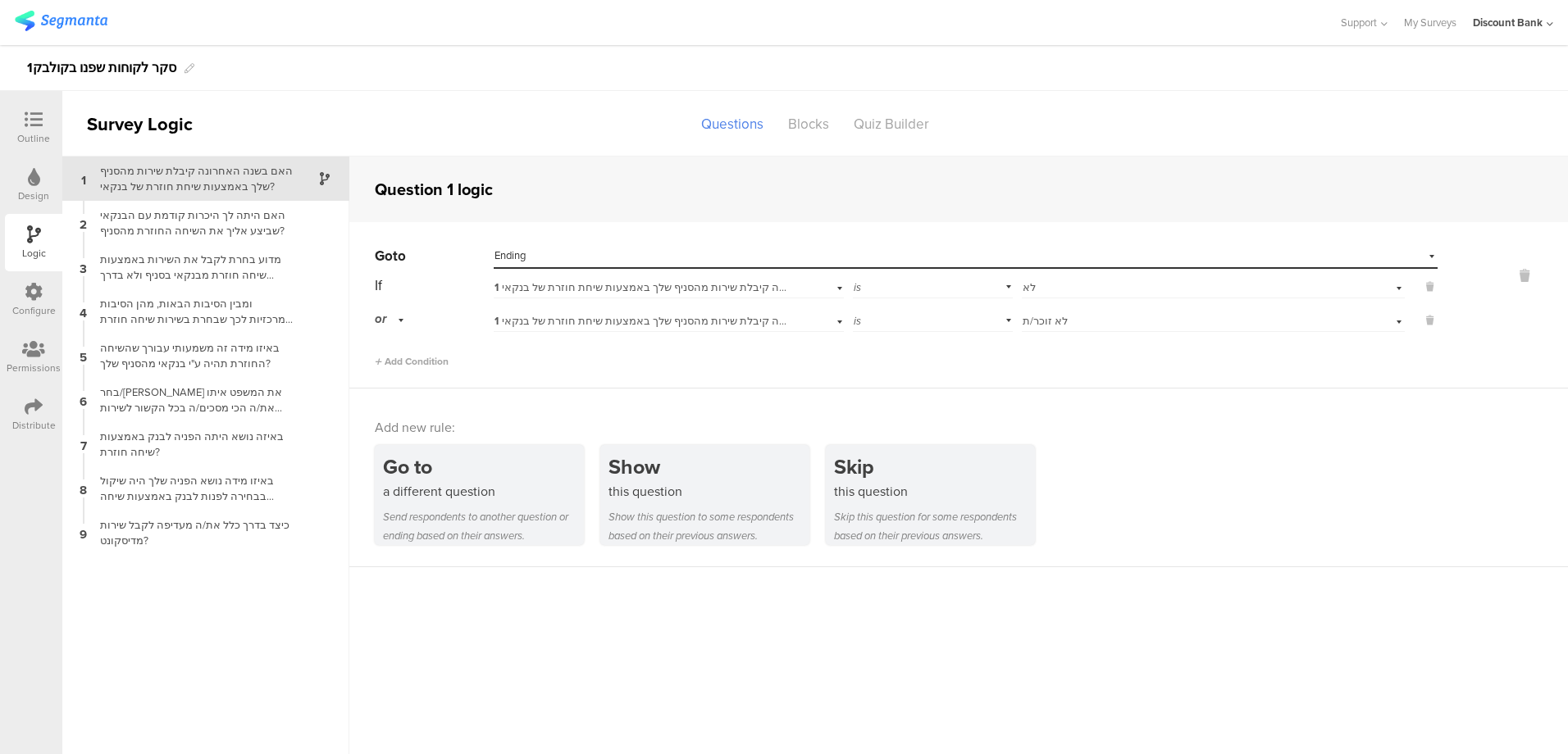
click at [144, 226] on div "האם היתה לך היכרות קודמת עם הבנקאי שביצע אליך את השיחה החוזרת מהסניף?" at bounding box center [192, 223] width 205 height 31
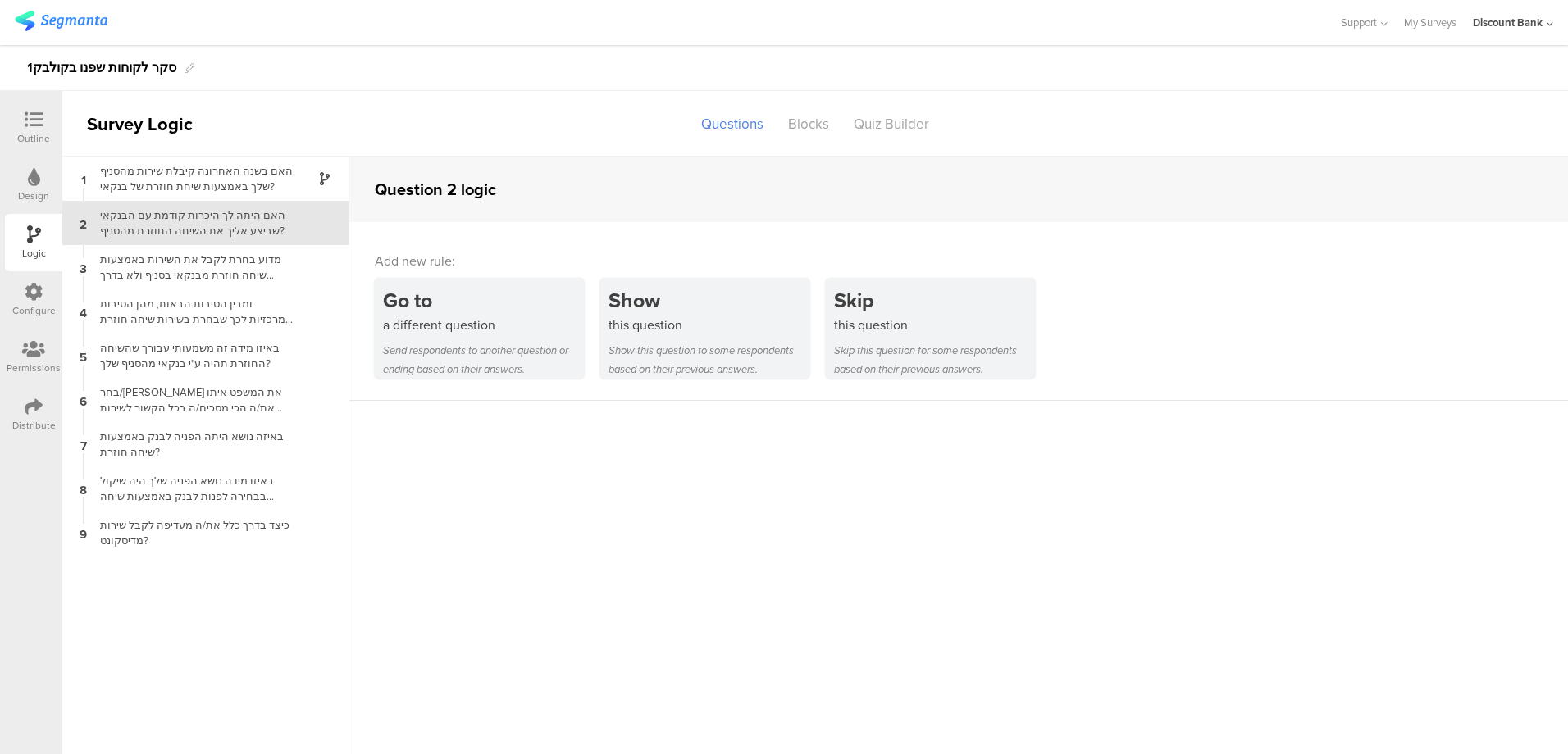
click at [42, 132] on div "Outline" at bounding box center [33, 139] width 33 height 15
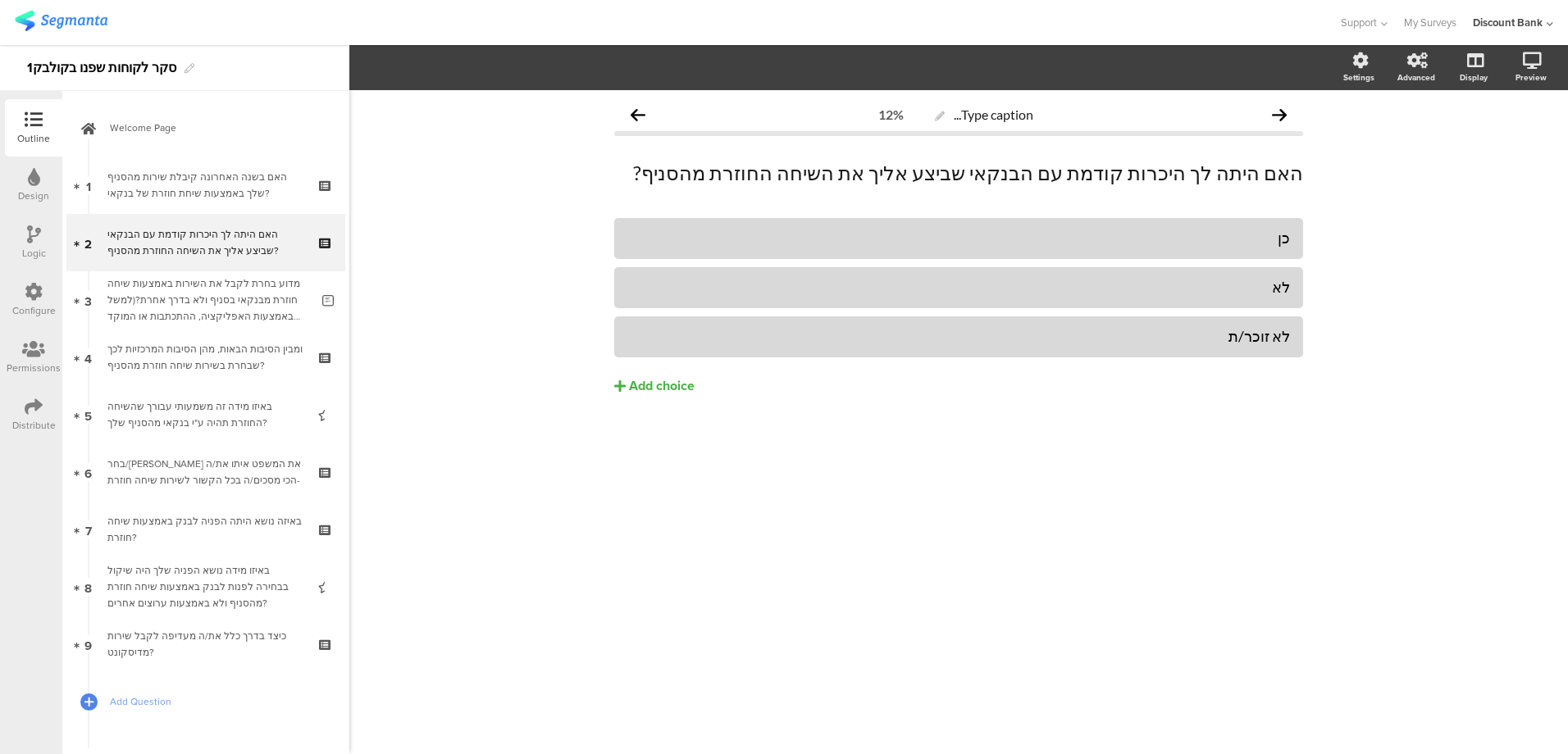
click at [164, 160] on link "1 האם בשנה האחרונה קיבלת שירות מהסניף שלך באמצעות שיחת חוזרת של בנקאי?" at bounding box center [205, 185] width 279 height 58
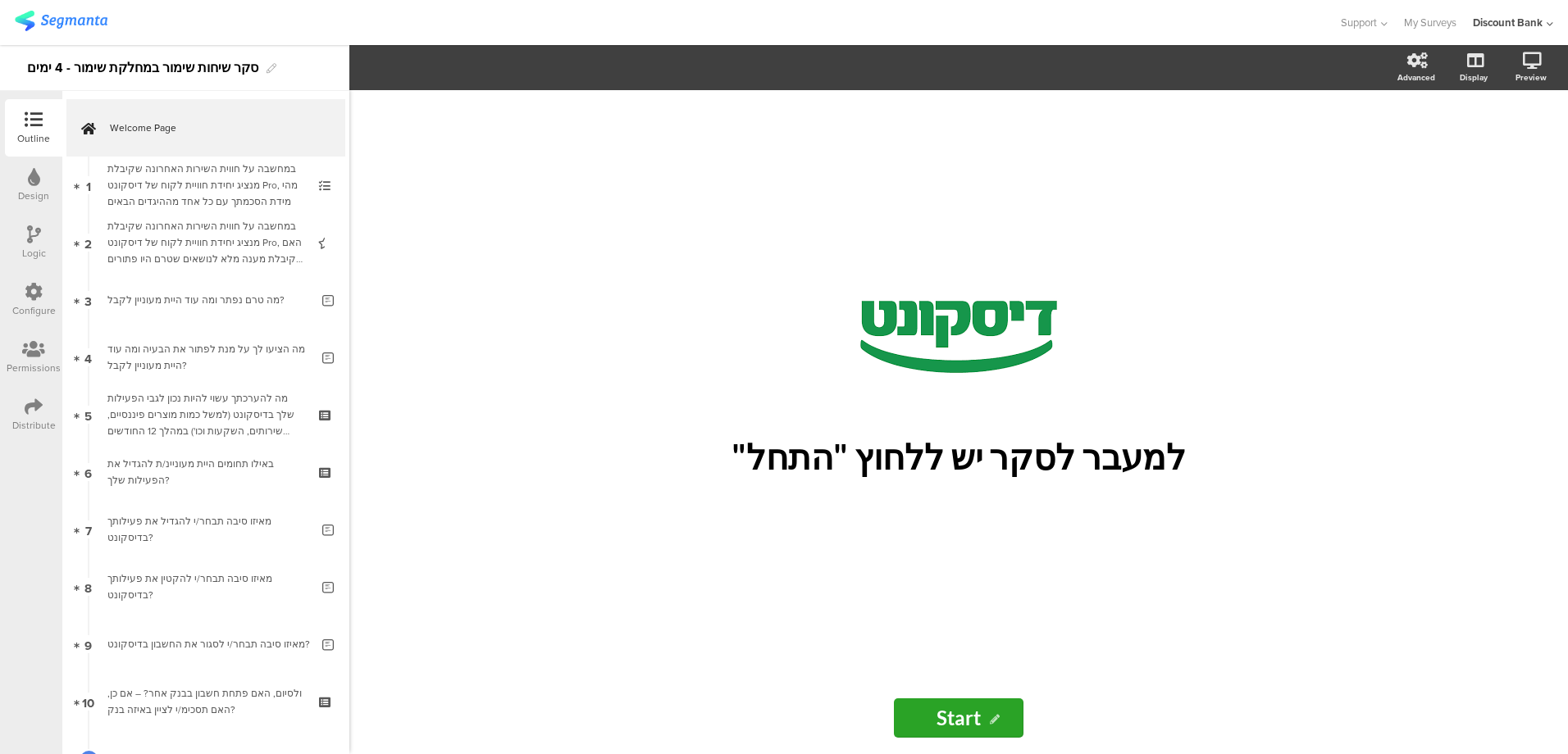
click at [31, 405] on icon at bounding box center [33, 406] width 18 height 18
